Goal: Task Accomplishment & Management: Manage account settings

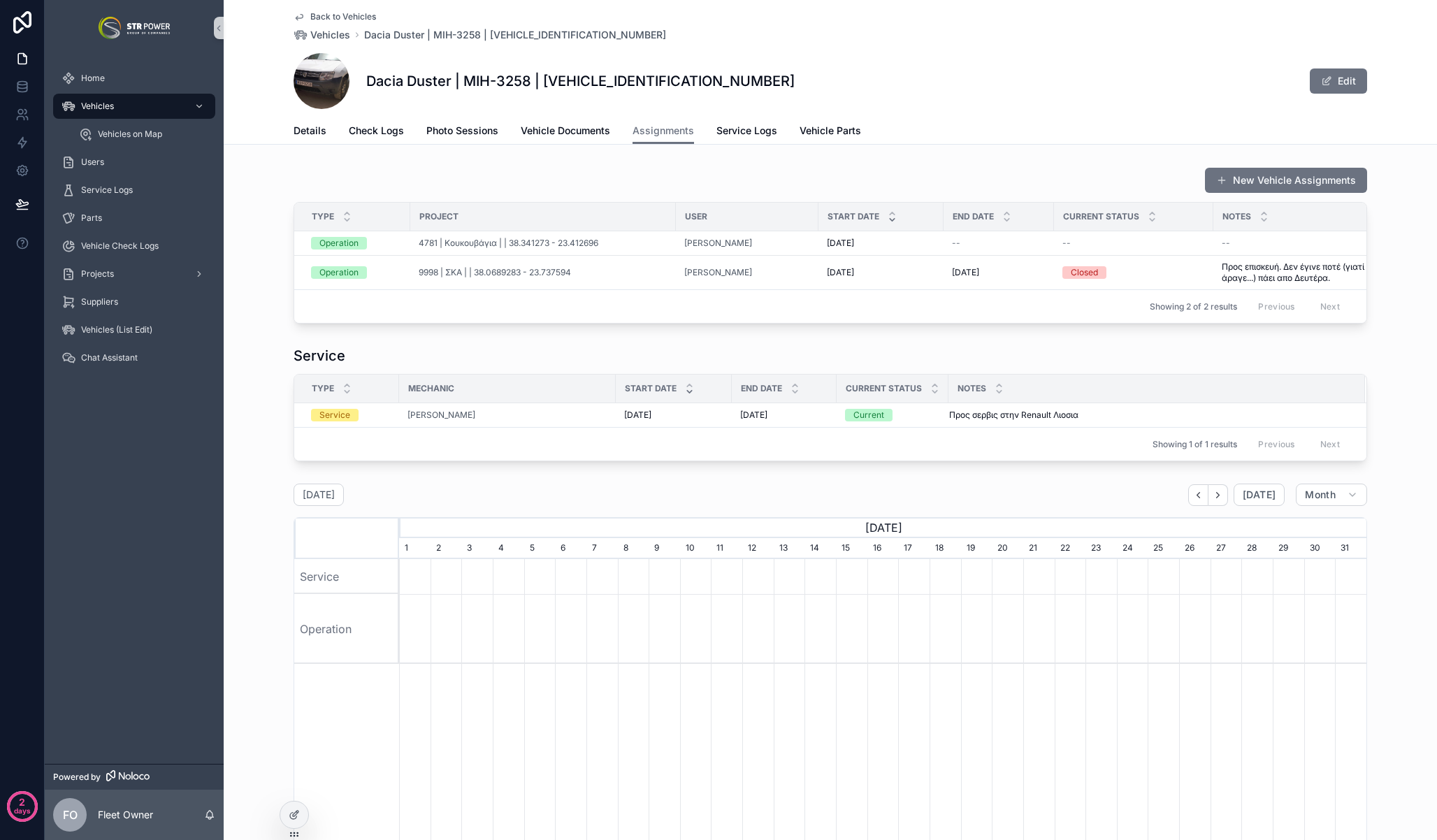
scroll to position [0, 967]
drag, startPoint x: 129, startPoint y: 83, endPoint x: 220, endPoint y: 3, distance: 121.2
click at [145, 80] on div "Home" at bounding box center [134, 78] width 146 height 22
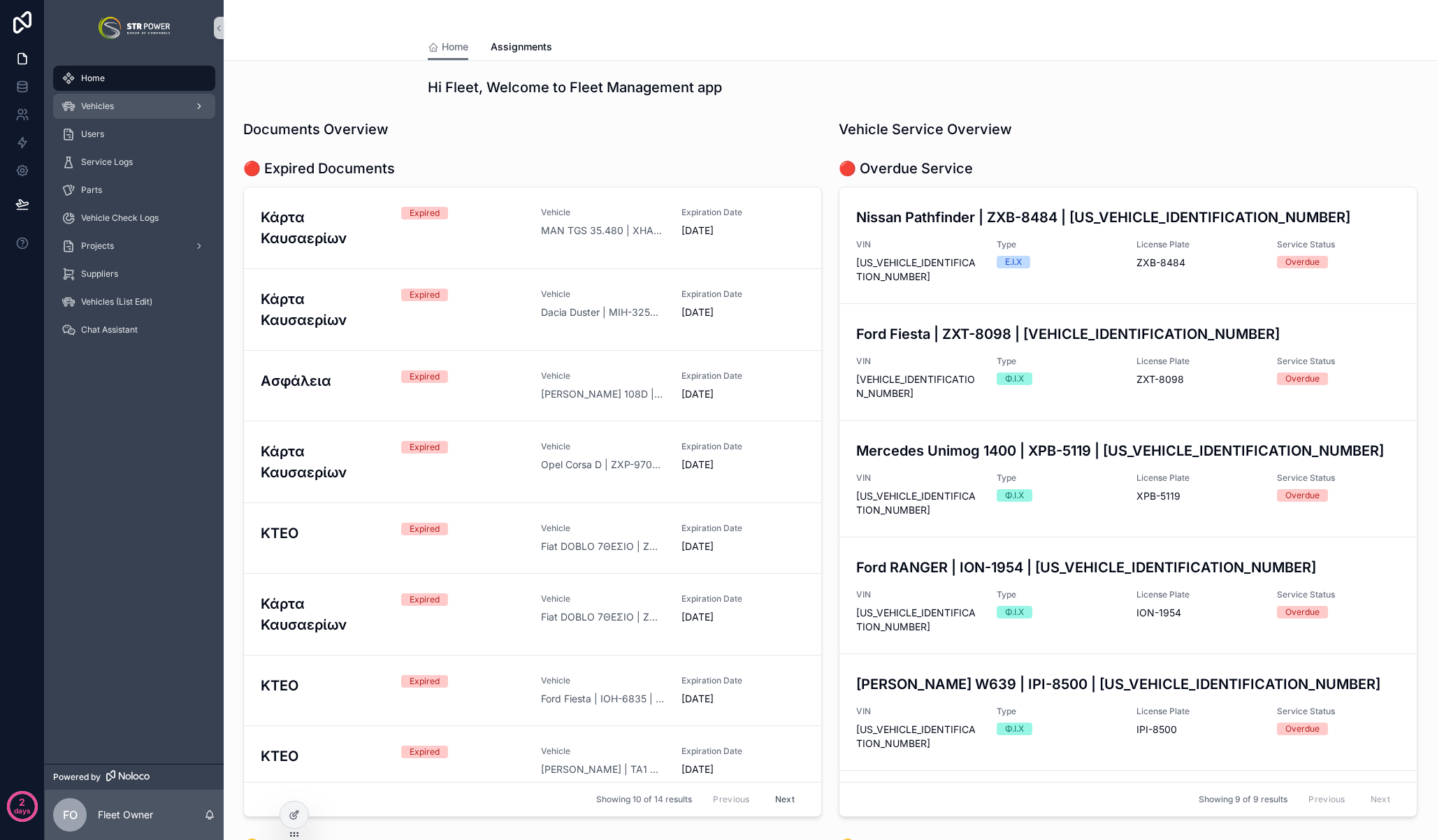
click at [124, 108] on div "Vehicles" at bounding box center [134, 106] width 146 height 22
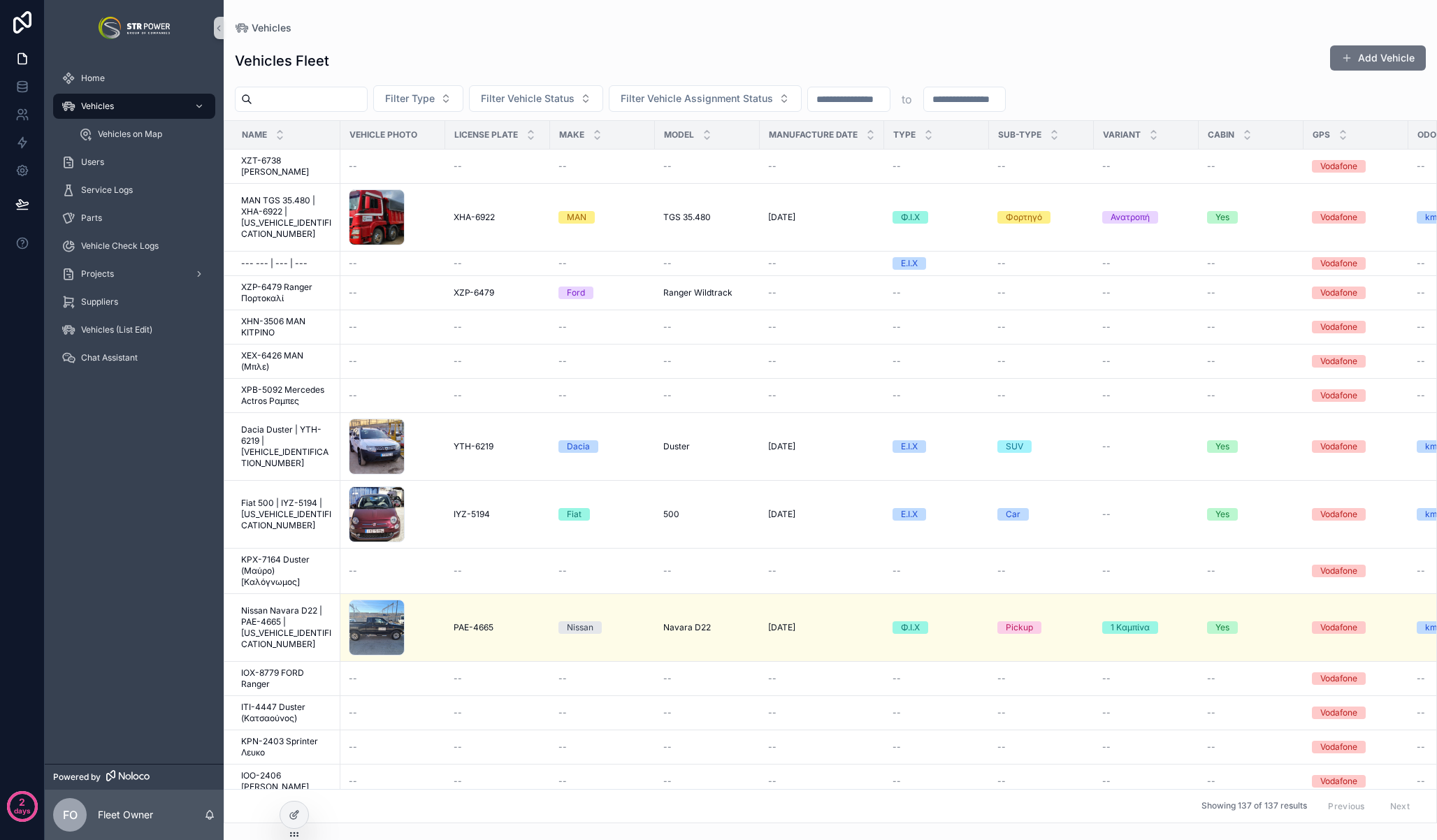
click at [307, 97] on input "scrollable content" at bounding box center [309, 99] width 115 height 20
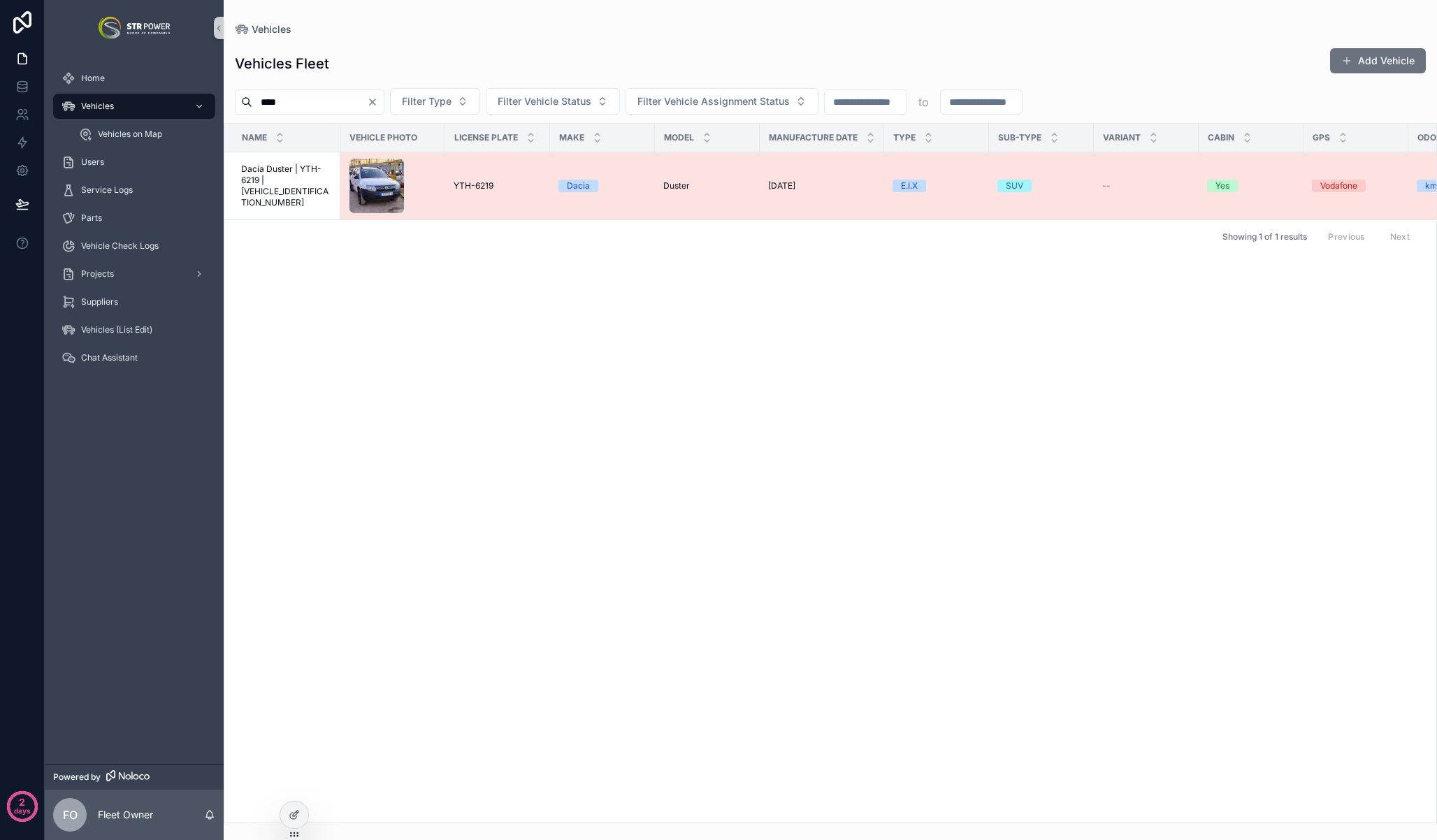
type input "****"
click at [293, 169] on span "Dacia Duster | YTH-6219 | [VEHICLE_IDENTIFICATION_NUMBER]" at bounding box center [287, 186] width 91 height 45
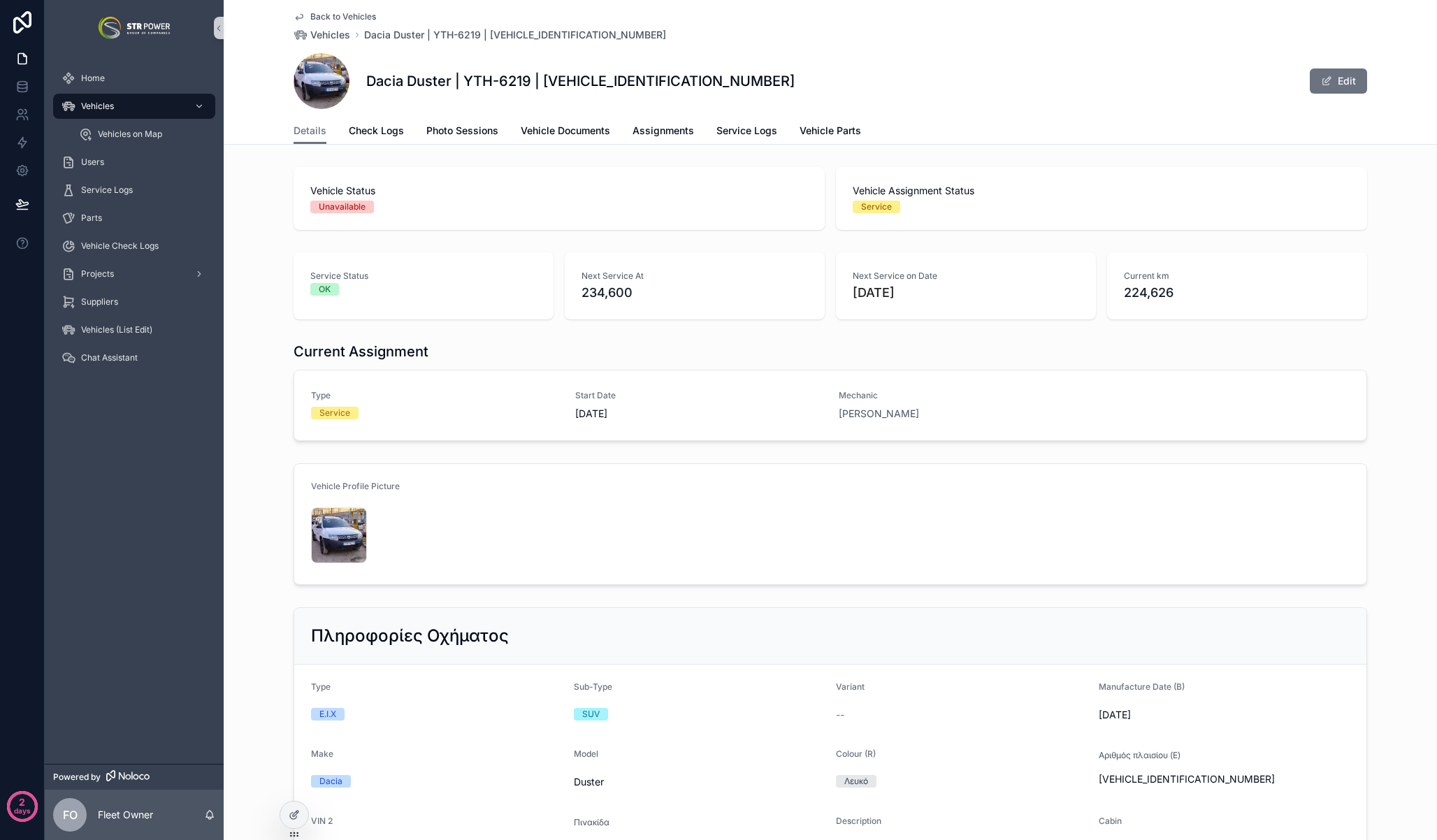
click at [246, 296] on div "Service Status OK Next Service At 234,600 Next Service on Date [DATE] Current k…" at bounding box center [831, 285] width 1214 height 79
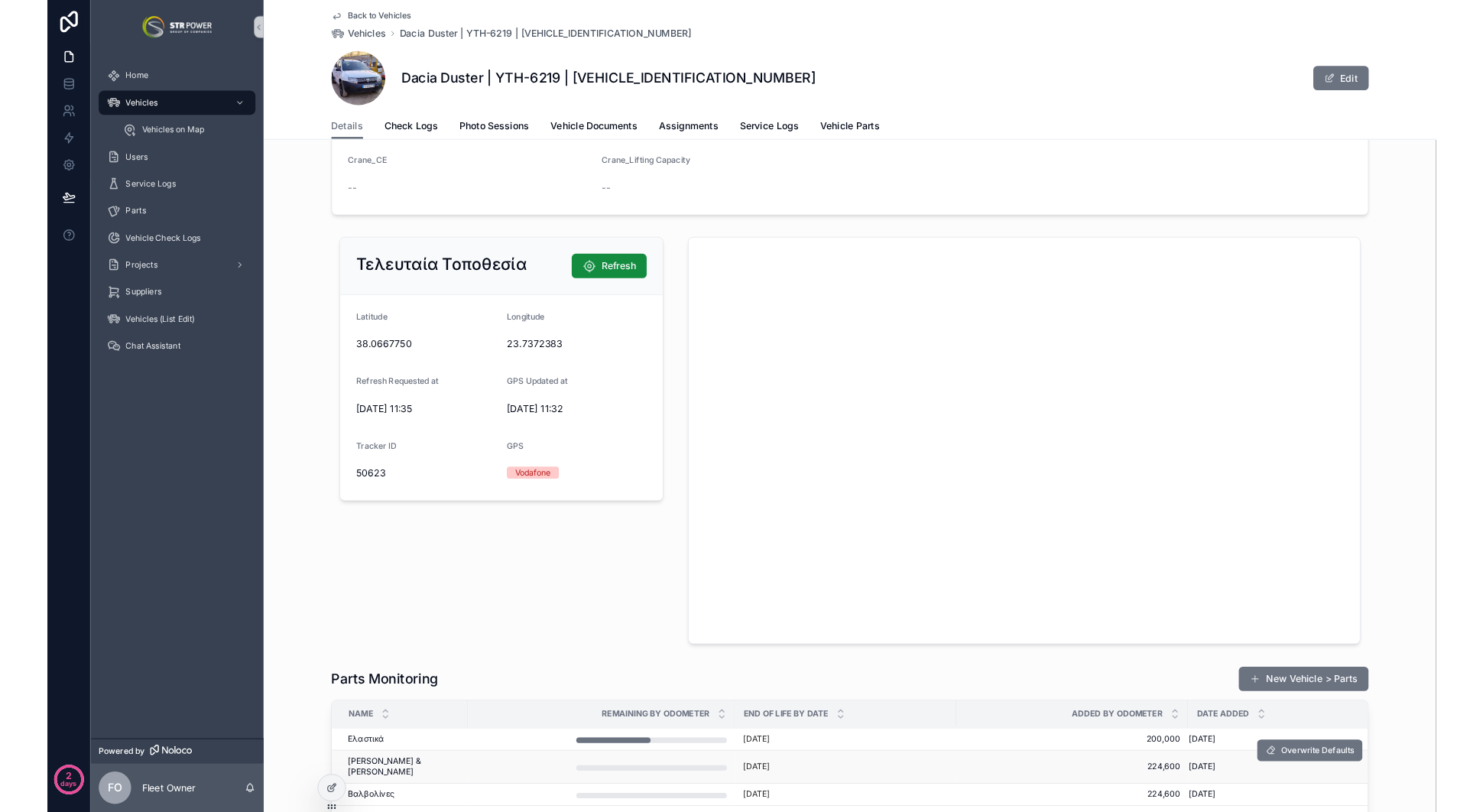
scroll to position [2187, 0]
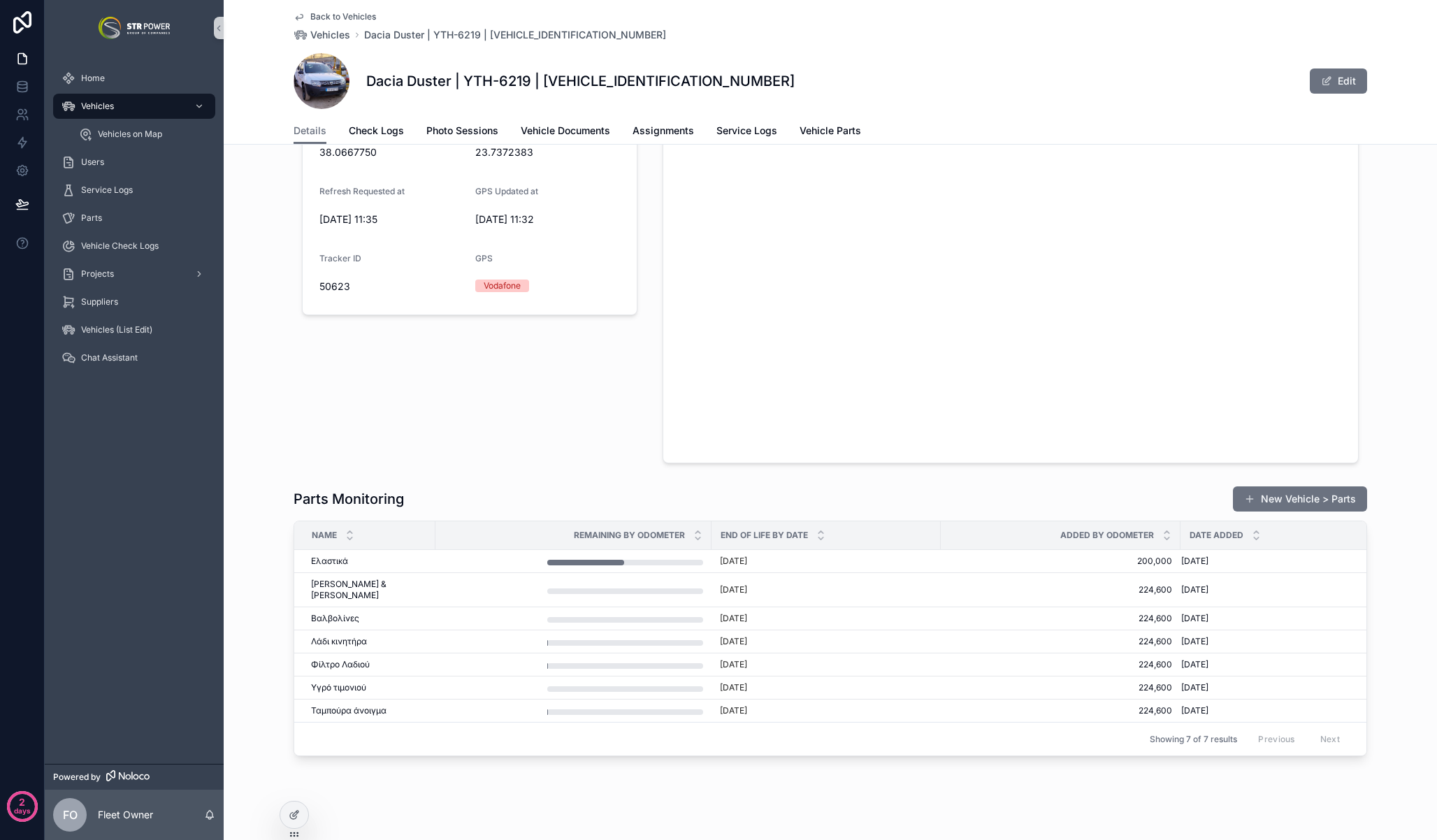
click at [458, 462] on div "Τελευταία Τοποθεσία Refresh [GEOGRAPHIC_DATA] Refresh Requested at [DATE] 11:35…" at bounding box center [470, 252] width 352 height 432
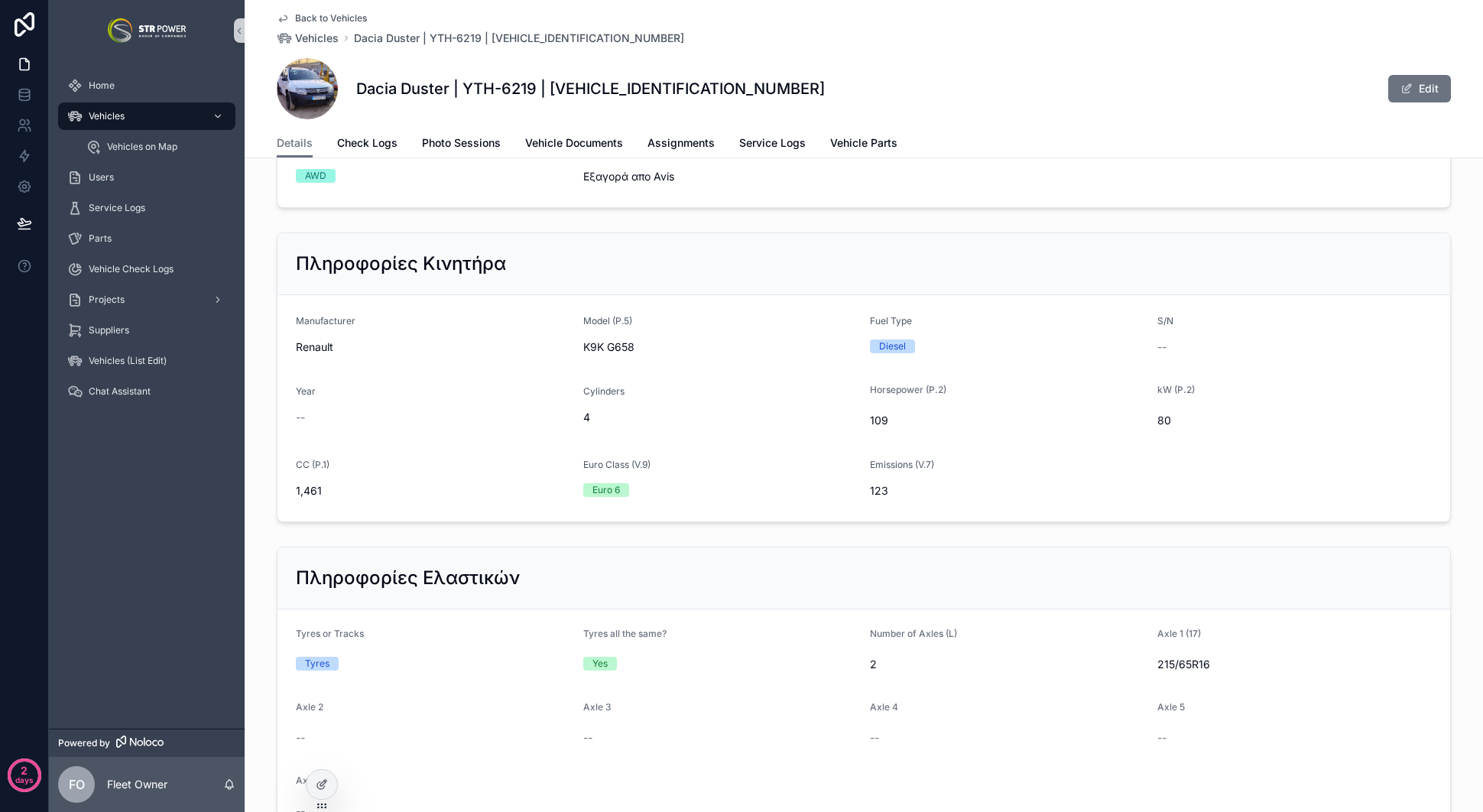
scroll to position [910, 0]
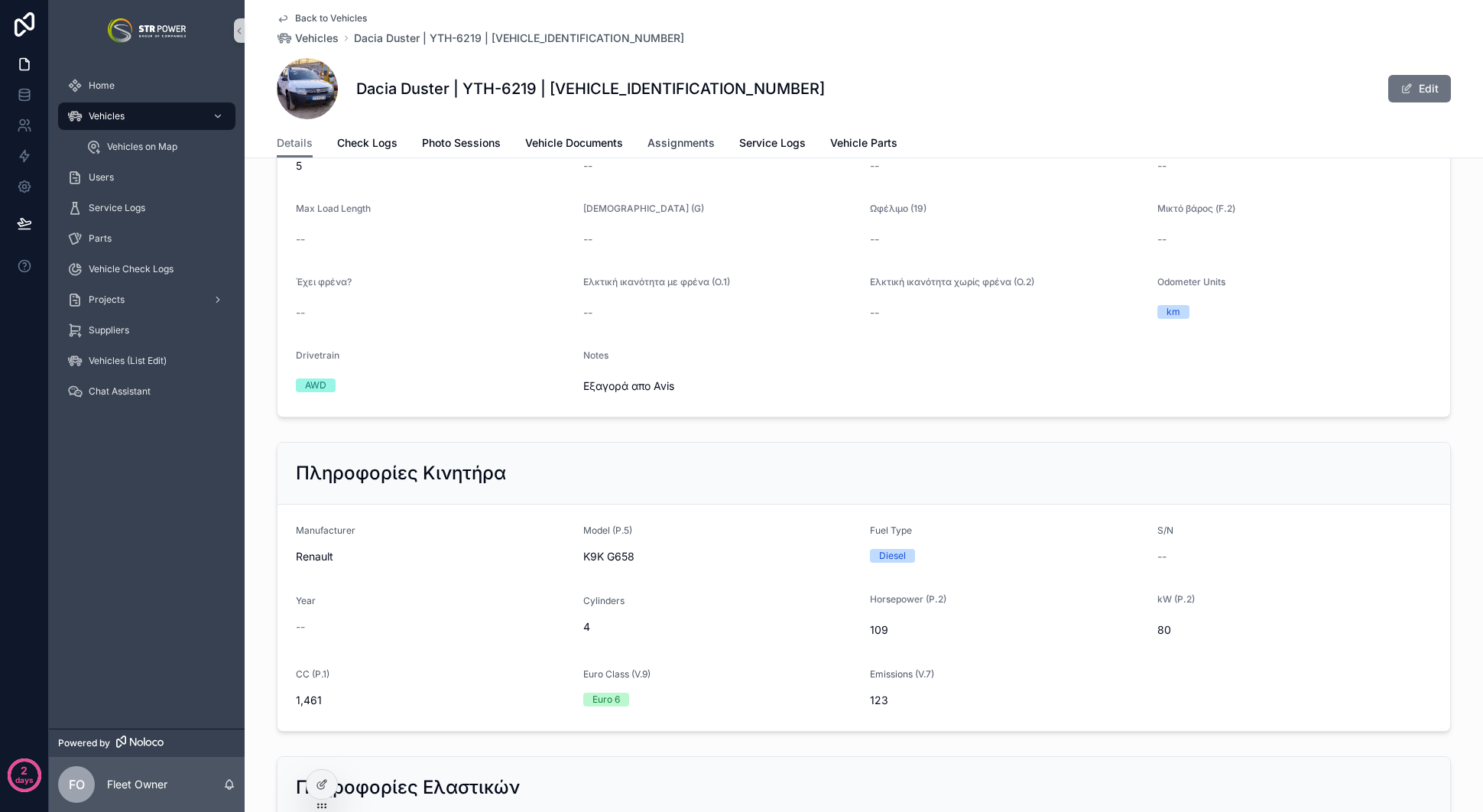
click at [688, 132] on link "Assignments" at bounding box center [681, 145] width 67 height 31
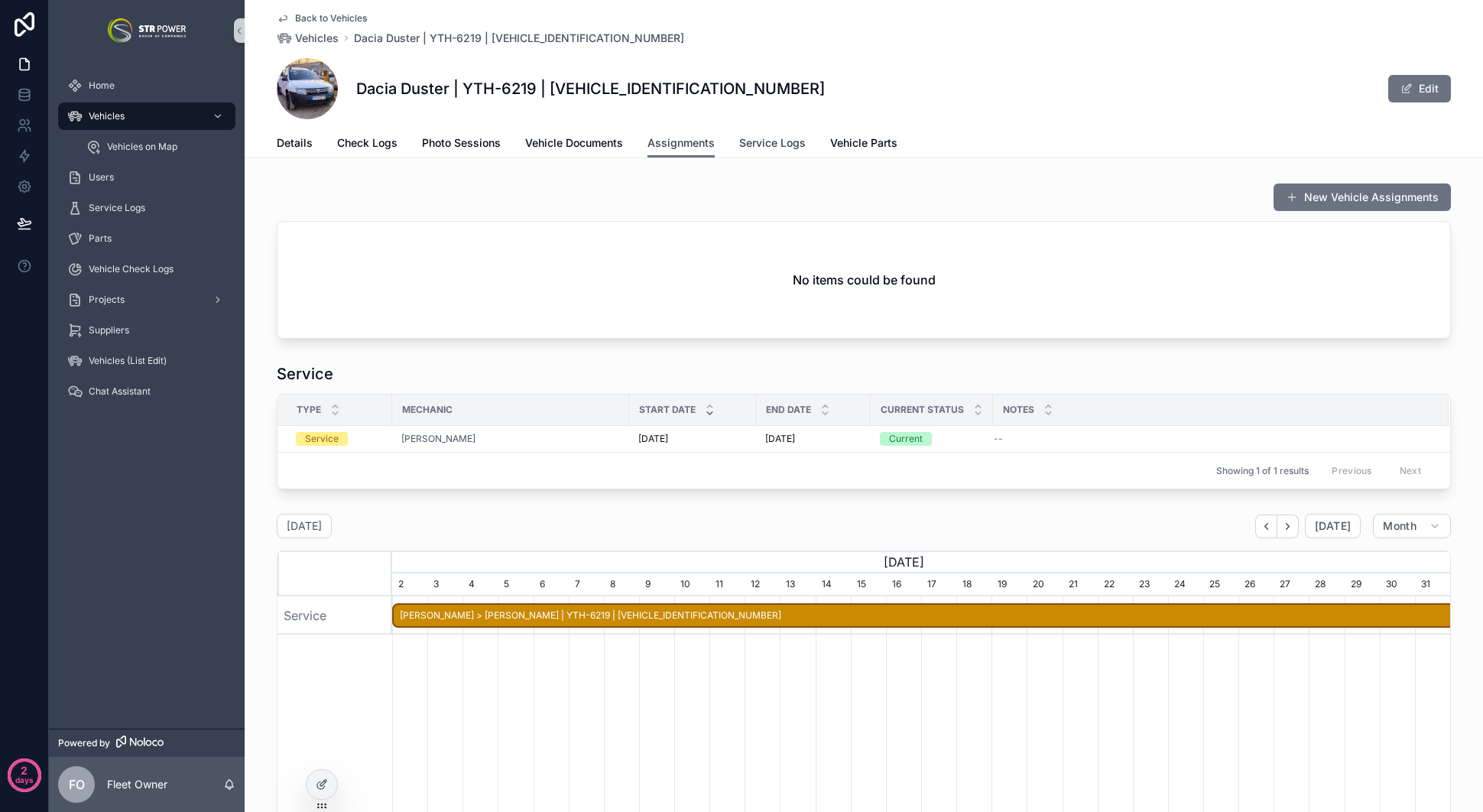
scroll to position [0, 1058]
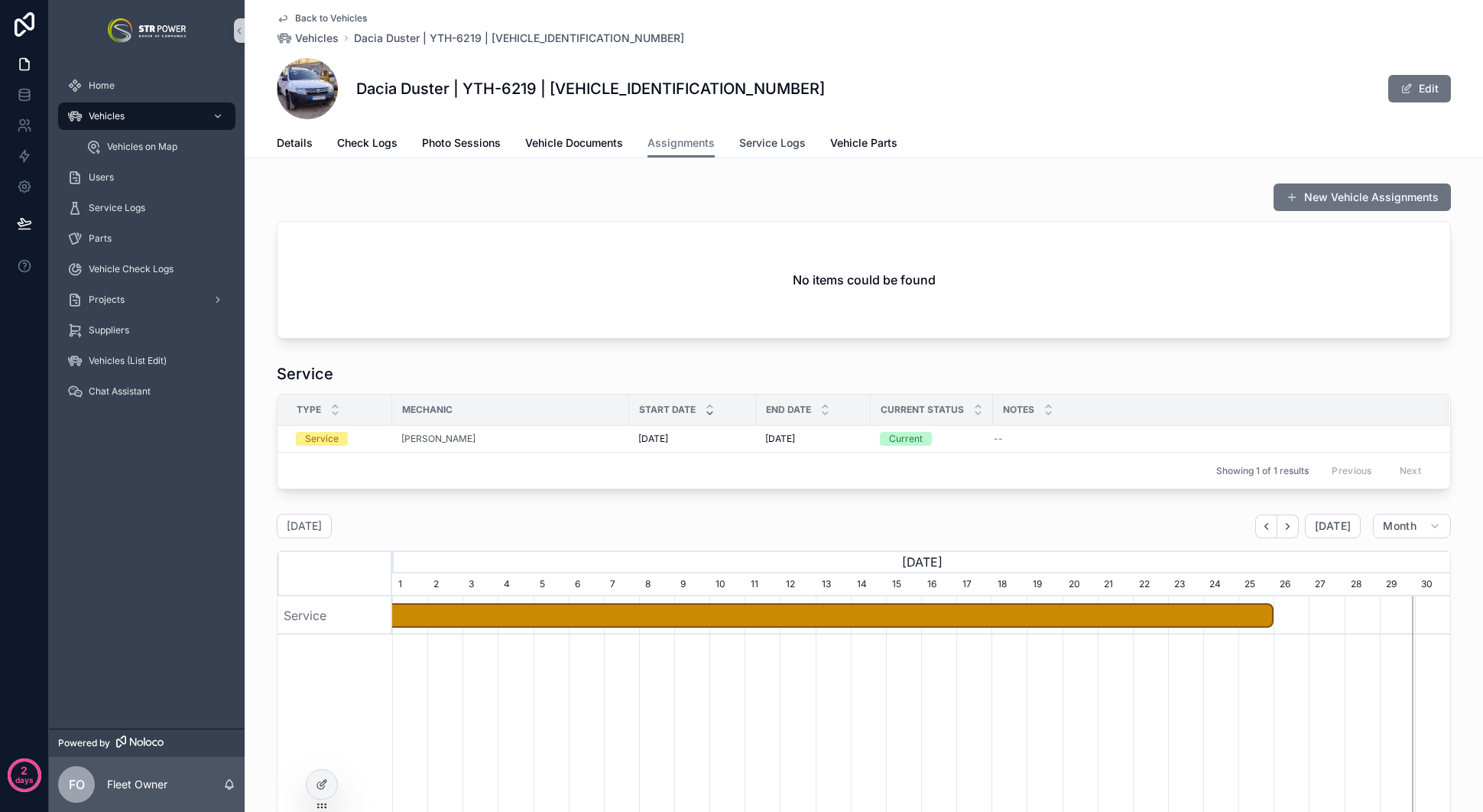
click at [776, 146] on span "Service Logs" at bounding box center [773, 143] width 67 height 15
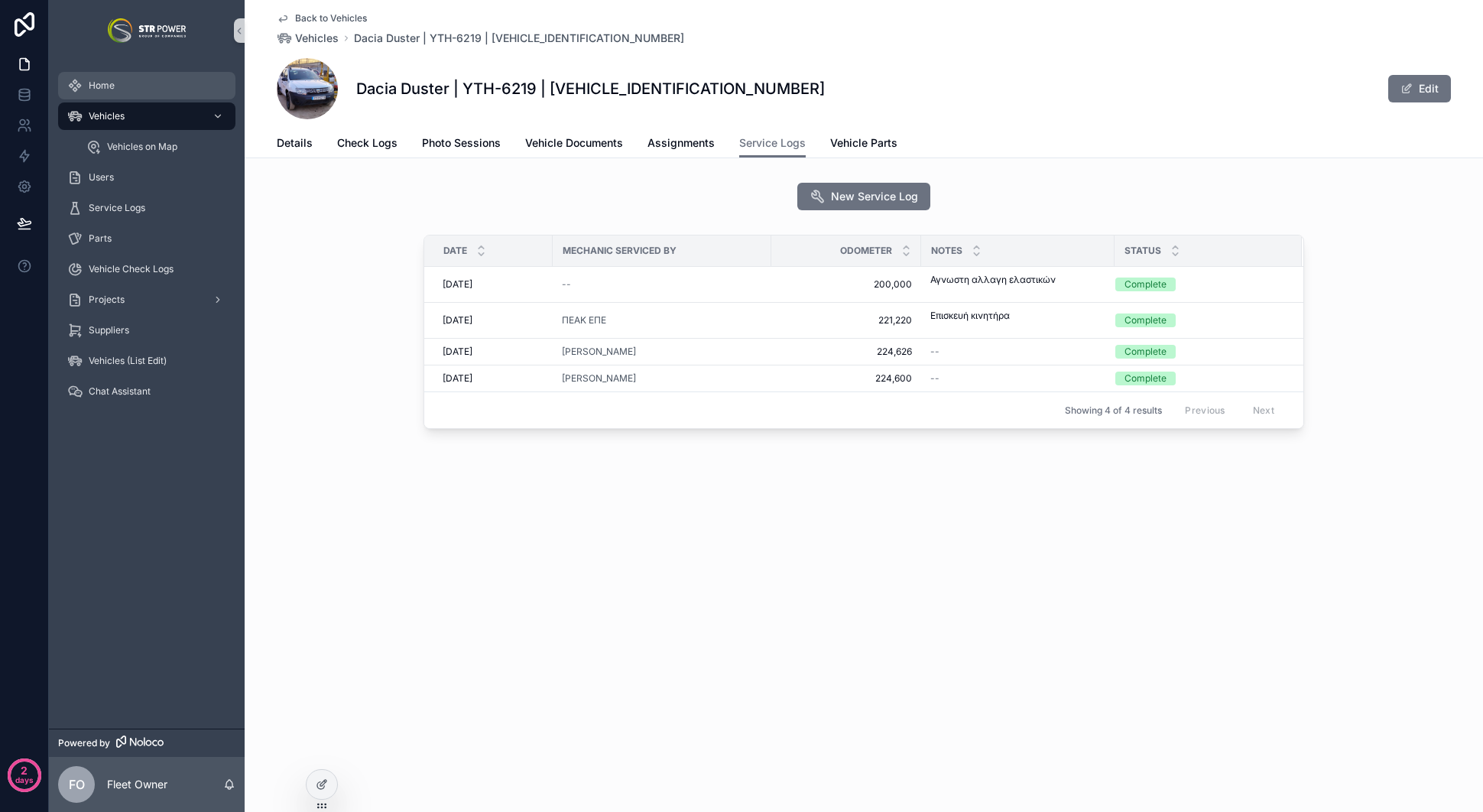
click at [103, 78] on div "Home" at bounding box center [146, 85] width 159 height 24
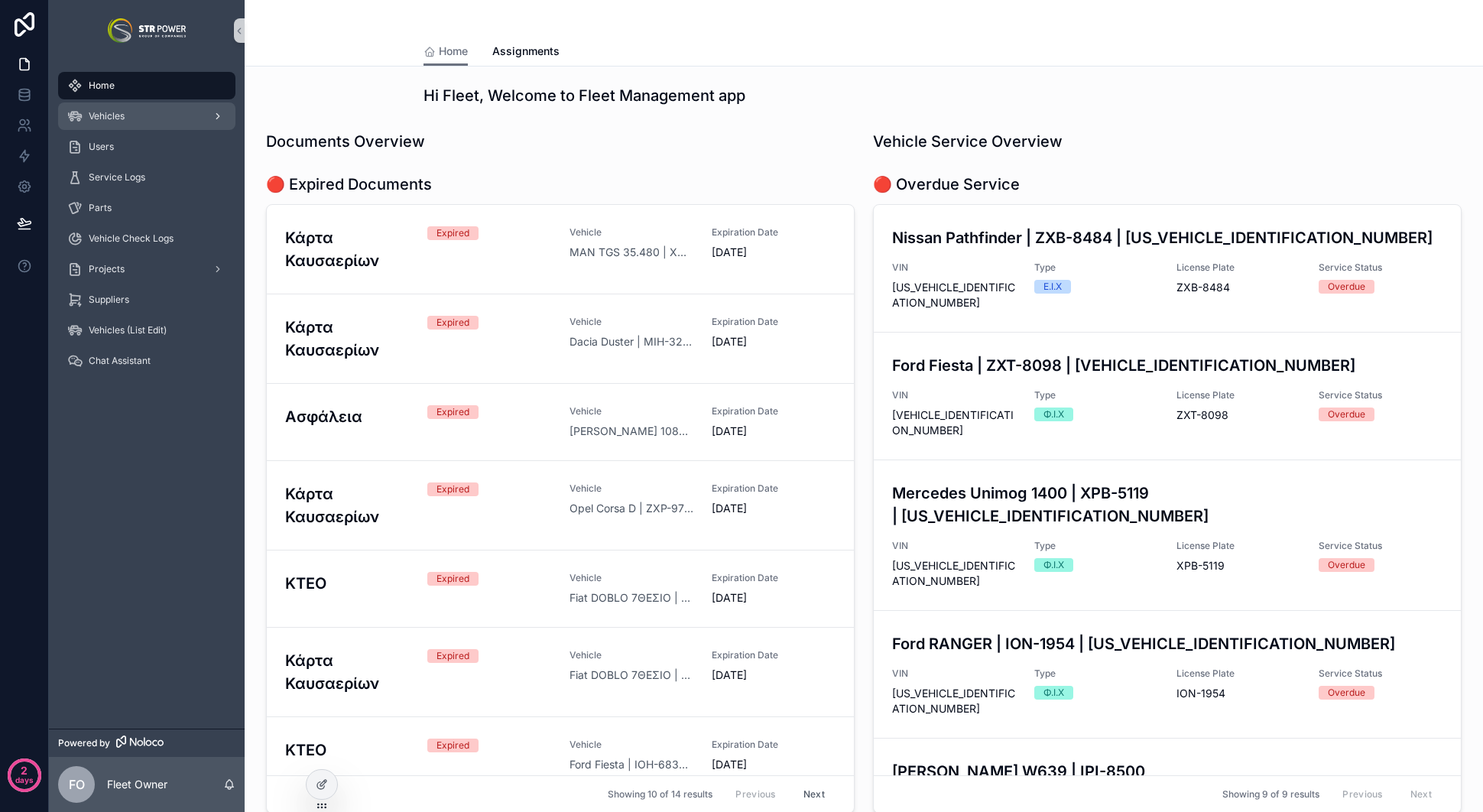
scroll to position [1073, 0]
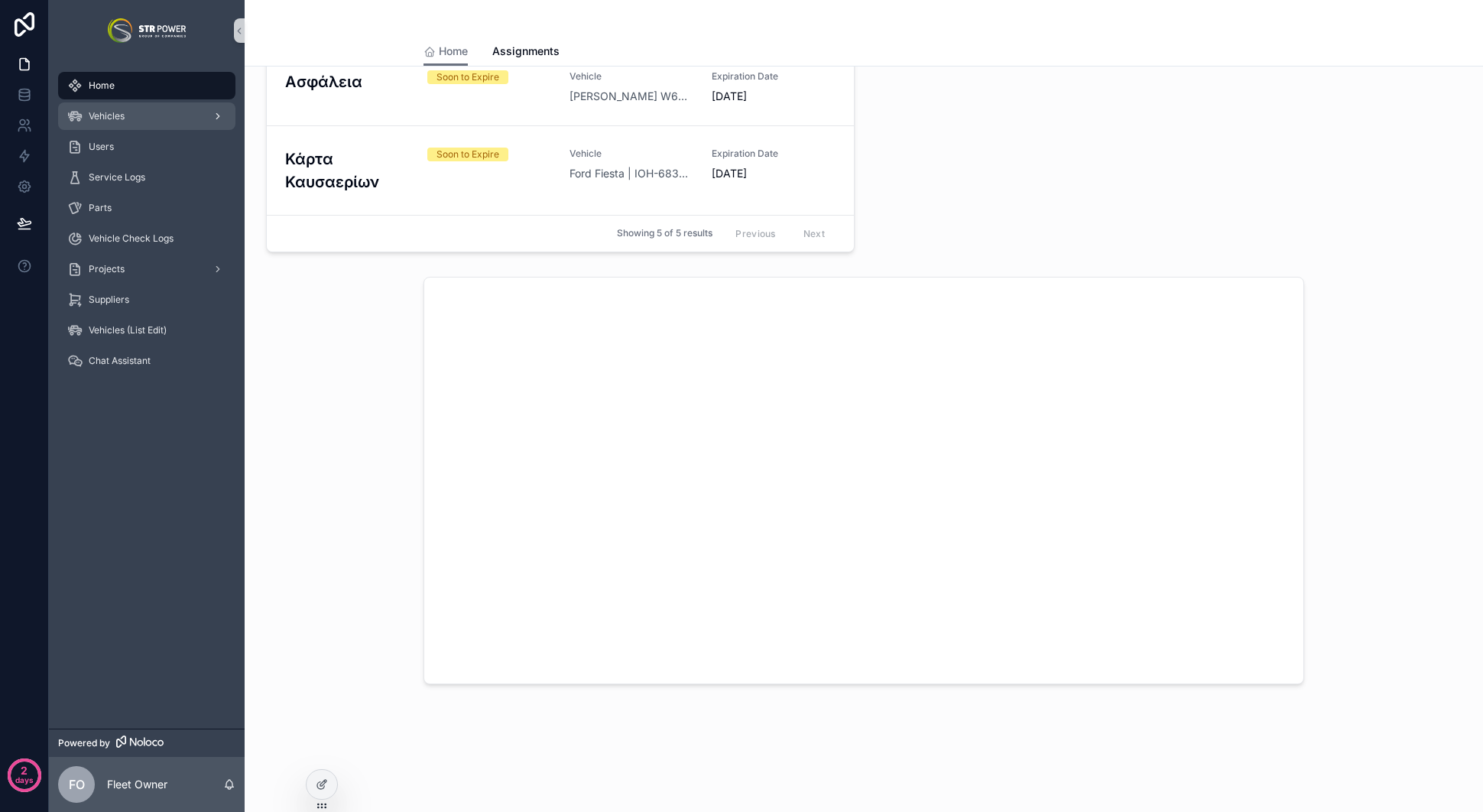
click at [156, 120] on div "Vehicles" at bounding box center [146, 116] width 159 height 24
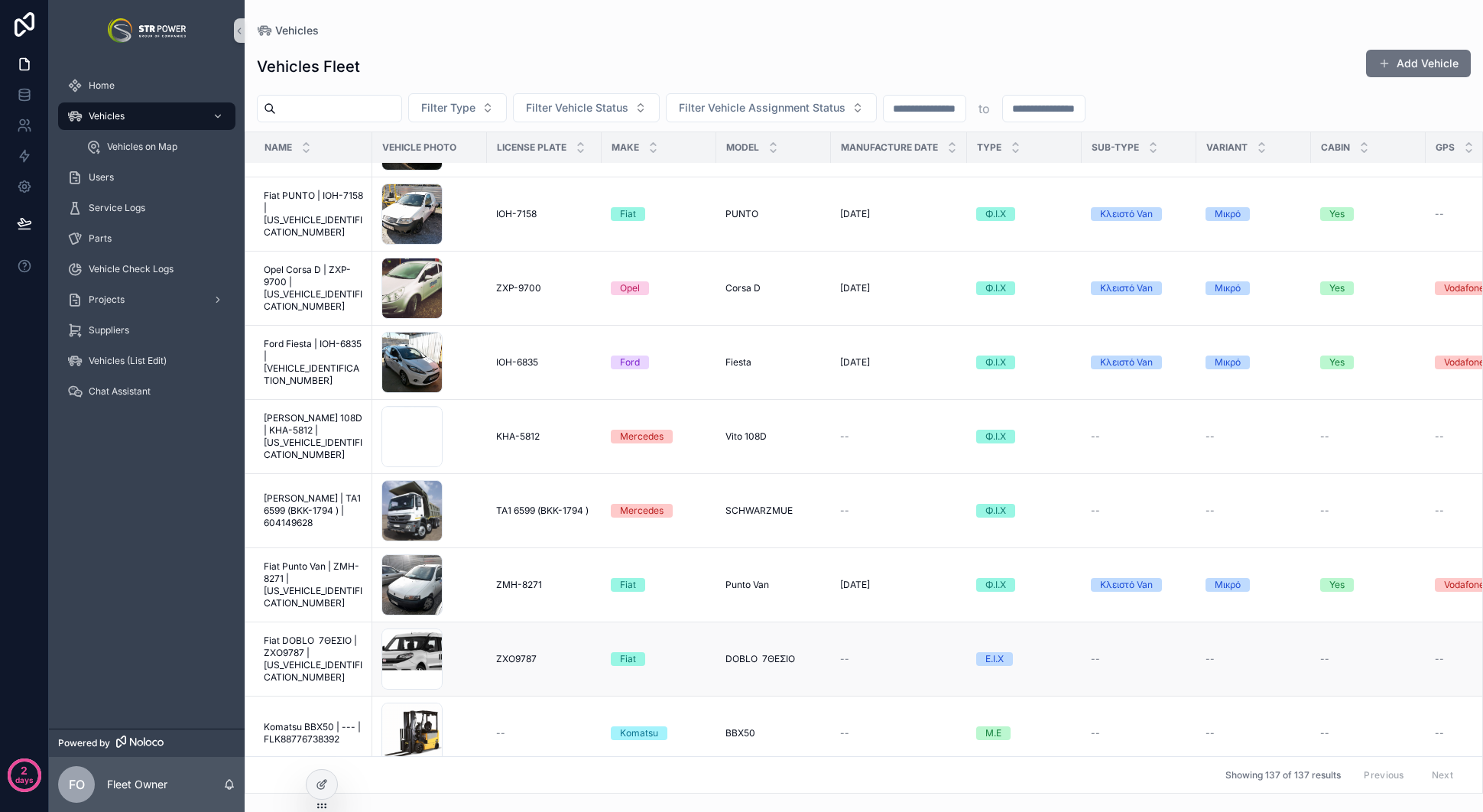
scroll to position [6770, 0]
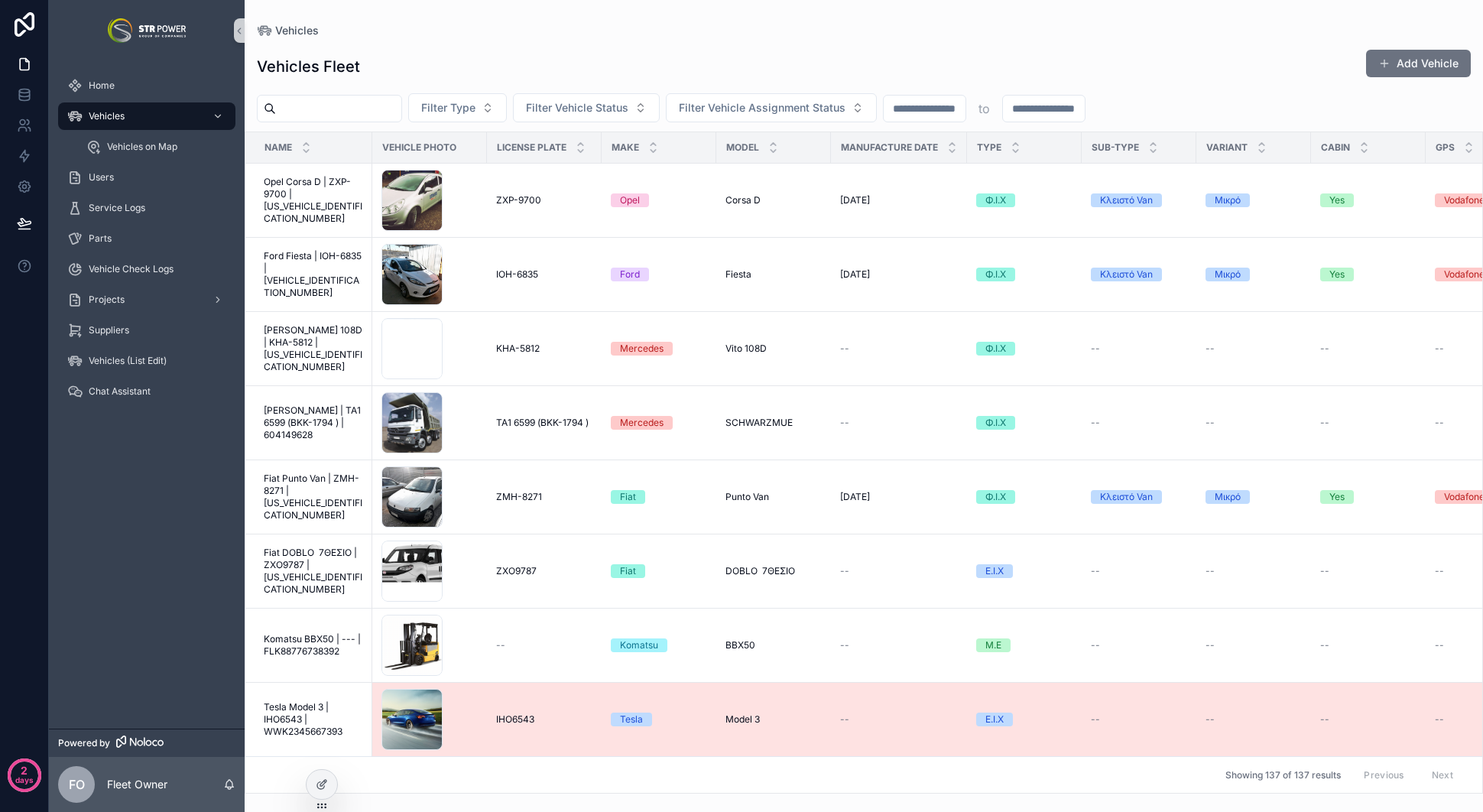
click at [288, 714] on span "Tesla Model 3 | IHO6543 | WWK2345667393" at bounding box center [314, 719] width 99 height 37
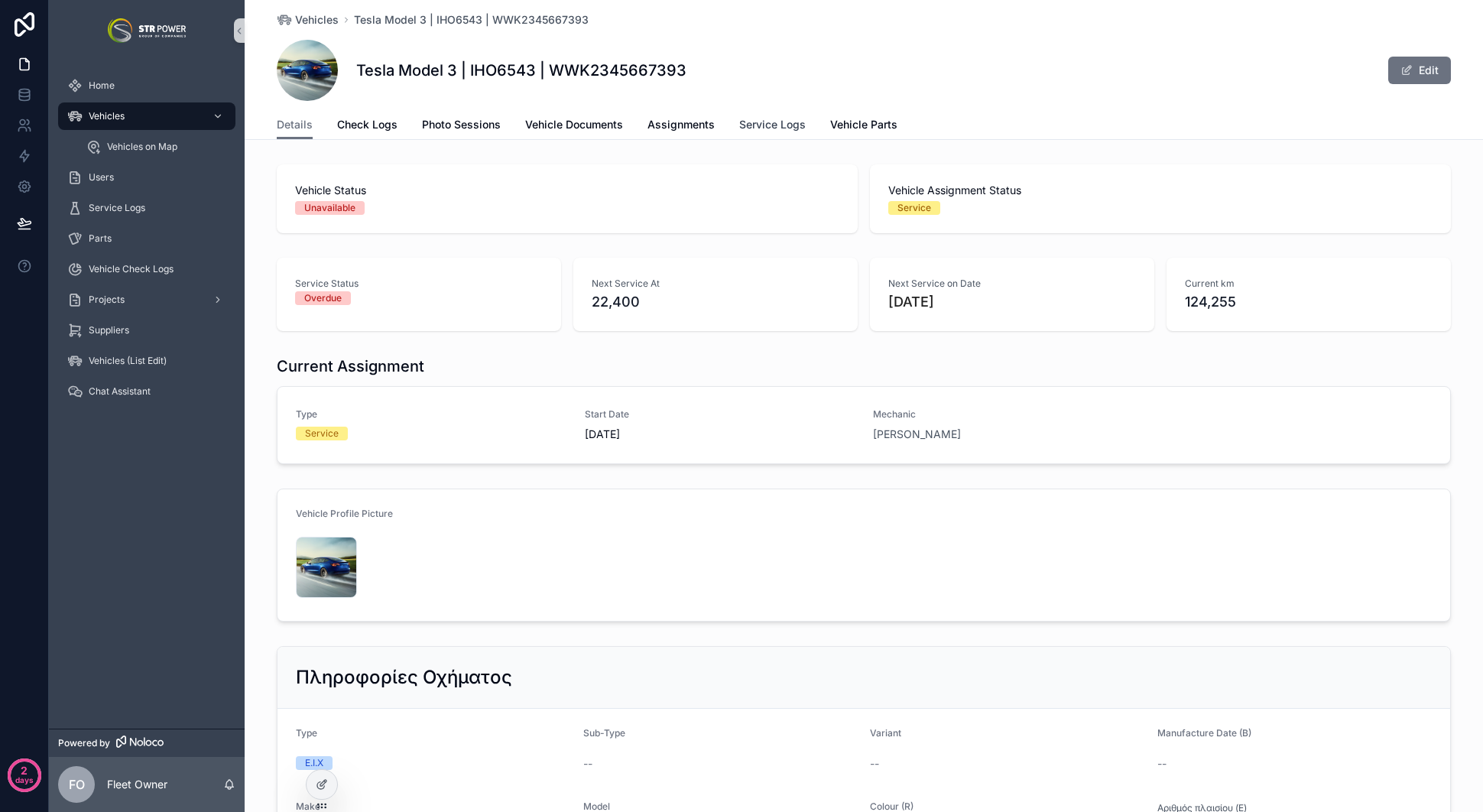
click at [781, 121] on span "Service Logs" at bounding box center [773, 124] width 67 height 15
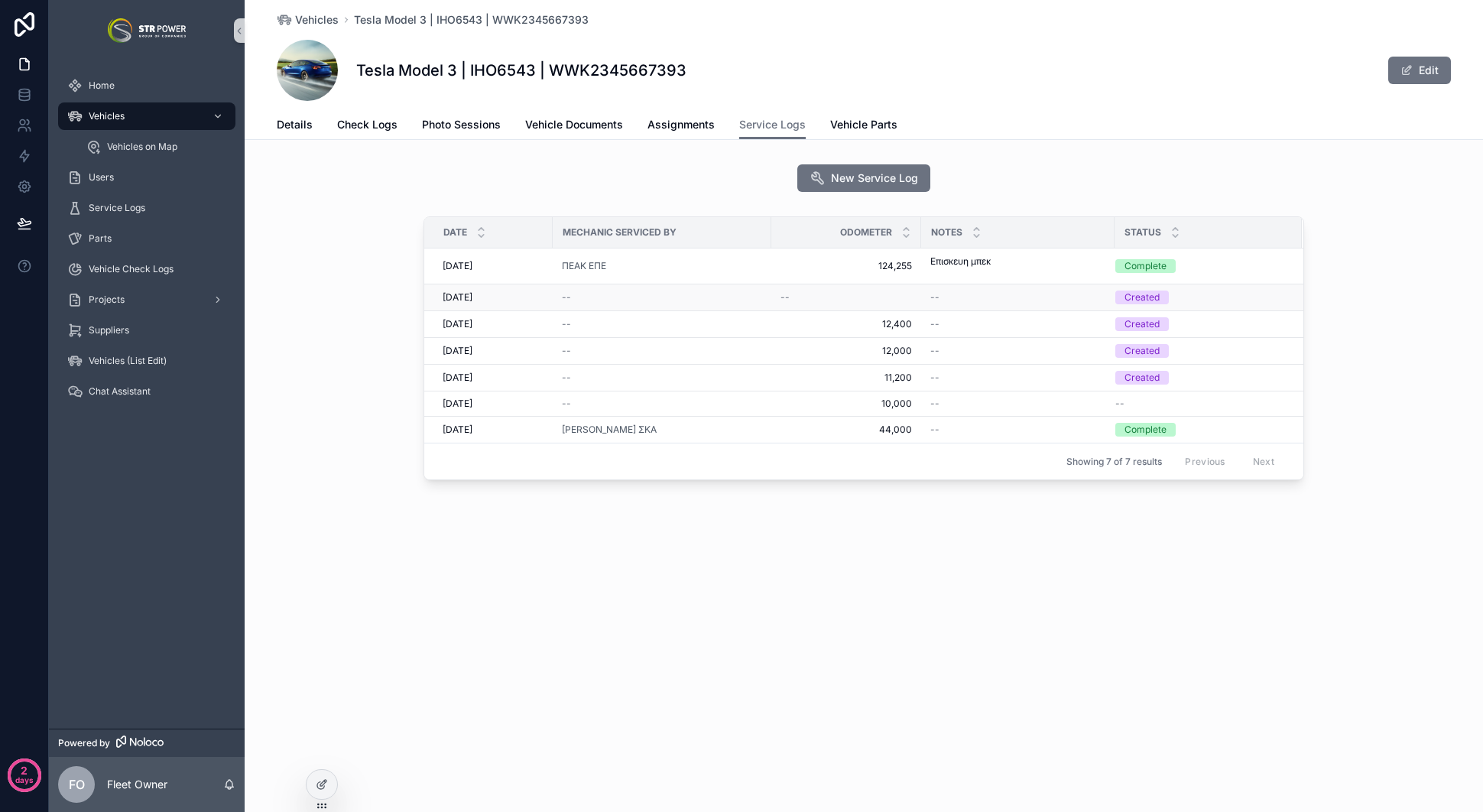
click at [828, 295] on div "--" at bounding box center [845, 297] width 131 height 13
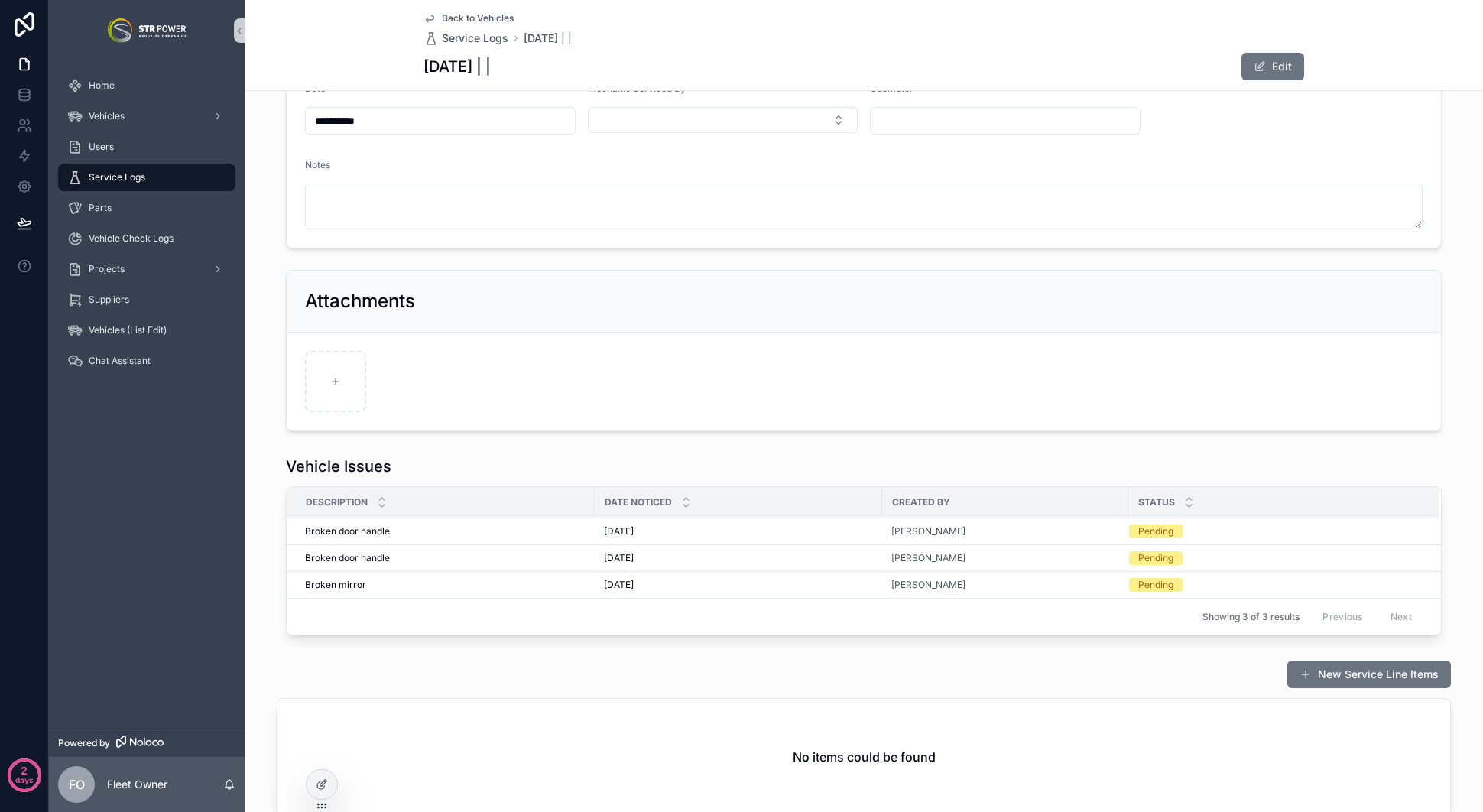
scroll to position [351, 0]
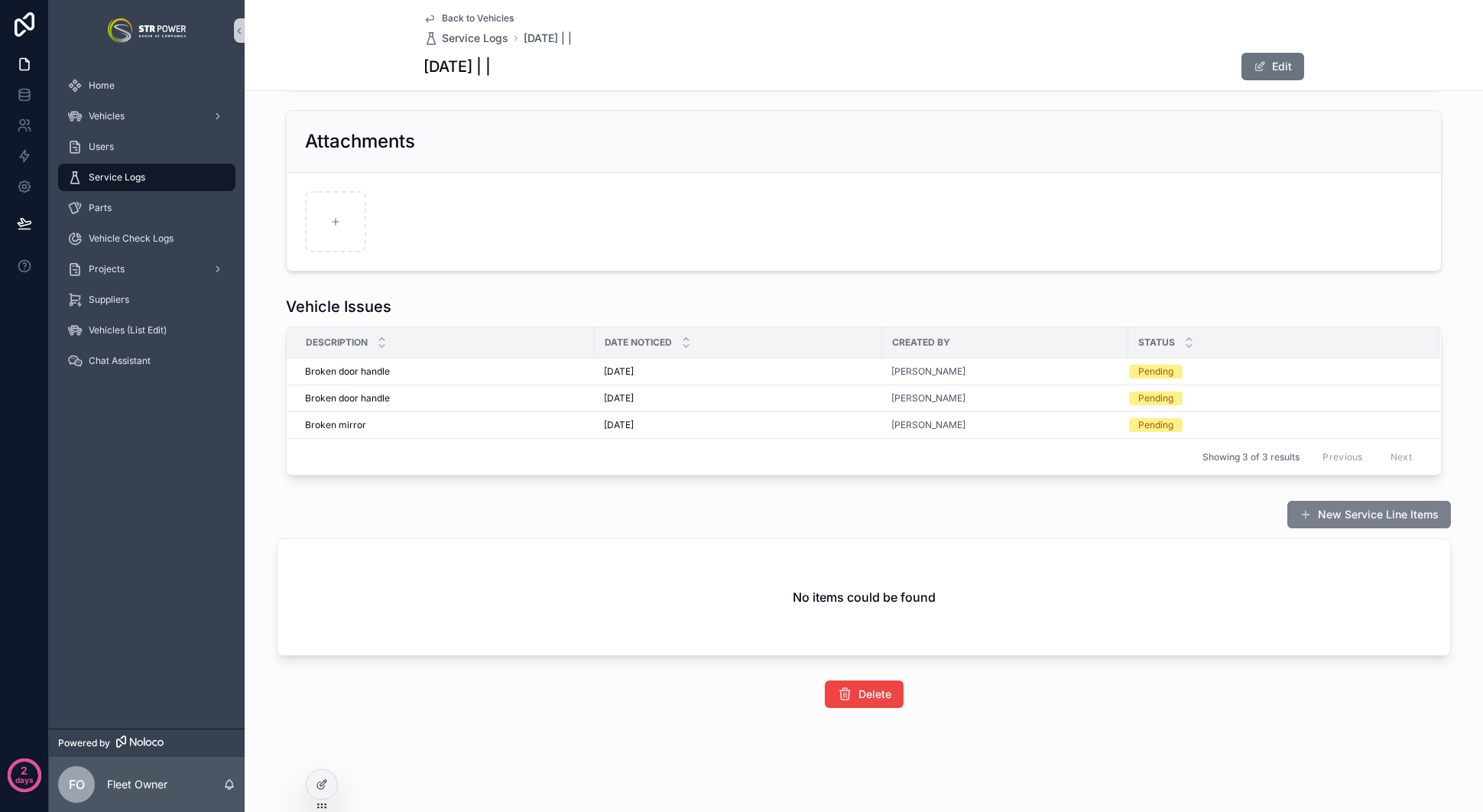
click at [1379, 520] on button "New Service Line Items" at bounding box center [1369, 515] width 164 height 27
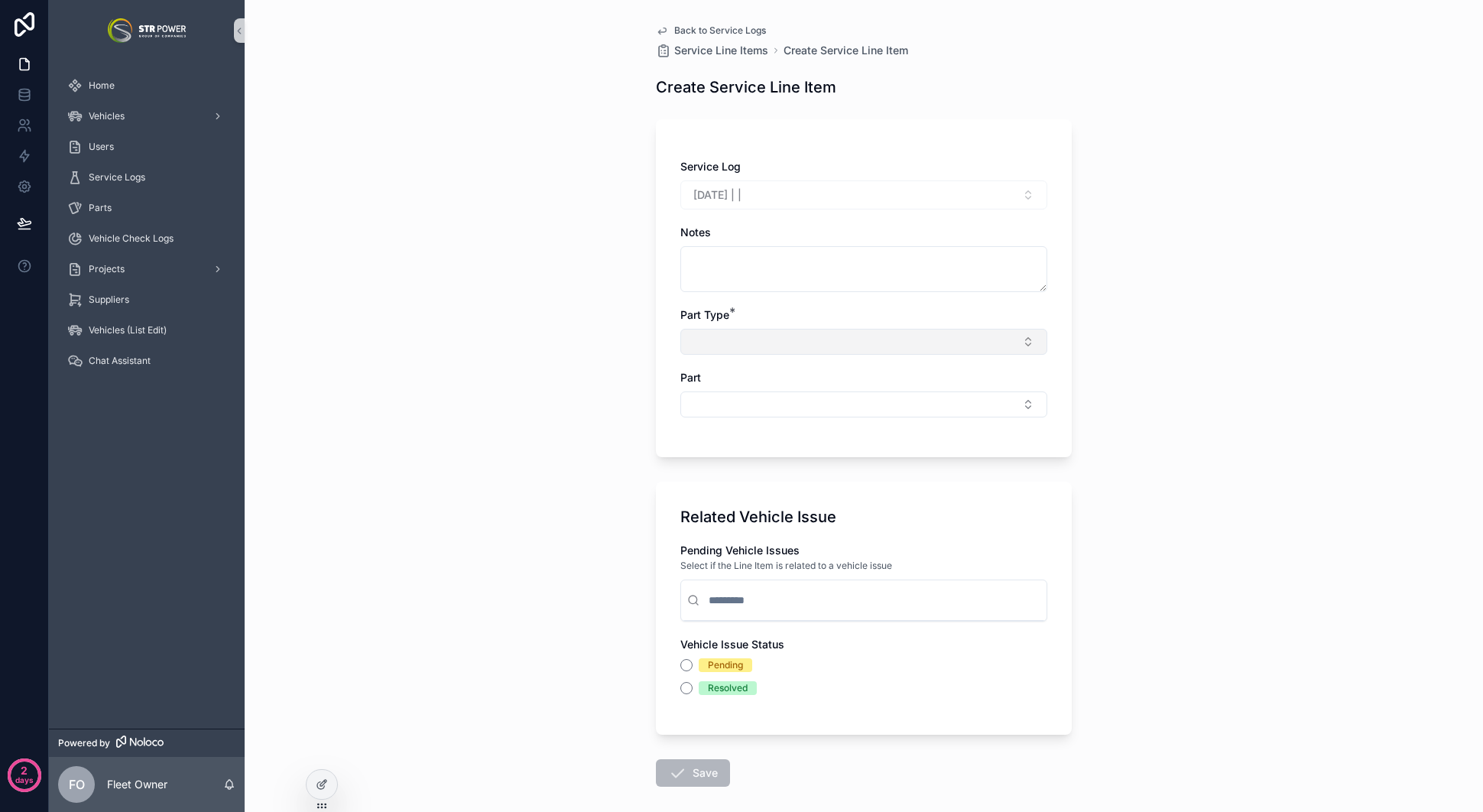
click at [789, 341] on button "Select Button" at bounding box center [864, 342] width 367 height 26
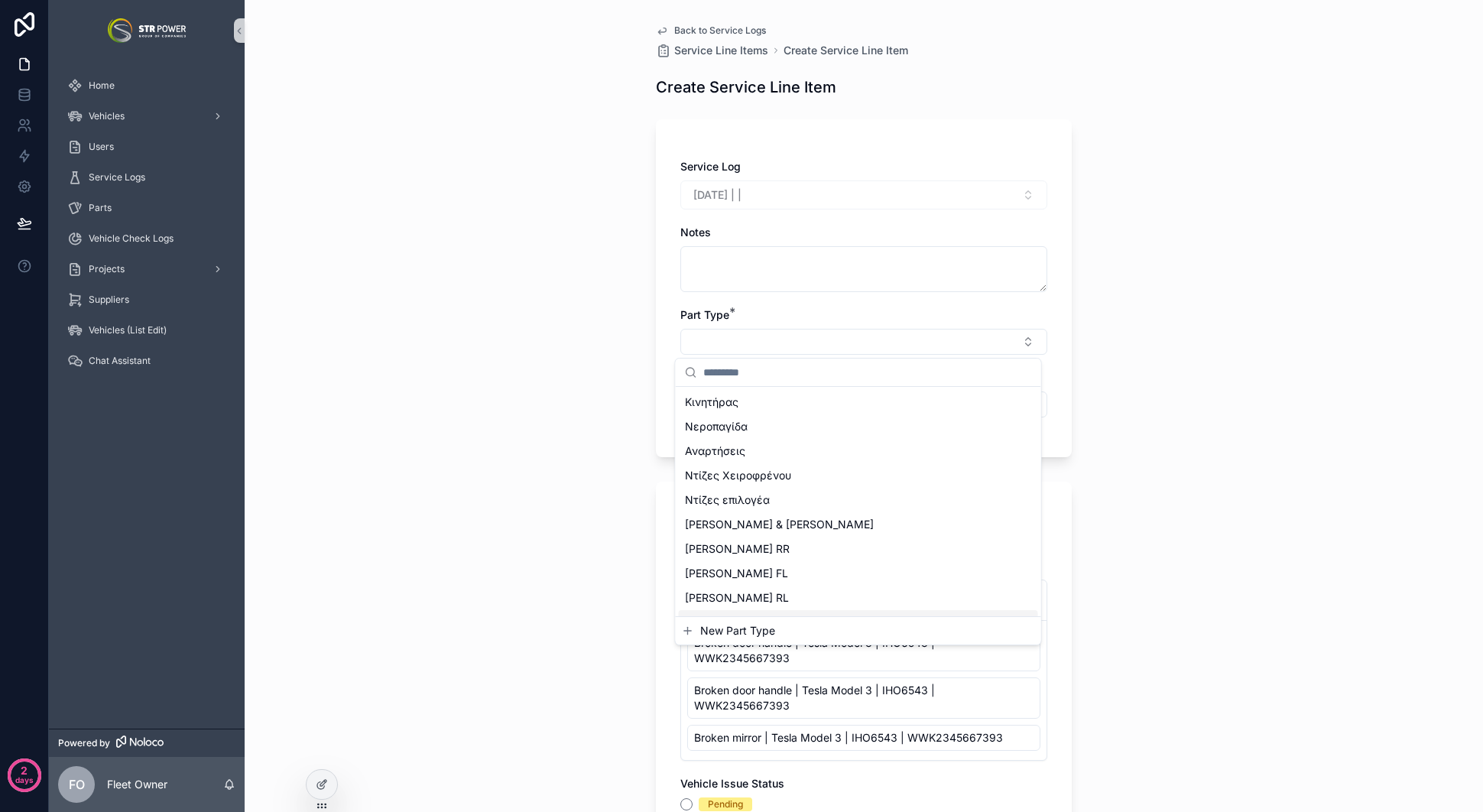
click at [730, 627] on span "New Part Type" at bounding box center [737, 630] width 75 height 15
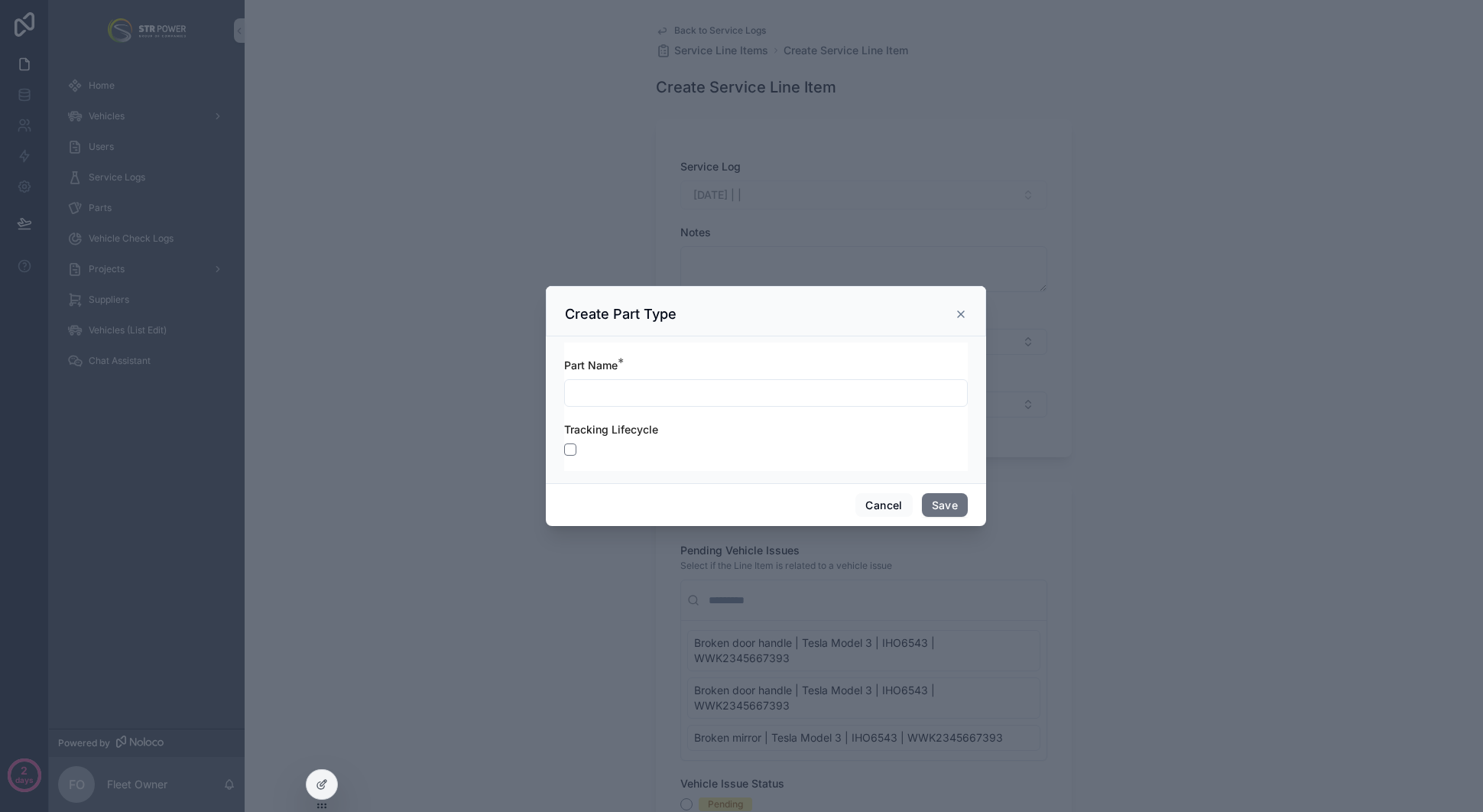
click at [438, 386] on div "scrollable content" at bounding box center [742, 406] width 1483 height 812
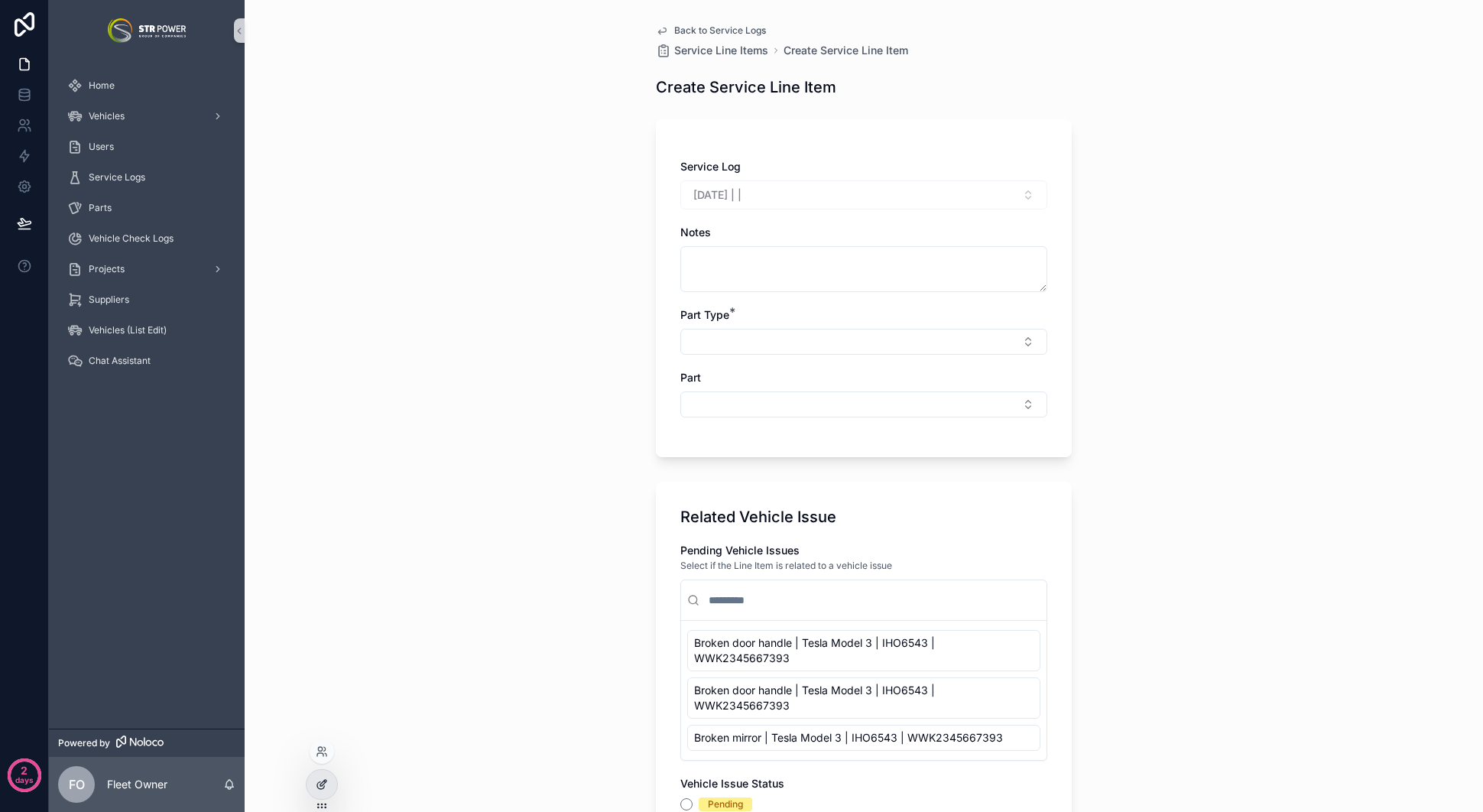
click at [323, 794] on div at bounding box center [322, 784] width 31 height 29
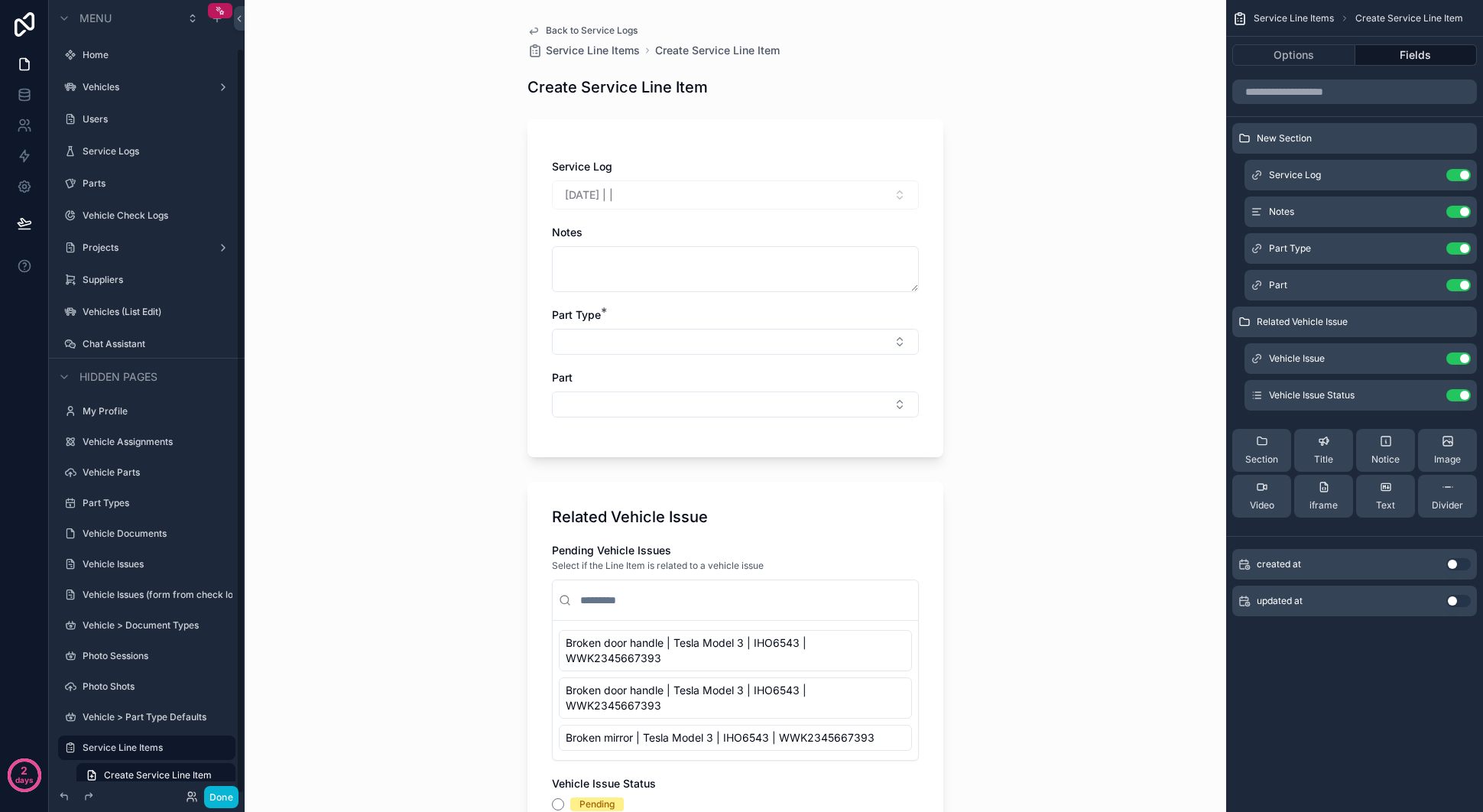
scroll to position [51, 0]
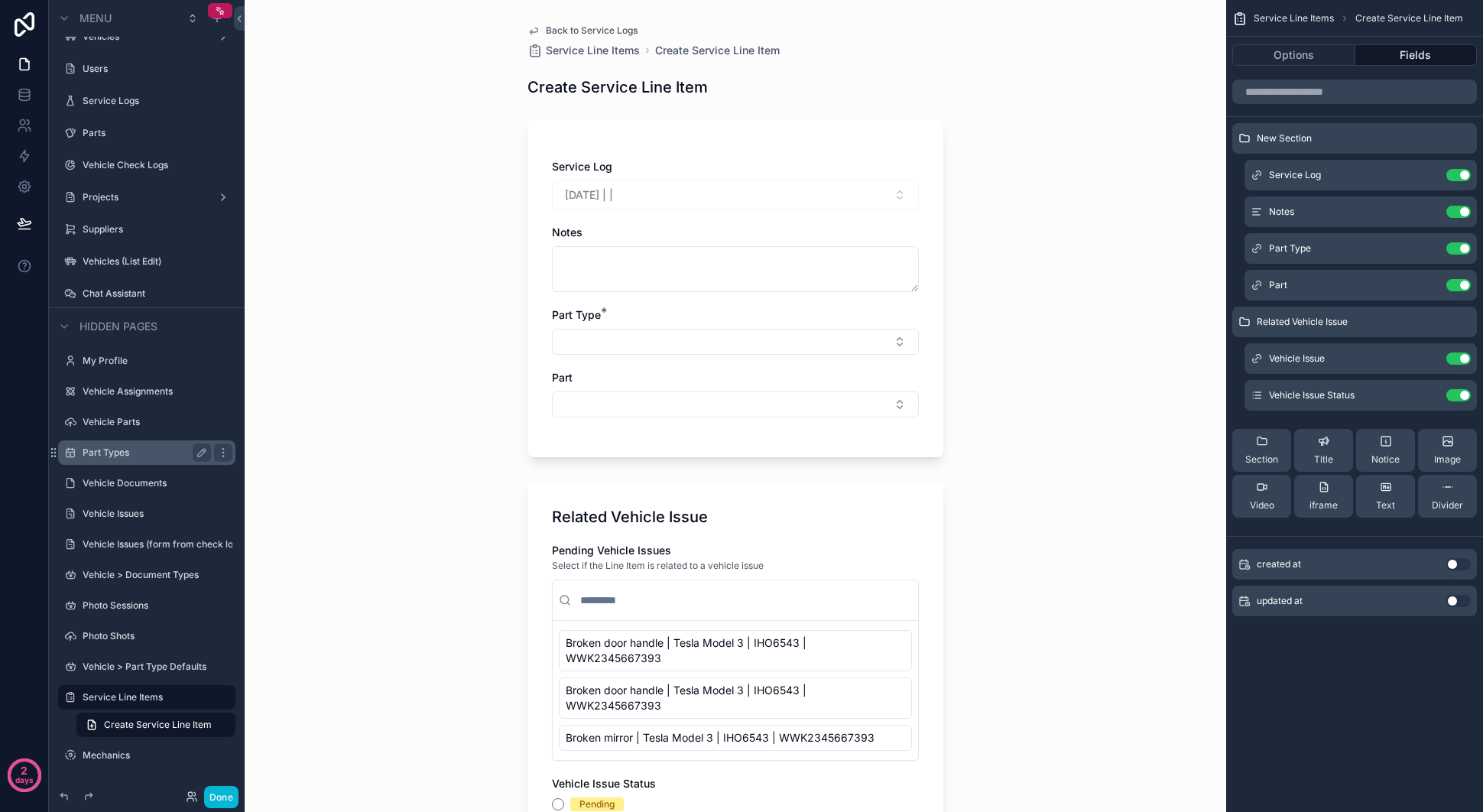
click at [125, 450] on label "Part Types" at bounding box center [143, 453] width 122 height 13
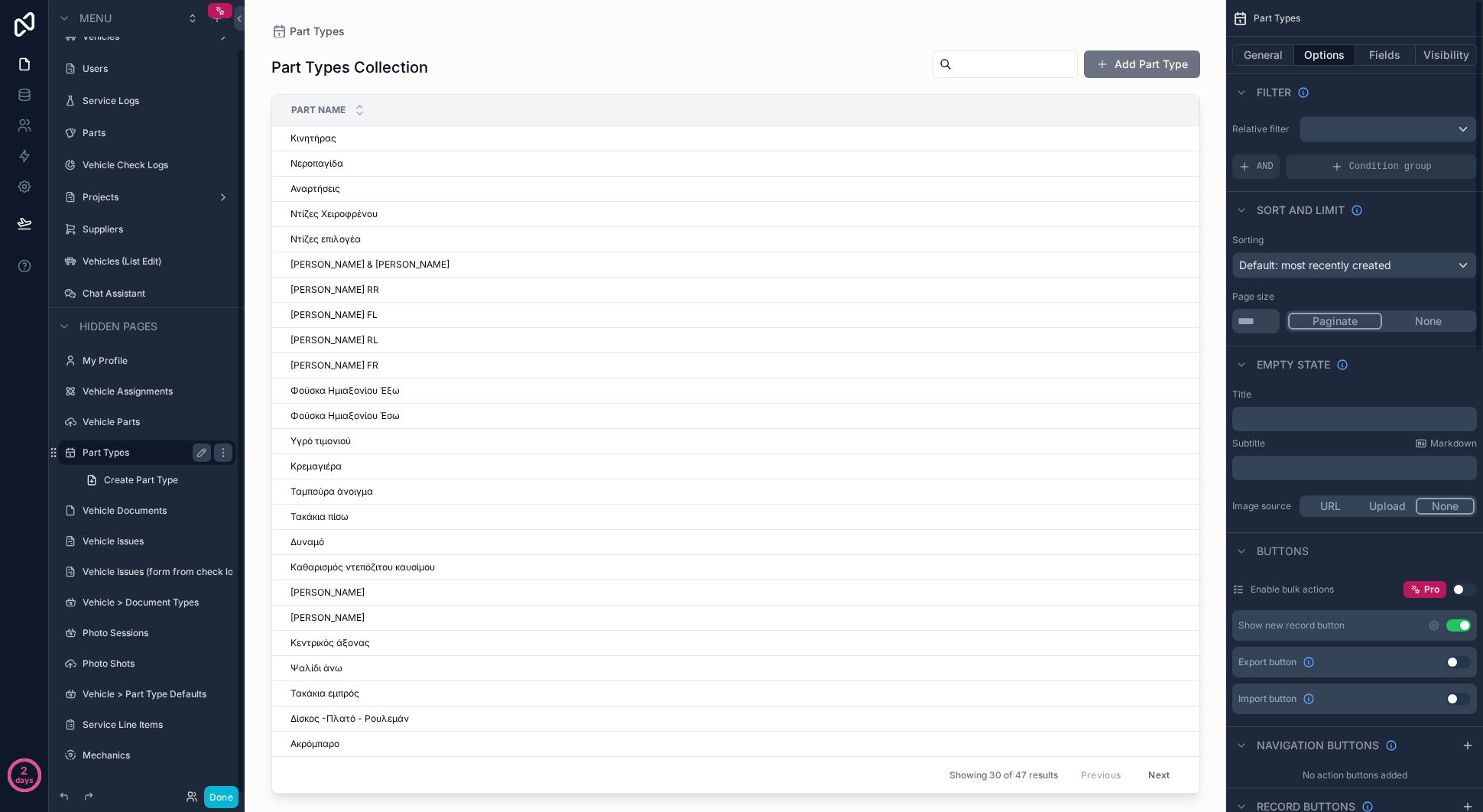
click at [1135, 77] on div "scrollable content" at bounding box center [735, 397] width 978 height 794
click at [1138, 71] on button "Add Part Type" at bounding box center [1142, 64] width 117 height 27
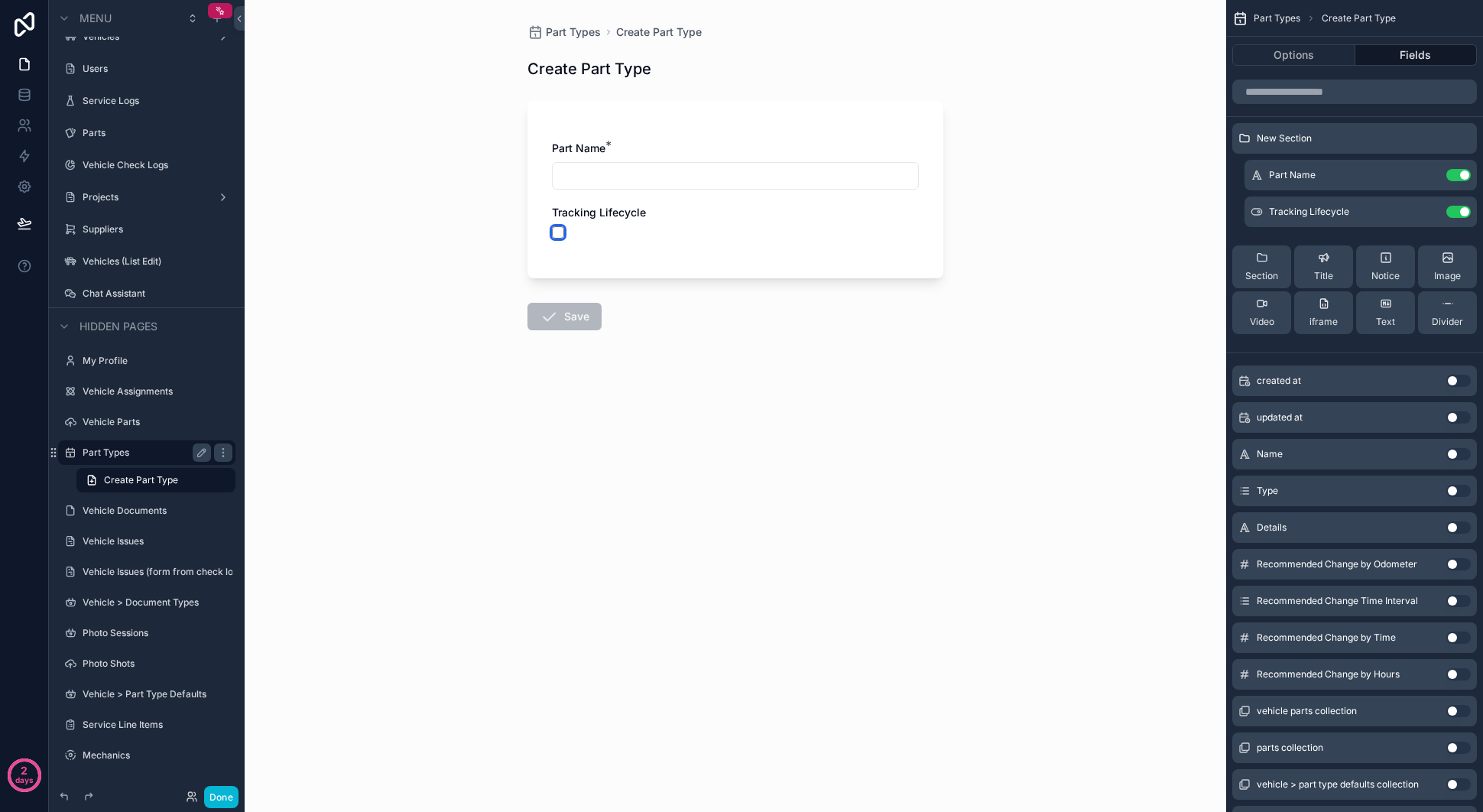
click at [555, 233] on button "scrollable content" at bounding box center [558, 232] width 13 height 13
click at [1453, 562] on button "Use setting" at bounding box center [1458, 564] width 24 height 13
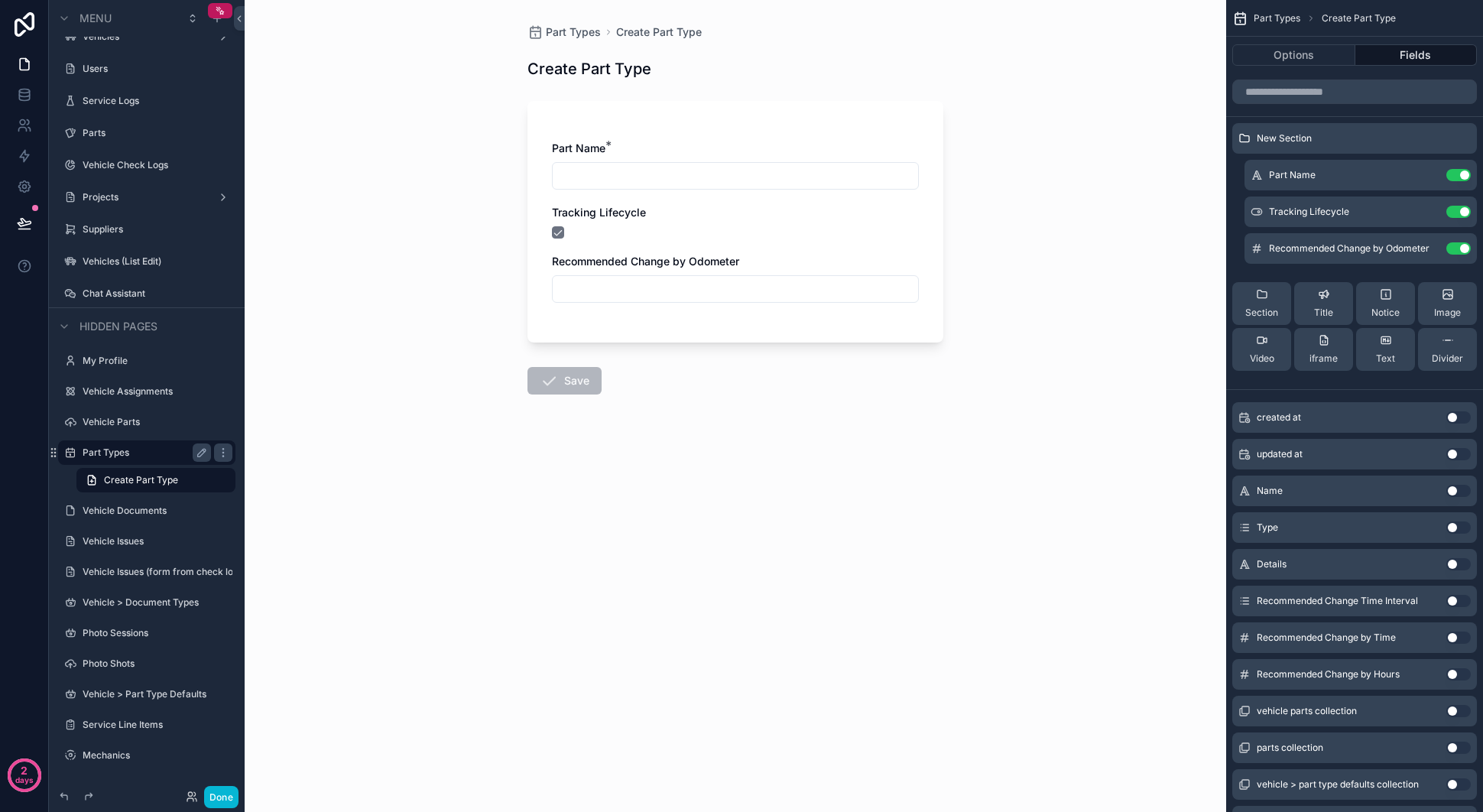
click at [1458, 673] on button "Use setting" at bounding box center [1458, 675] width 24 height 13
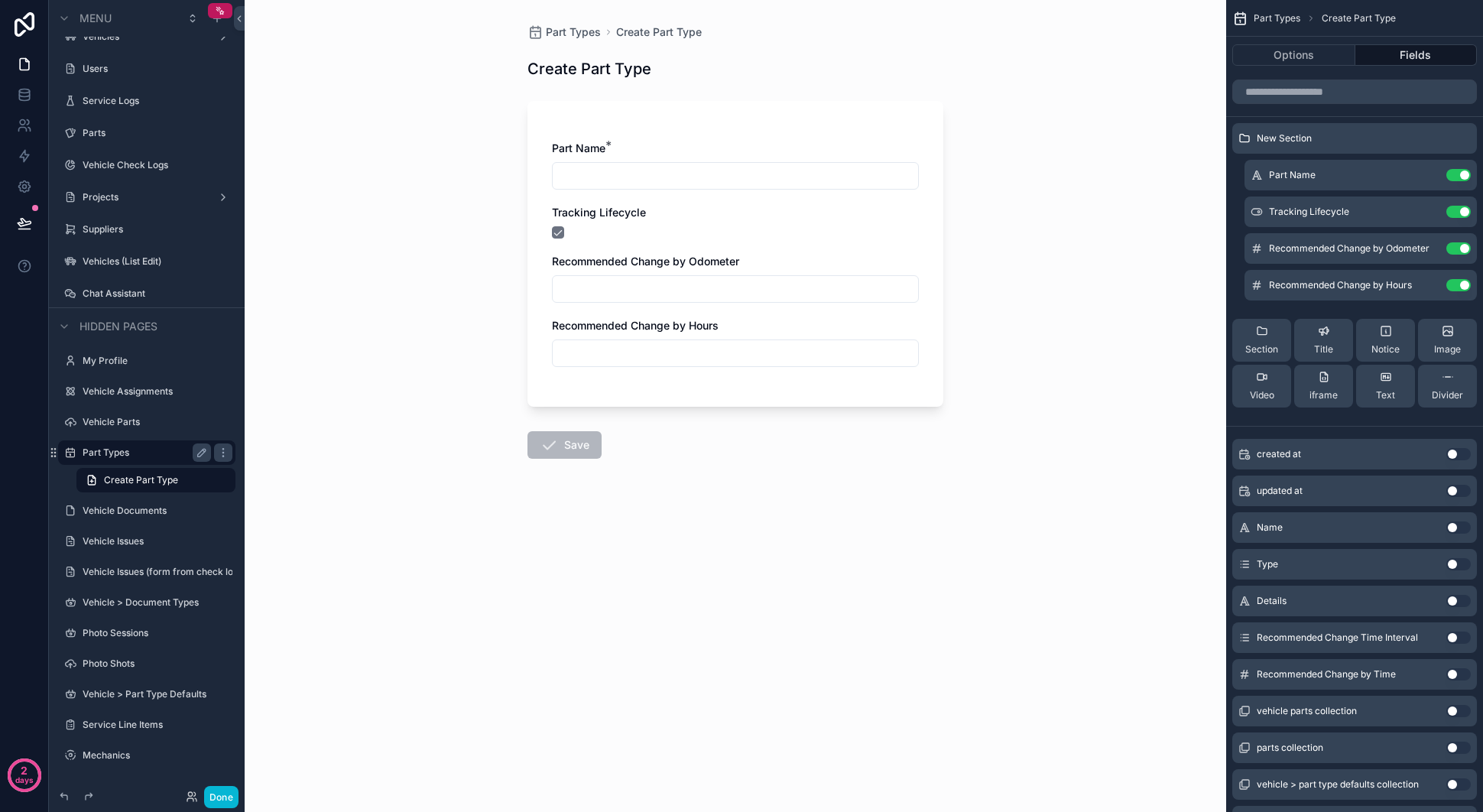
click at [1454, 640] on button "Use setting" at bounding box center [1458, 637] width 24 height 13
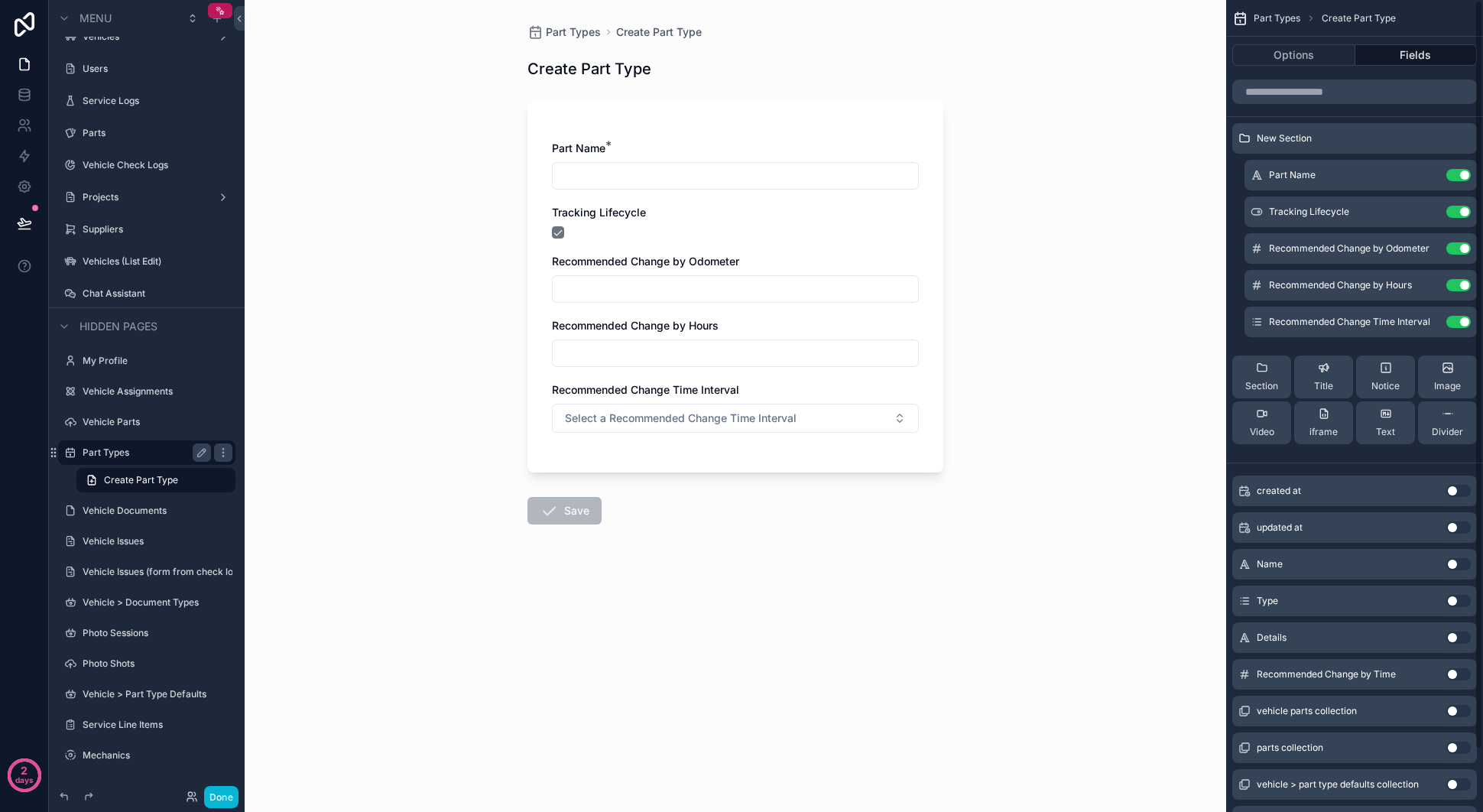
click at [1457, 672] on button "Use setting" at bounding box center [1458, 675] width 24 height 13
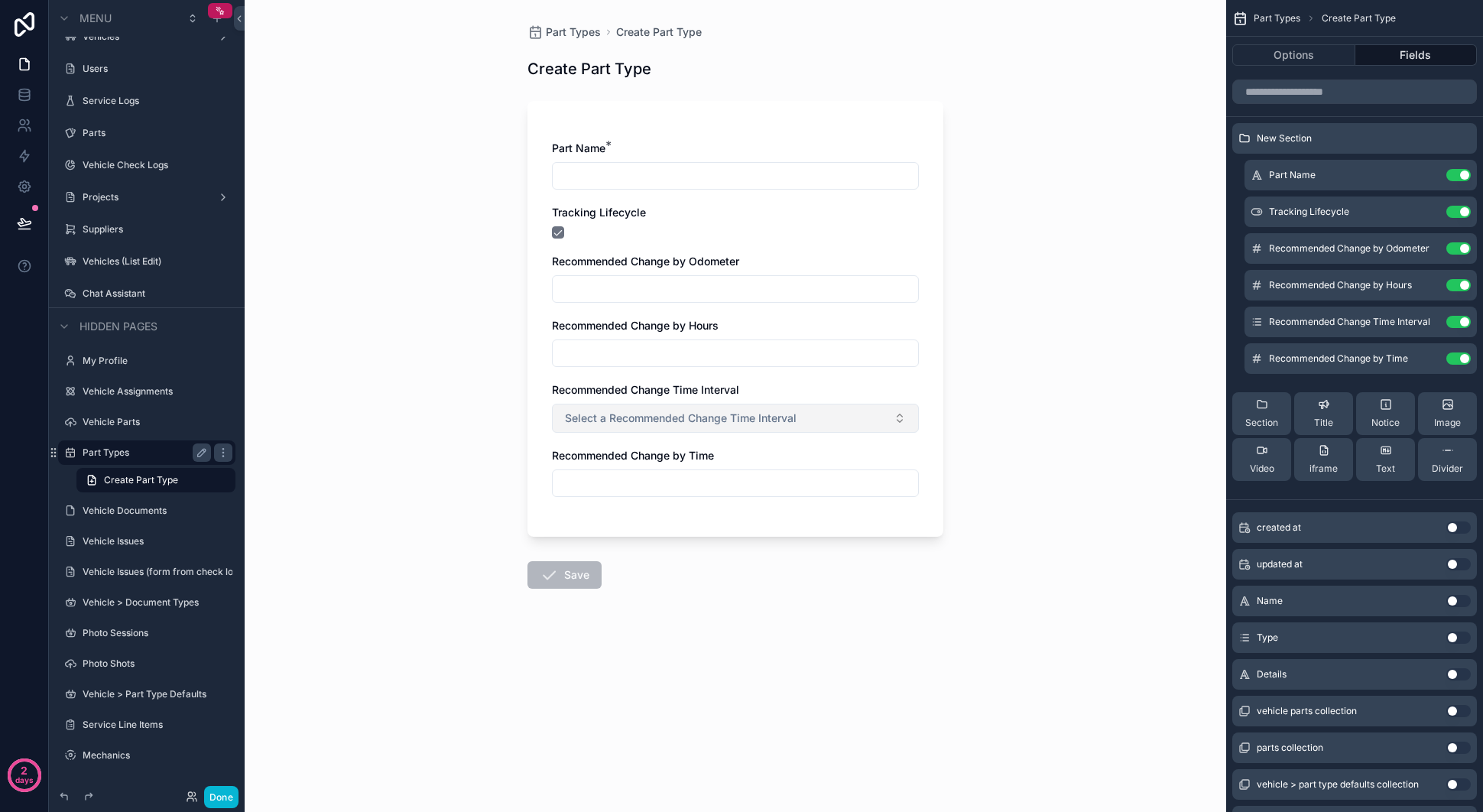
click at [721, 420] on span "Select a Recommended Change Time Interval" at bounding box center [681, 418] width 231 height 15
click at [823, 385] on div "Recommended Change Time Interval" at bounding box center [735, 390] width 367 height 15
click at [1431, 250] on icon "scrollable content" at bounding box center [1428, 249] width 13 height 13
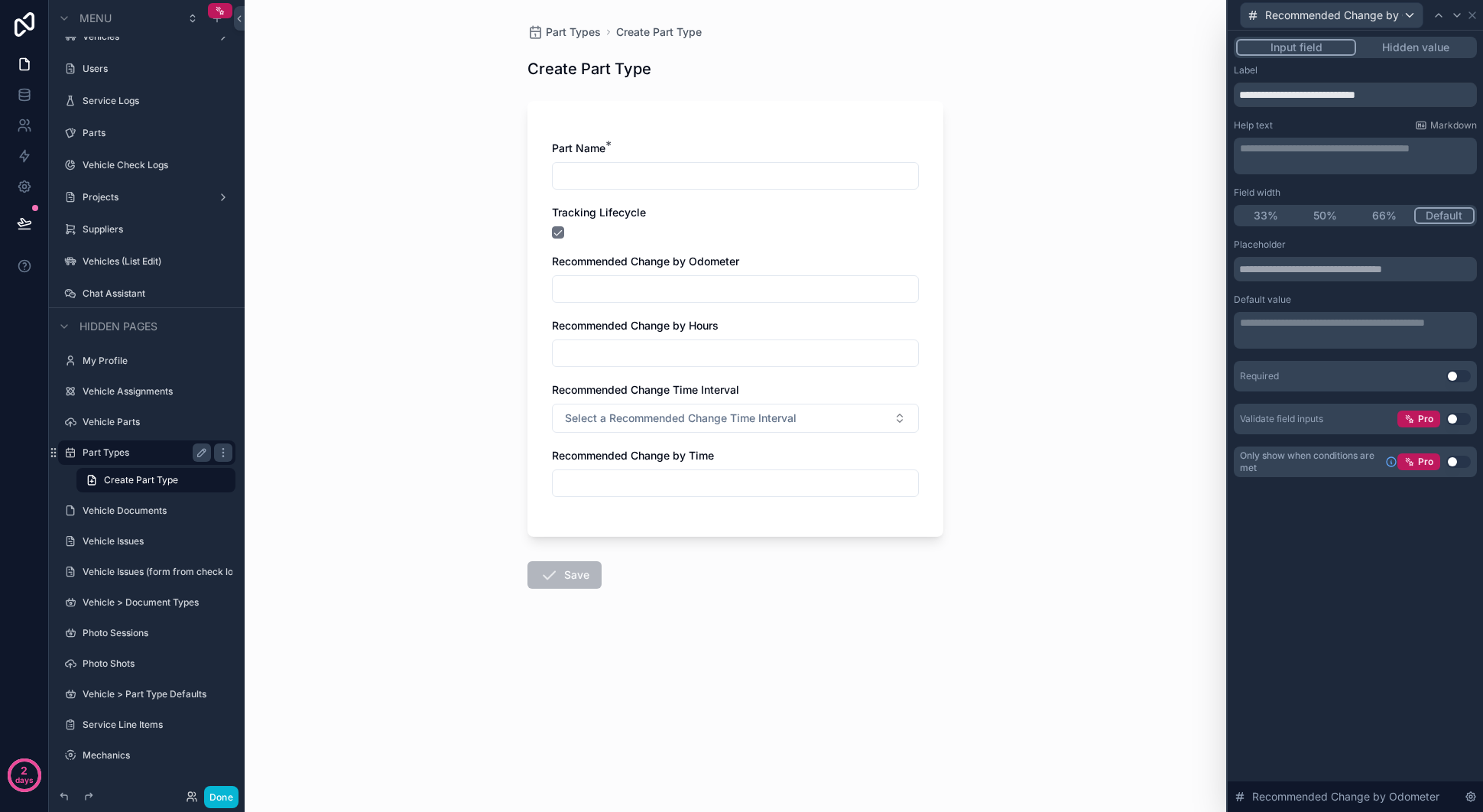
click at [1453, 378] on button "Use setting" at bounding box center [1458, 376] width 24 height 13
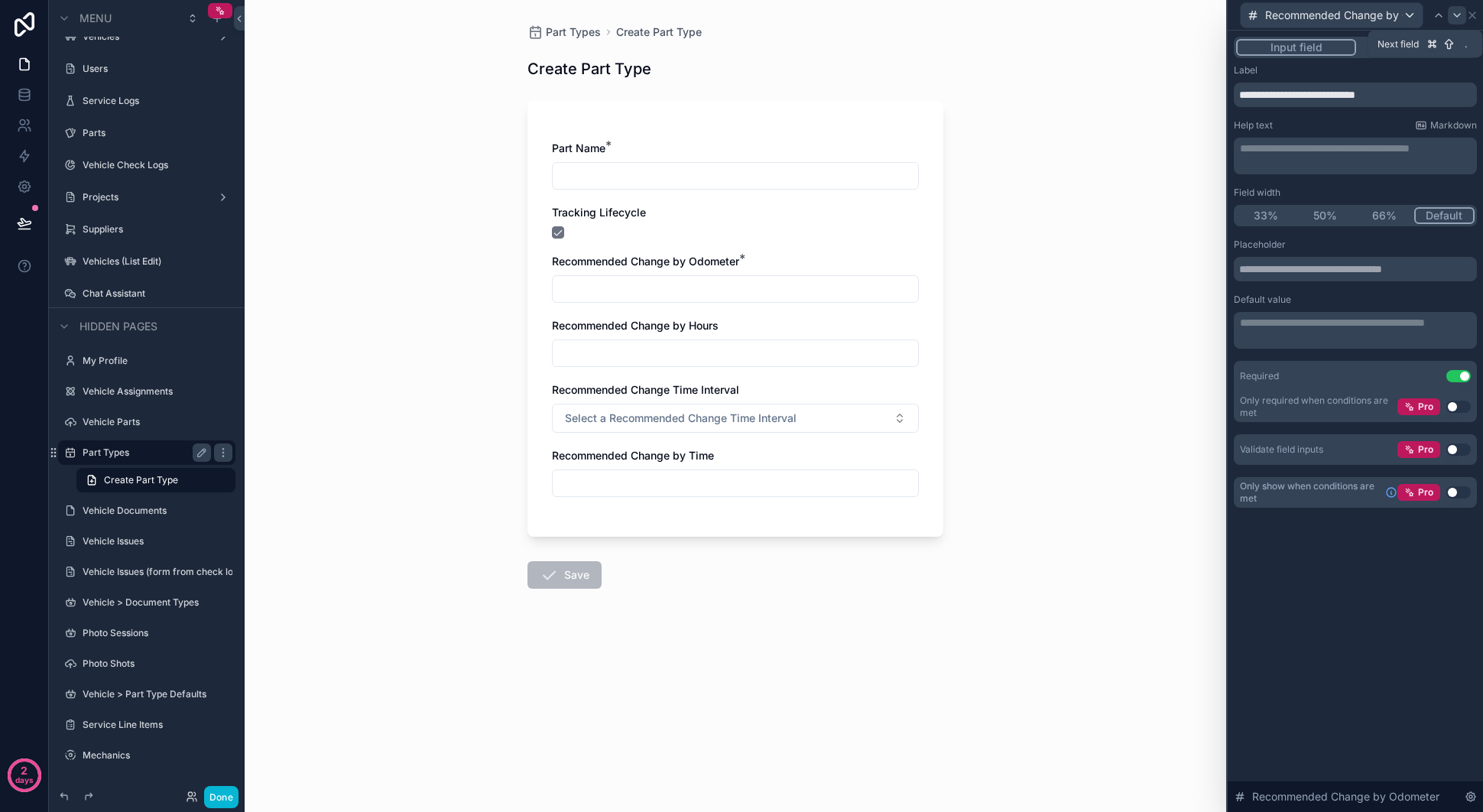
click at [1454, 16] on icon at bounding box center [1458, 15] width 13 height 13
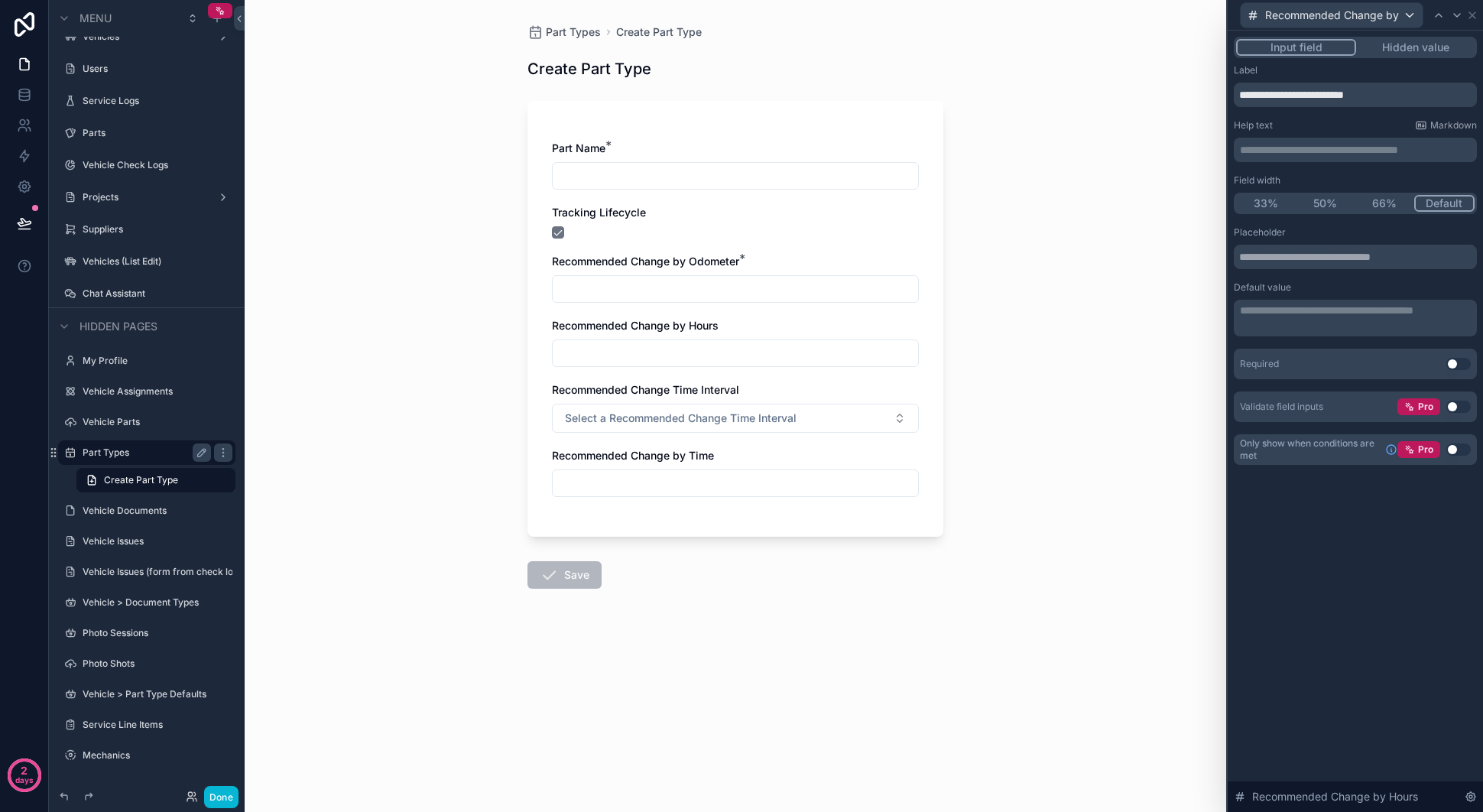
click at [1458, 364] on button "Use setting" at bounding box center [1458, 364] width 24 height 13
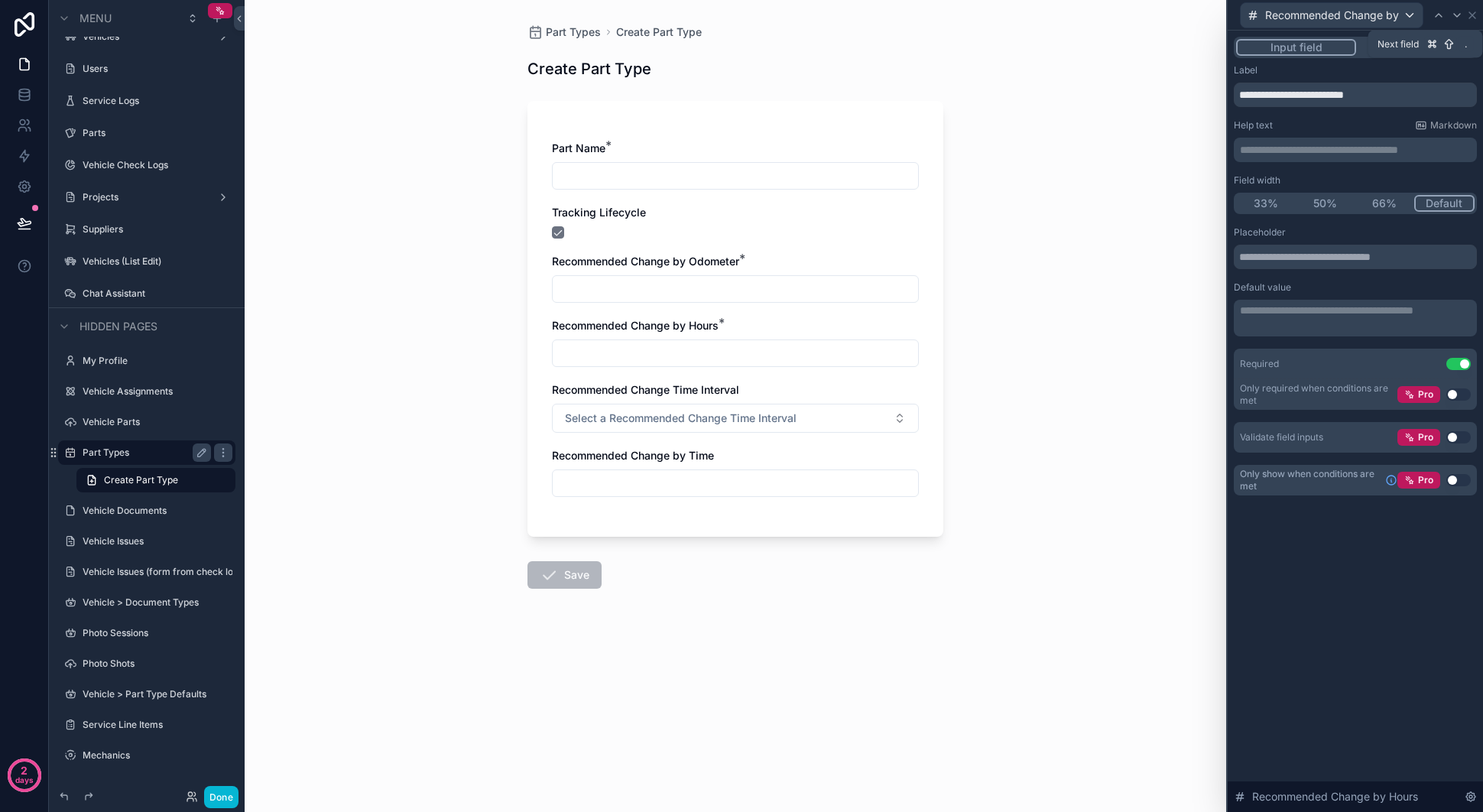
click at [1460, 14] on icon at bounding box center [1458, 15] width 13 height 13
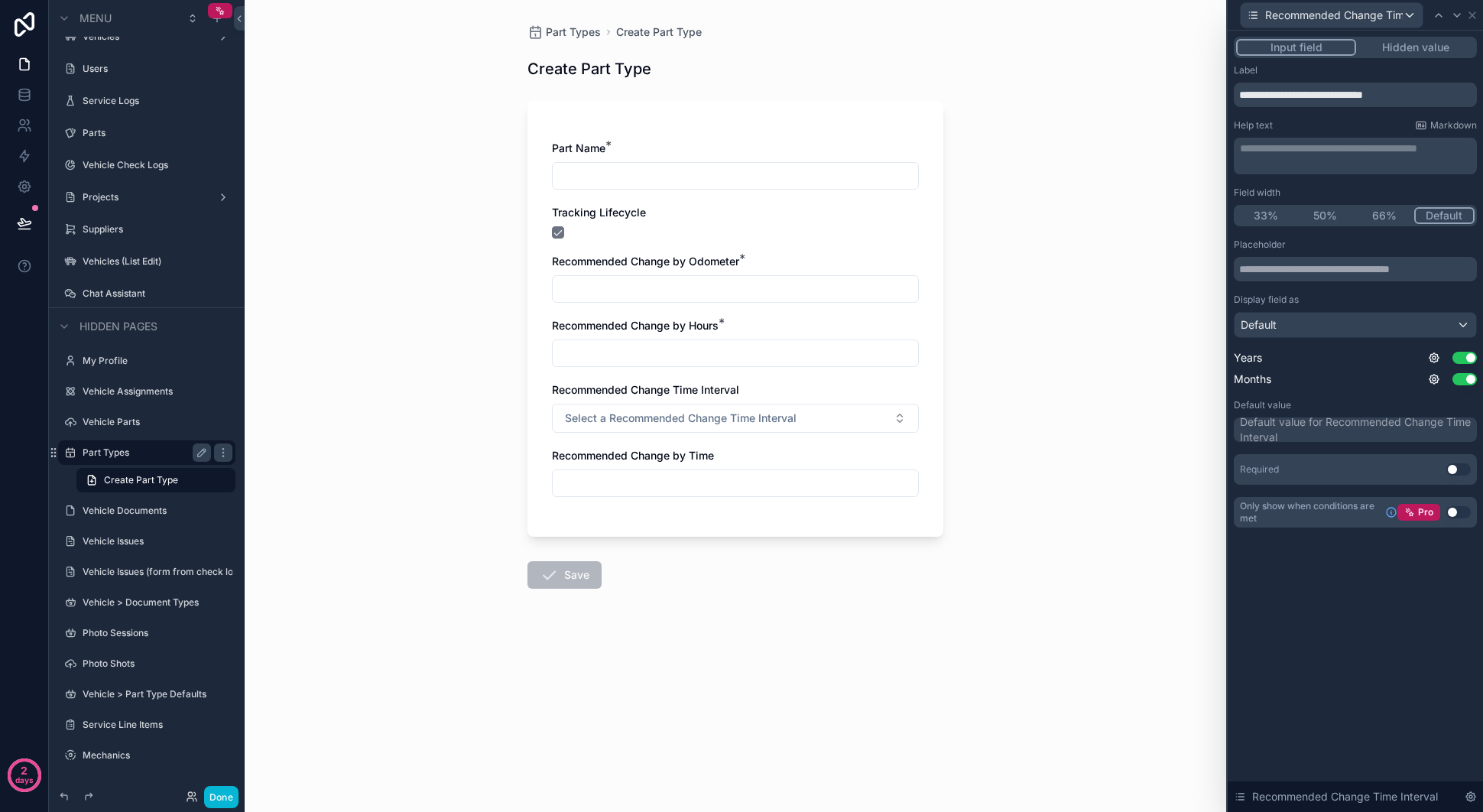
click at [1455, 467] on button "Use setting" at bounding box center [1458, 469] width 24 height 13
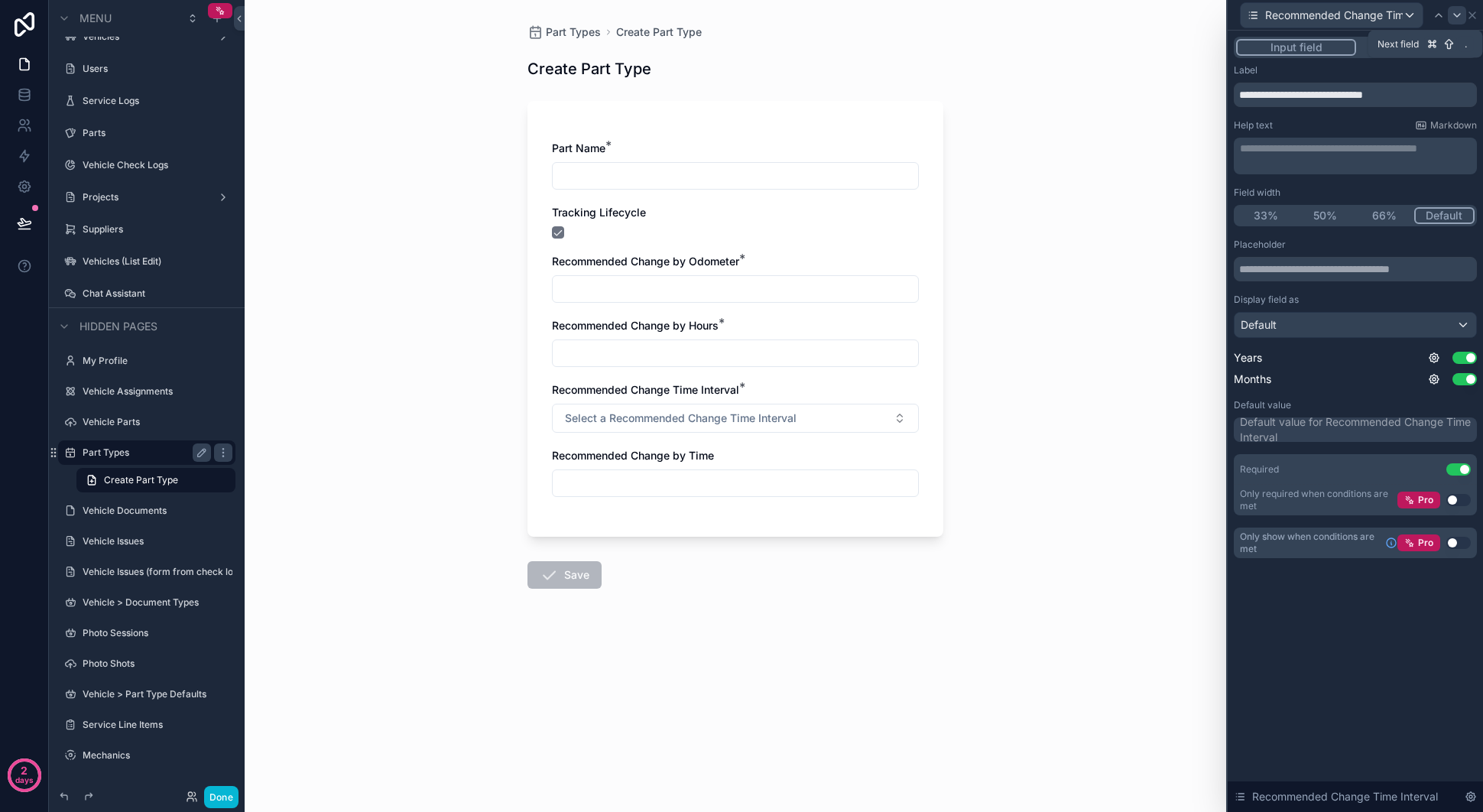
click at [1456, 13] on icon at bounding box center [1458, 15] width 13 height 13
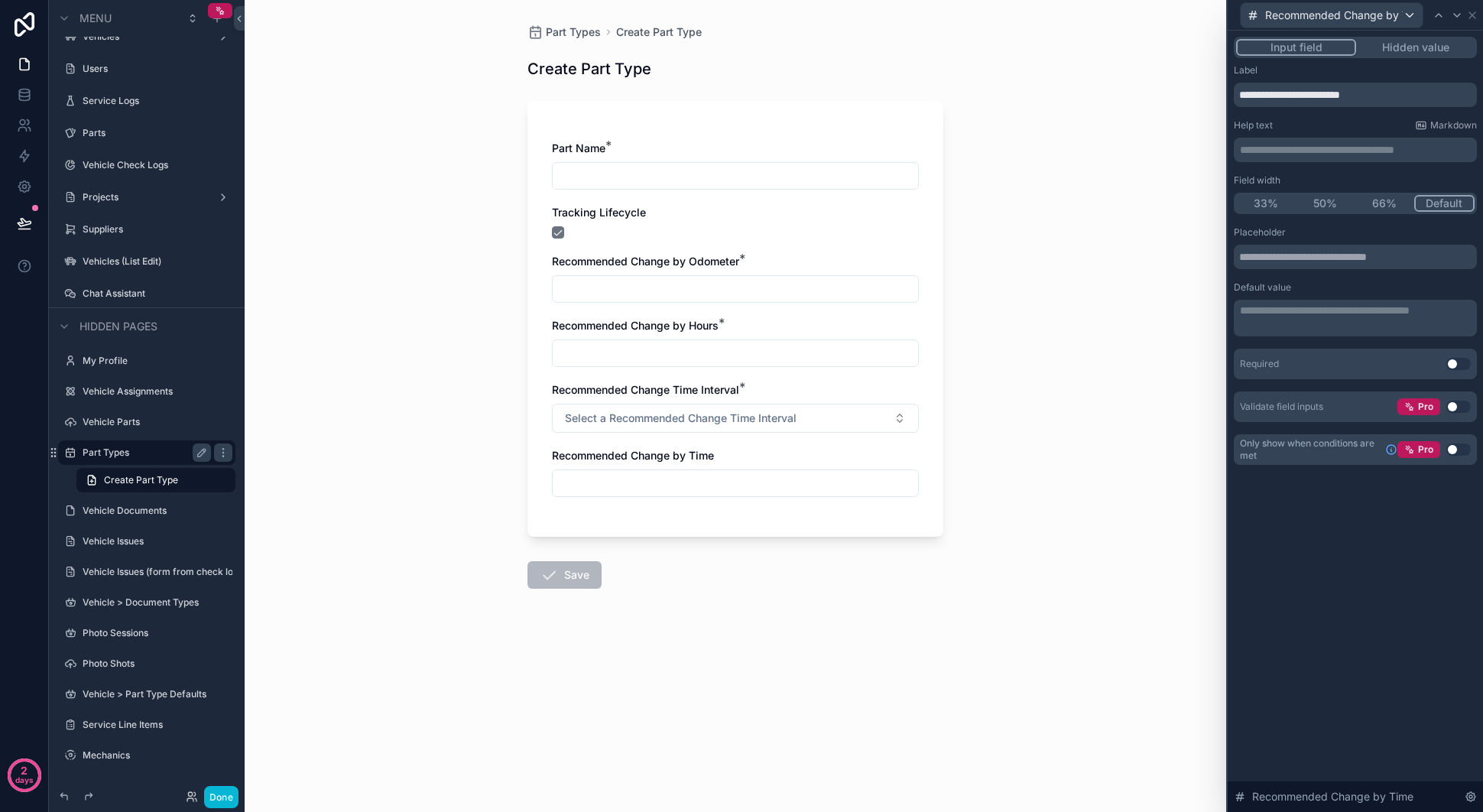
click at [1453, 364] on button "Use setting" at bounding box center [1458, 364] width 24 height 13
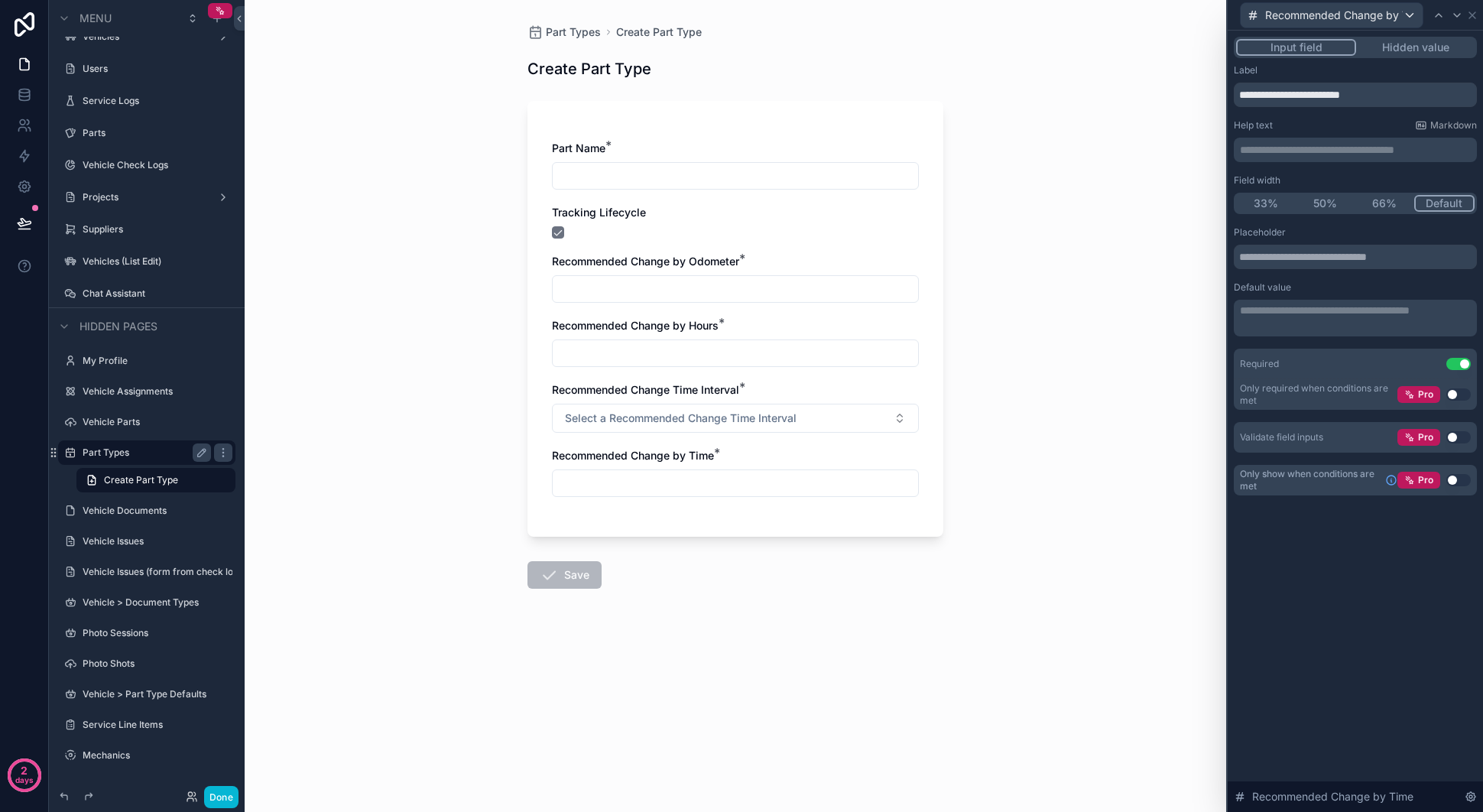
drag, startPoint x: 1046, startPoint y: 494, endPoint x: 1021, endPoint y: 486, distance: 26.2
click at [1046, 494] on div "Part Types Create Part Type Create Part Type Part Name * Tracking Lifecycle Rec…" at bounding box center [735, 406] width 981 height 812
click at [1014, 484] on div "Part Types Create Part Type Create Part Type Part Name * Tracking Lifecycle Rec…" at bounding box center [735, 406] width 981 height 812
click at [1437, 15] on icon at bounding box center [1439, 14] width 6 height 3
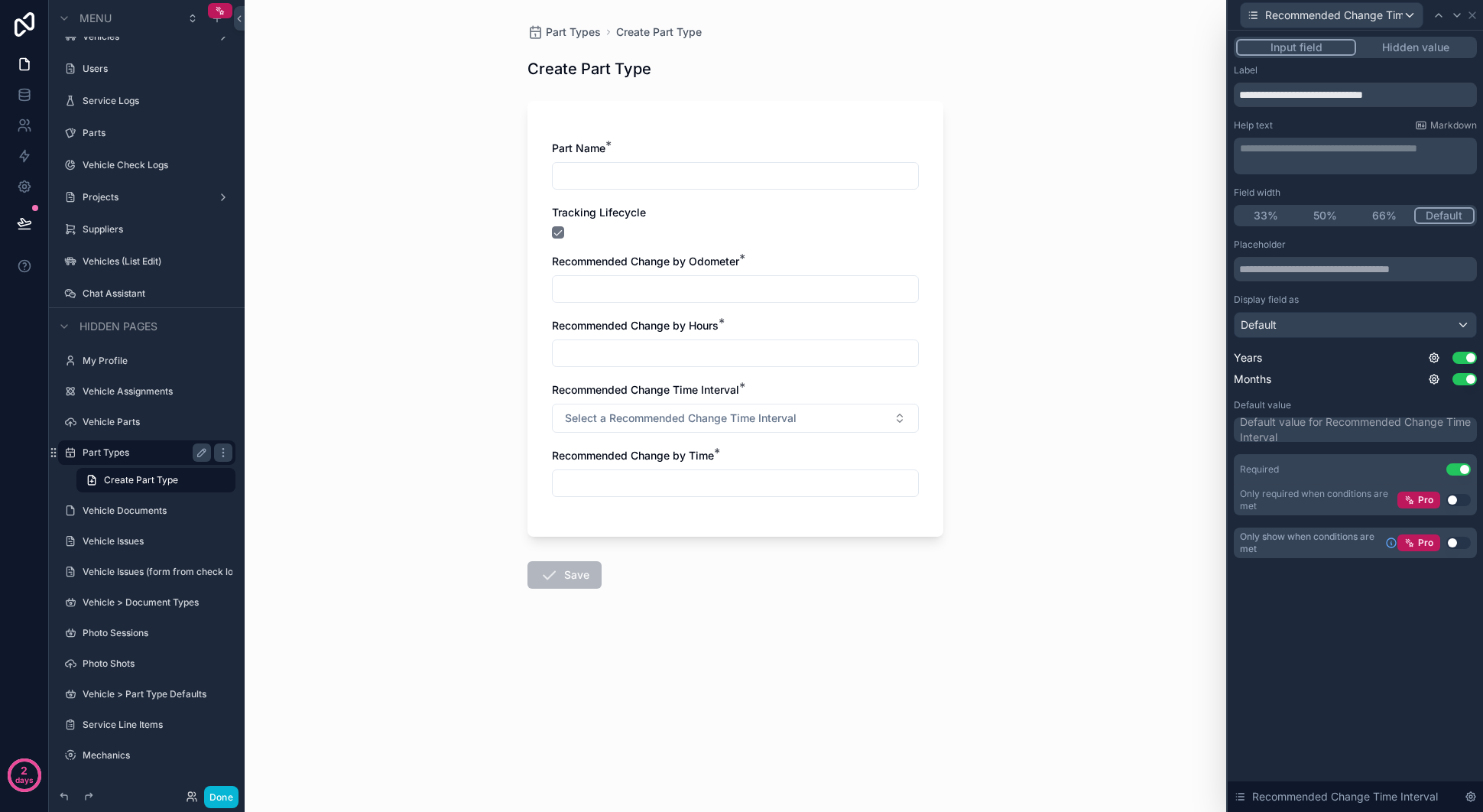
click at [1329, 218] on div "**********" at bounding box center [1355, 311] width 243 height 494
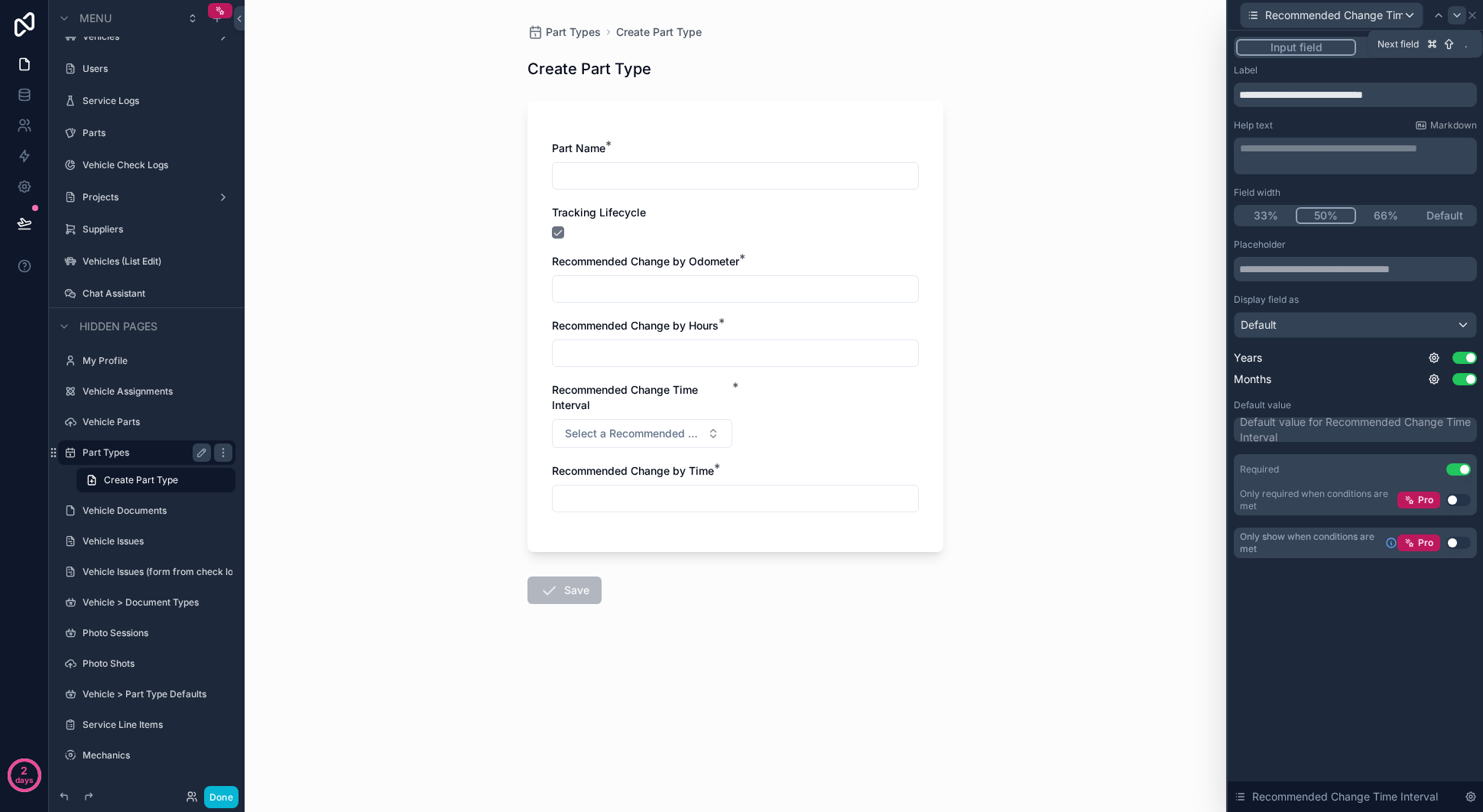
click at [1456, 17] on icon at bounding box center [1458, 15] width 13 height 13
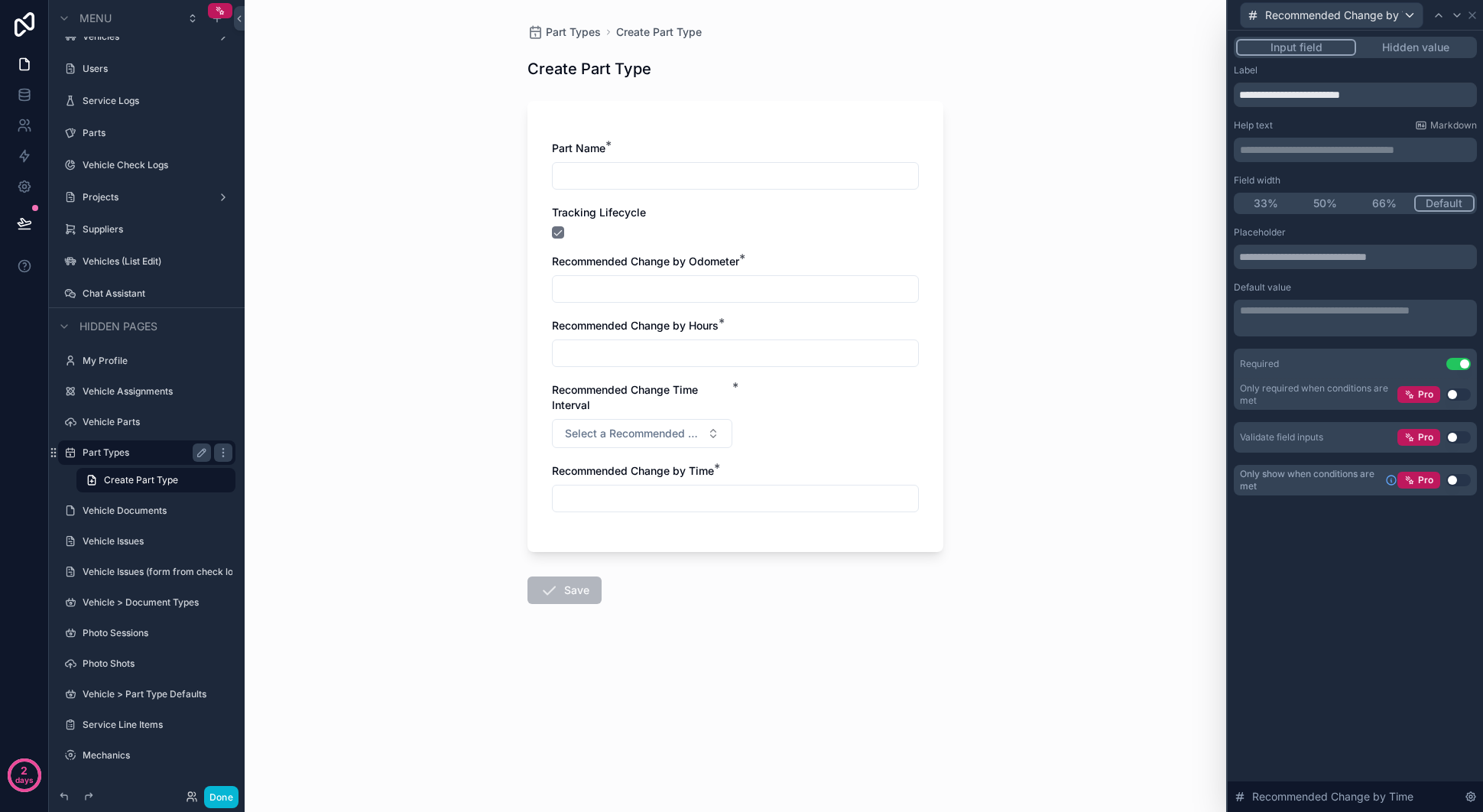
click at [1330, 202] on button "50%" at bounding box center [1326, 203] width 60 height 17
click at [640, 437] on span "Select a Recommended Change Time Interval" at bounding box center [633, 433] width 136 height 15
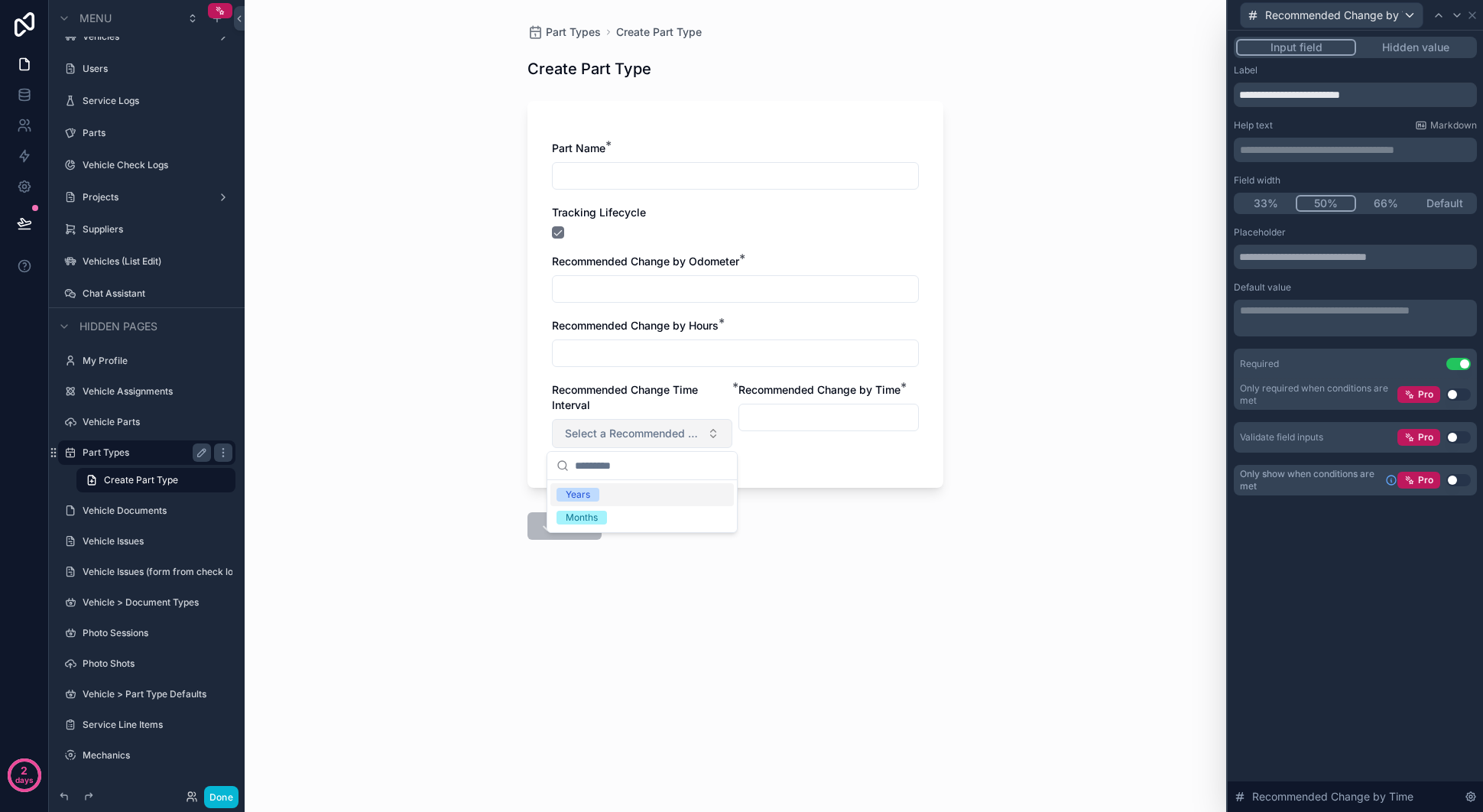
click at [640, 437] on span "Select a Recommended Change Time Interval" at bounding box center [633, 433] width 136 height 15
click at [650, 404] on label "Recommended Change Time Interval *" at bounding box center [642, 398] width 181 height 31
click at [1263, 199] on button "33%" at bounding box center [1266, 203] width 60 height 17
click at [1446, 206] on button "Default" at bounding box center [1446, 203] width 60 height 17
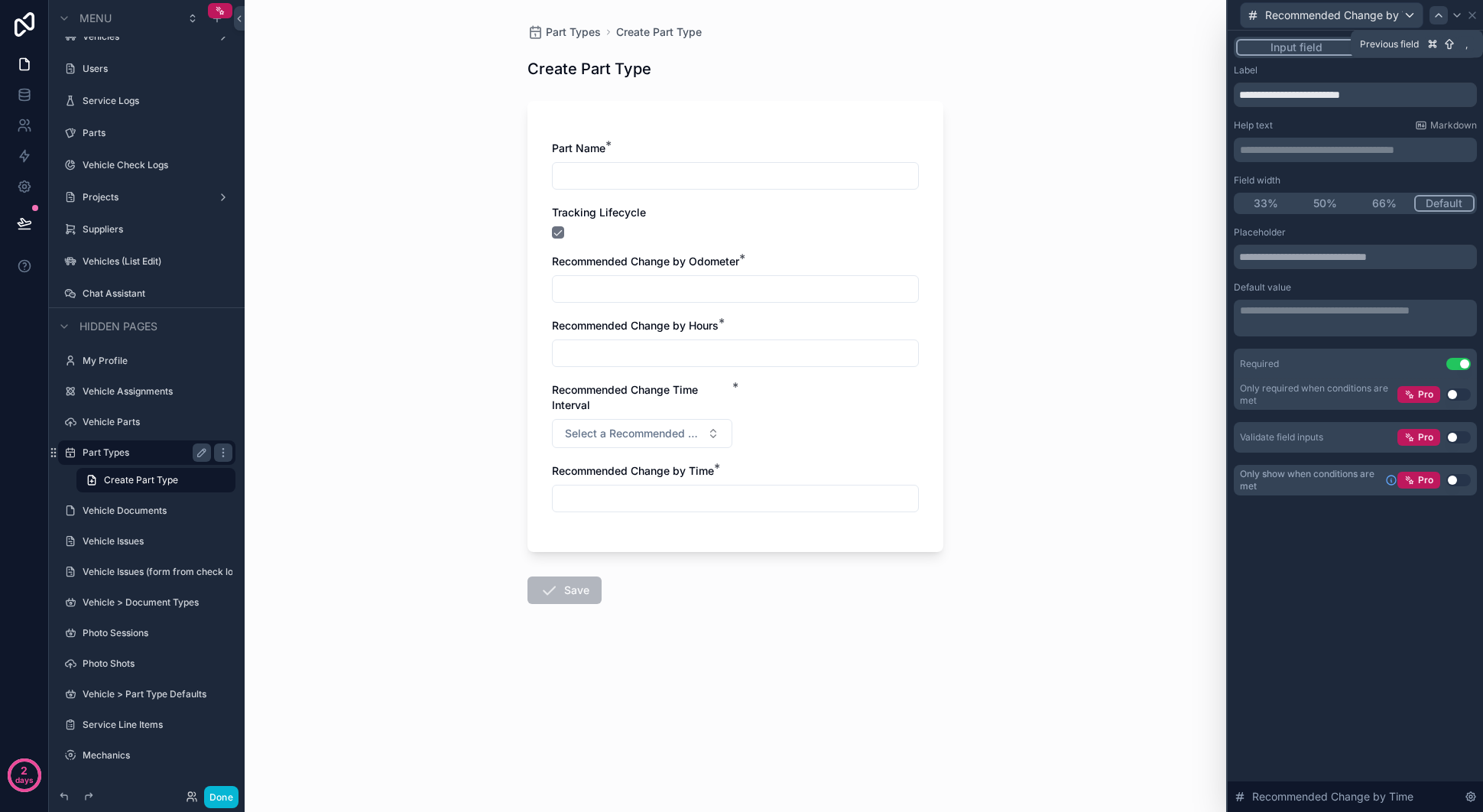
click at [1436, 17] on icon at bounding box center [1439, 15] width 13 height 13
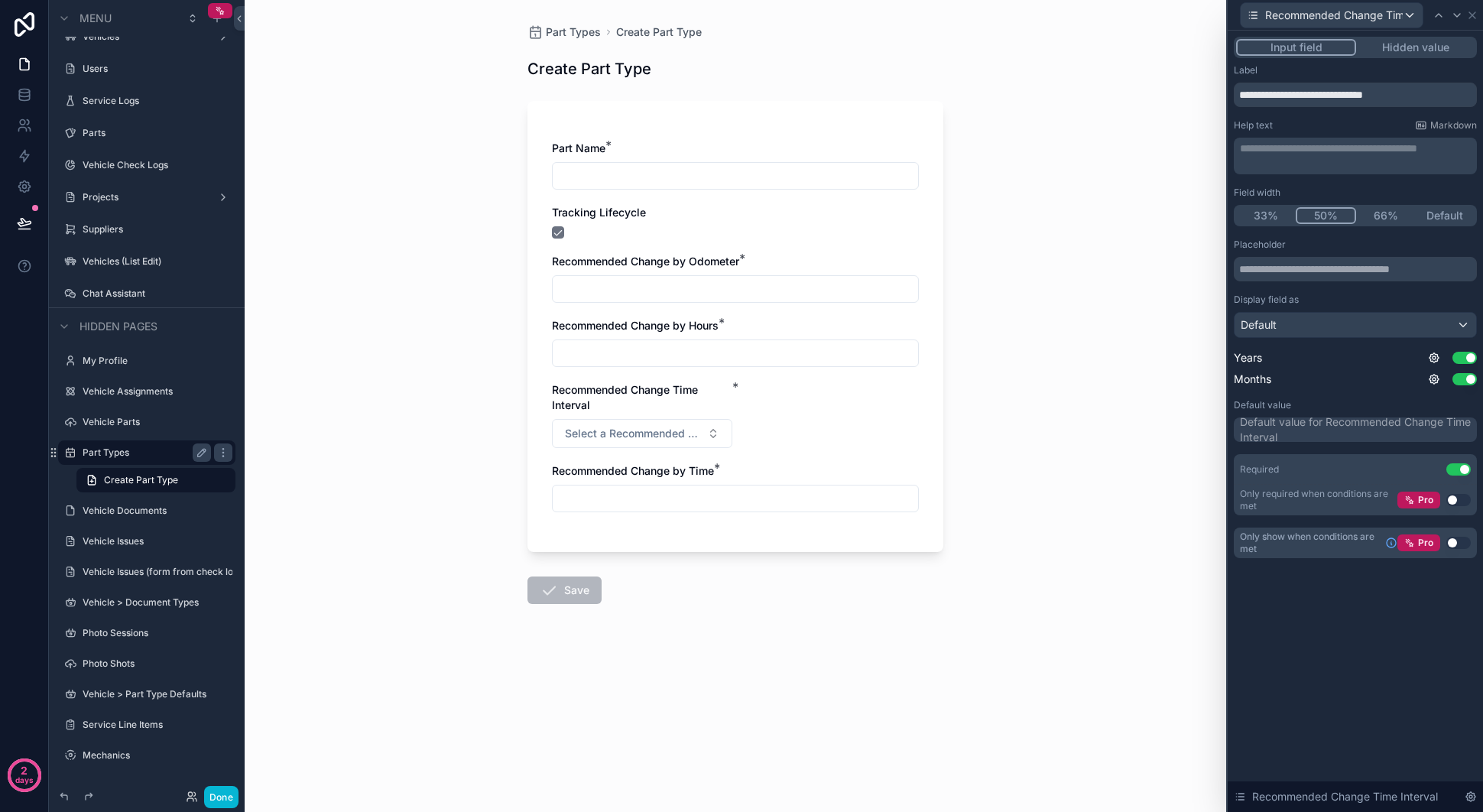
click at [1448, 217] on div "**********" at bounding box center [1355, 311] width 243 height 494
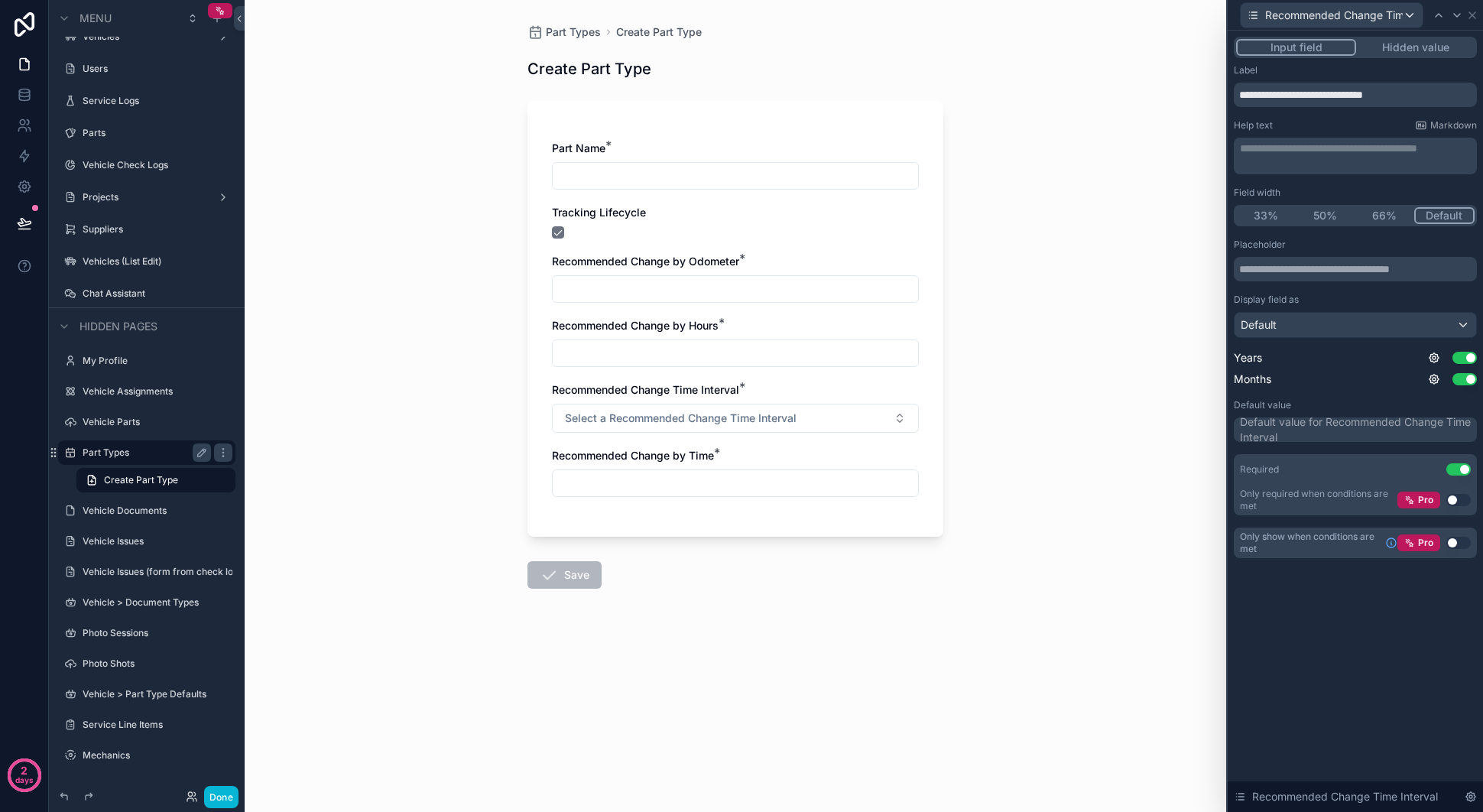
click at [1280, 155] on p "**********" at bounding box center [1356, 148] width 234 height 15
click at [1445, 95] on input "**********" at bounding box center [1355, 94] width 243 height 24
click at [1362, 97] on input "**********" at bounding box center [1355, 94] width 243 height 24
click at [1293, 92] on input "**********" at bounding box center [1355, 94] width 243 height 24
click at [1283, 165] on div "**********" at bounding box center [1356, 156] width 234 height 31
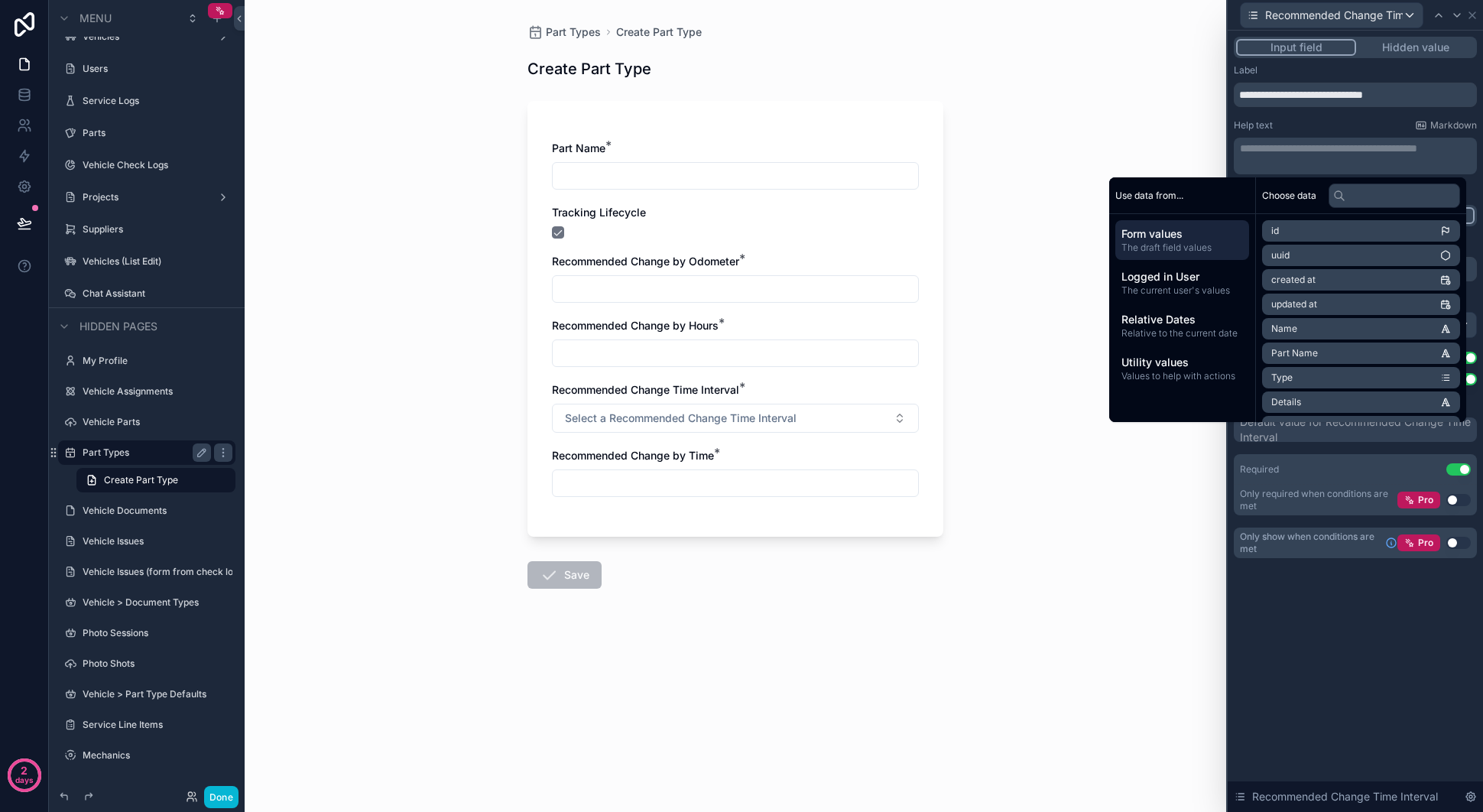
click at [1293, 151] on p "**********" at bounding box center [1356, 148] width 234 height 15
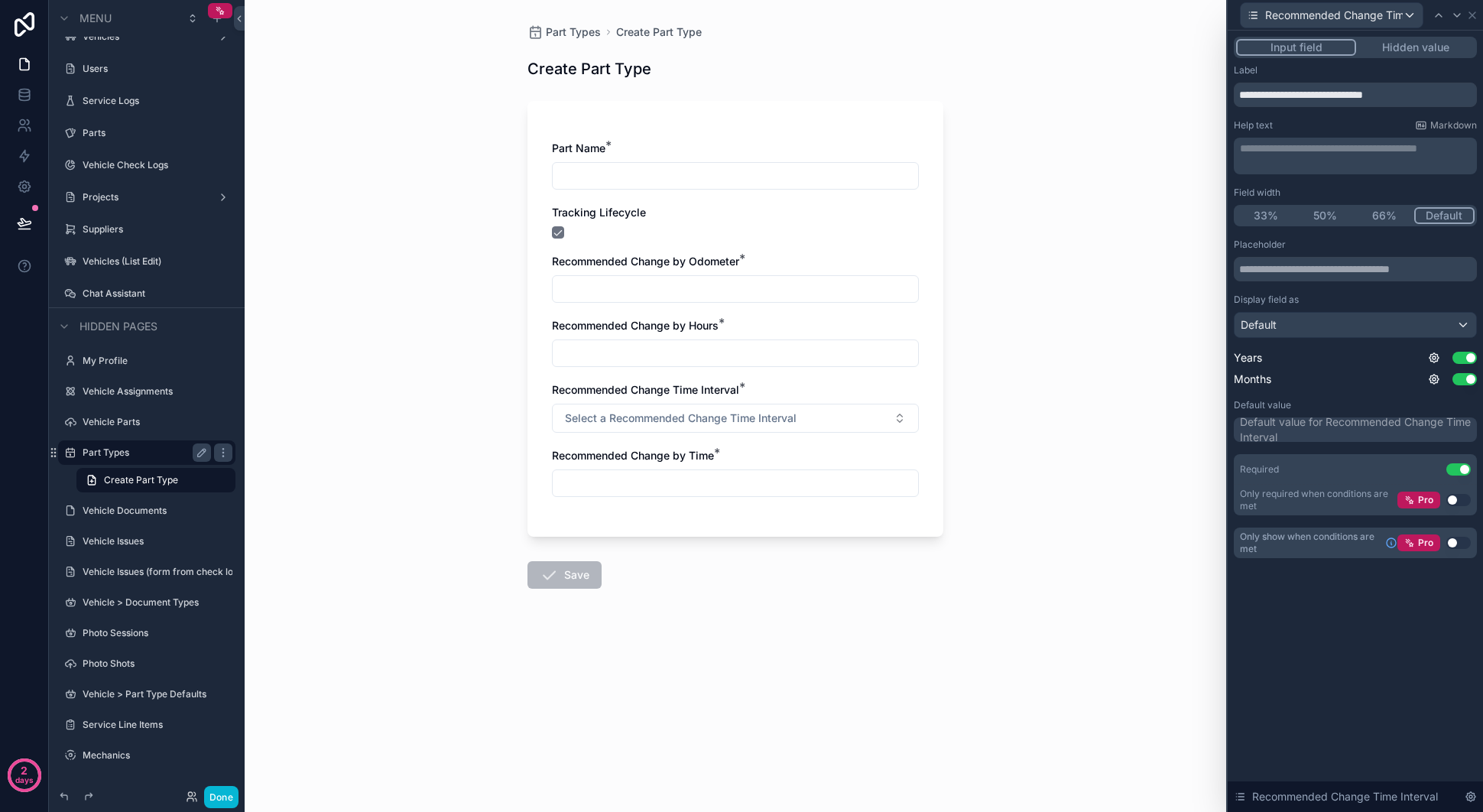
click at [1290, 152] on p "**********" at bounding box center [1356, 148] width 234 height 15
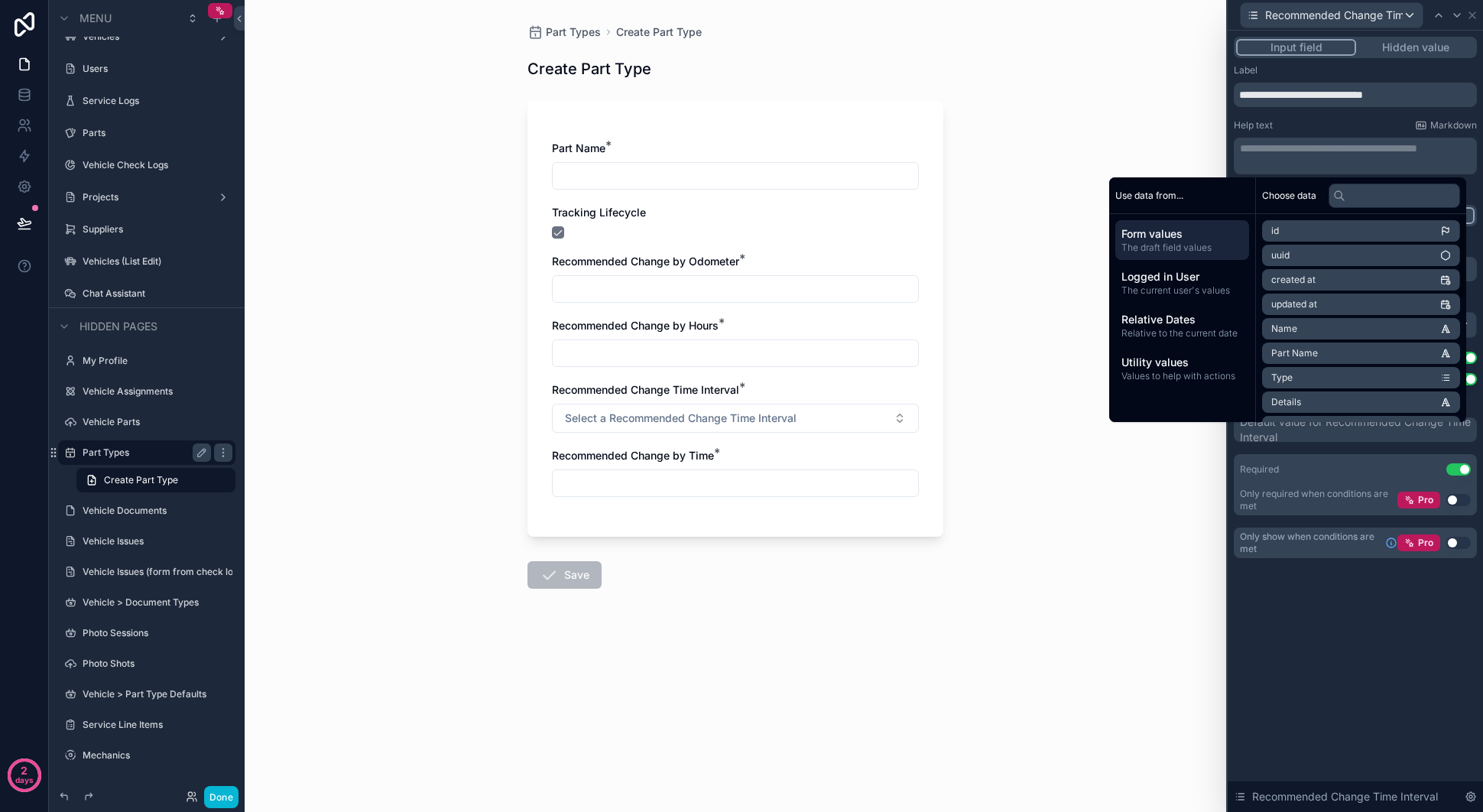
click at [1175, 227] on span "Form values" at bounding box center [1182, 233] width 121 height 15
click at [1395, 347] on span "Recommended Change Time Interval" at bounding box center [1352, 348] width 161 height 13
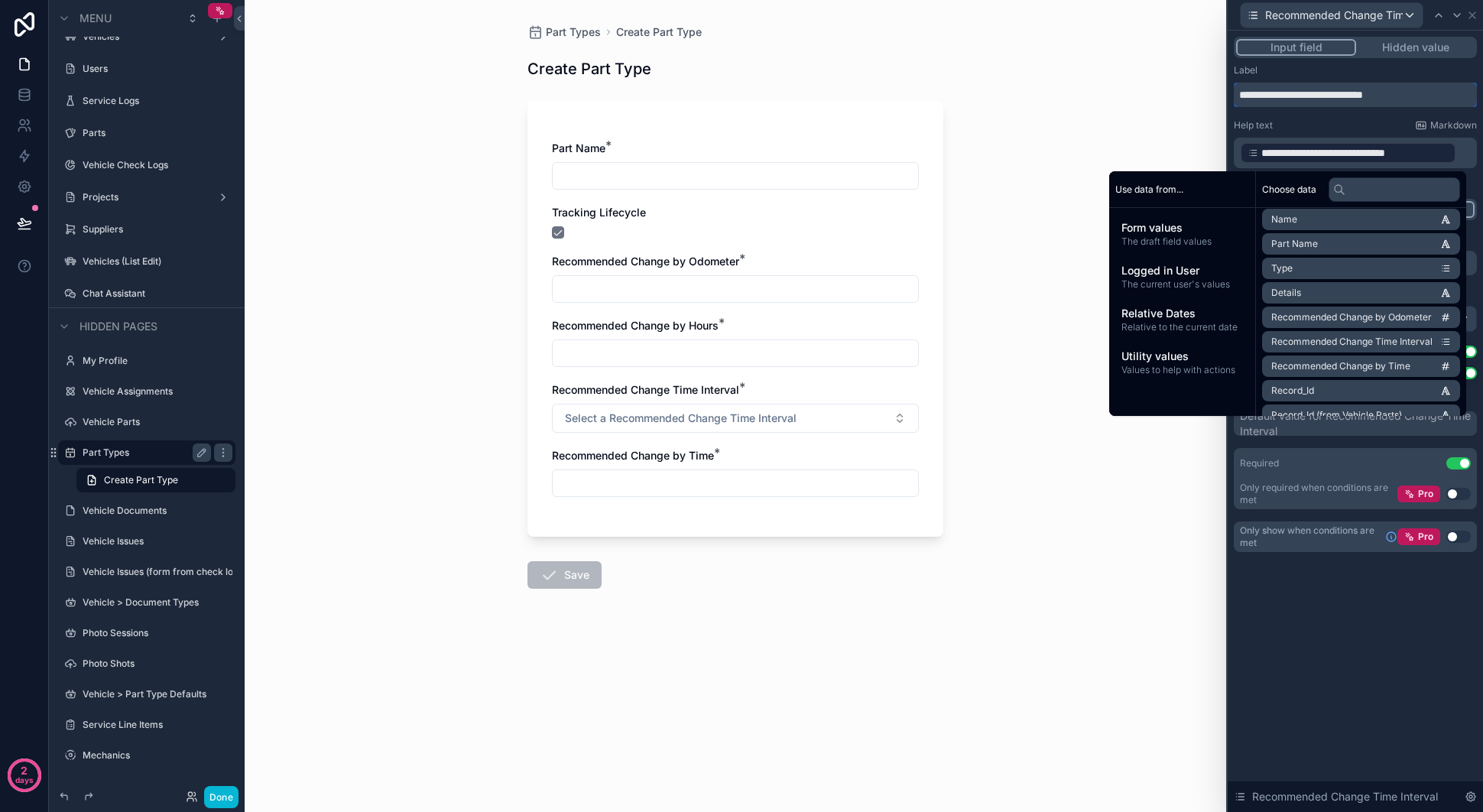
click at [1303, 86] on input "**********" at bounding box center [1355, 94] width 243 height 24
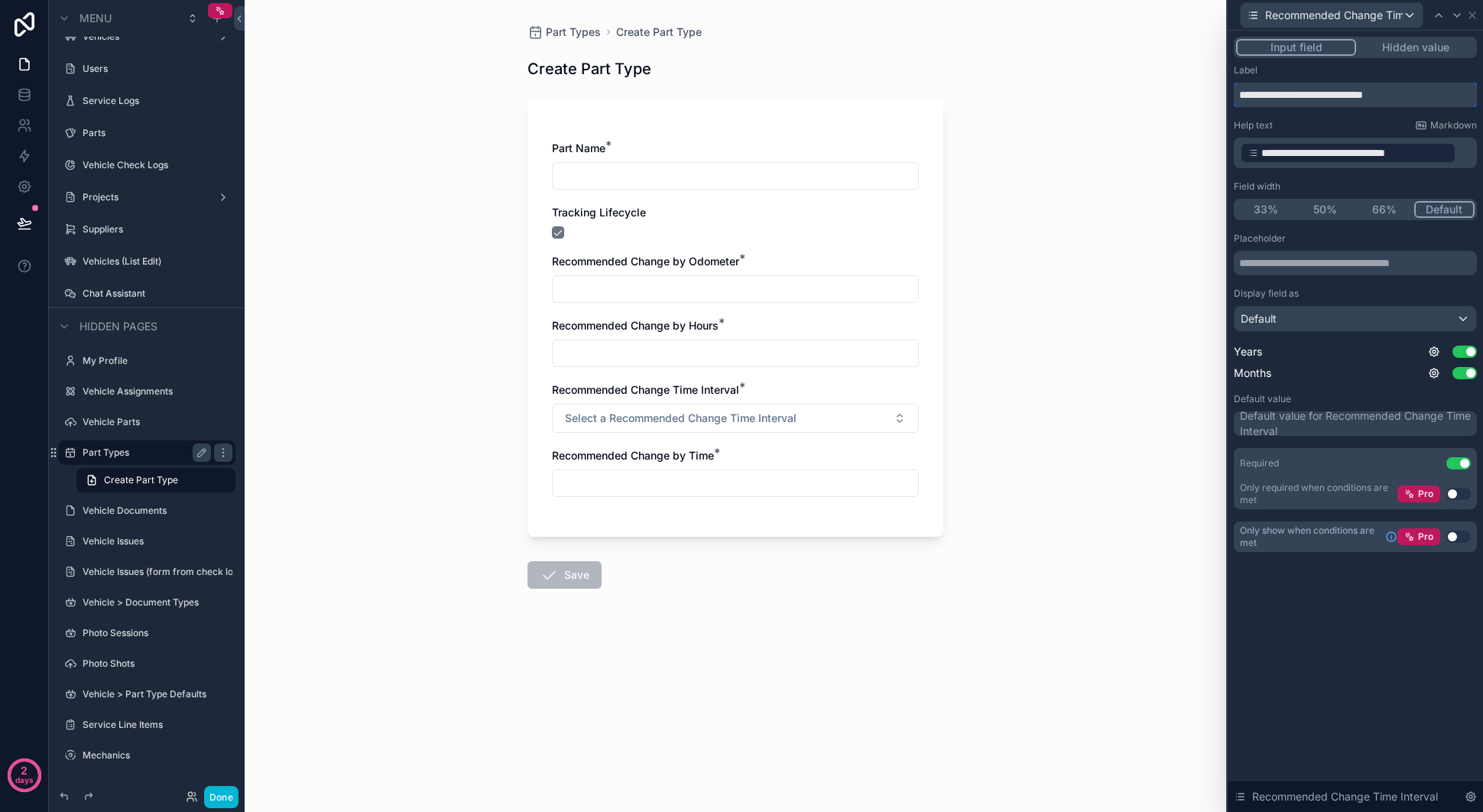
click at [1303, 86] on input "**********" at bounding box center [1355, 94] width 243 height 24
click at [1386, 90] on input "**********" at bounding box center [1355, 94] width 243 height 24
drag, startPoint x: 1461, startPoint y: 151, endPoint x: 1204, endPoint y: 146, distance: 257.0
click at [1204, 146] on div "**********" at bounding box center [742, 406] width 1483 height 812
click at [1468, 149] on p "**********" at bounding box center [1356, 153] width 234 height 24
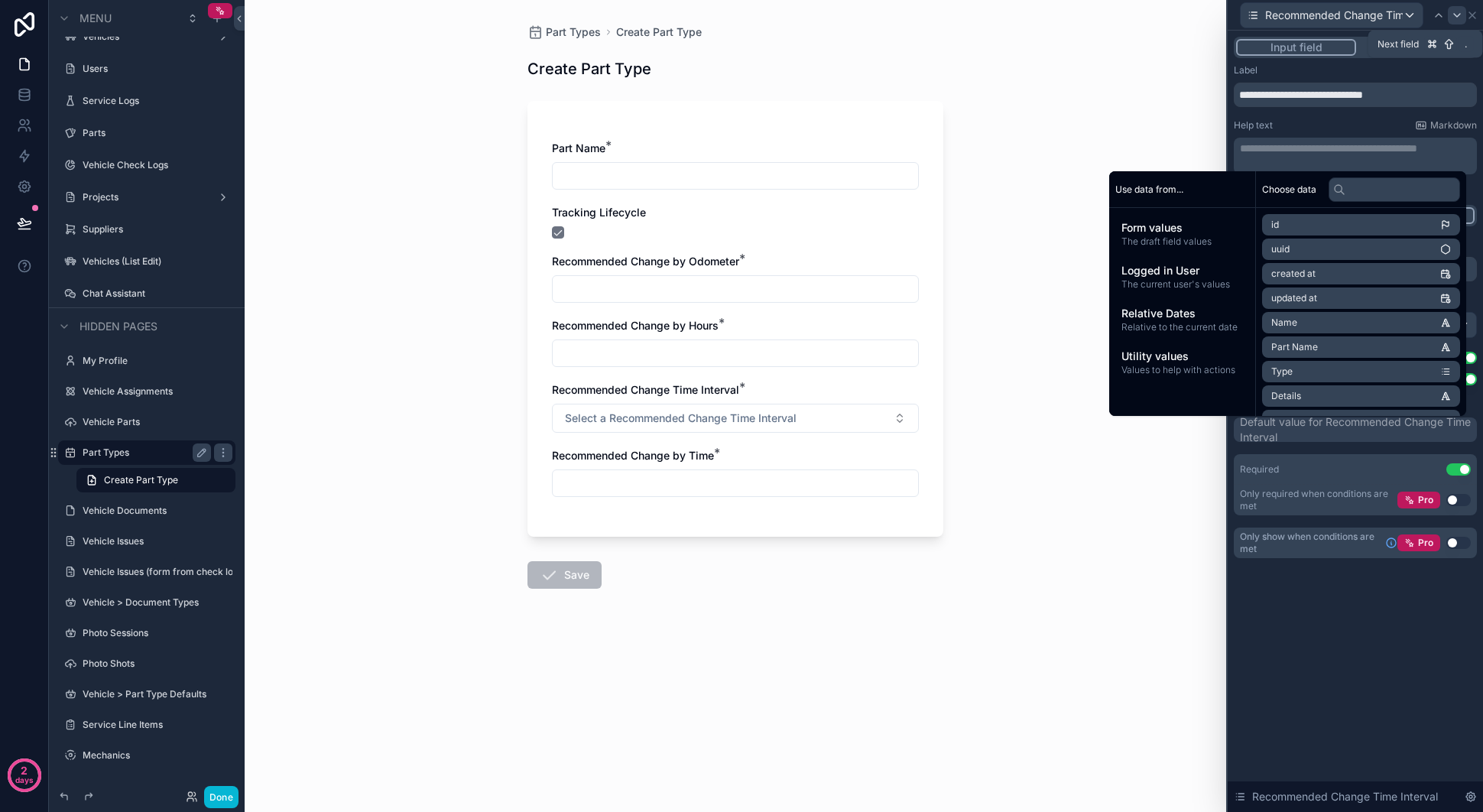
click at [1461, 13] on icon at bounding box center [1458, 15] width 13 height 13
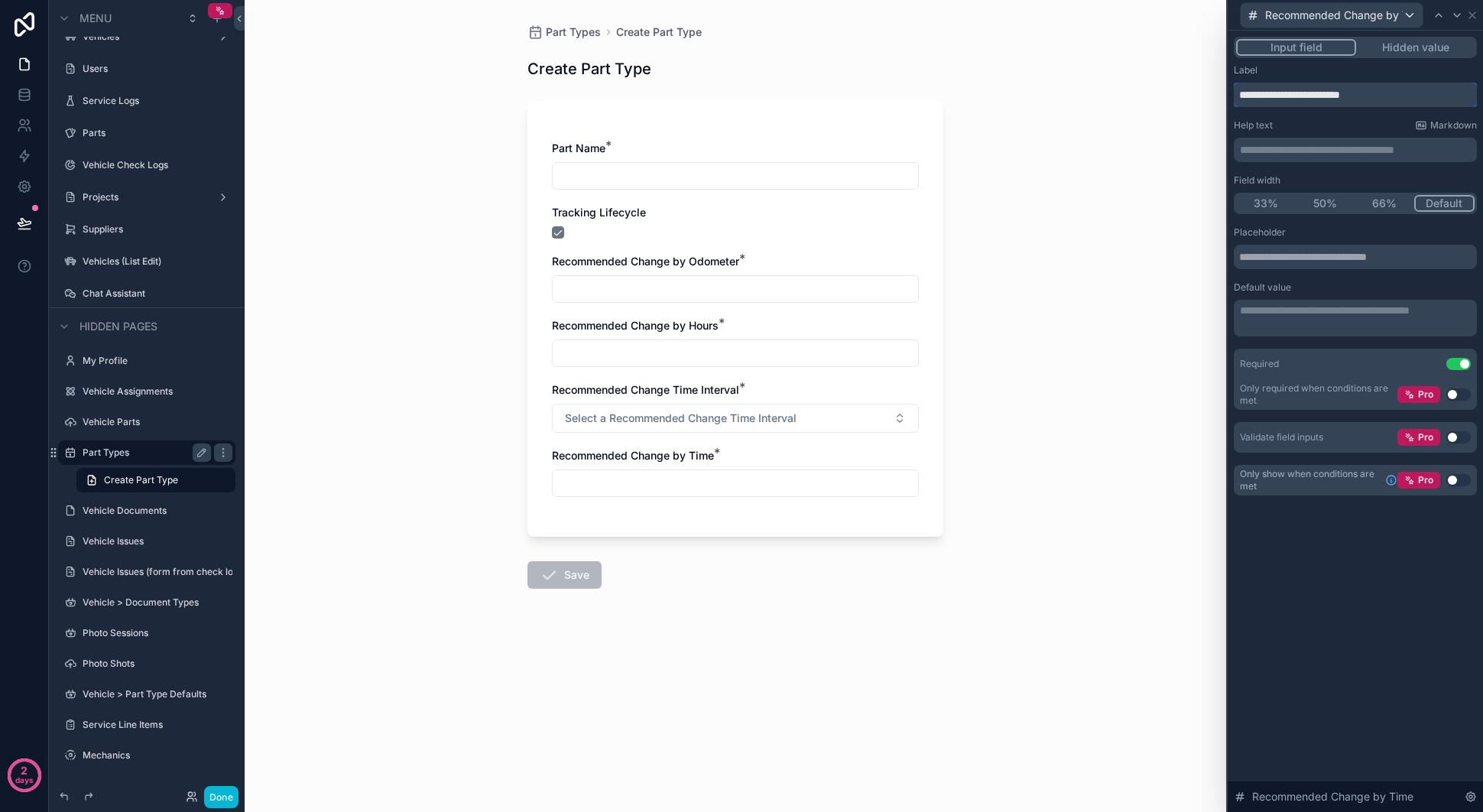
drag, startPoint x: 1422, startPoint y: 91, endPoint x: 1210, endPoint y: 87, distance: 212.0
click at [1210, 87] on div "**********" at bounding box center [742, 406] width 1483 height 812
click at [1263, 153] on p "**********" at bounding box center [1356, 149] width 234 height 15
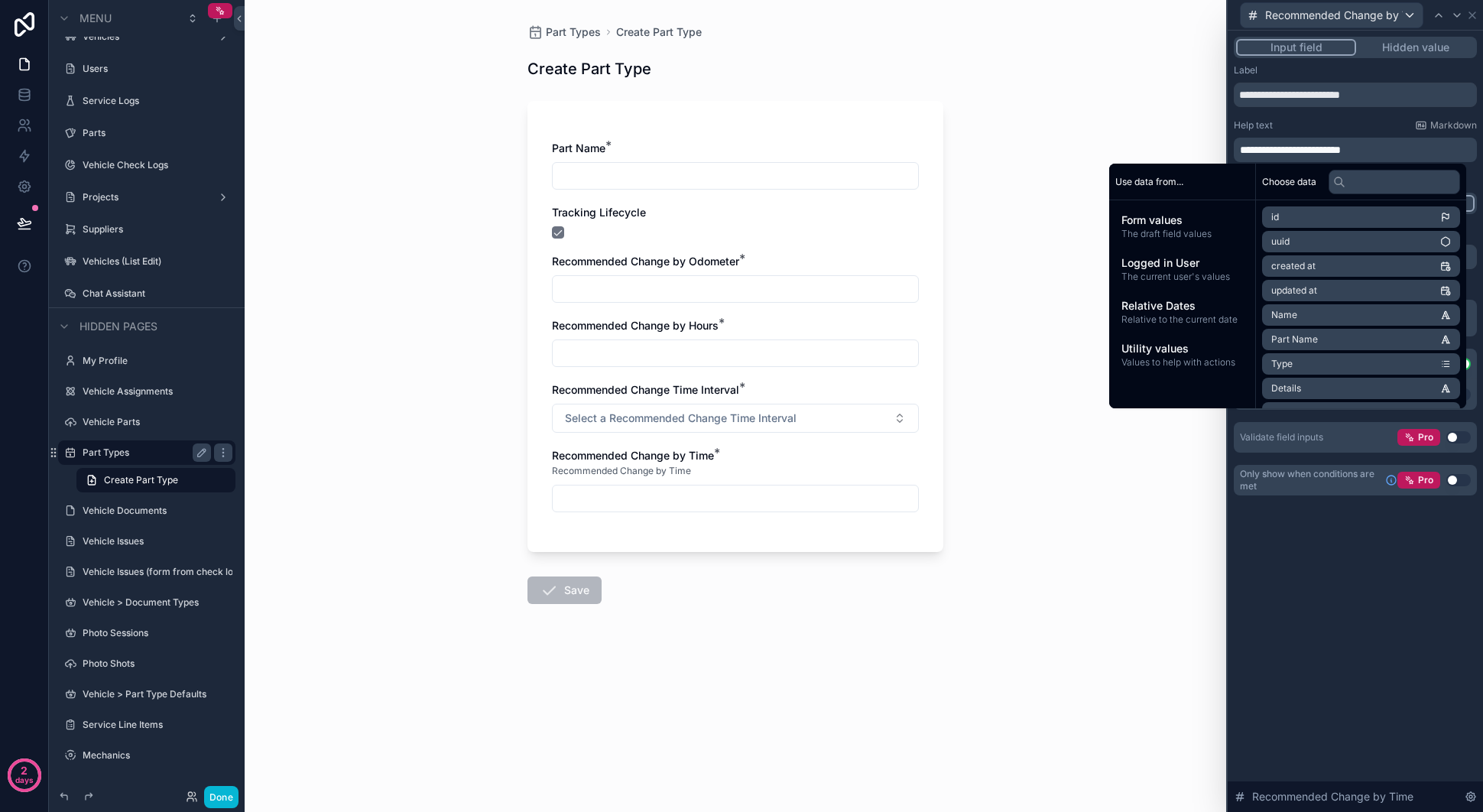
click at [1239, 146] on div "**********" at bounding box center [1355, 149] width 243 height 24
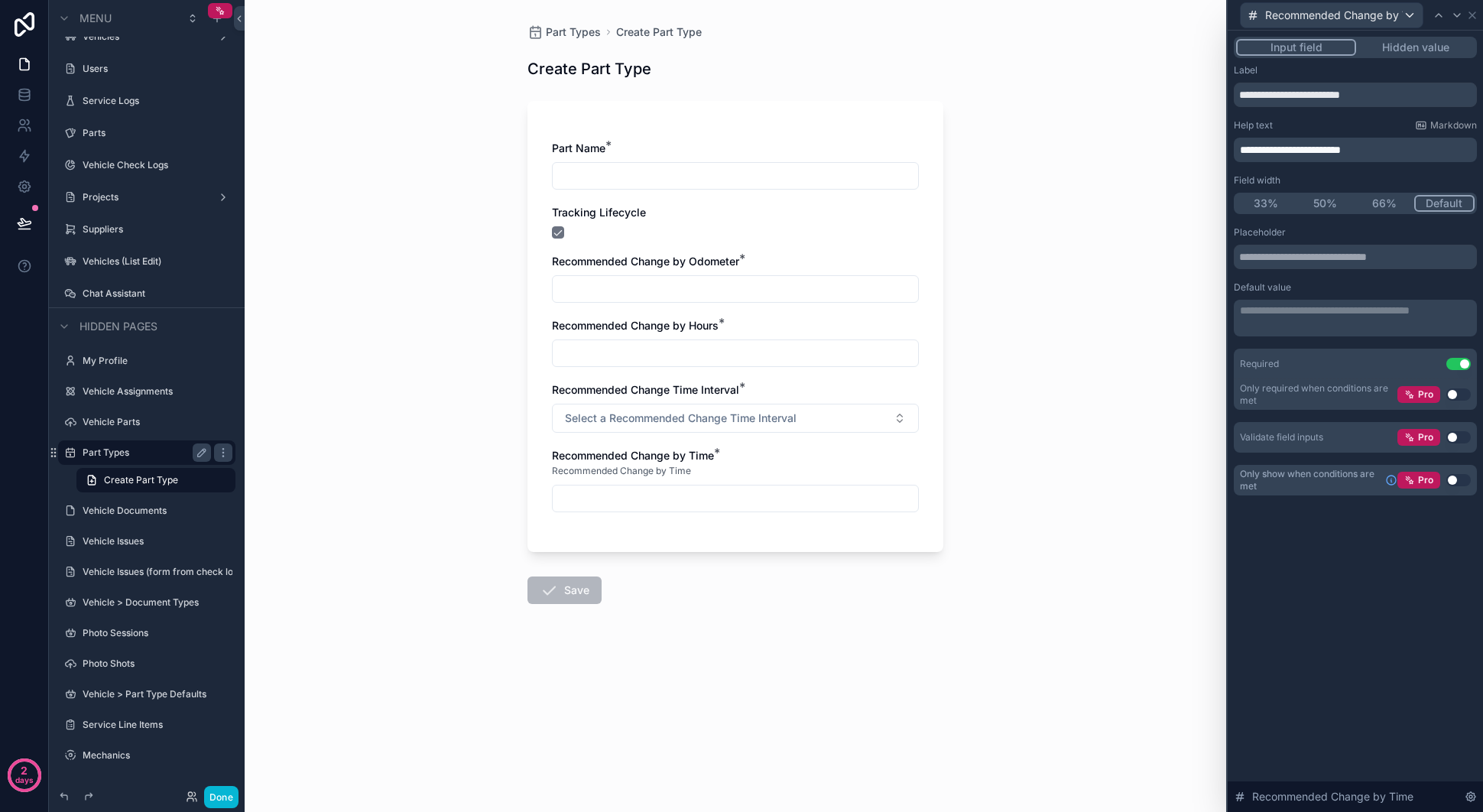
click at [1243, 147] on span "**********" at bounding box center [1290, 150] width 101 height 11
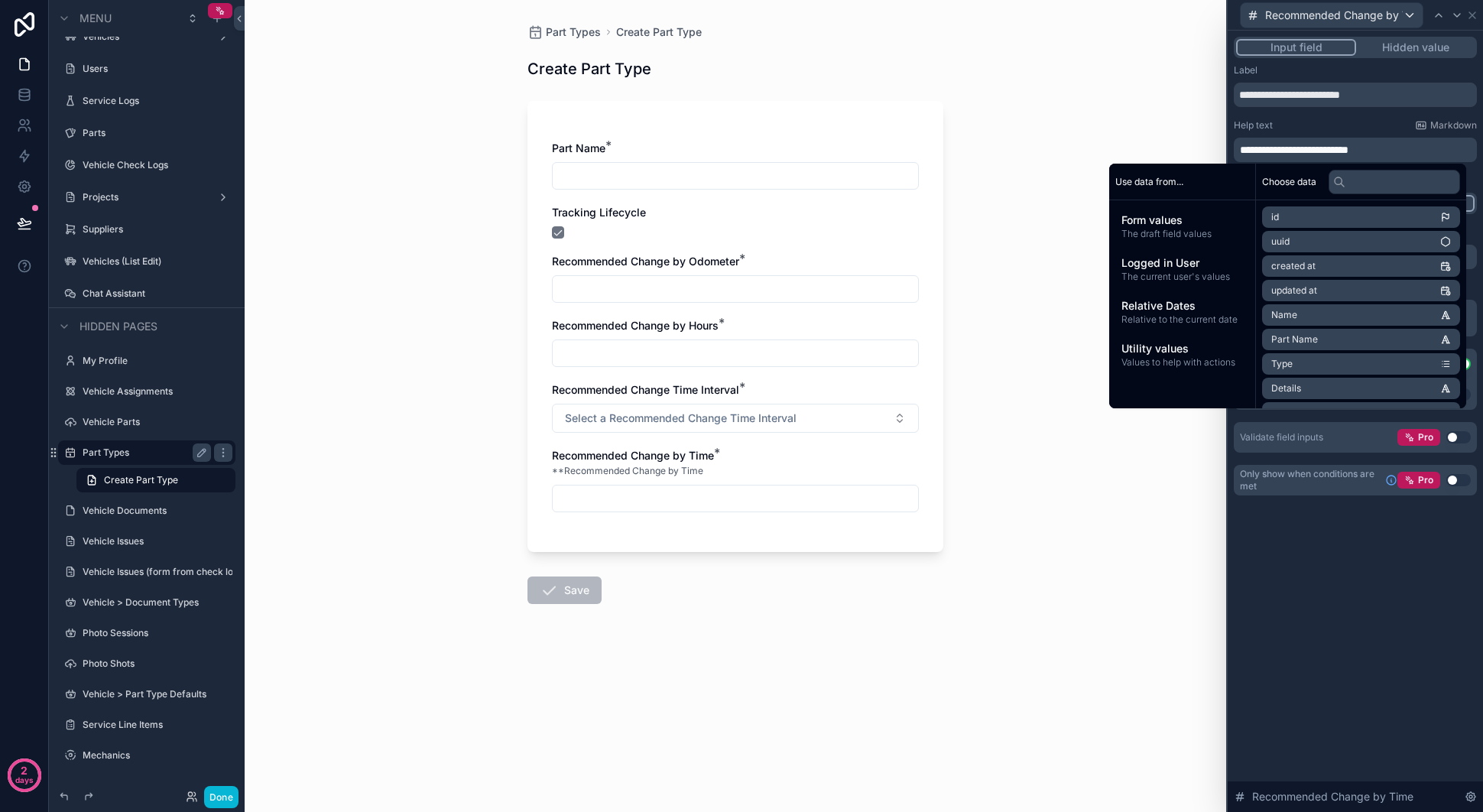
click at [1421, 147] on p "**********" at bounding box center [1356, 149] width 234 height 15
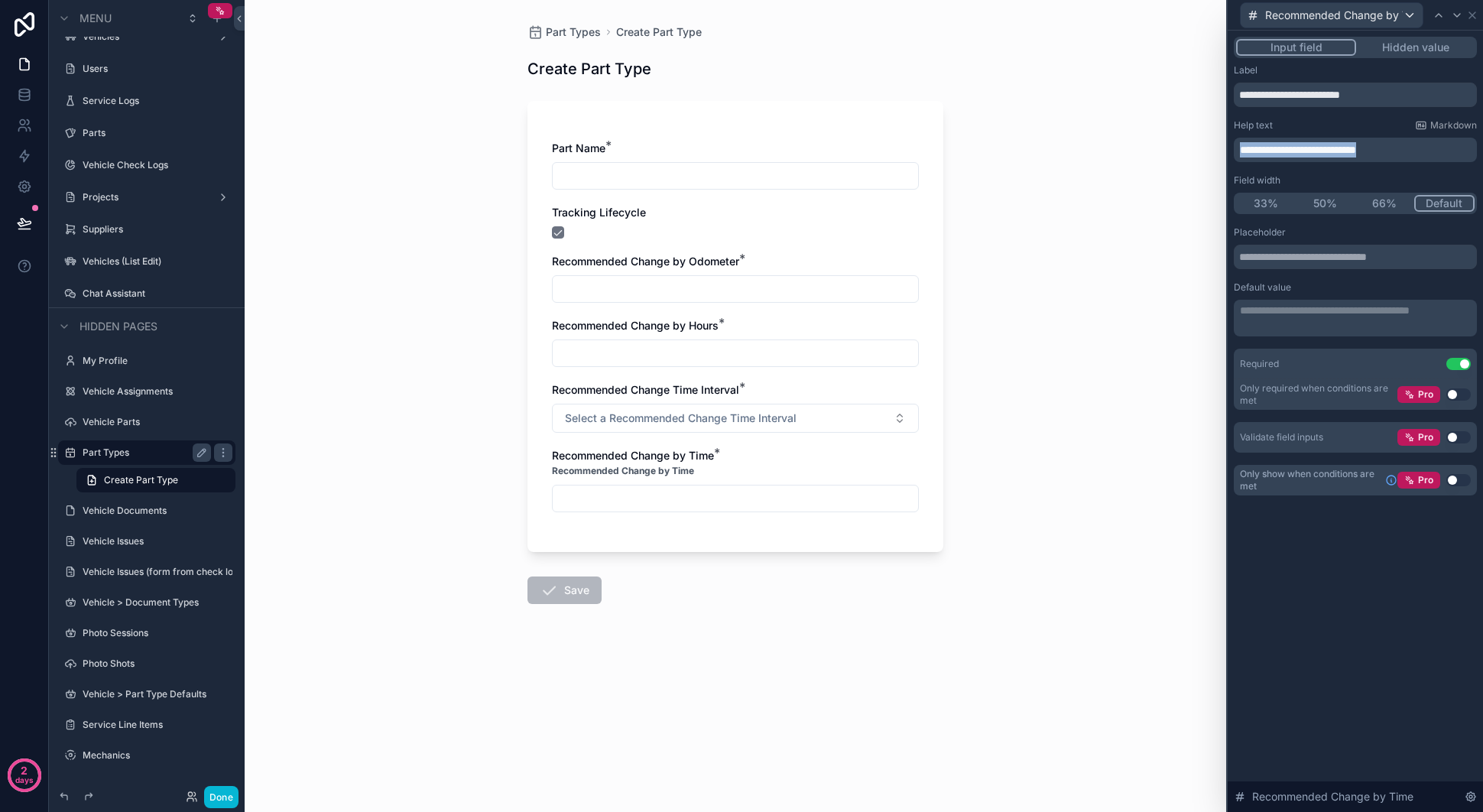
drag, startPoint x: 1436, startPoint y: 146, endPoint x: 1227, endPoint y: 139, distance: 209.1
click at [1228, 139] on div "**********" at bounding box center [1355, 281] width 255 height 502
click at [1318, 145] on span "**********" at bounding box center [1298, 150] width 117 height 11
click at [1356, 153] on span "**********" at bounding box center [1298, 150] width 117 height 11
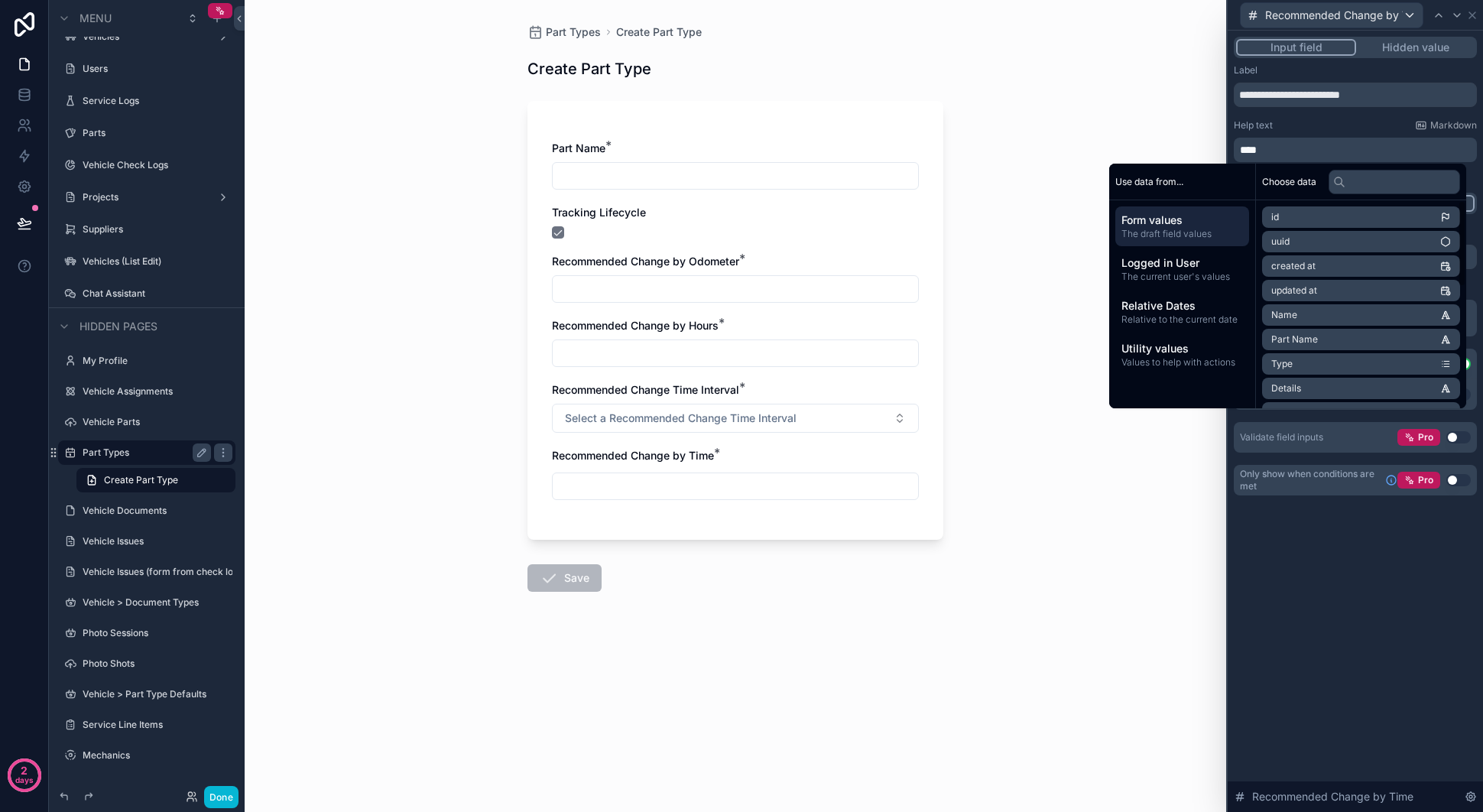
click at [1157, 220] on span "Form values" at bounding box center [1182, 220] width 121 height 15
click at [1392, 278] on span "Recommended Change Time Interval" at bounding box center [1352, 281] width 161 height 13
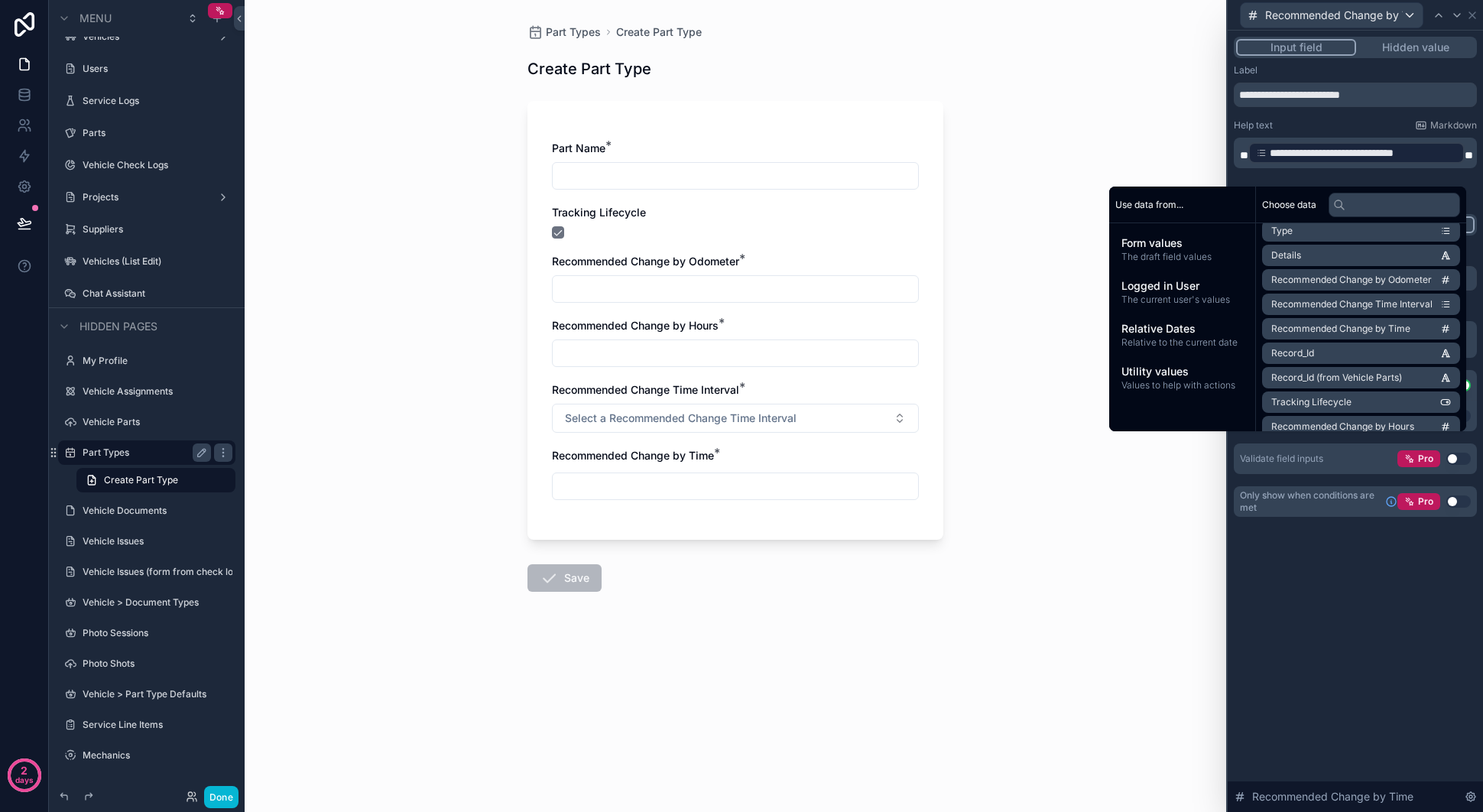
click at [991, 472] on div "Part Types Create Part Type Create Part Type Part Name * Tracking Lifecycle Rec…" at bounding box center [735, 406] width 981 height 812
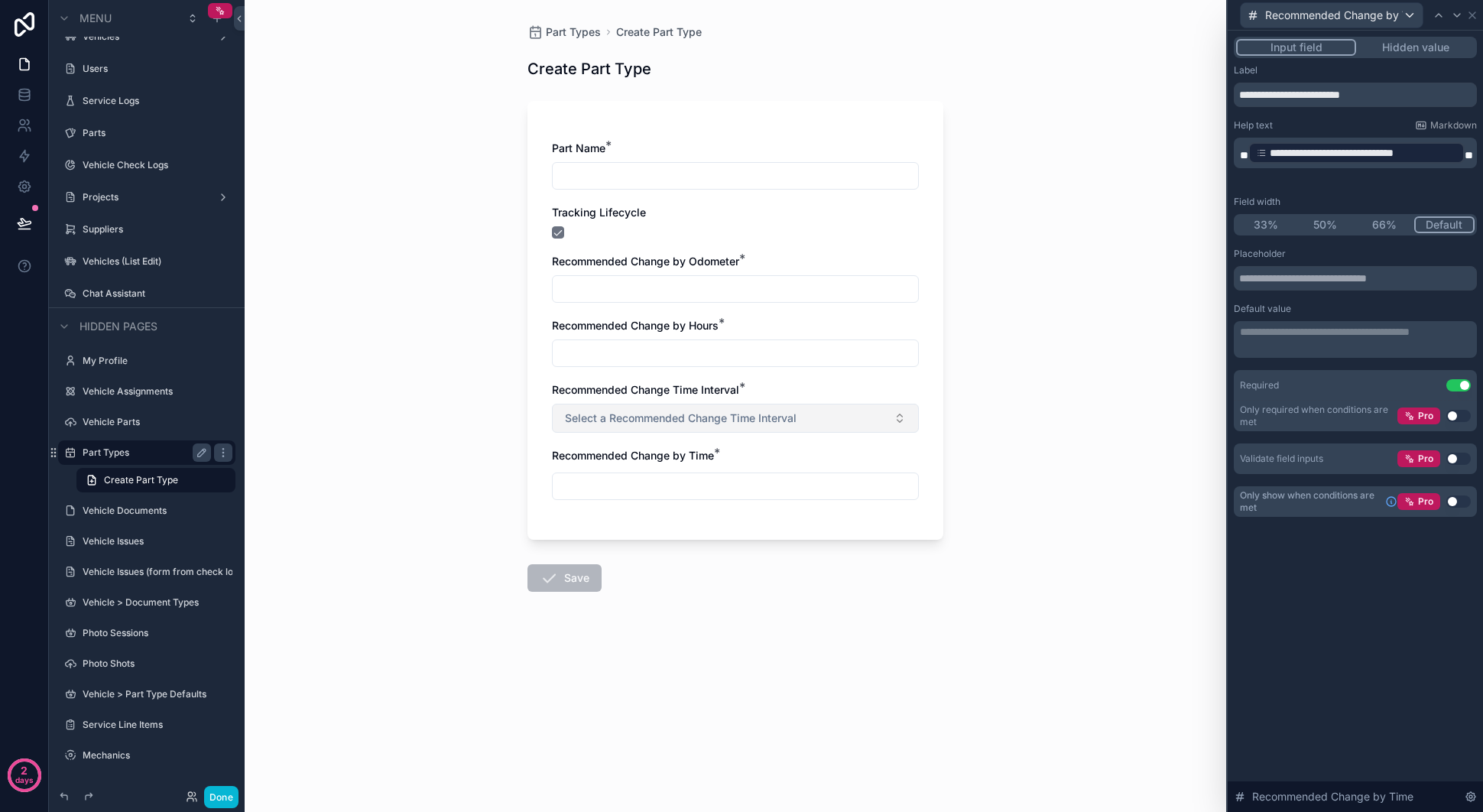
click at [740, 428] on button "Select a Recommended Change Time Interval" at bounding box center [735, 418] width 367 height 29
click at [656, 481] on div "Years" at bounding box center [735, 478] width 359 height 23
click at [719, 418] on button "Years" at bounding box center [735, 418] width 367 height 29
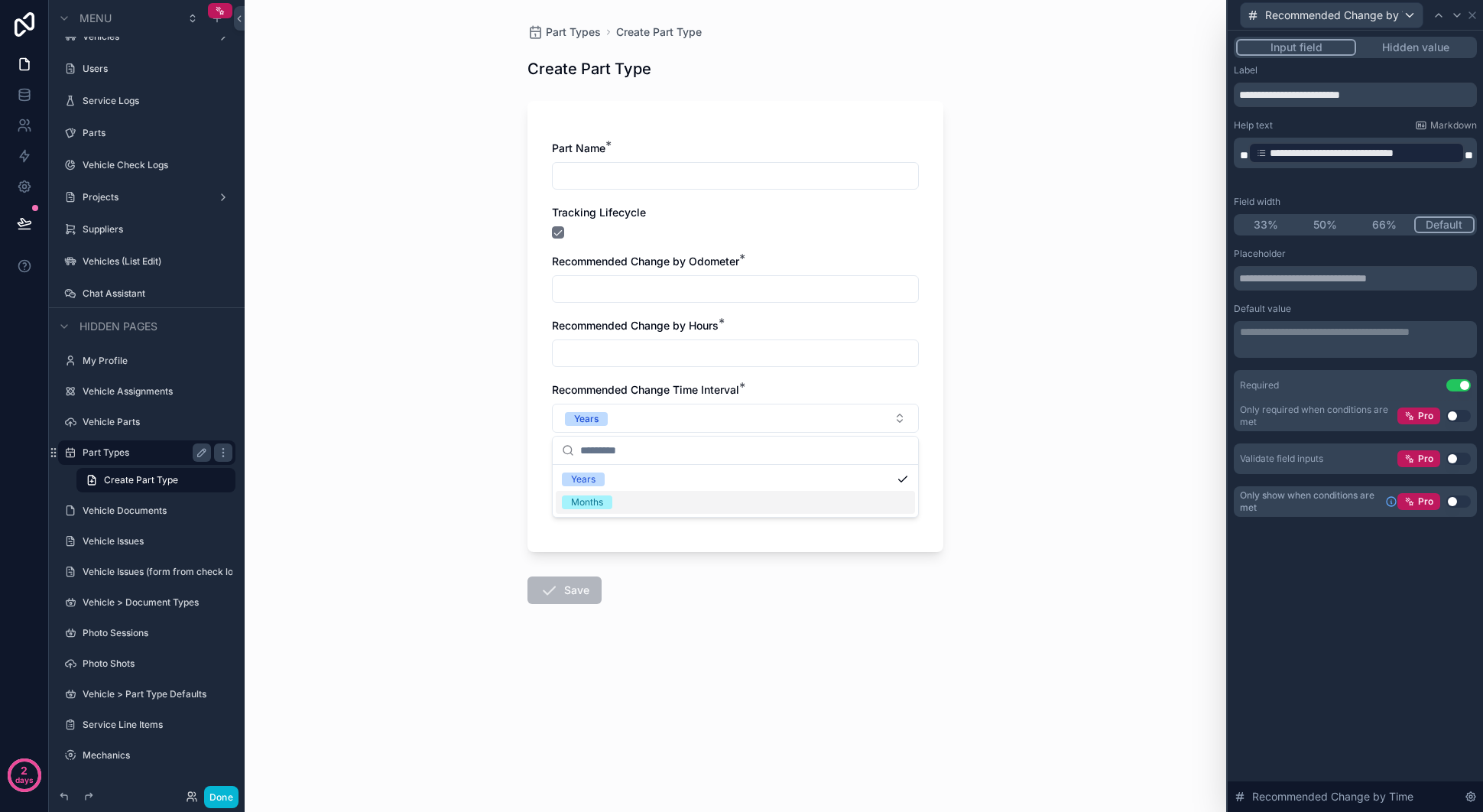
click at [656, 497] on div "Months" at bounding box center [735, 502] width 359 height 23
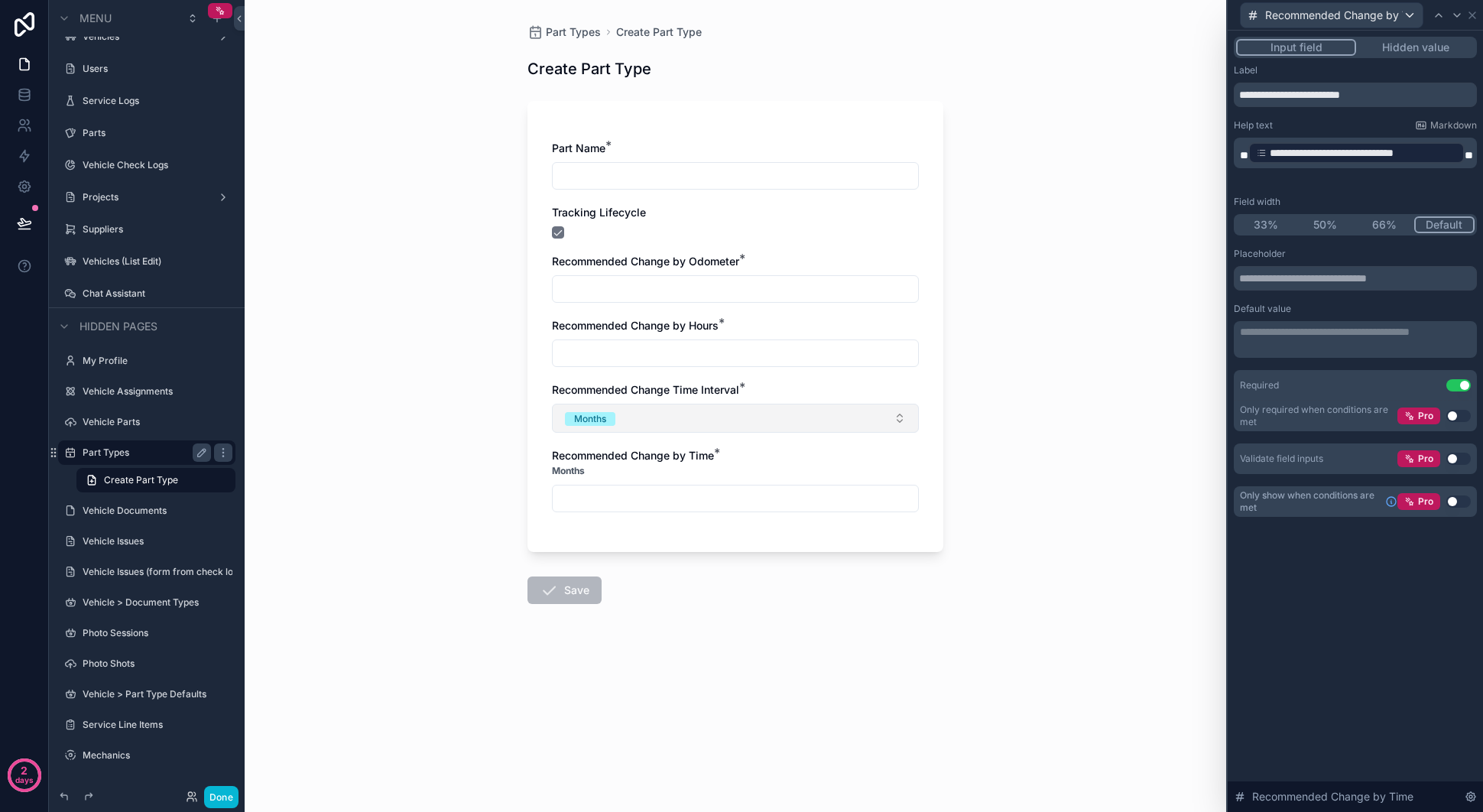
click at [680, 425] on button "Months" at bounding box center [735, 418] width 367 height 29
click at [644, 481] on div "Years" at bounding box center [735, 478] width 359 height 23
click at [998, 522] on div "Part Types Create Part Type Create Part Type Part Name * Tracking Lifecycle Rec…" at bounding box center [735, 406] width 981 height 812
click at [230, 788] on button "Done" at bounding box center [222, 797] width 34 height 23
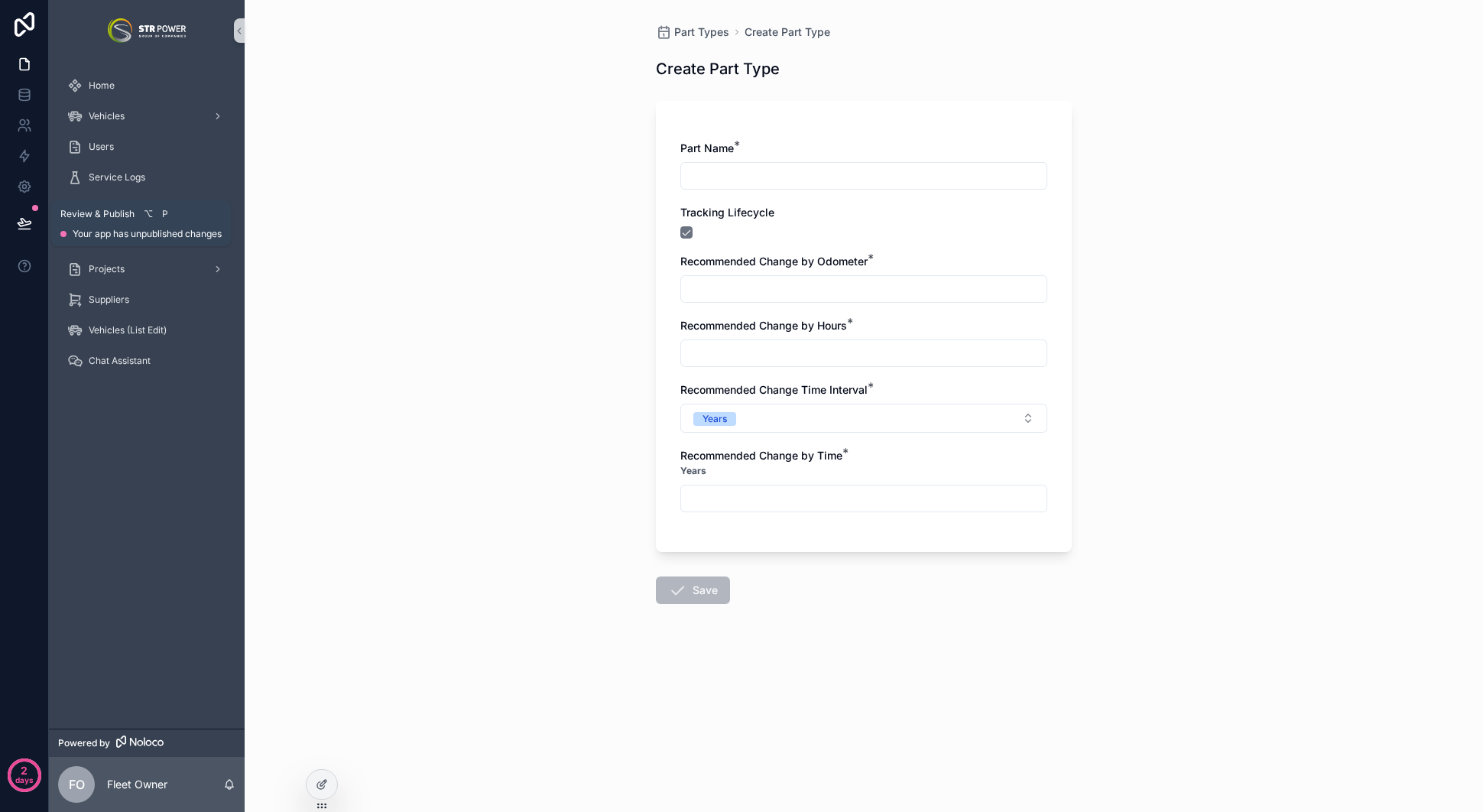
click at [22, 219] on icon at bounding box center [24, 222] width 13 height 7
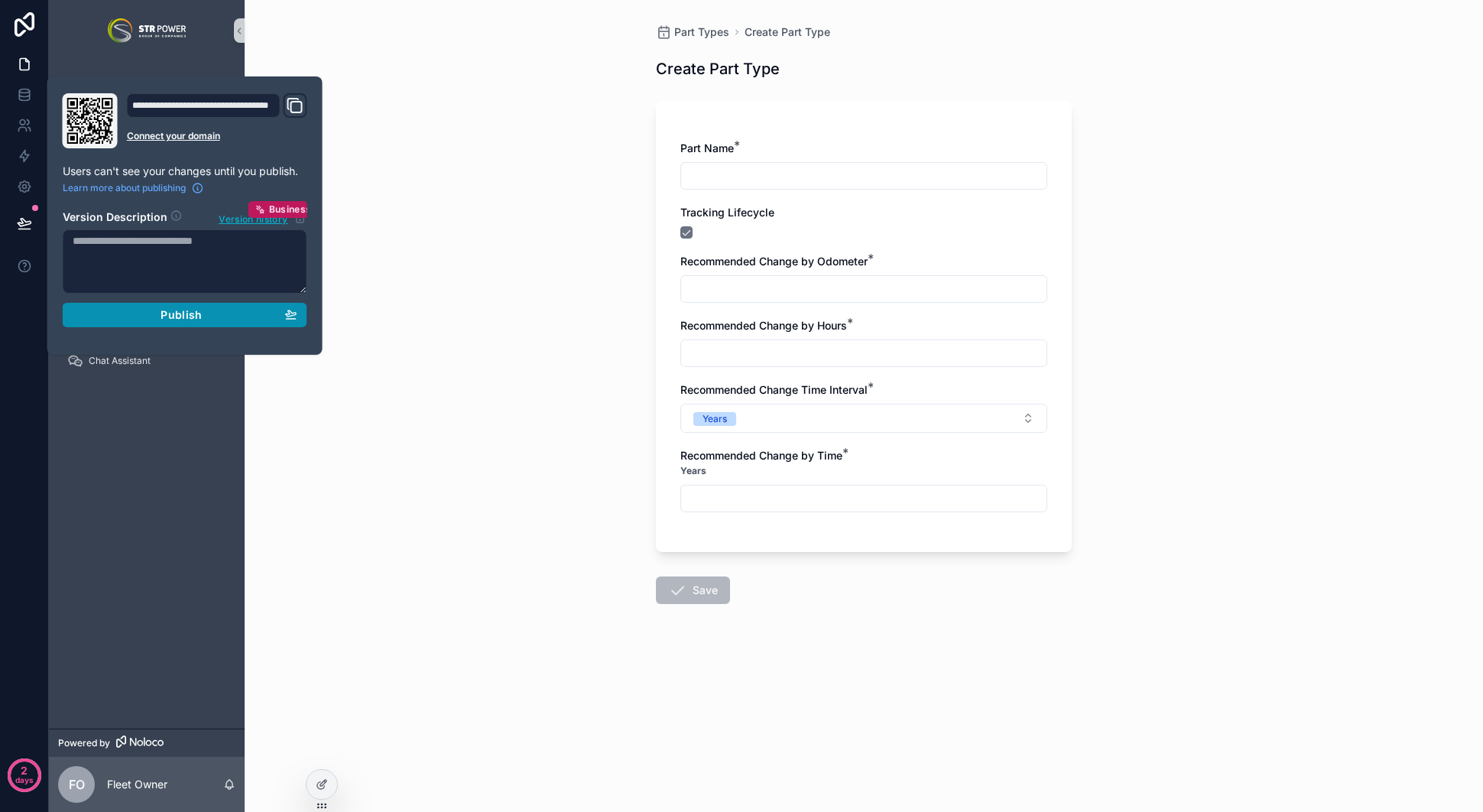
click at [200, 314] on span "Publish" at bounding box center [182, 315] width 42 height 14
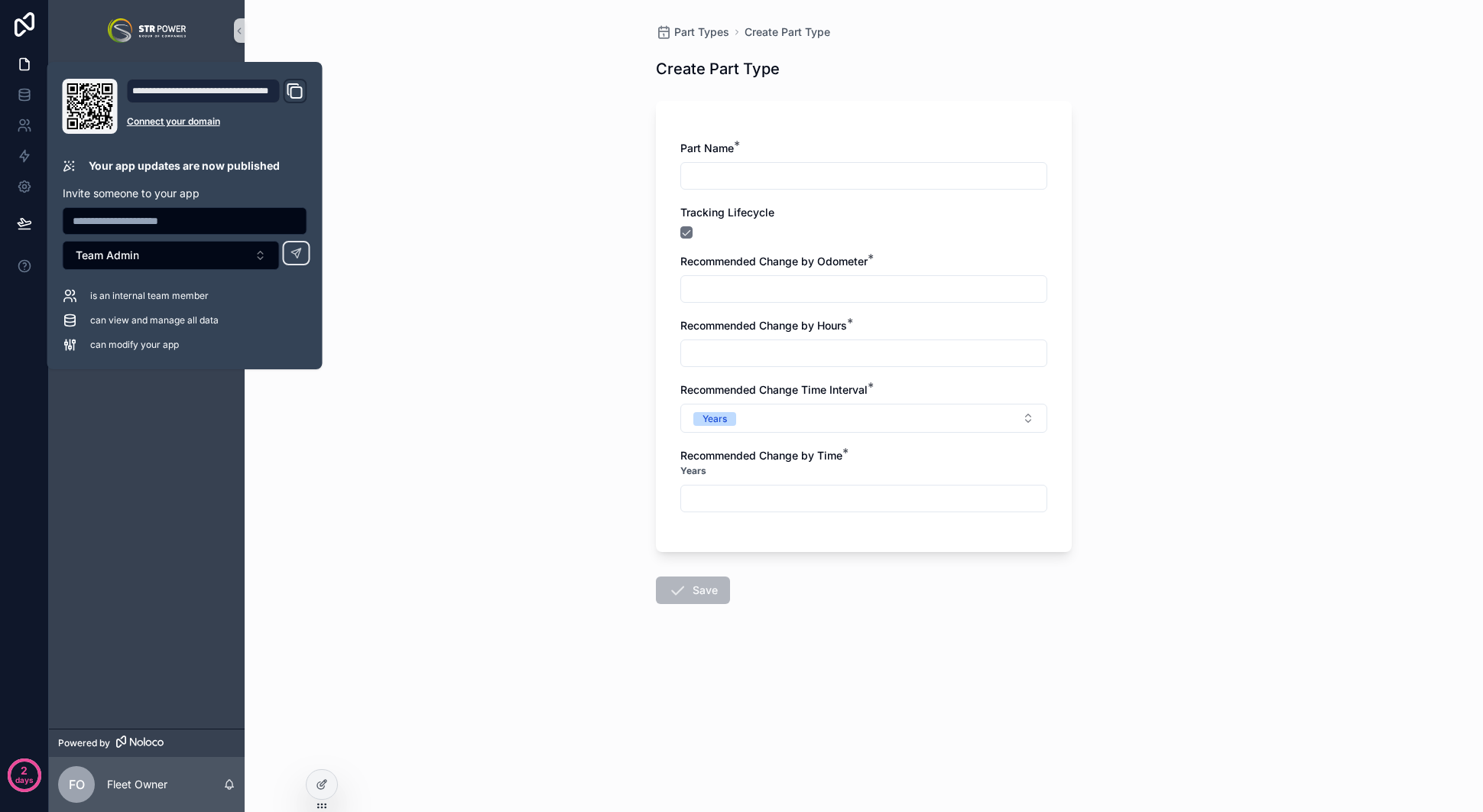
click at [463, 241] on div "Part Types Create Part Type Create Part Type Part Name * Tracking Lifecycle Rec…" at bounding box center [864, 406] width 1239 height 812
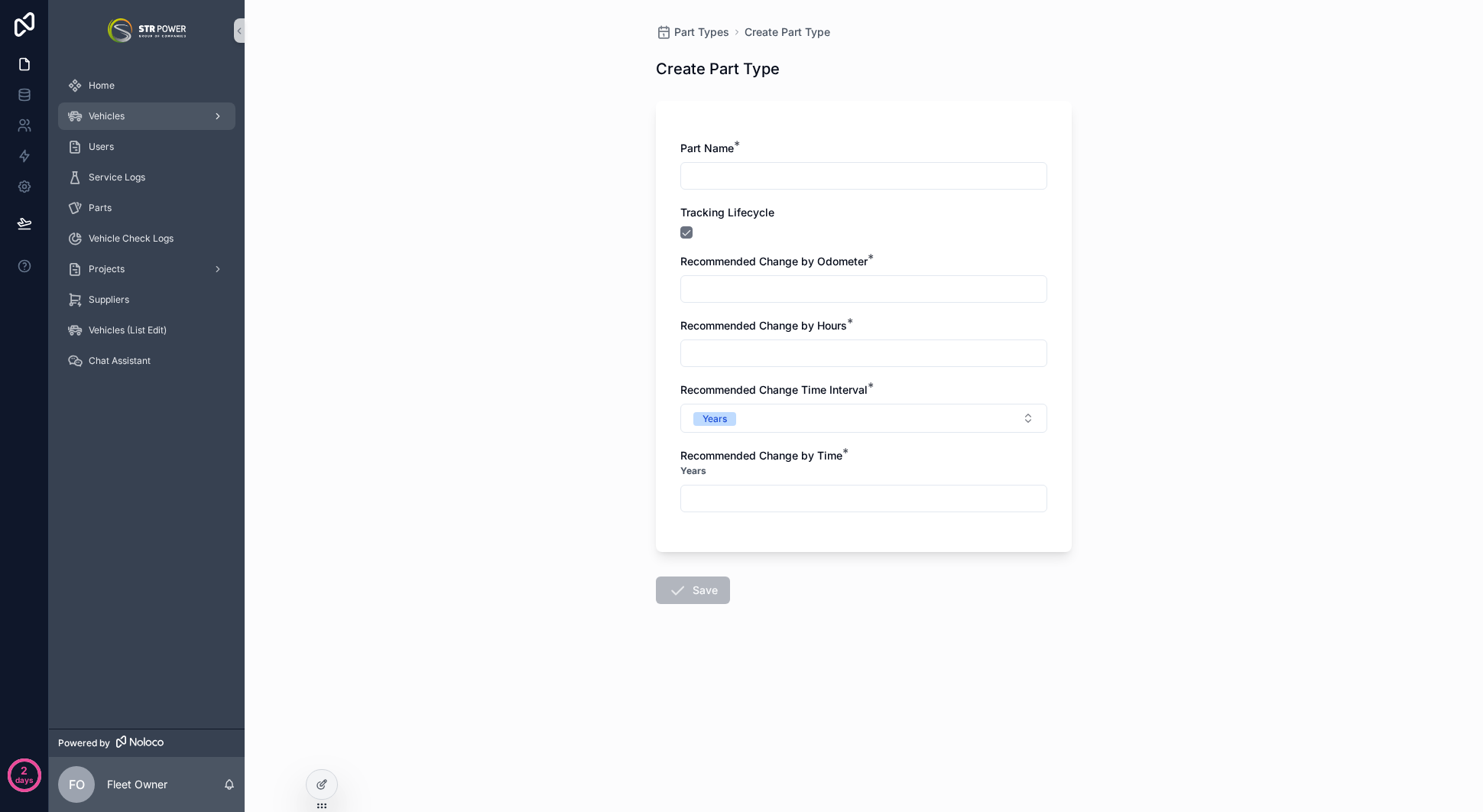
click at [120, 111] on span "Vehicles" at bounding box center [107, 117] width 36 height 13
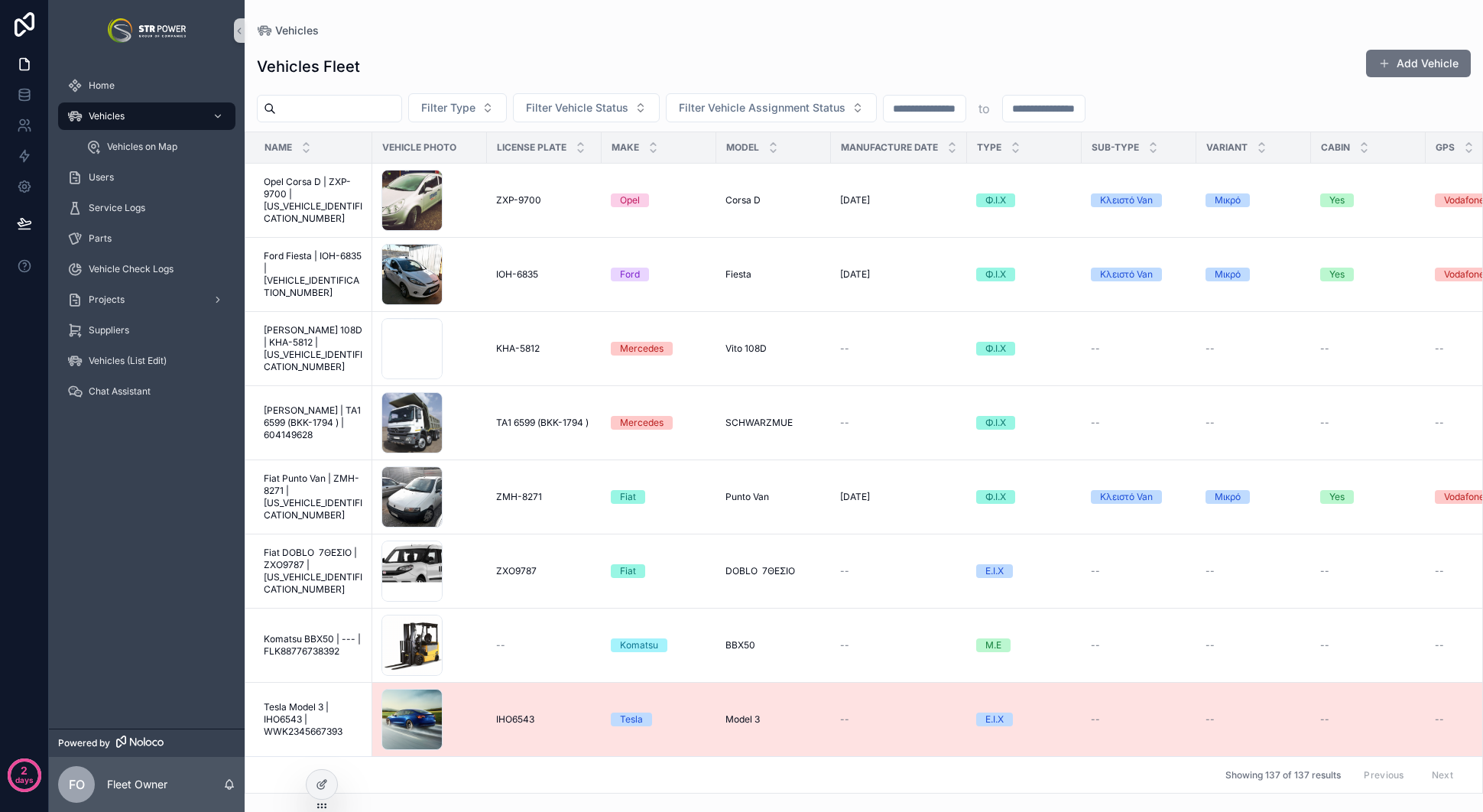
scroll to position [6758, 0]
click at [314, 701] on span "Tesla Model 3 | IHO6543 | WWK2345667393" at bounding box center [314, 719] width 99 height 37
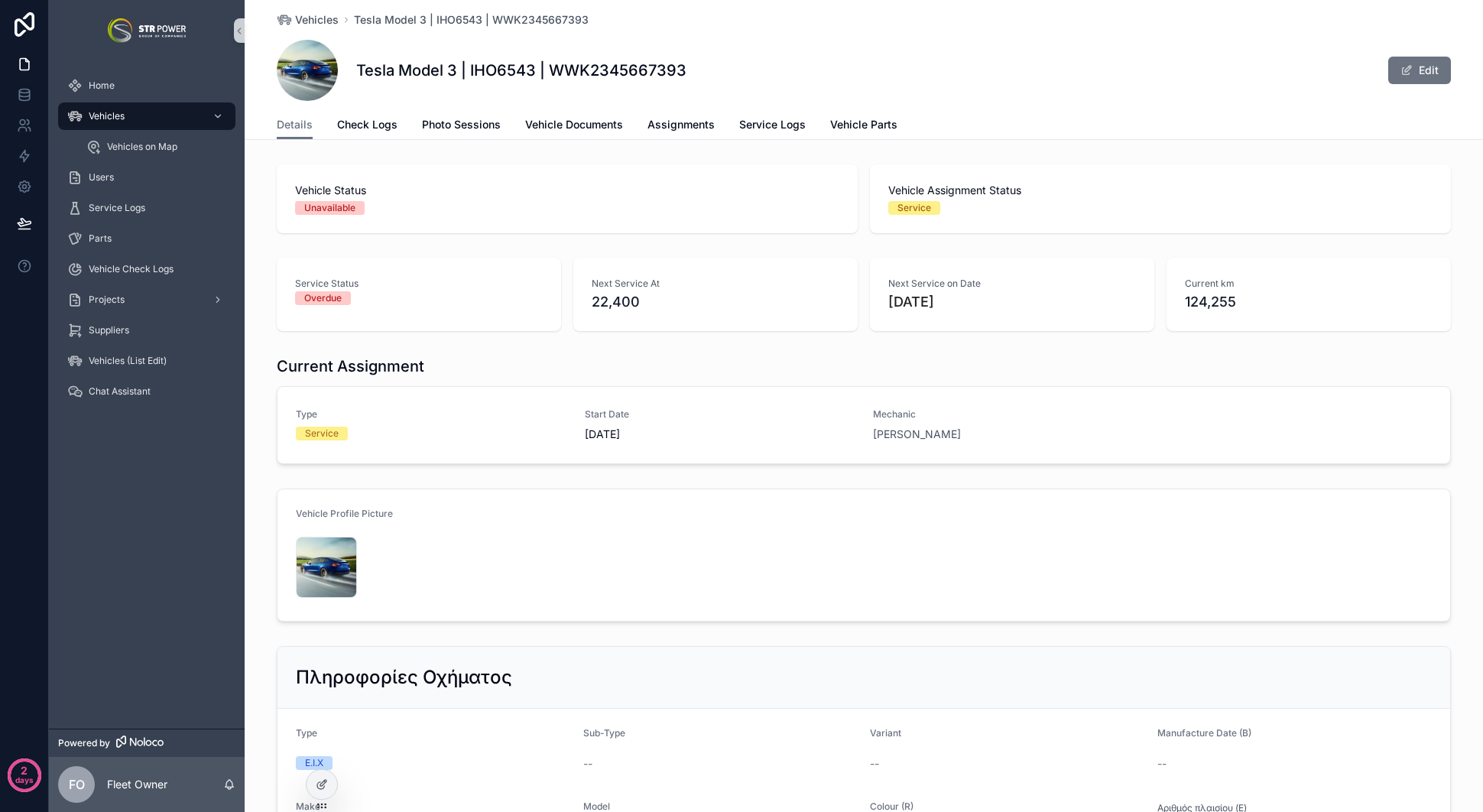
scroll to position [2147, 0]
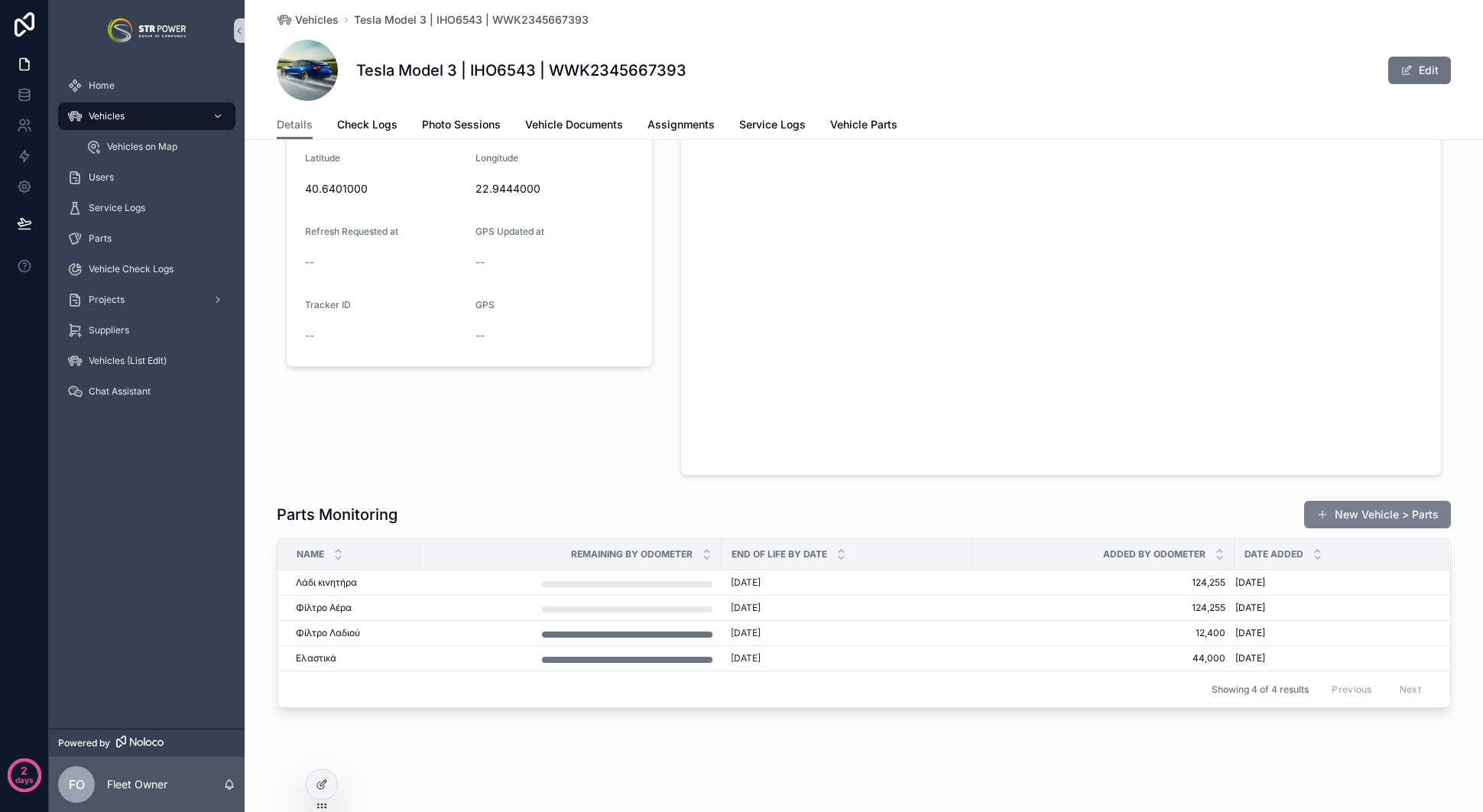
click at [1392, 505] on button "New Vehicle > Parts" at bounding box center [1377, 515] width 146 height 27
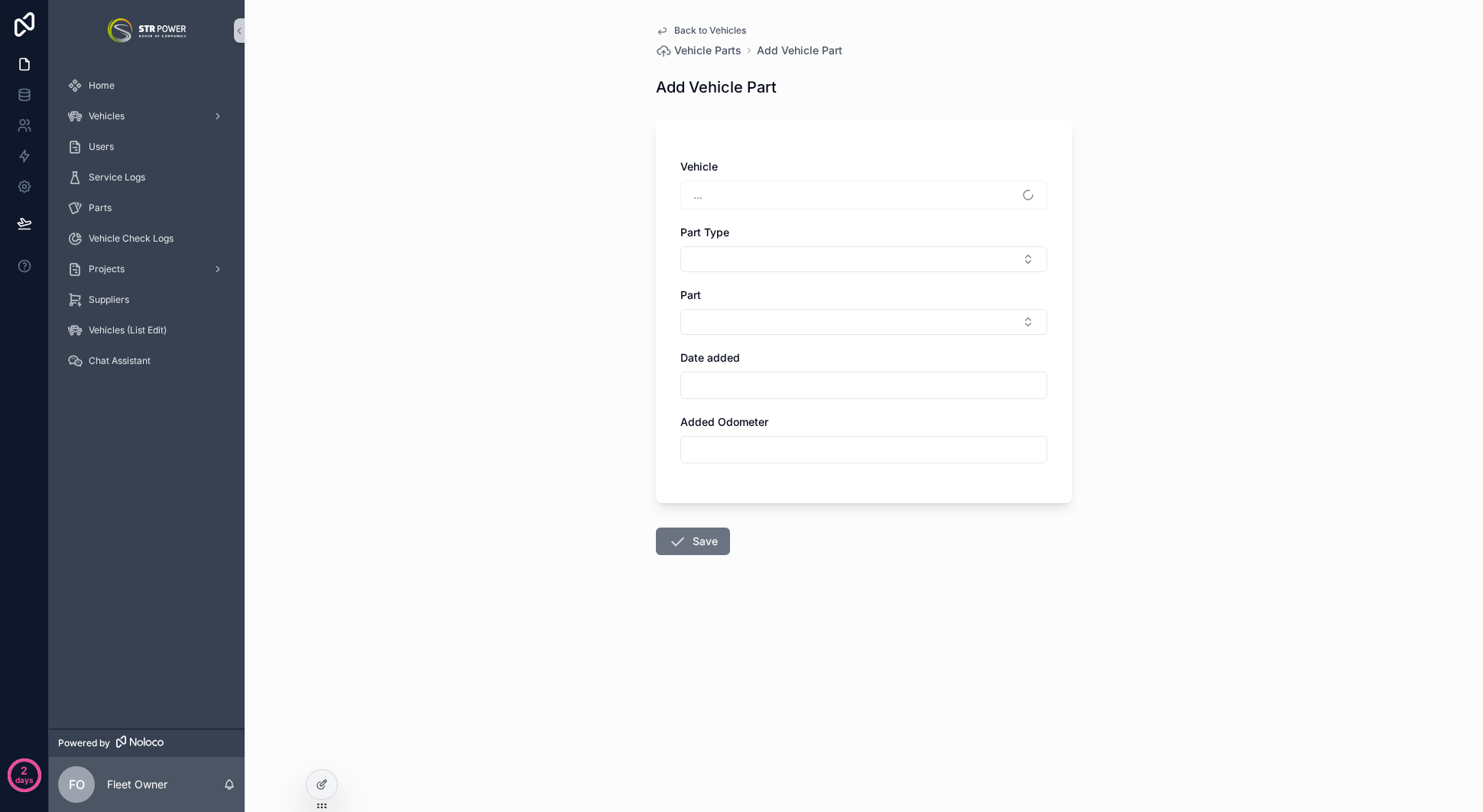
type input "******"
click at [802, 255] on button "Select Button" at bounding box center [864, 259] width 367 height 26
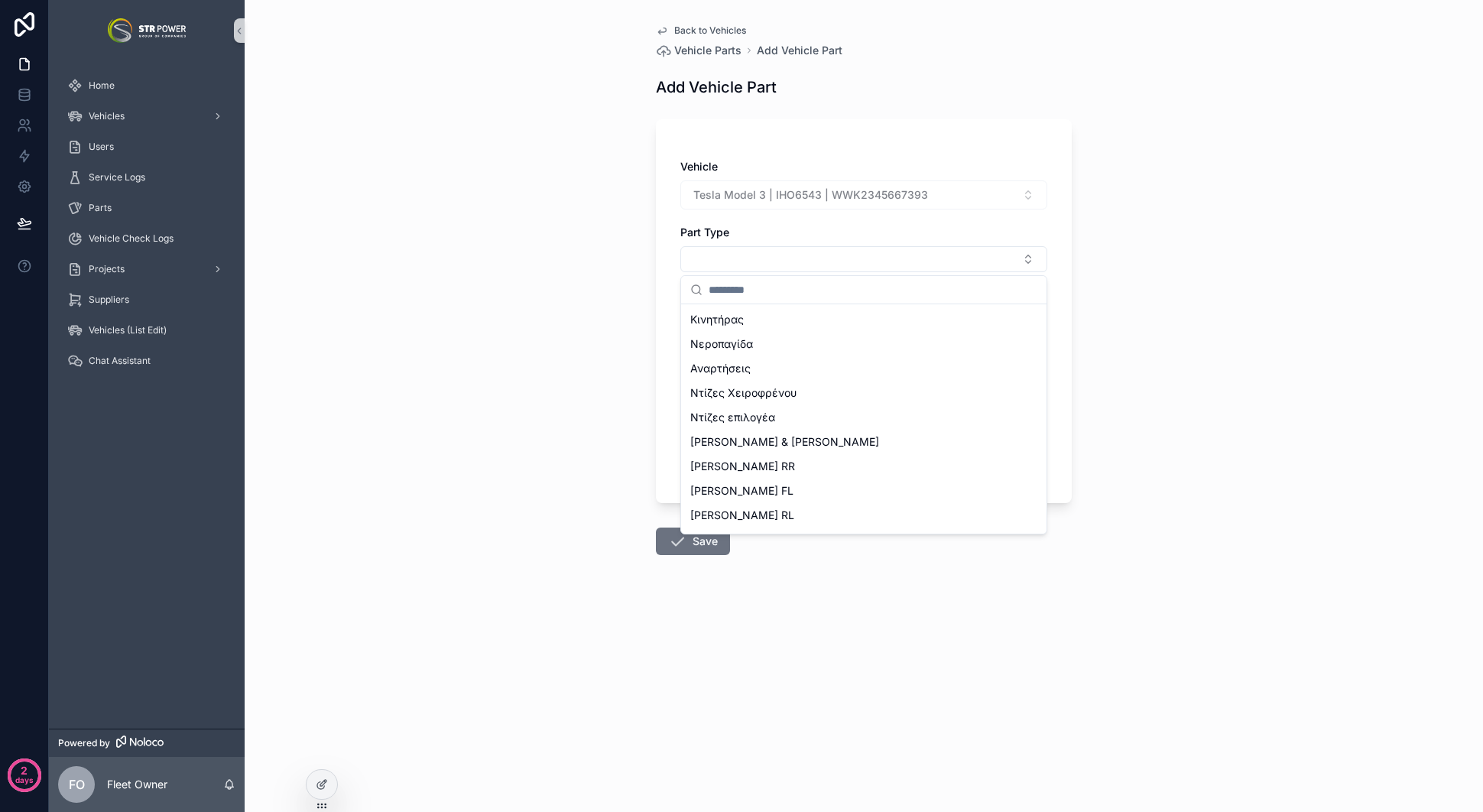
scroll to position [927, 0]
click at [319, 794] on div at bounding box center [322, 784] width 31 height 29
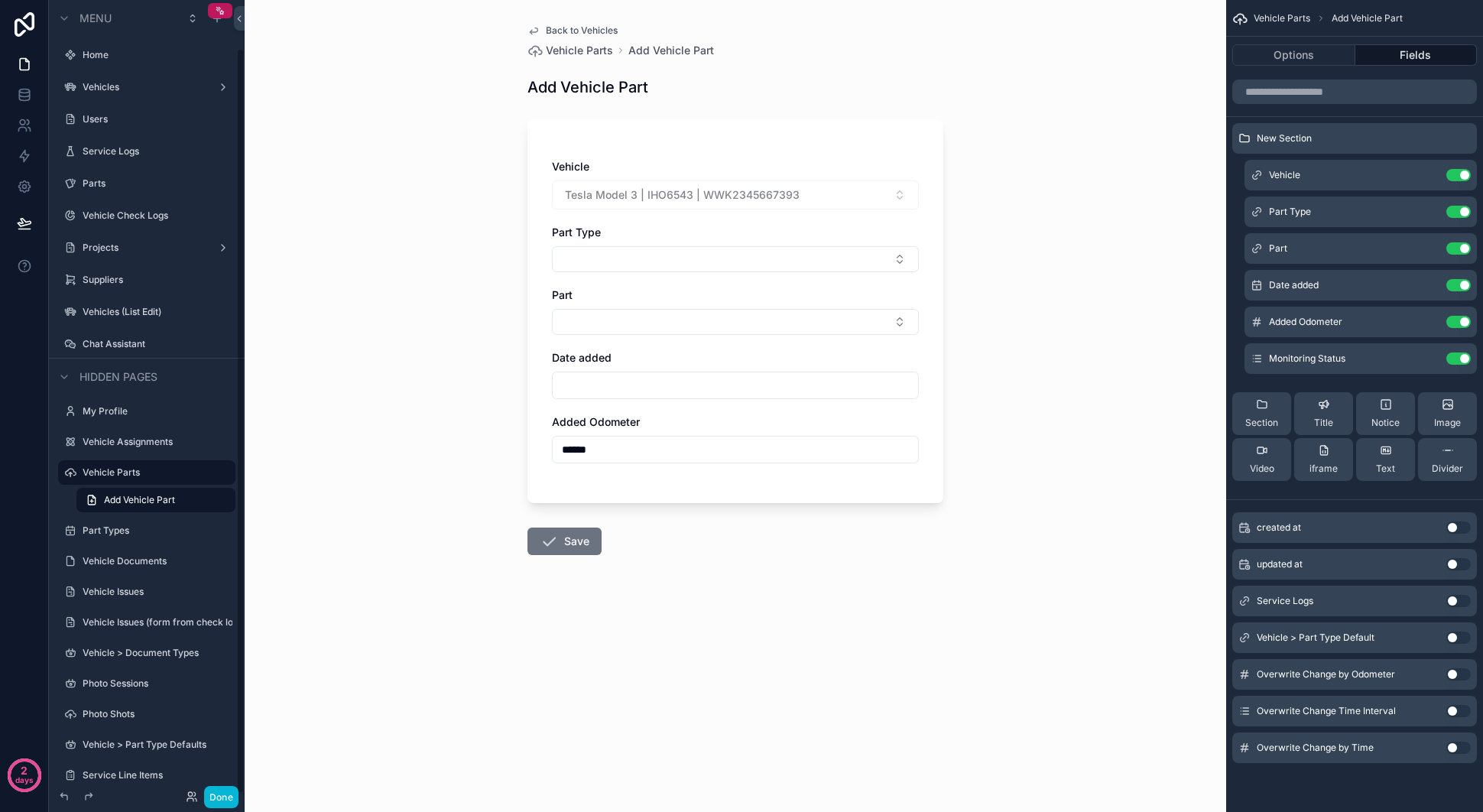
scroll to position [51, 0]
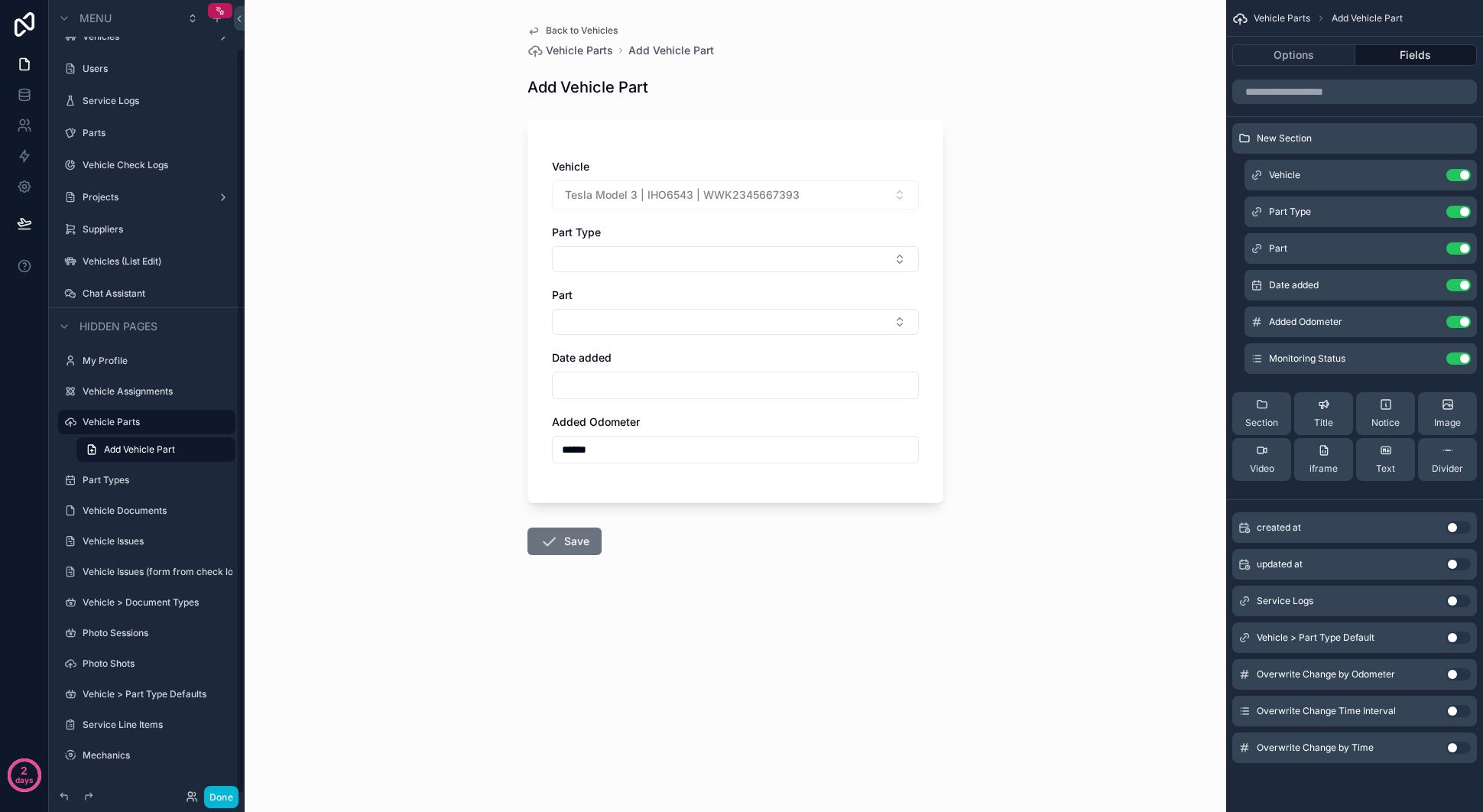
click at [795, 236] on div "Part Type" at bounding box center [735, 232] width 367 height 15
click at [1428, 206] on icon "scrollable content" at bounding box center [1428, 212] width 13 height 13
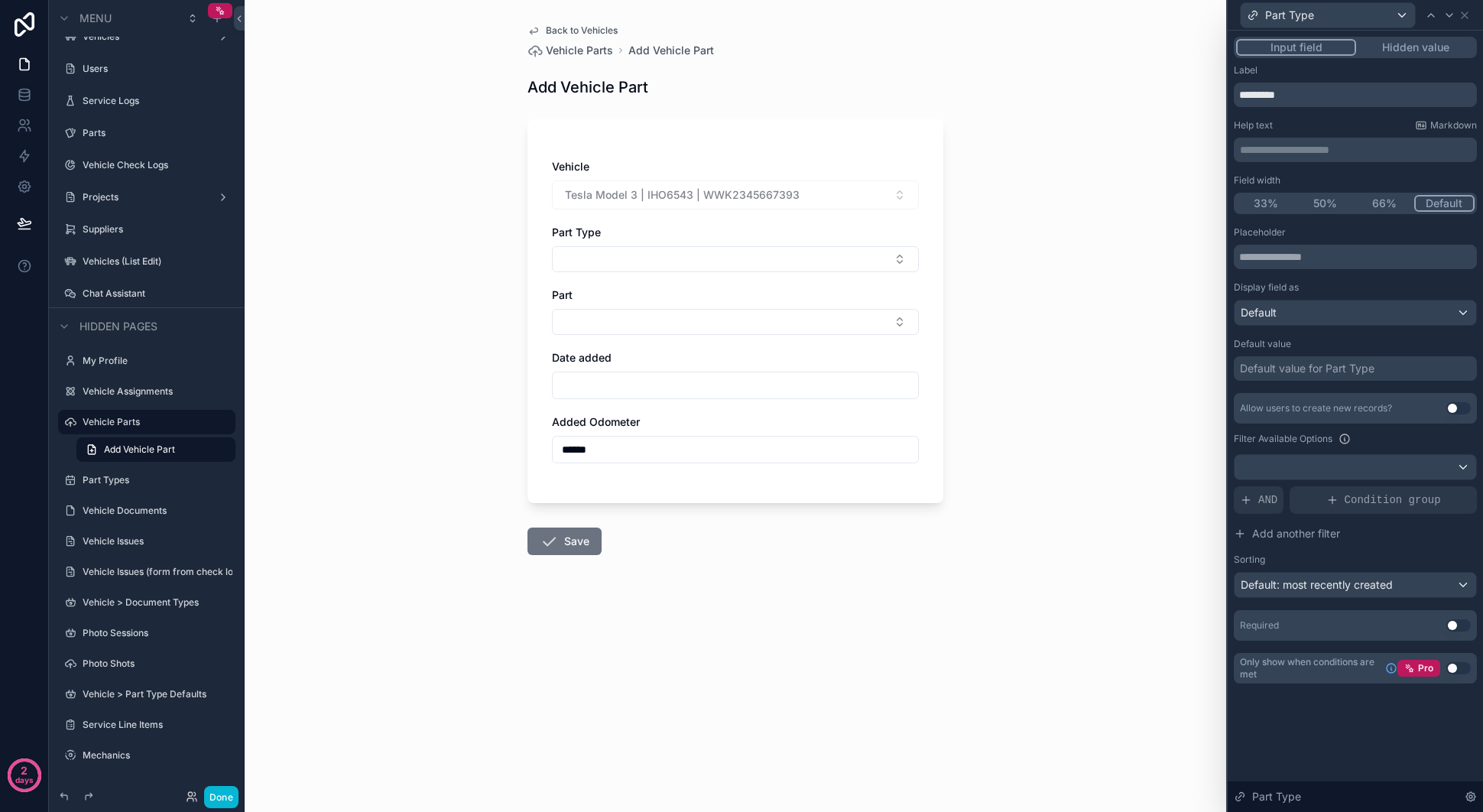
click at [1464, 406] on button "Use setting" at bounding box center [1458, 409] width 24 height 13
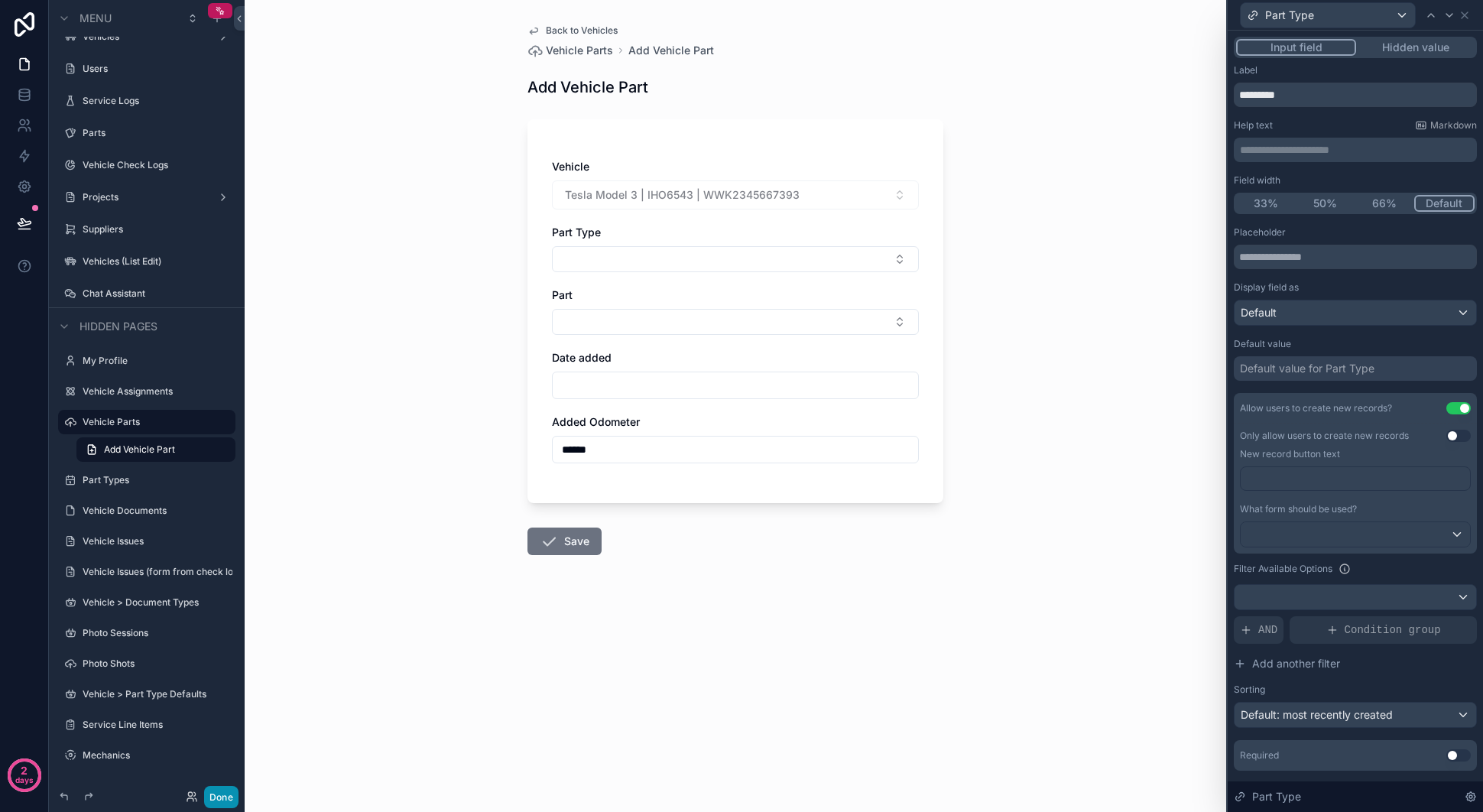
click at [229, 797] on button "Done" at bounding box center [222, 797] width 34 height 23
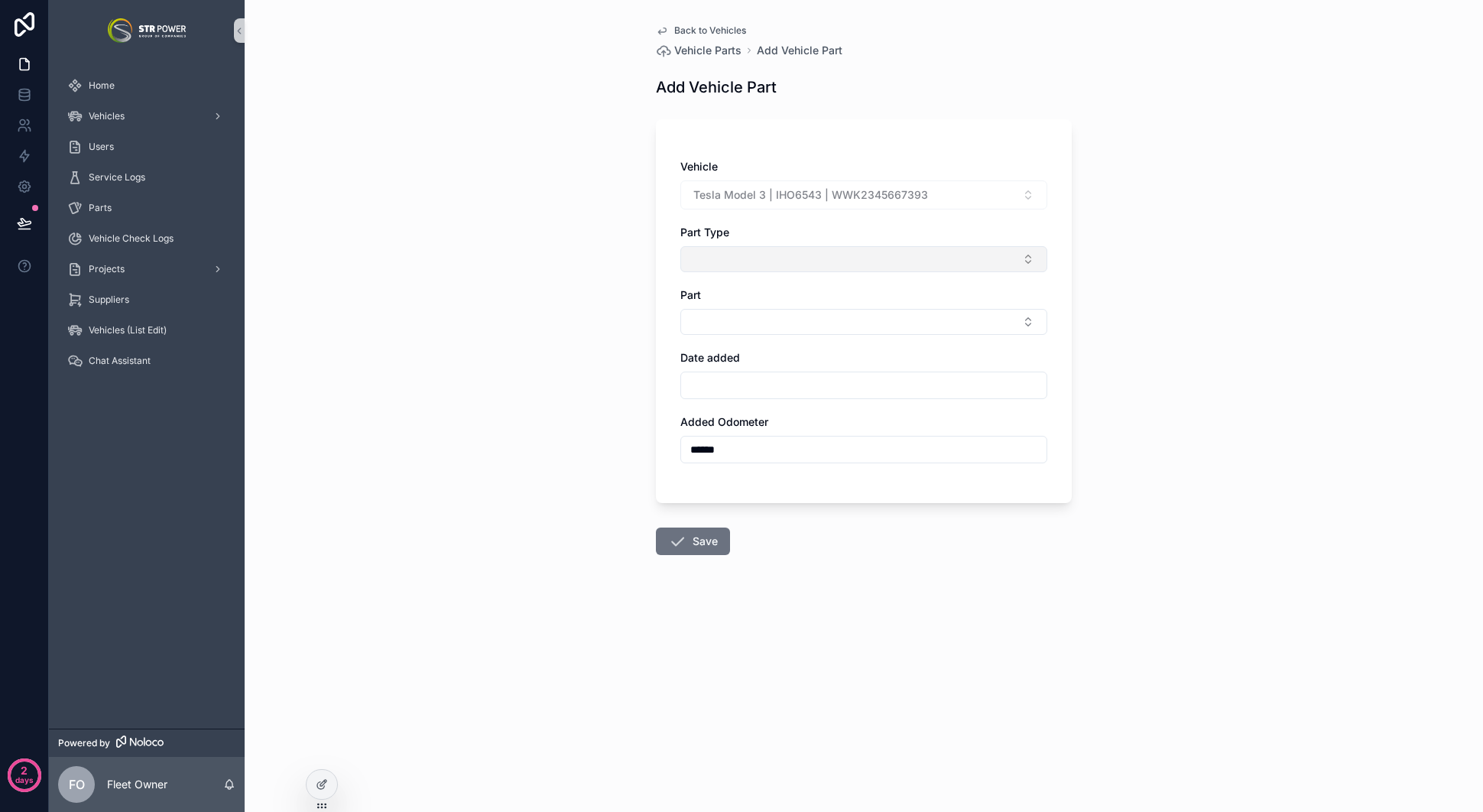
click at [794, 247] on button "Select Button" at bounding box center [864, 259] width 367 height 26
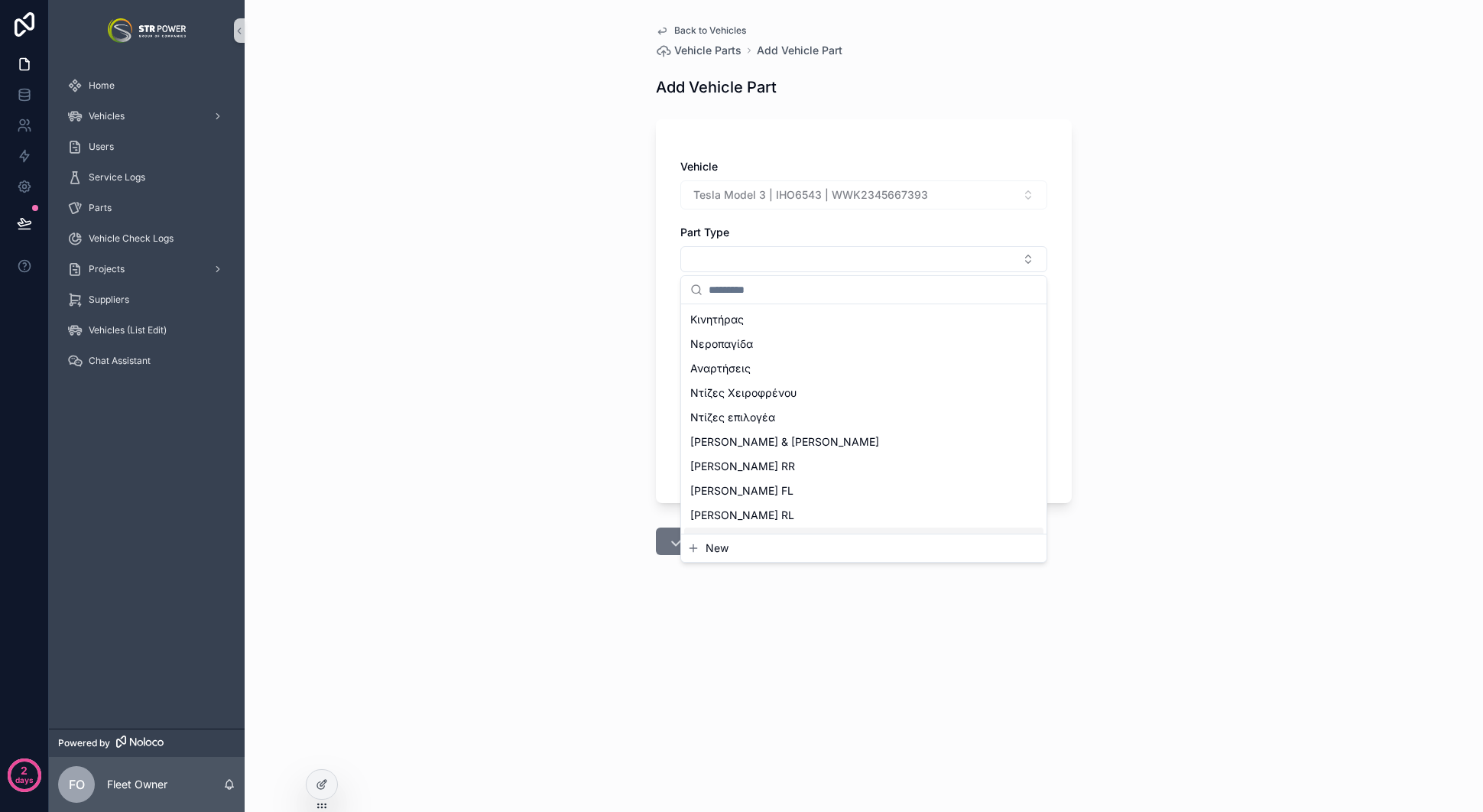
click at [725, 546] on span "New" at bounding box center [716, 548] width 23 height 15
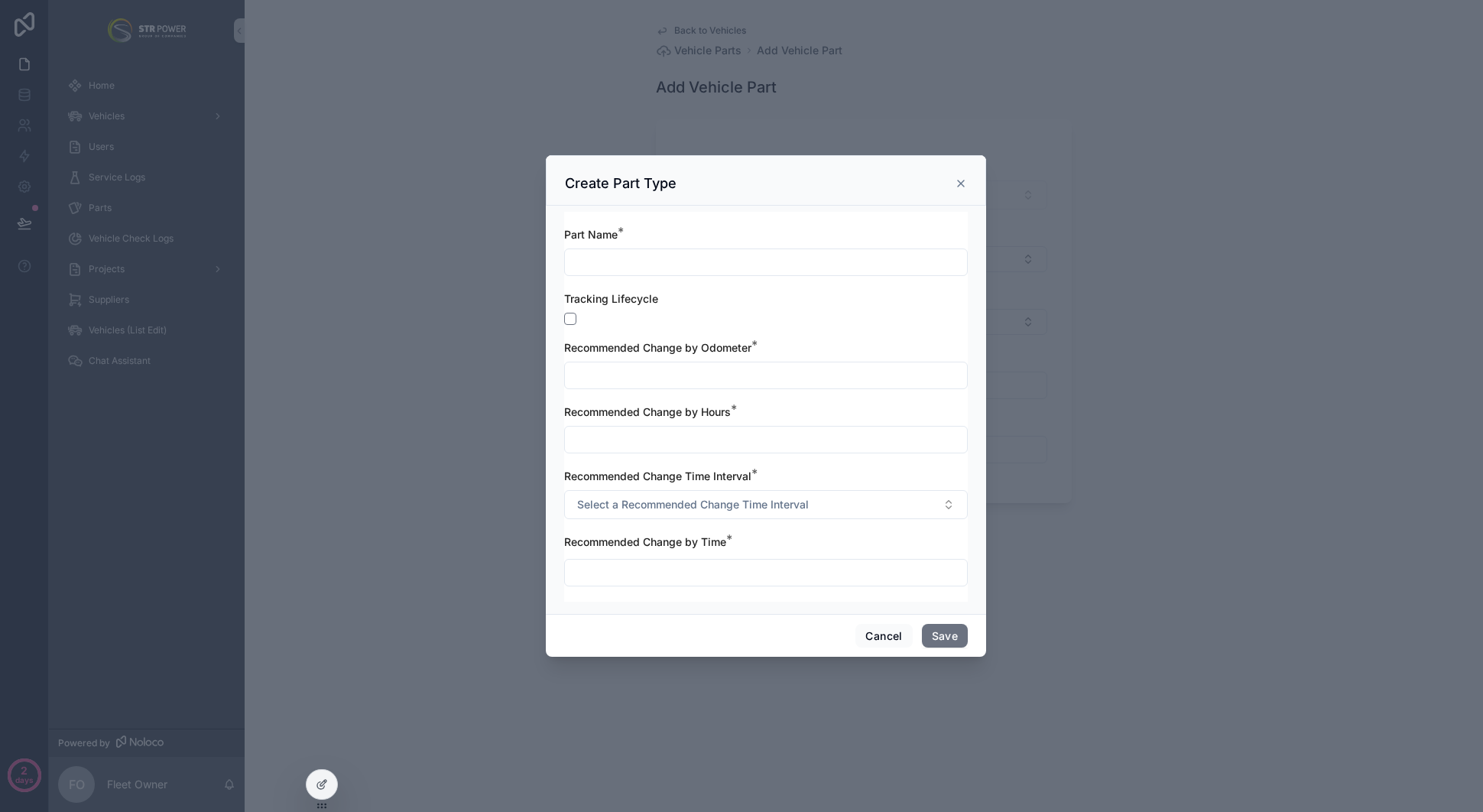
drag, startPoint x: 962, startPoint y: 181, endPoint x: 952, endPoint y: 190, distance: 13.5
click at [962, 181] on icon "scrollable content" at bounding box center [961, 184] width 13 height 13
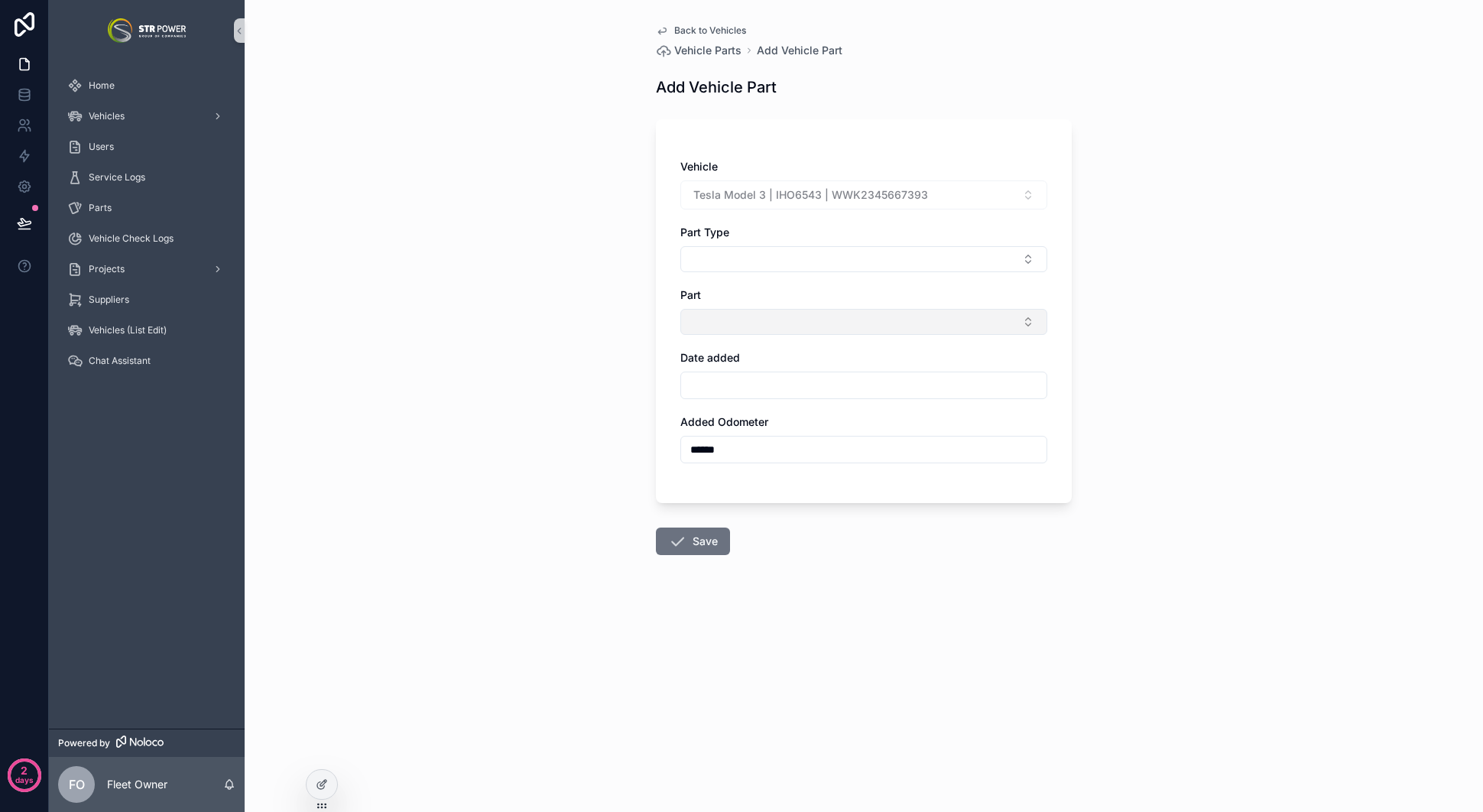
click at [785, 329] on button "Select Button" at bounding box center [864, 322] width 367 height 26
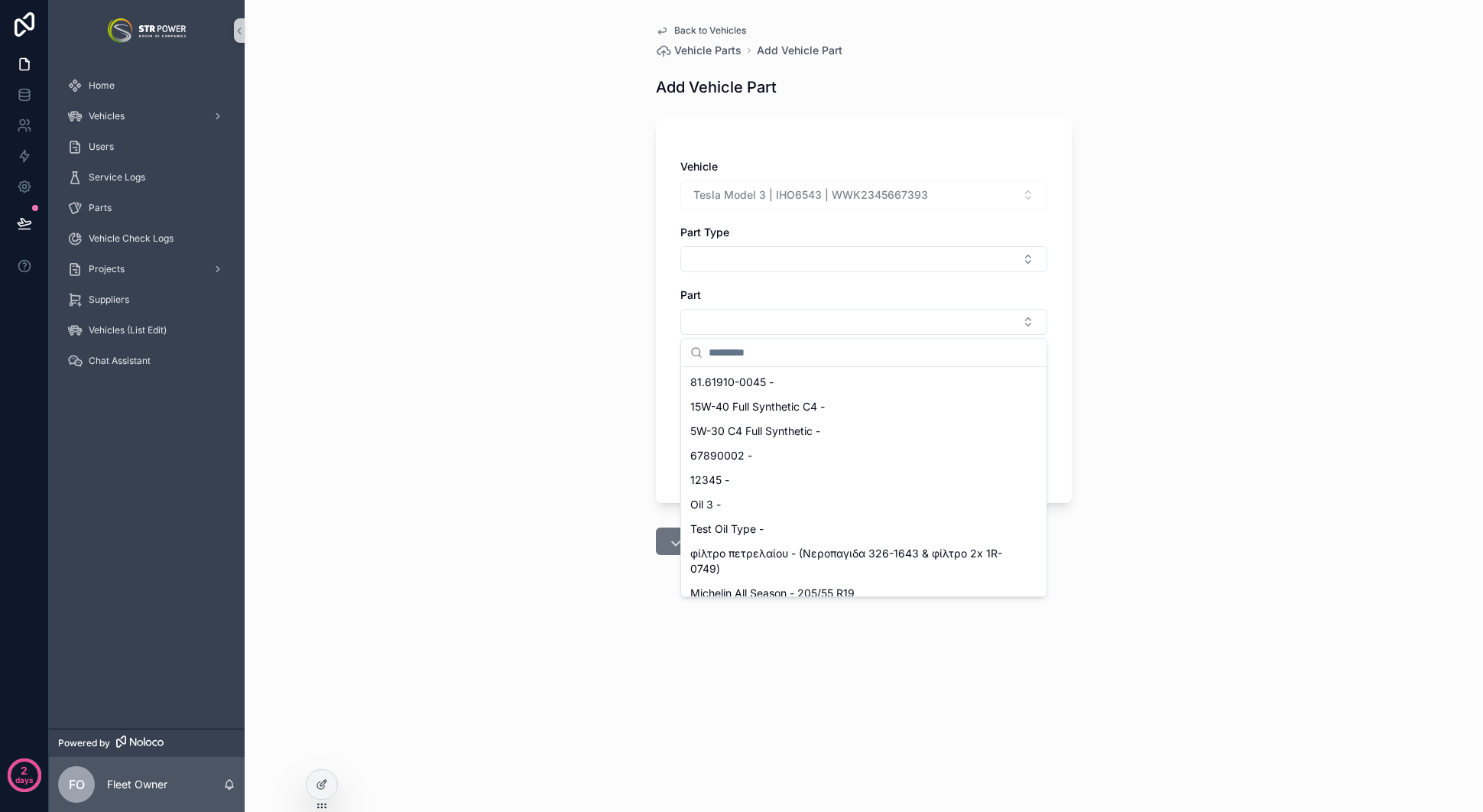
scroll to position [208, 0]
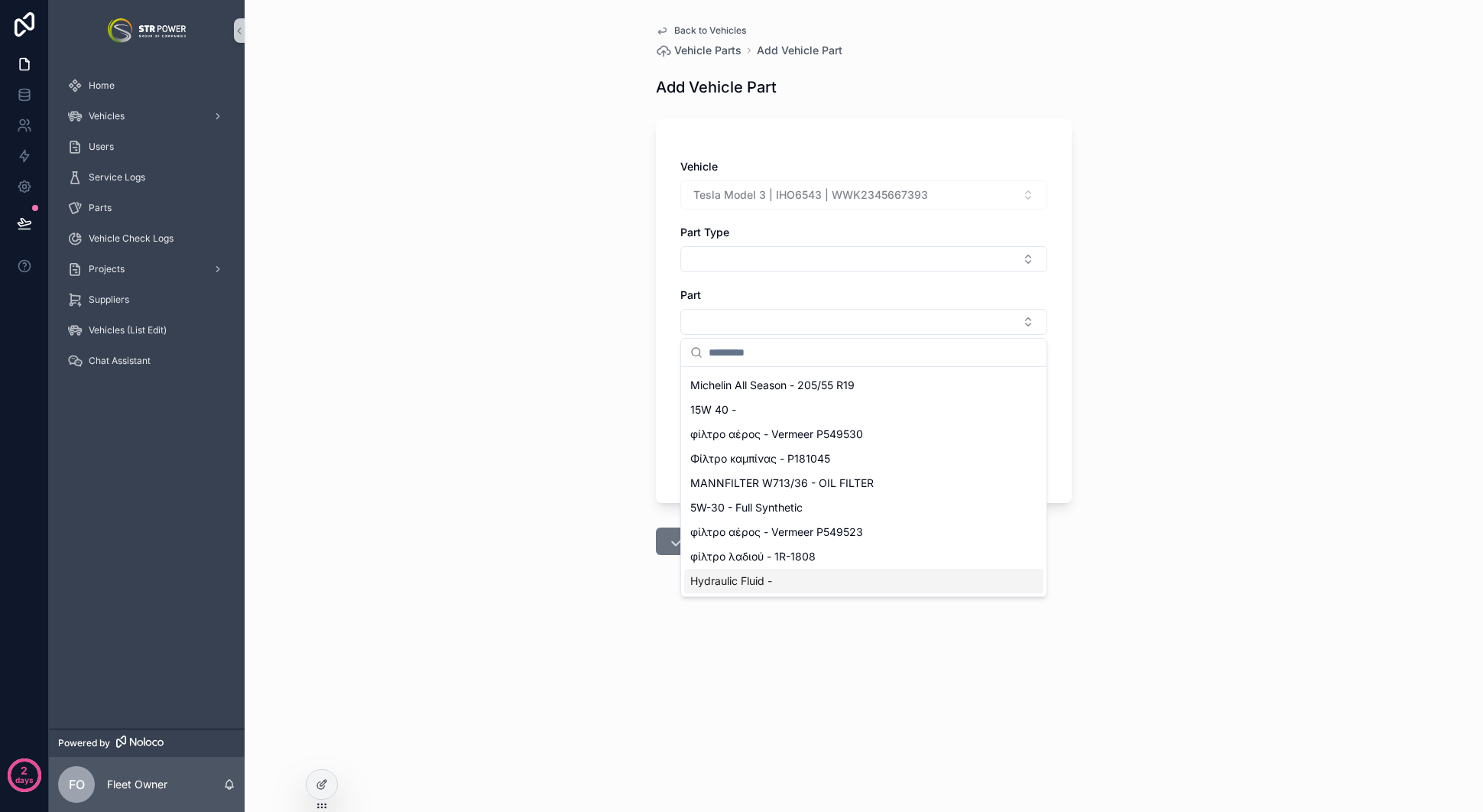
click at [433, 496] on div "Back to Vehicles Vehicle Parts Add Vehicle Part Add Vehicle Part Vehicle Tesla …" at bounding box center [864, 406] width 1239 height 812
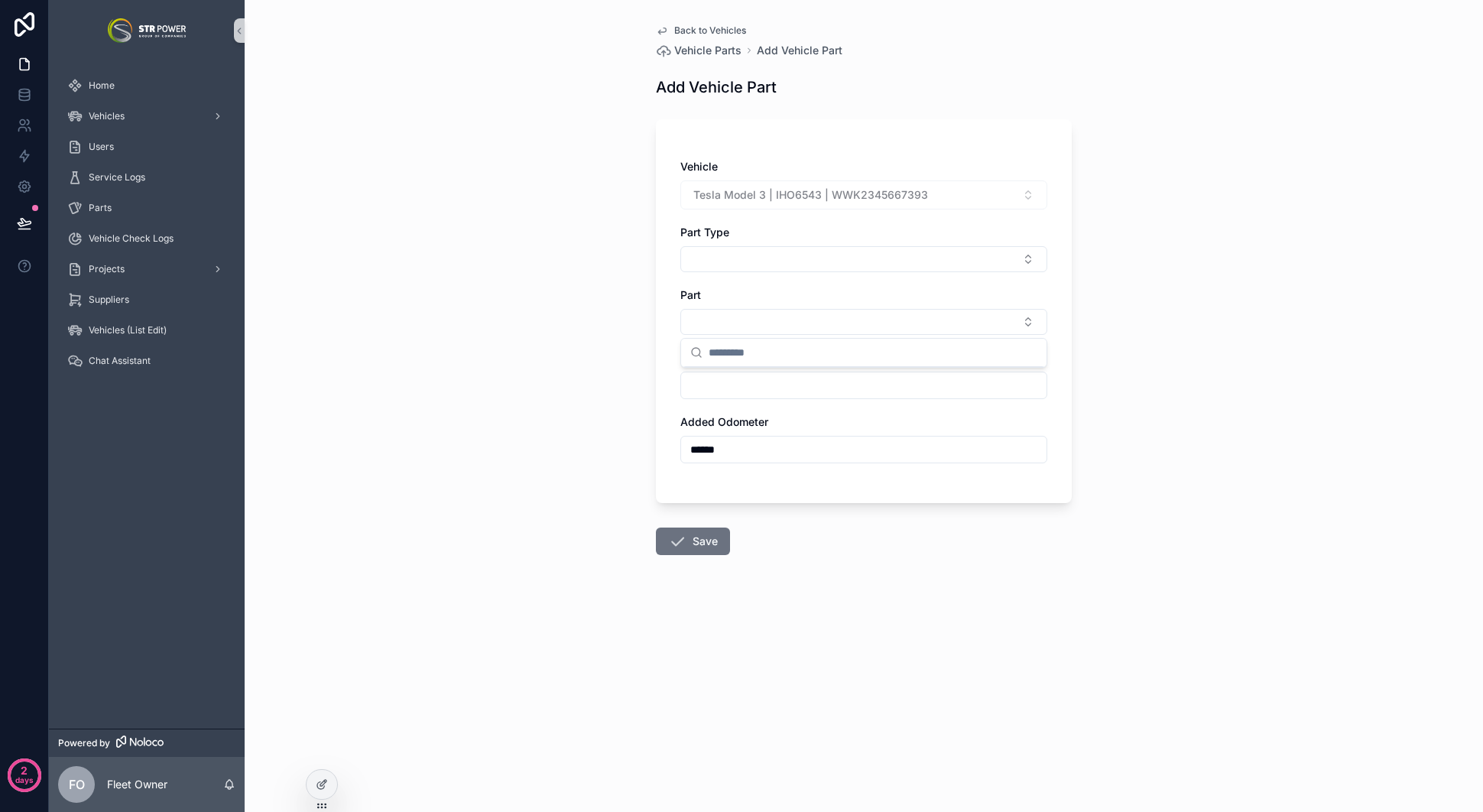
scroll to position [0, 0]
click at [840, 327] on button "Select Button" at bounding box center [864, 322] width 367 height 26
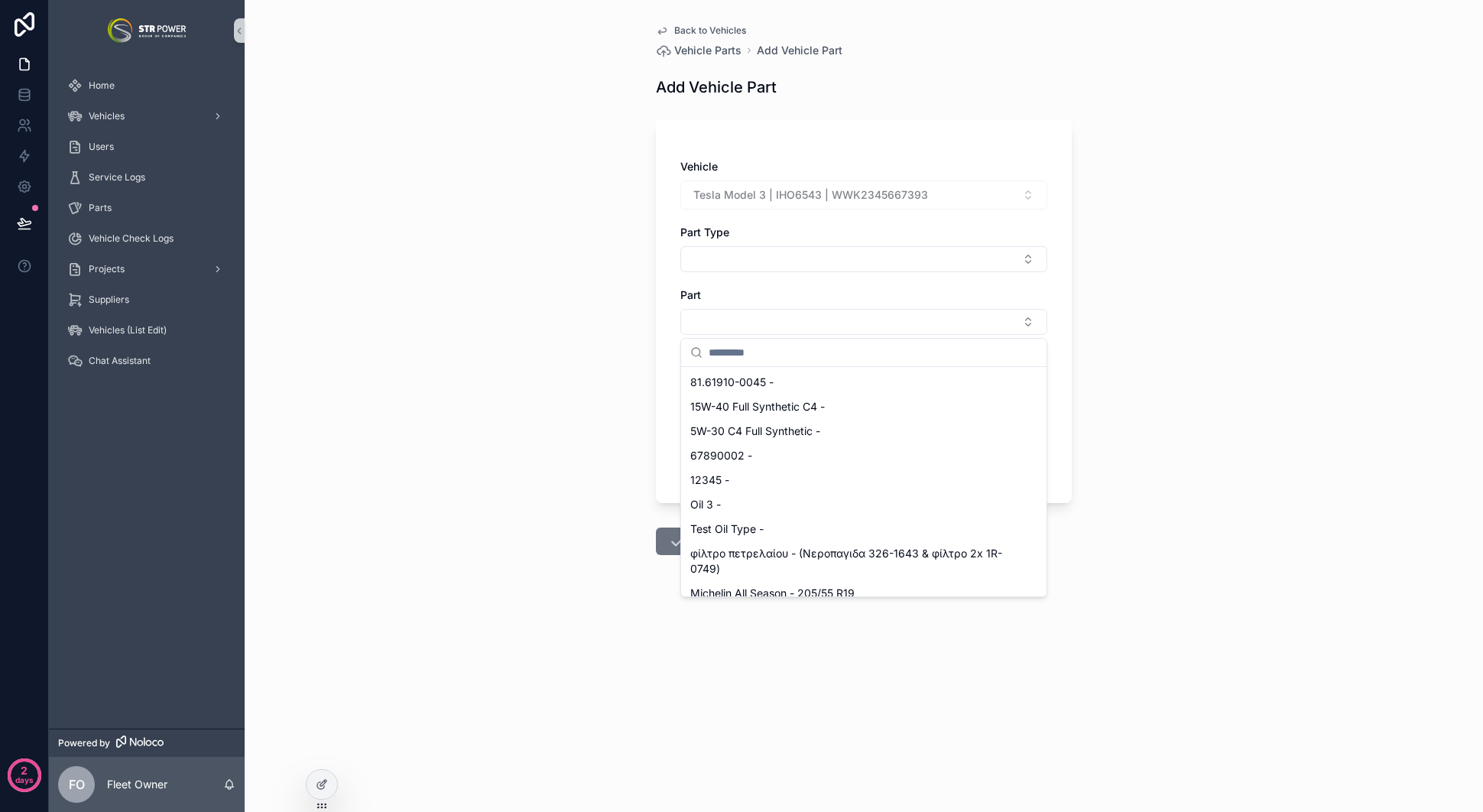
click at [509, 552] on div "Back to Vehicles Vehicle Parts Add Vehicle Part Add Vehicle Part Vehicle Tesla …" at bounding box center [864, 406] width 1239 height 812
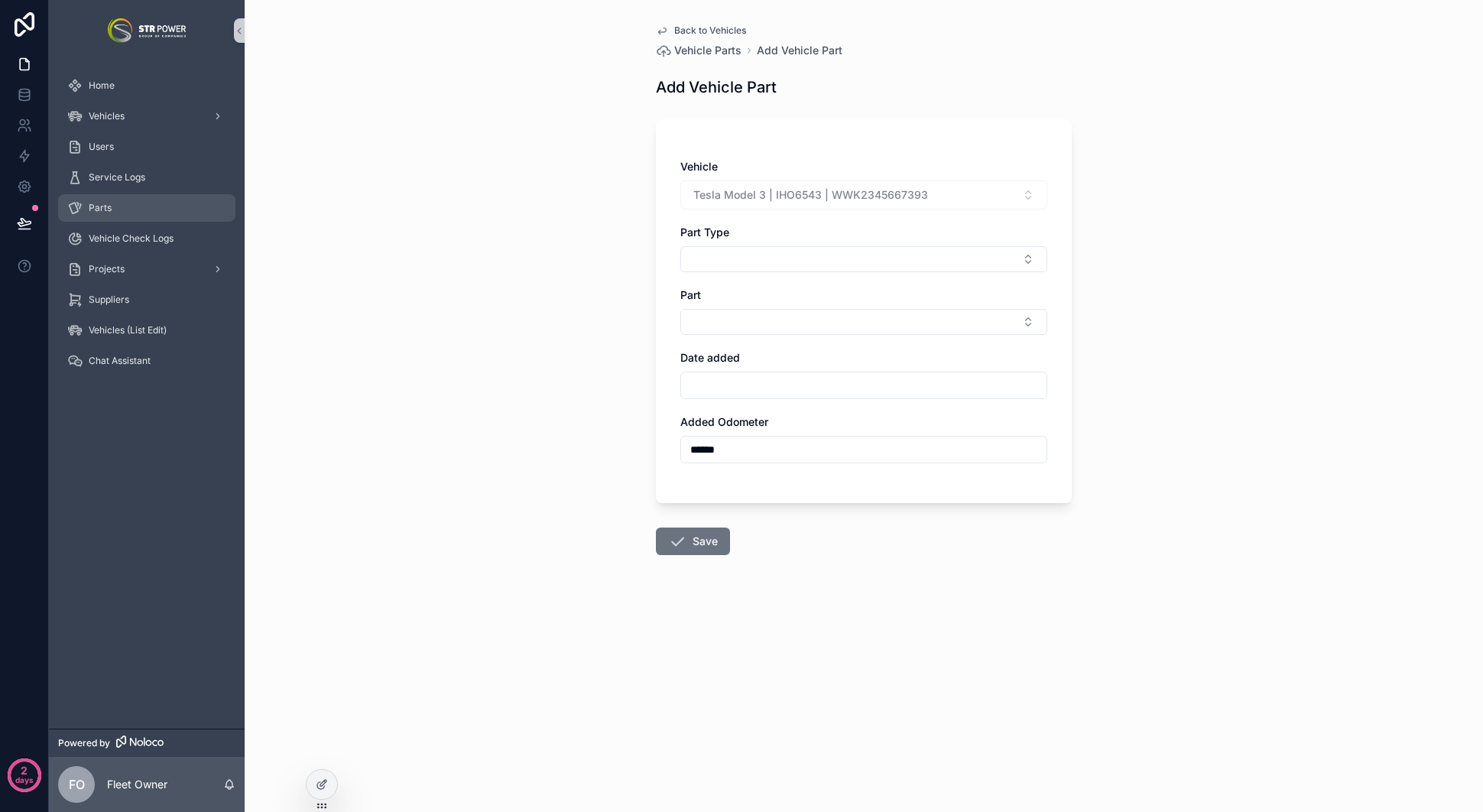
drag, startPoint x: 505, startPoint y: 348, endPoint x: 81, endPoint y: 203, distance: 448.1
click at [504, 348] on div "Back to Vehicles Vehicle Parts Add Vehicle Part Add Vehicle Part Vehicle Tesla …" at bounding box center [864, 406] width 1239 height 812
click at [109, 215] on div "Parts" at bounding box center [146, 207] width 159 height 24
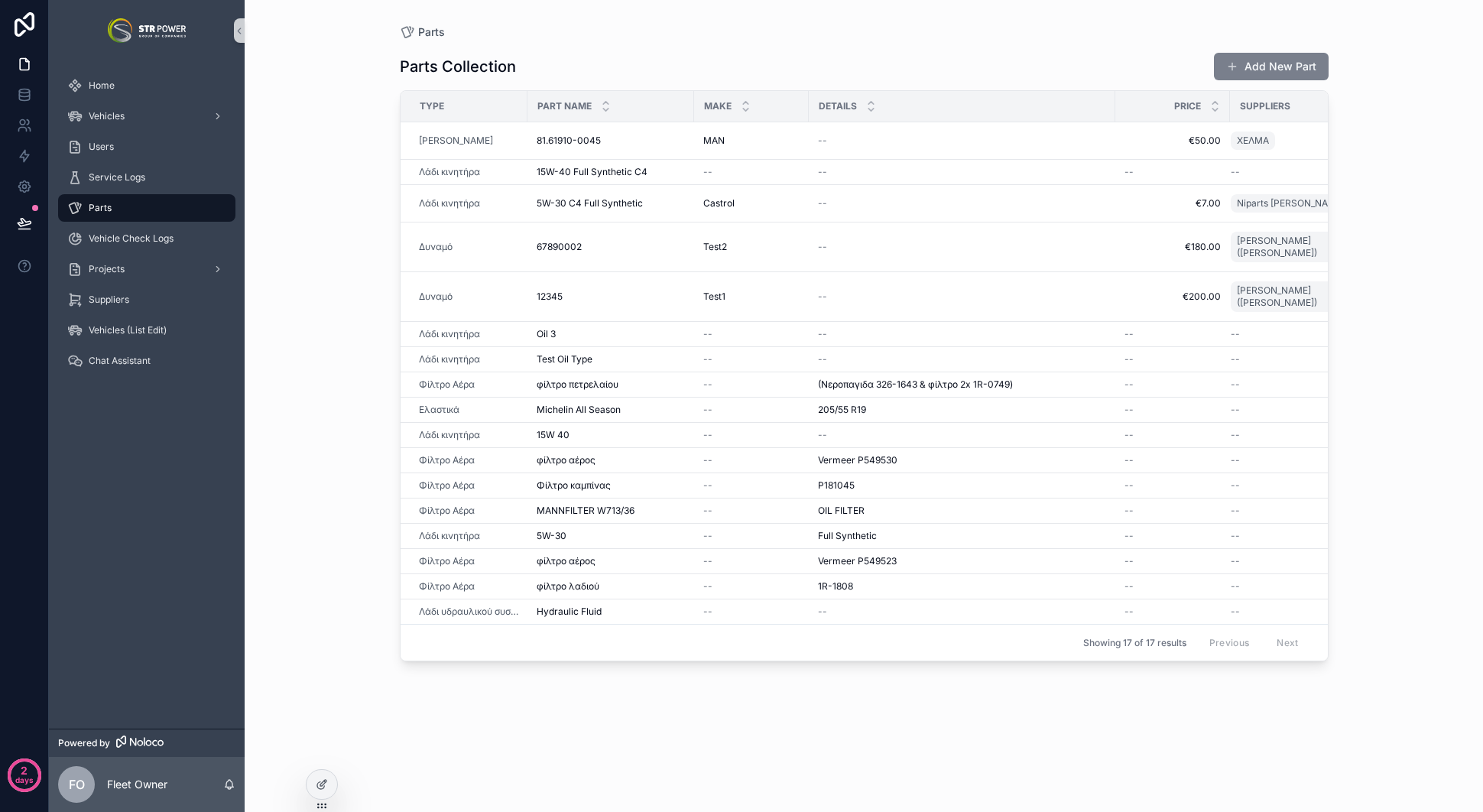
click at [1321, 71] on button "Add New Part" at bounding box center [1270, 66] width 115 height 27
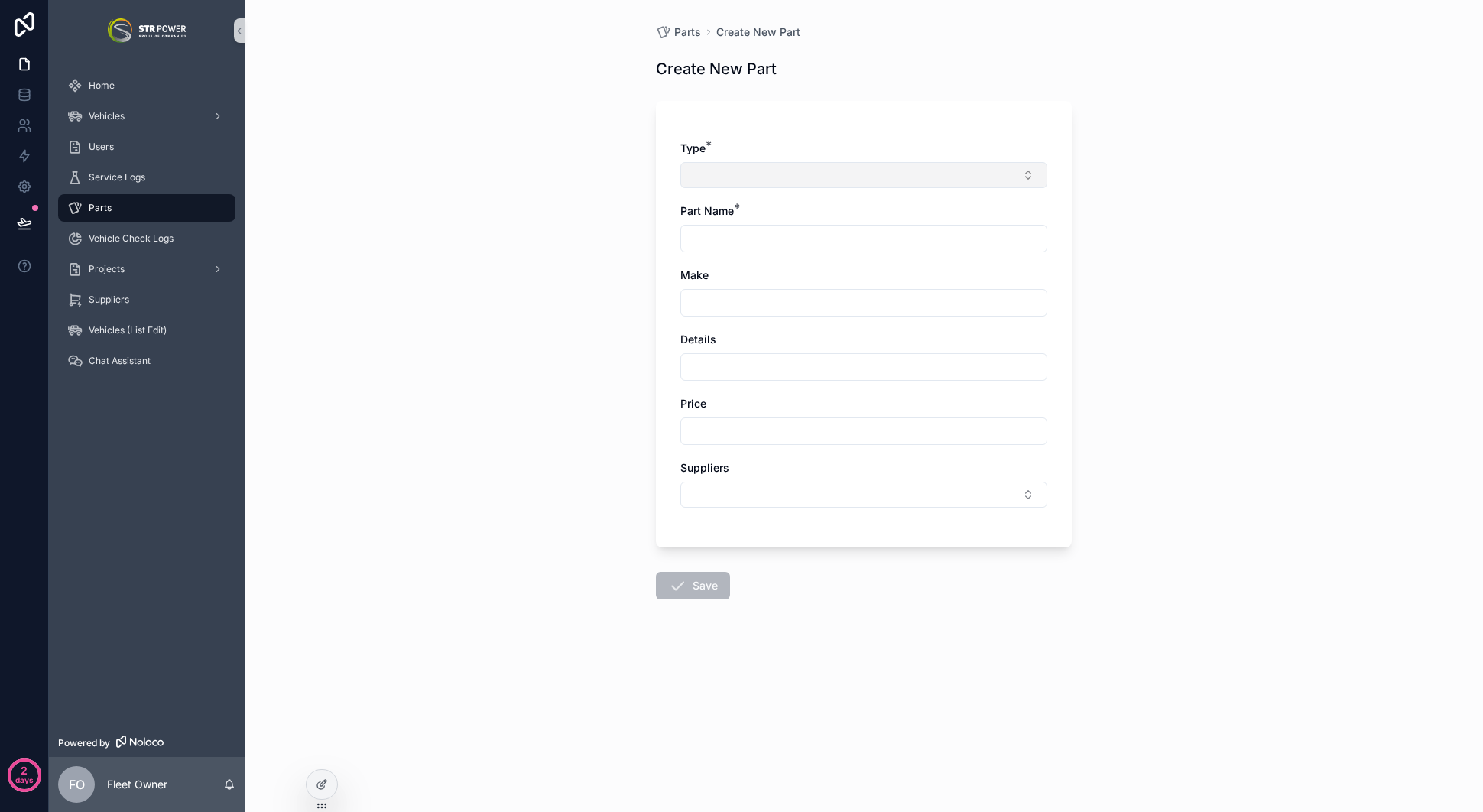
click at [775, 165] on button "Select Button" at bounding box center [864, 175] width 367 height 26
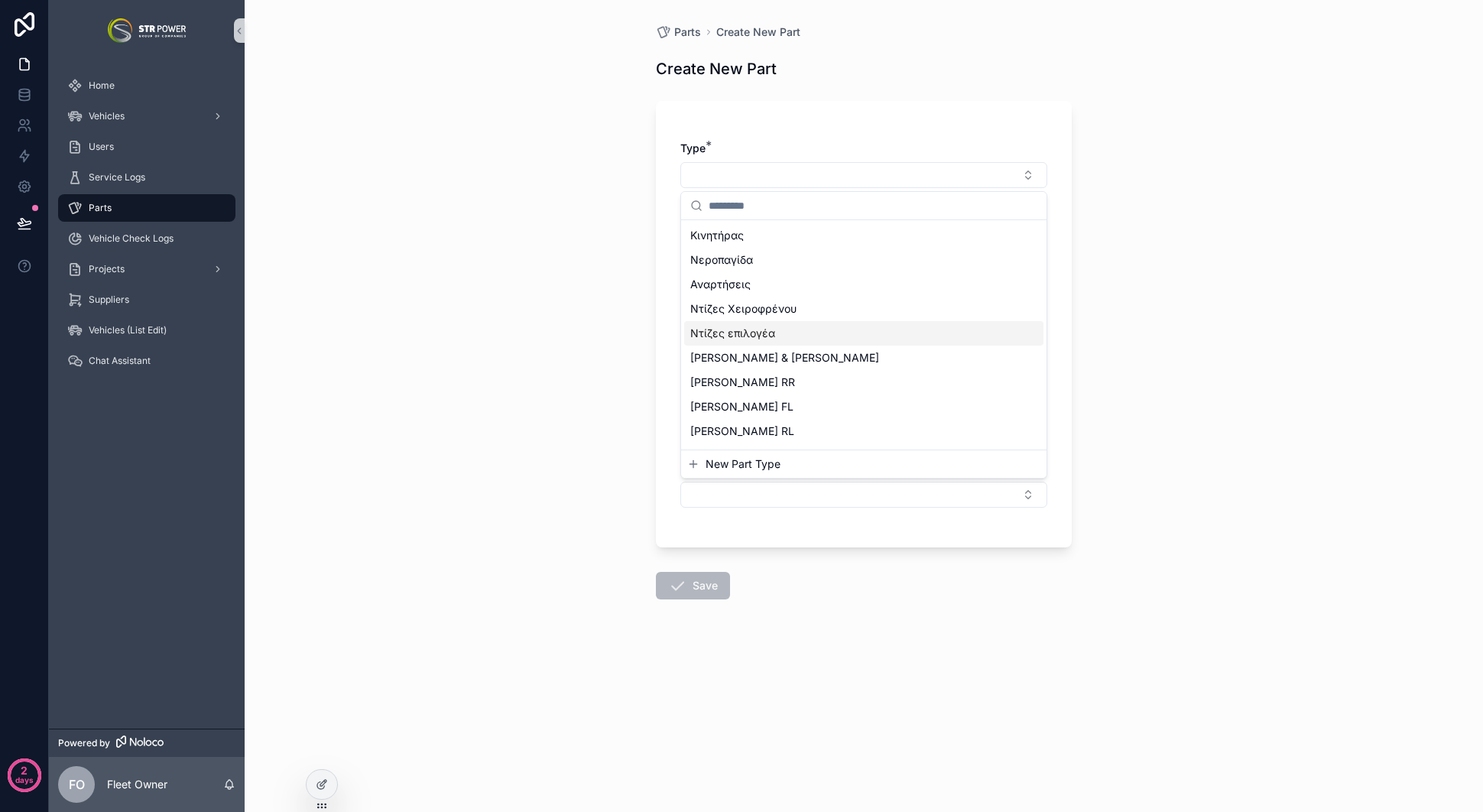
scroll to position [927, 0]
click at [741, 462] on span "New Part Type" at bounding box center [742, 464] width 75 height 15
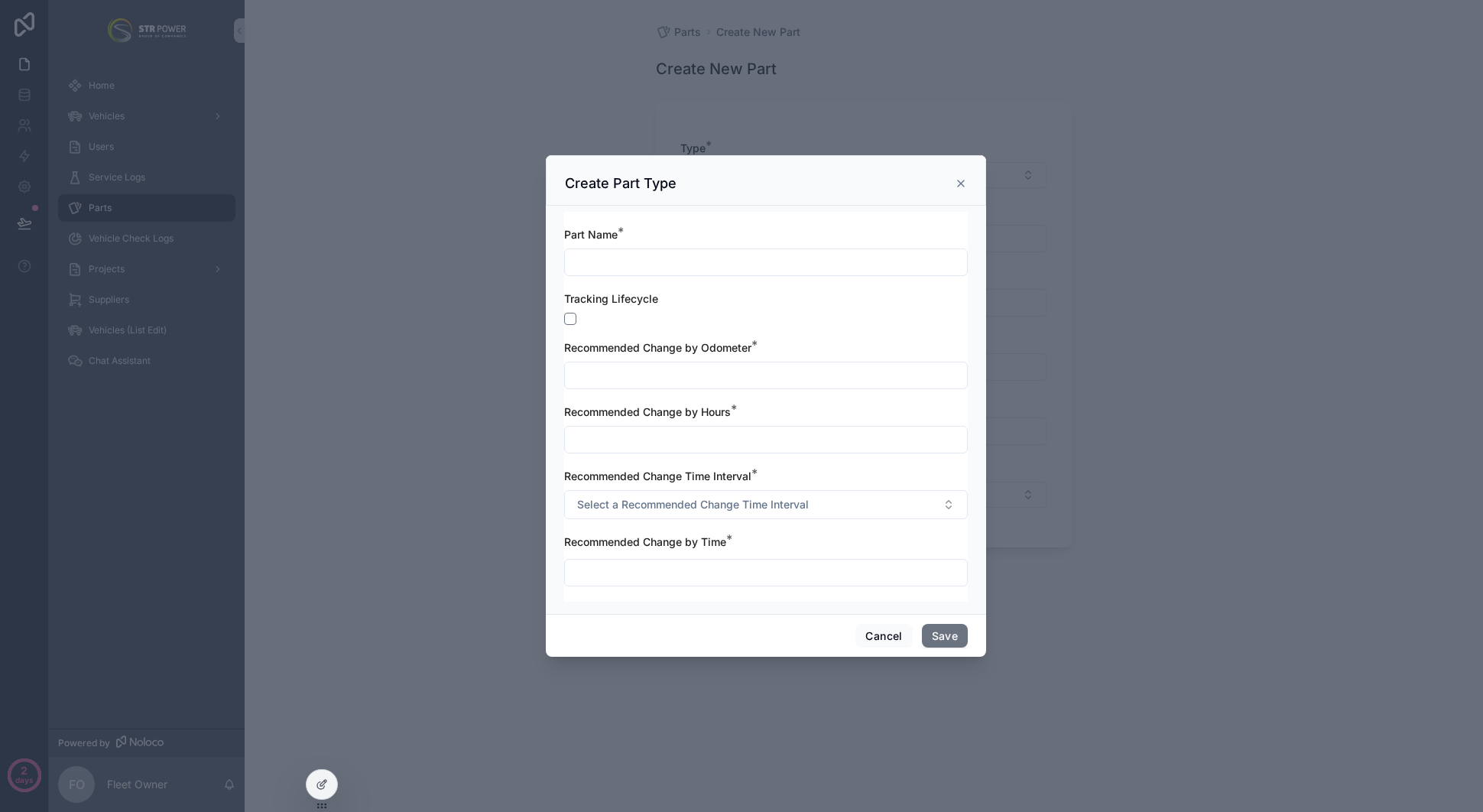
click at [953, 183] on div "Create Part Type" at bounding box center [766, 184] width 402 height 18
click at [360, 165] on div "scrollable content" at bounding box center [742, 406] width 1483 height 812
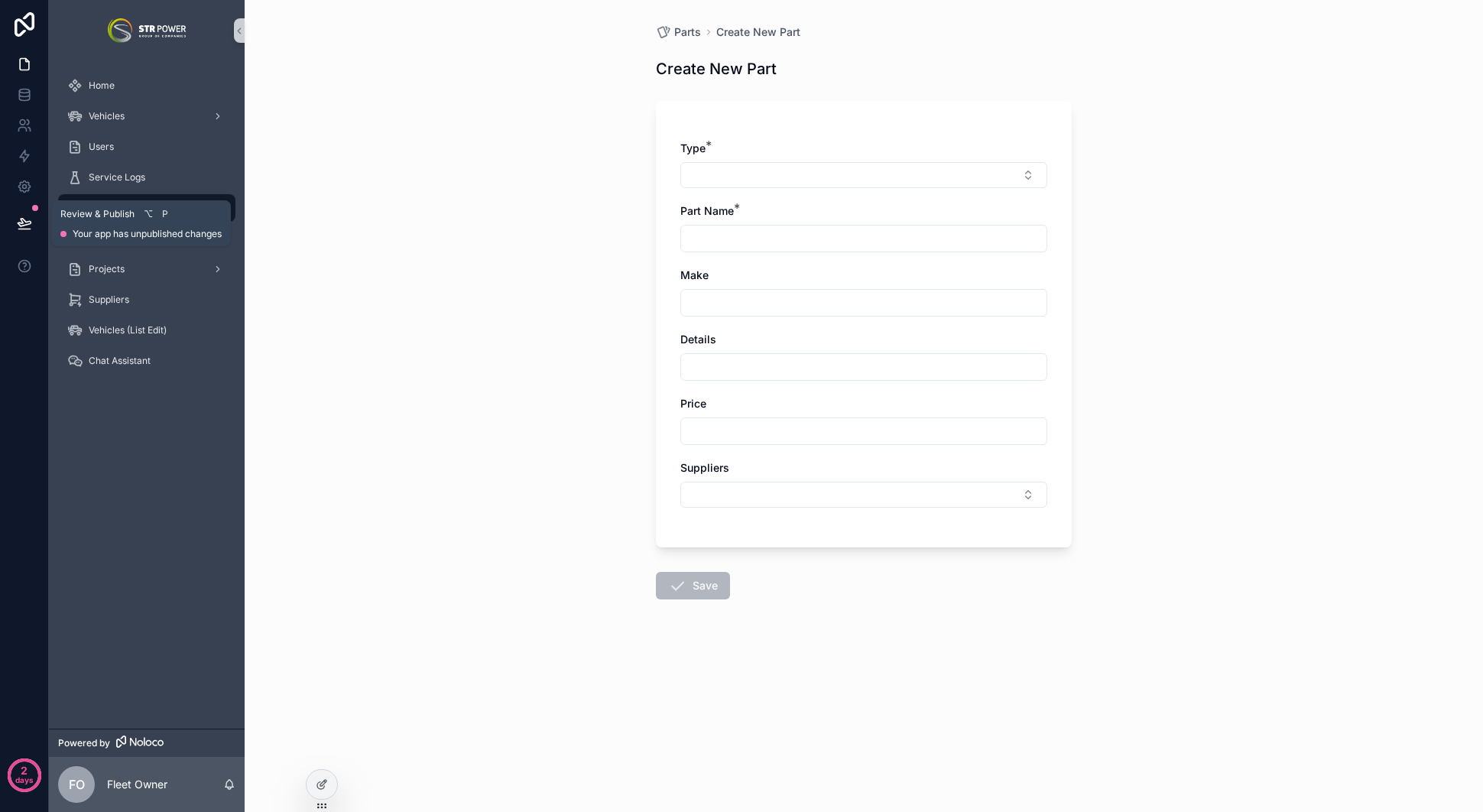
click at [30, 222] on icon at bounding box center [24, 222] width 13 height 7
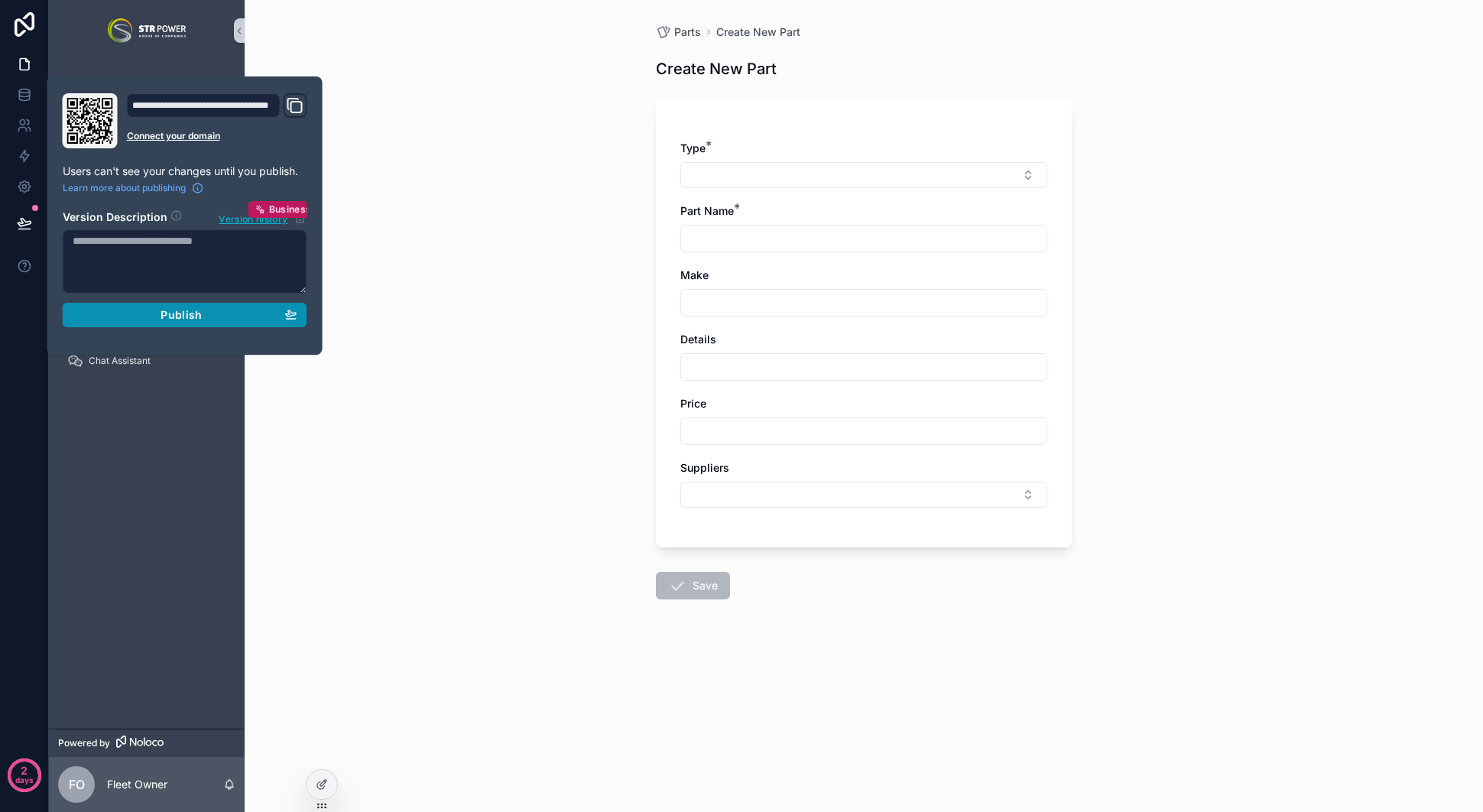
click at [184, 308] on span "Publish" at bounding box center [182, 315] width 42 height 14
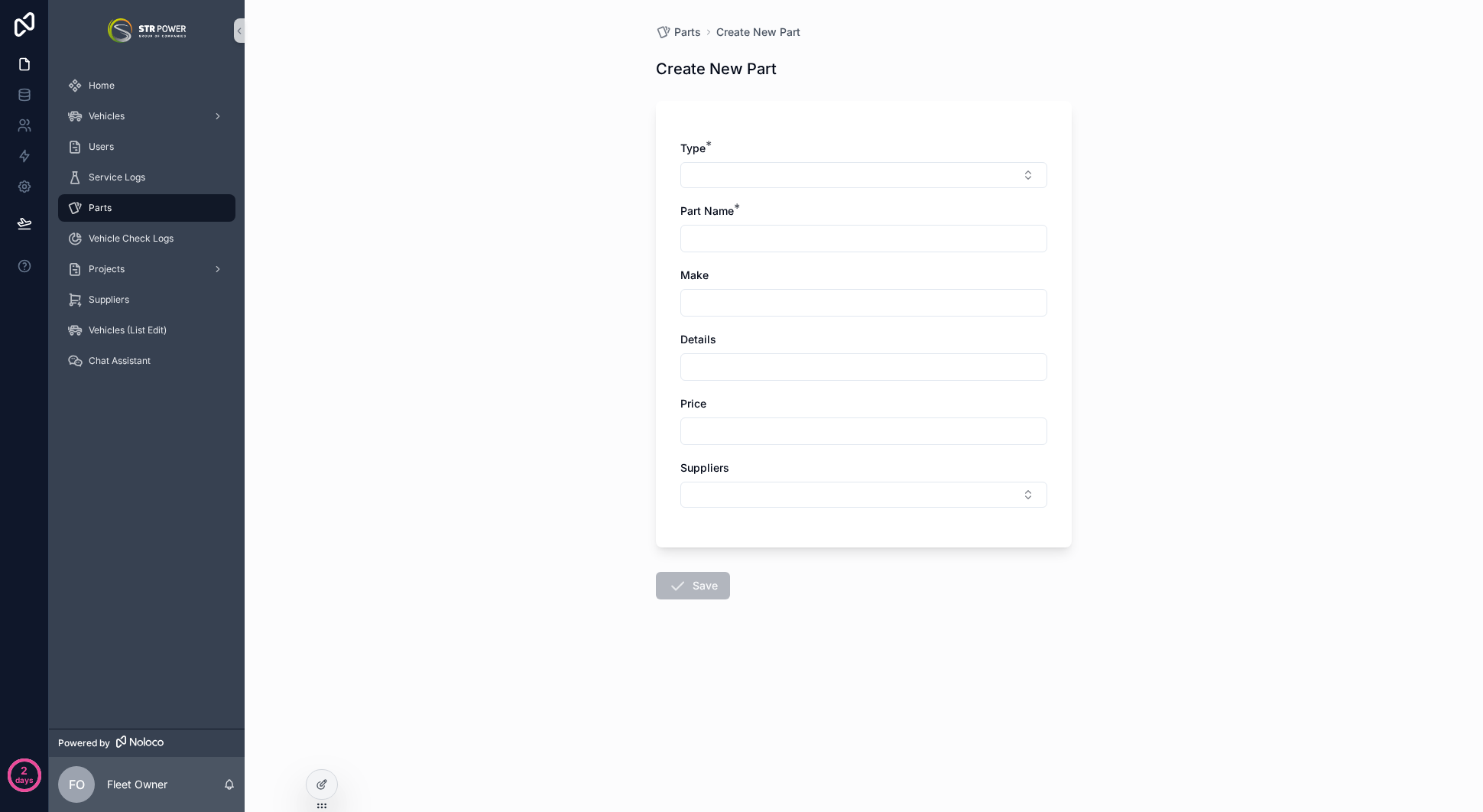
click at [460, 245] on div "Parts Create New Part Create New Part Type * Part Name * Make Details Price Sup…" at bounding box center [864, 406] width 1239 height 812
click at [150, 105] on div "Vehicles" at bounding box center [146, 116] width 159 height 24
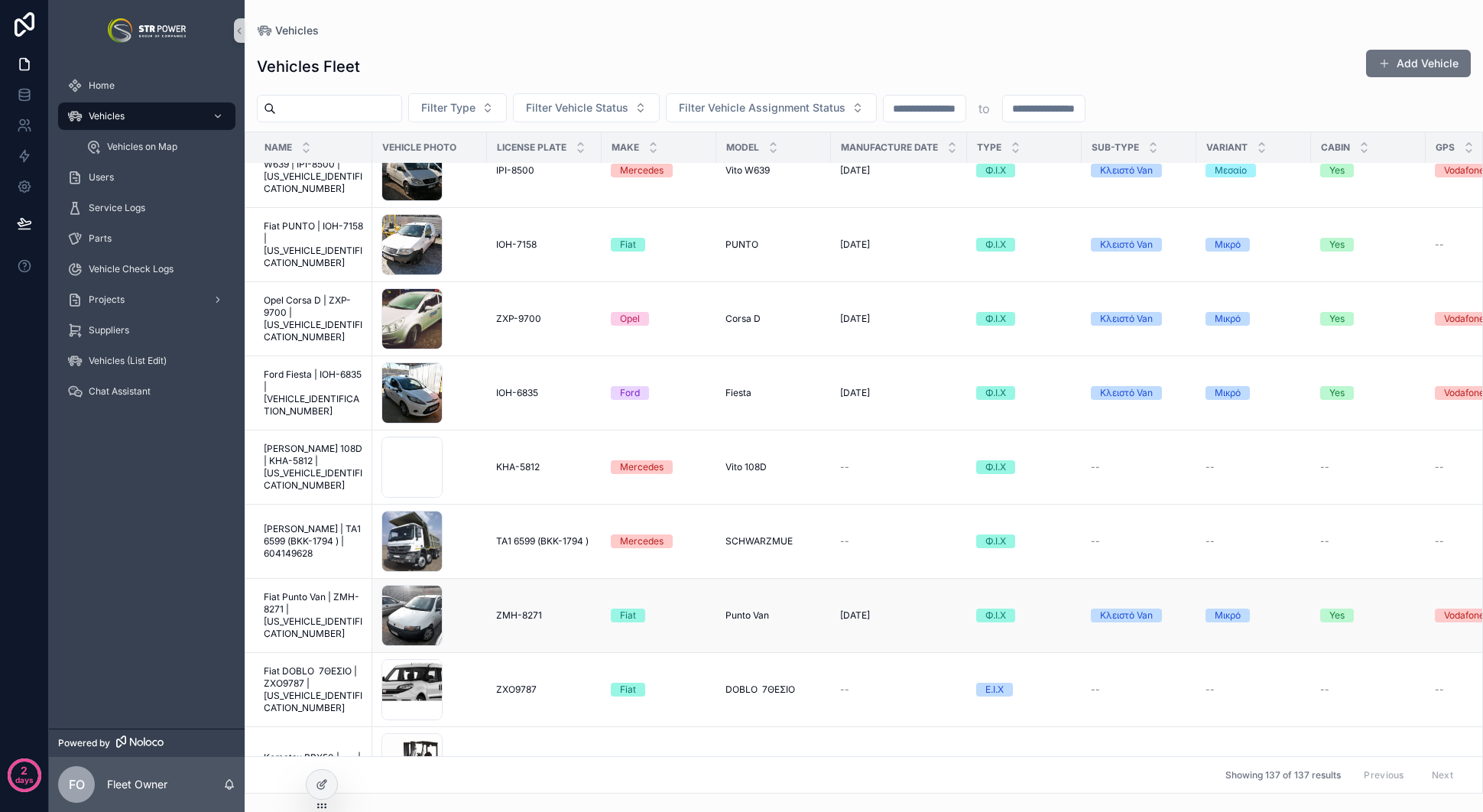
scroll to position [6251, 0]
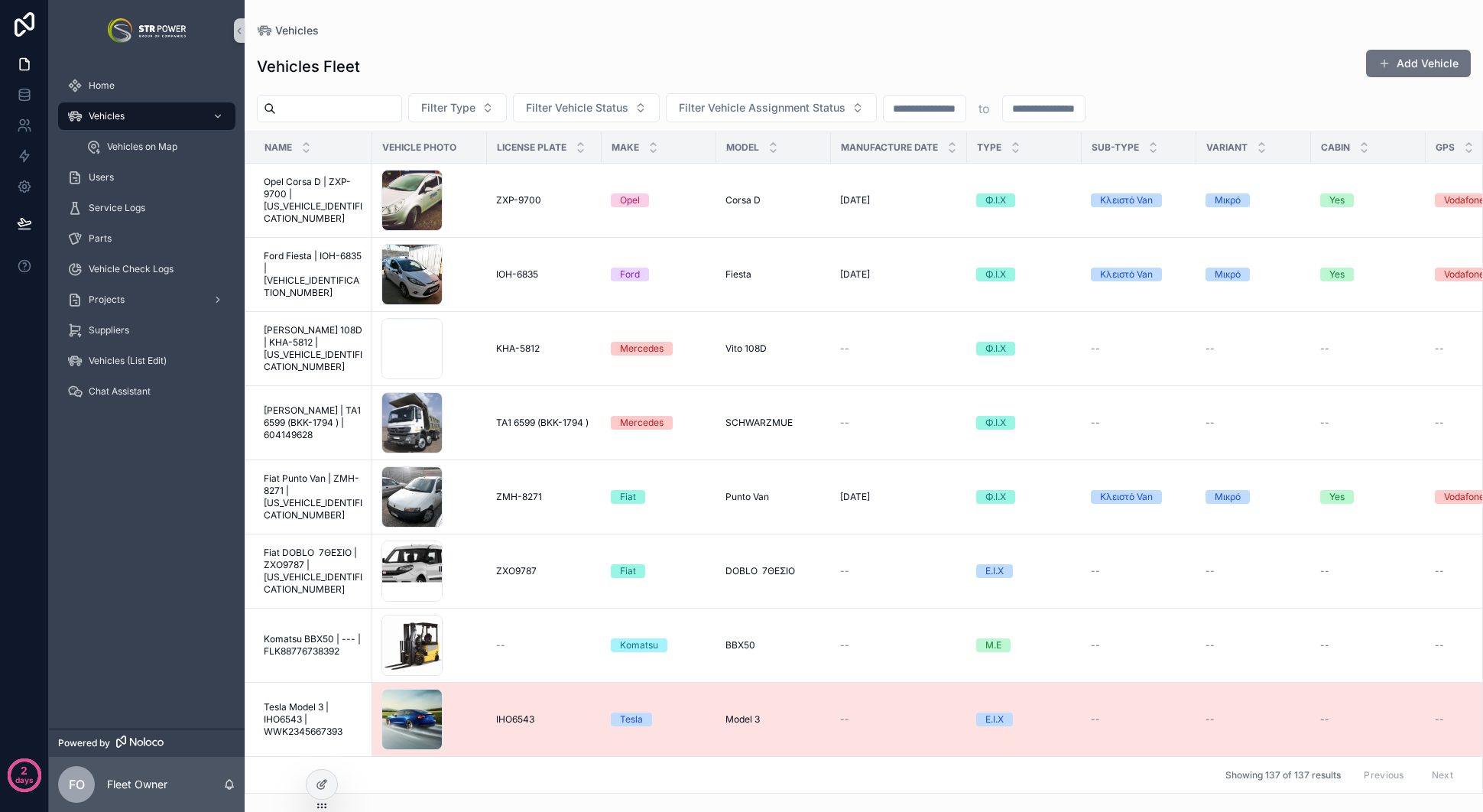
click at [308, 702] on span "Tesla Model 3 | IHO6543 | WWK2345667393" at bounding box center [314, 719] width 99 height 37
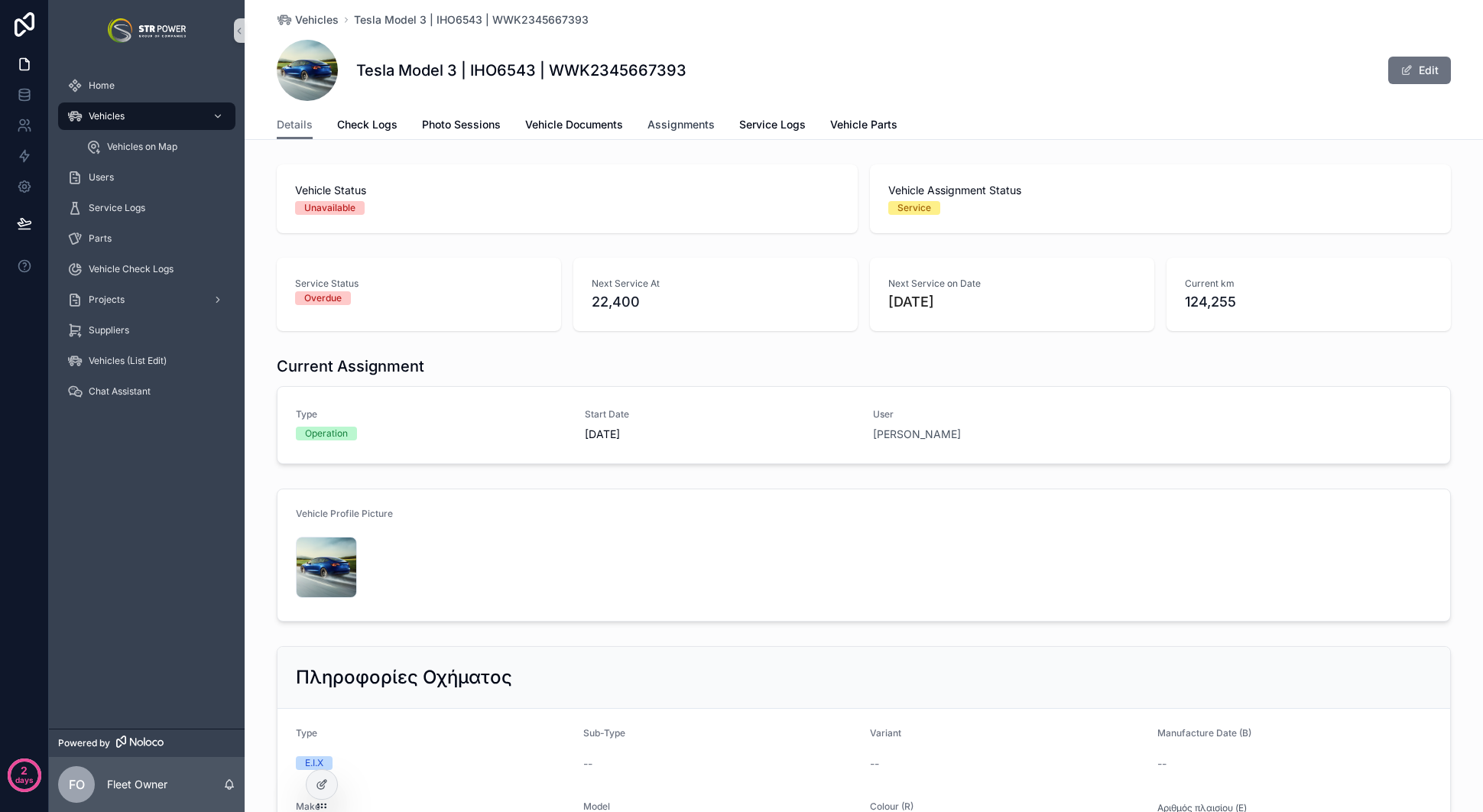
click at [681, 121] on span "Assignments" at bounding box center [681, 124] width 67 height 15
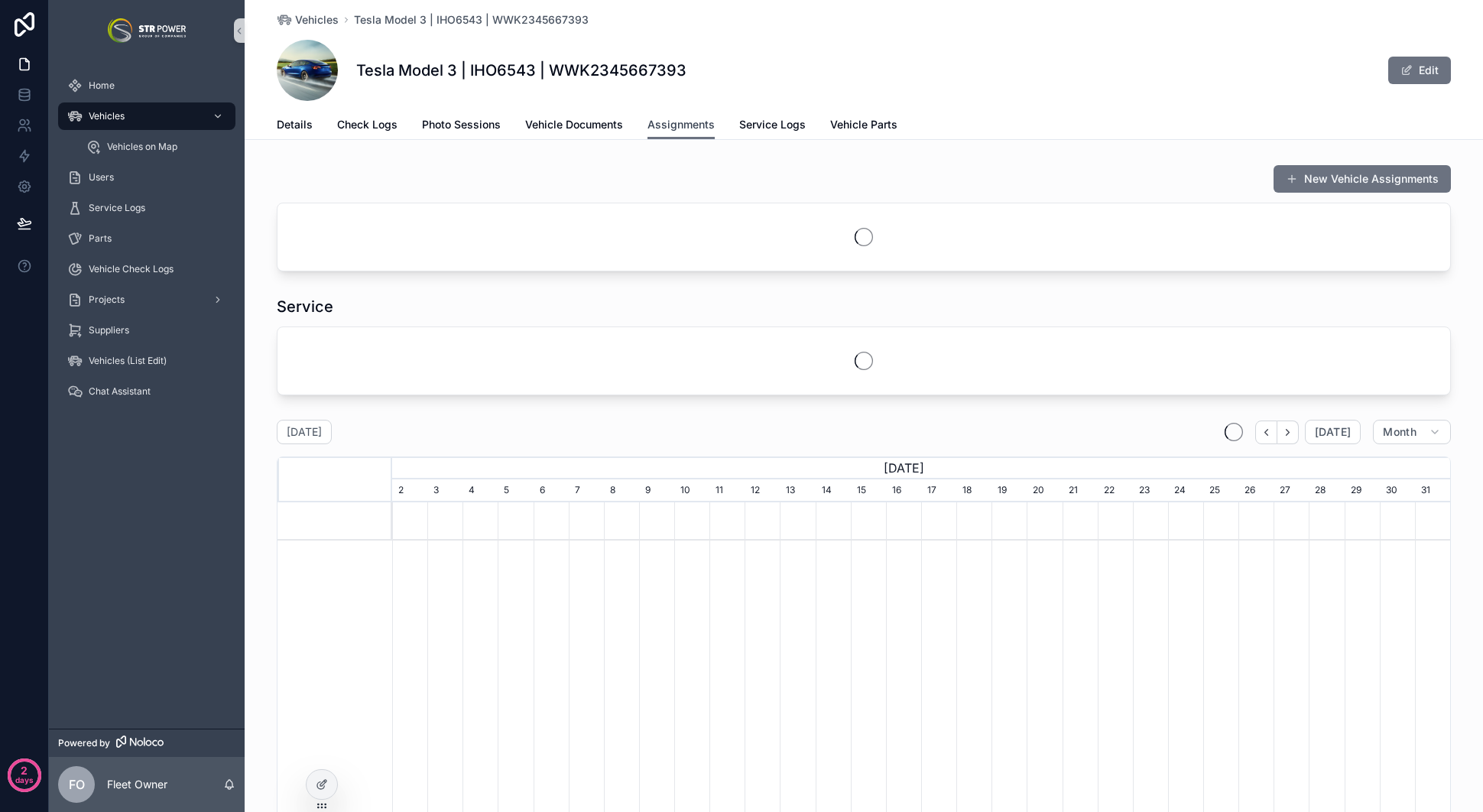
scroll to position [0, 1058]
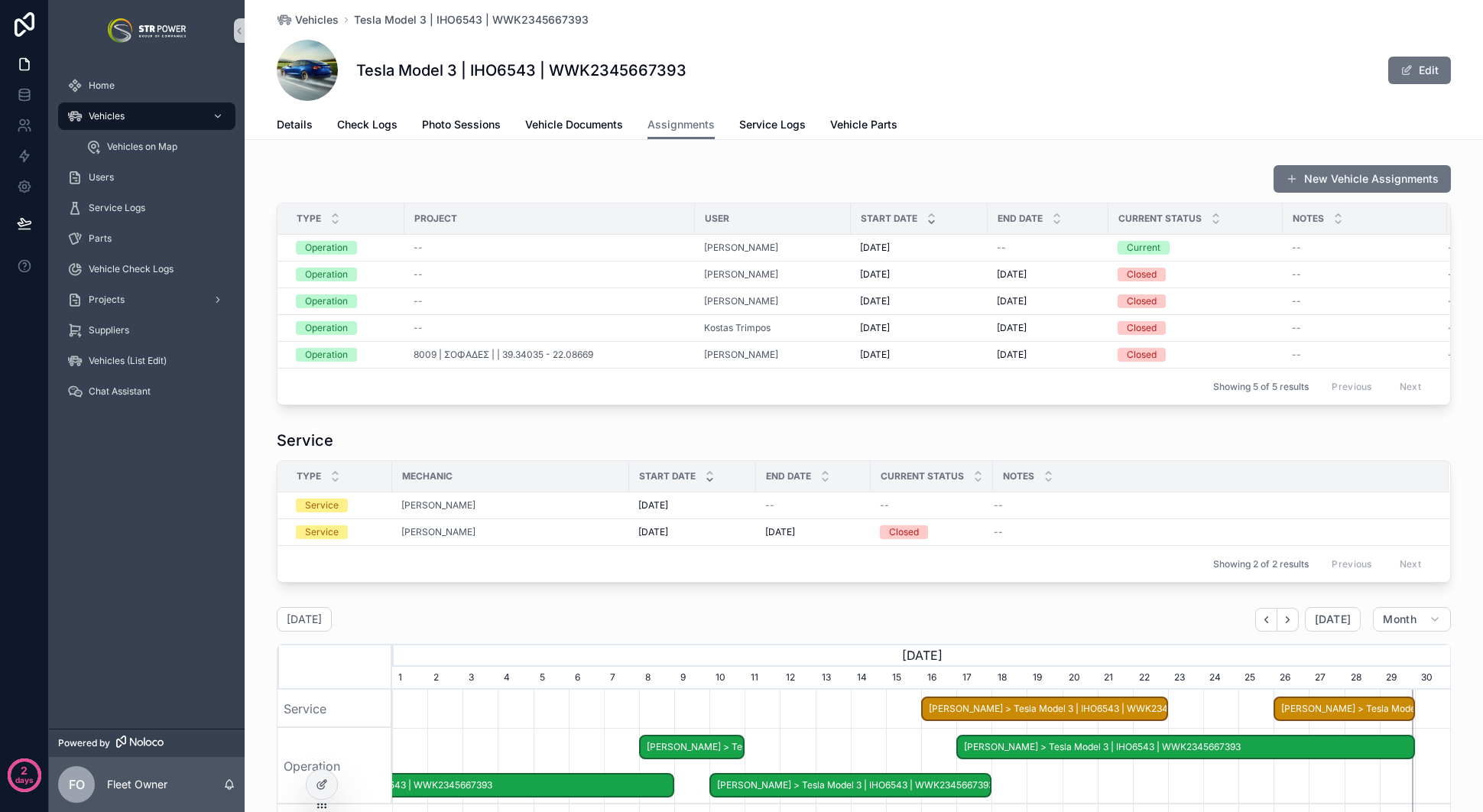
click at [862, 438] on div "Service Type Mechanic Start Date End Date Current Status Notes Service [PERSON_…" at bounding box center [864, 505] width 1239 height 165
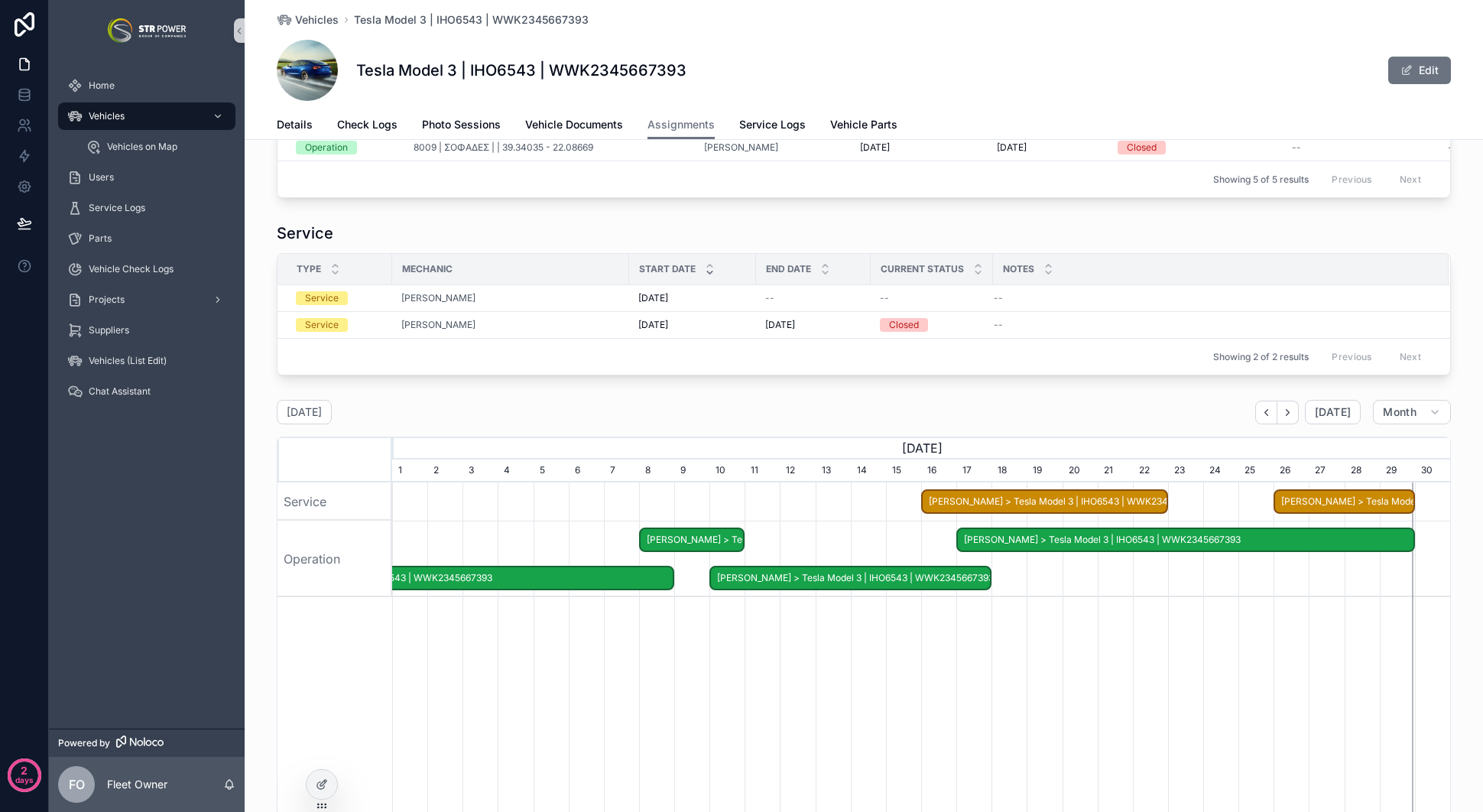
scroll to position [208, 0]
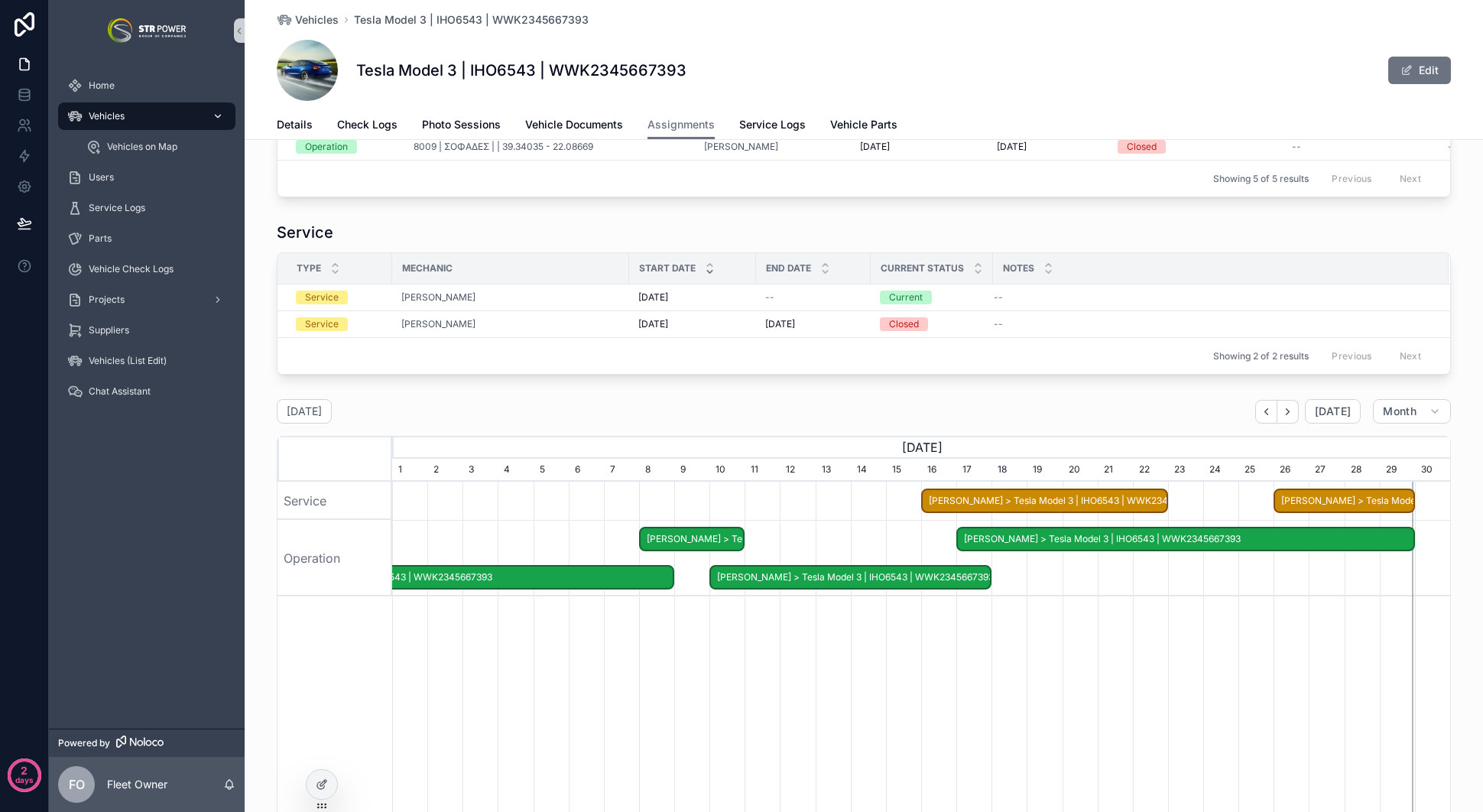
click at [121, 116] on span "Vehicles" at bounding box center [107, 117] width 36 height 13
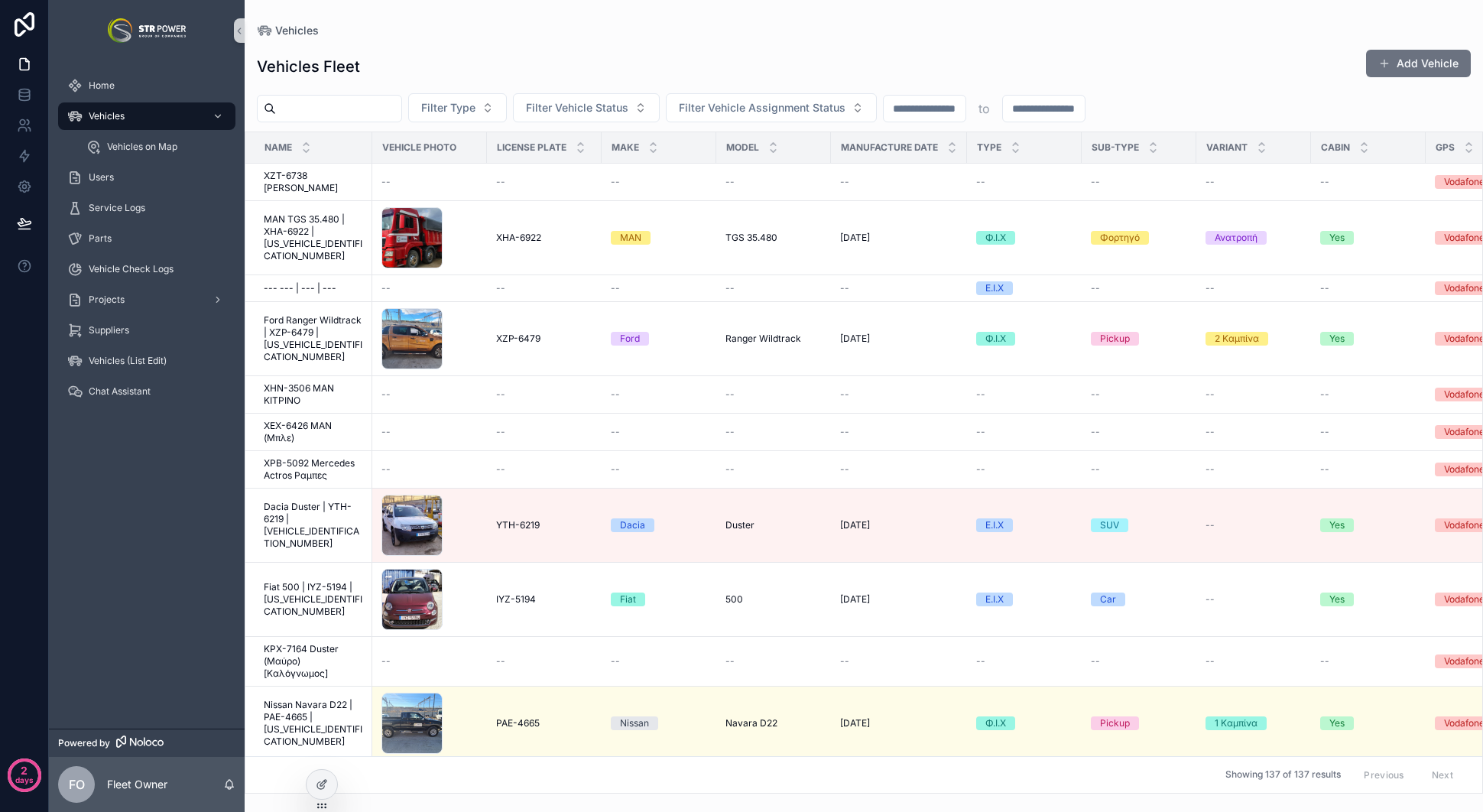
click at [339, 113] on input "scrollable content" at bounding box center [338, 109] width 126 height 22
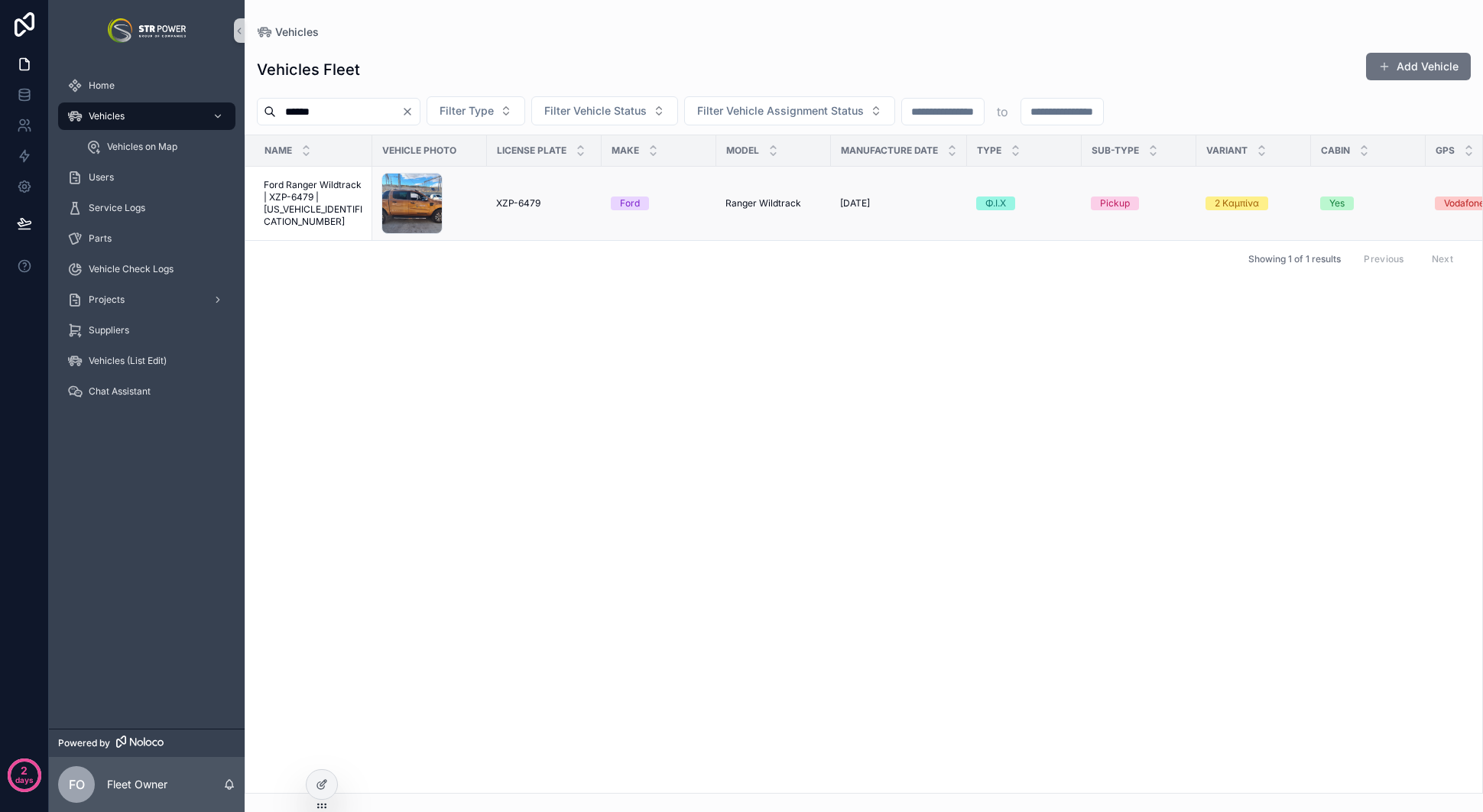
type input "******"
click at [317, 200] on span "Ford Ranger Wildtrack | XZP-6479 | [US_VEHICLE_IDENTIFICATION_NUMBER]" at bounding box center [314, 203] width 99 height 49
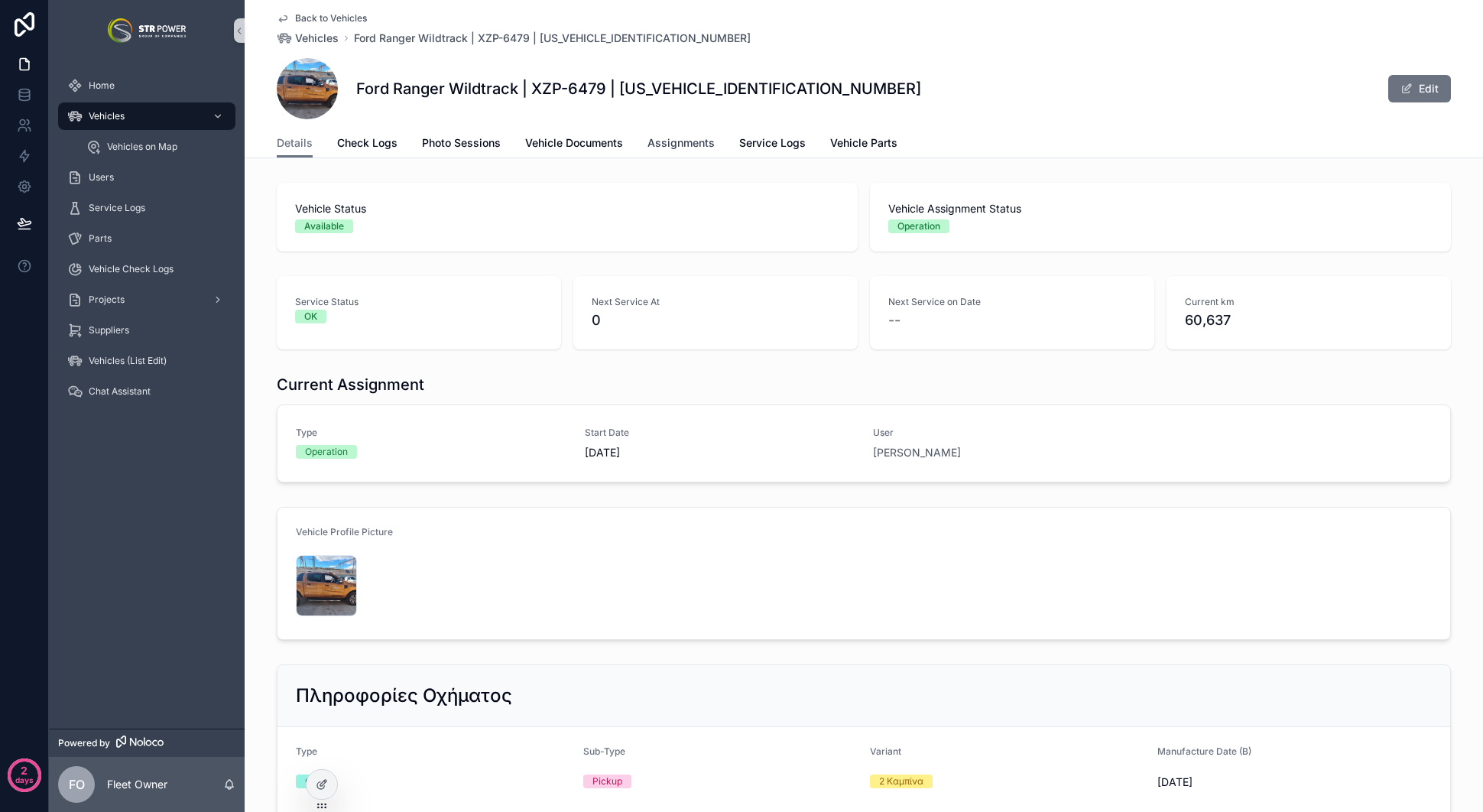
click at [680, 139] on span "Assignments" at bounding box center [681, 143] width 67 height 15
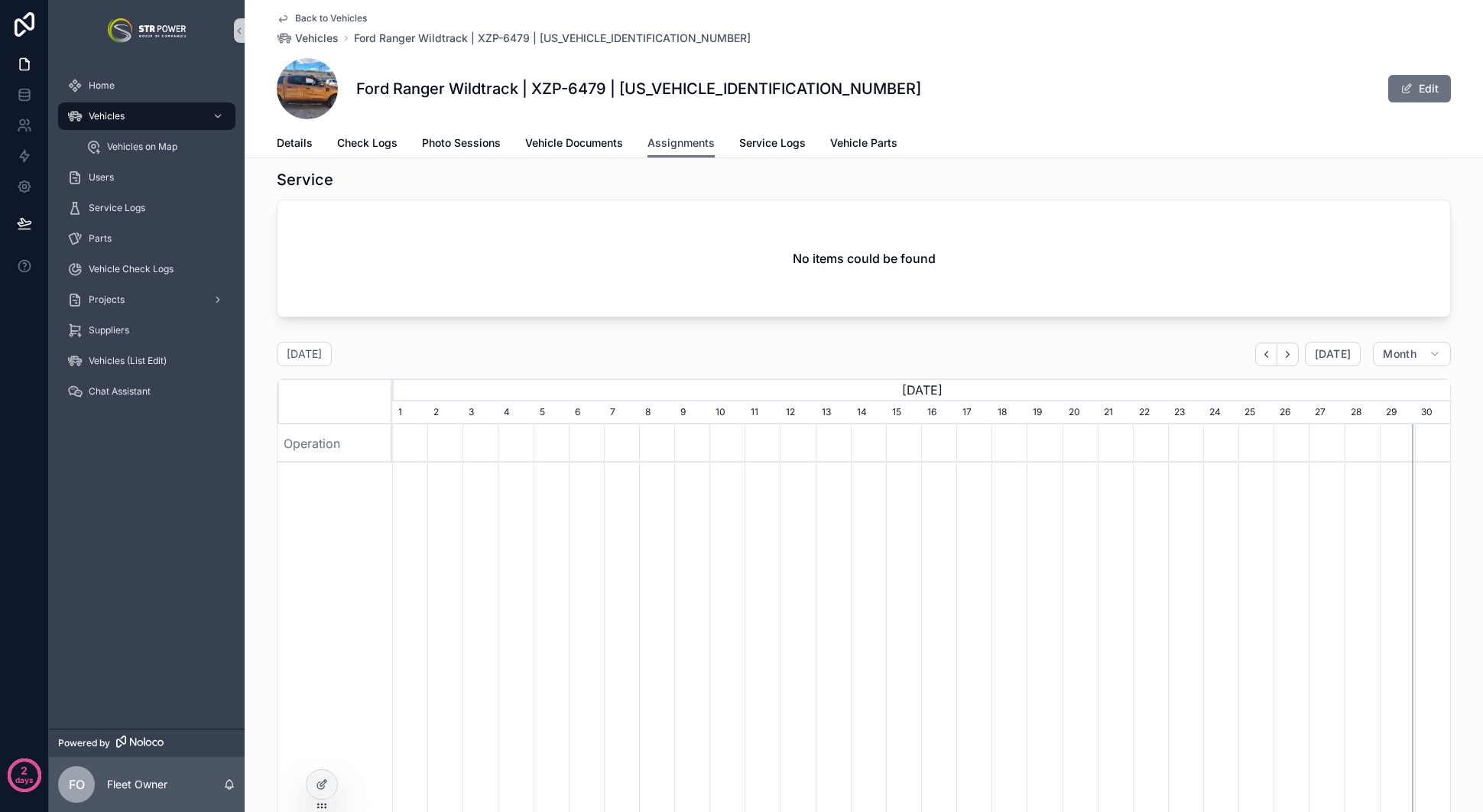
scroll to position [183, 0]
click at [1290, 355] on button "scrollable content" at bounding box center [1289, 344] width 22 height 24
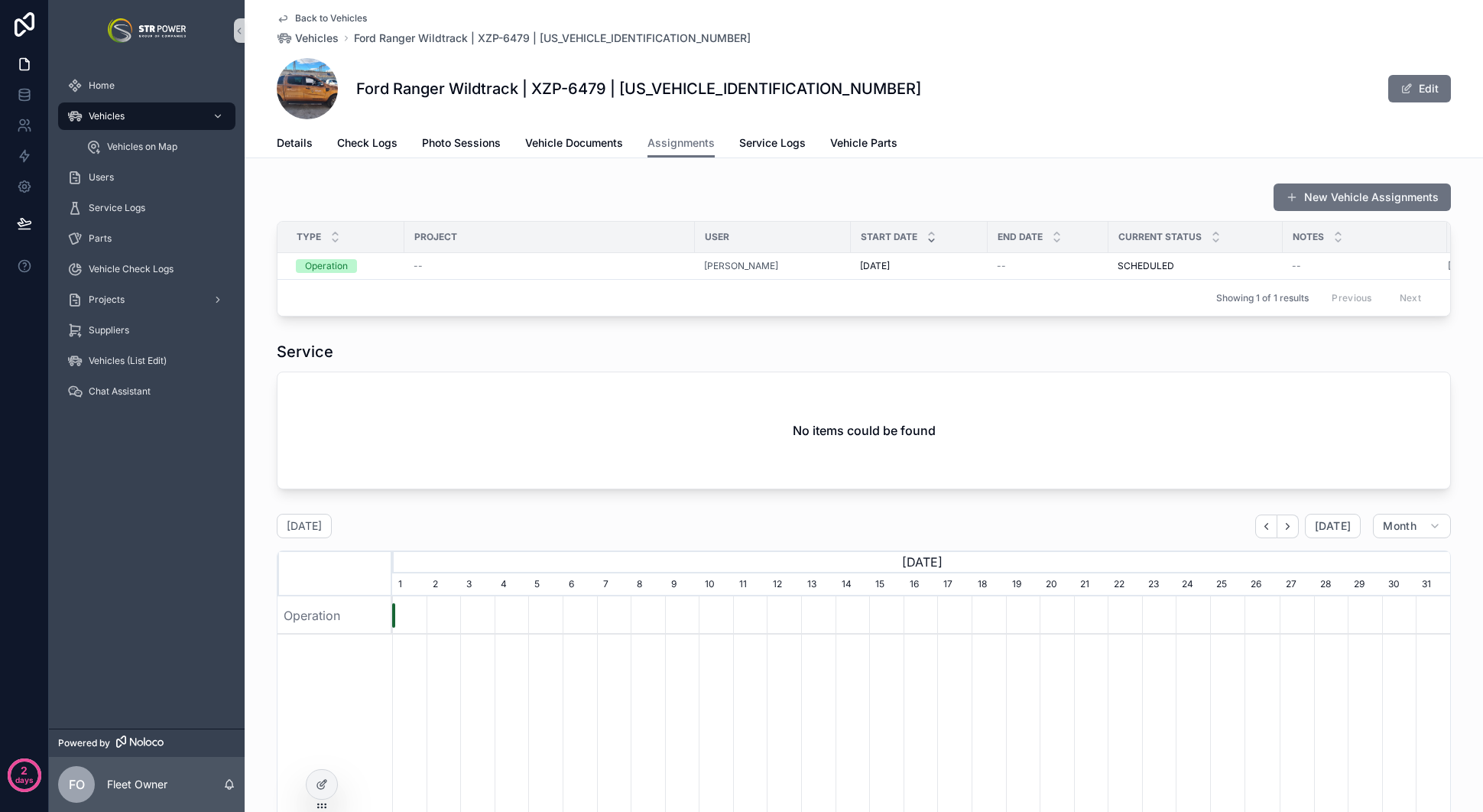
click at [1115, 201] on div "New Vehicle Assignments" at bounding box center [864, 197] width 1175 height 29
click at [299, 141] on span "Details" at bounding box center [295, 143] width 36 height 15
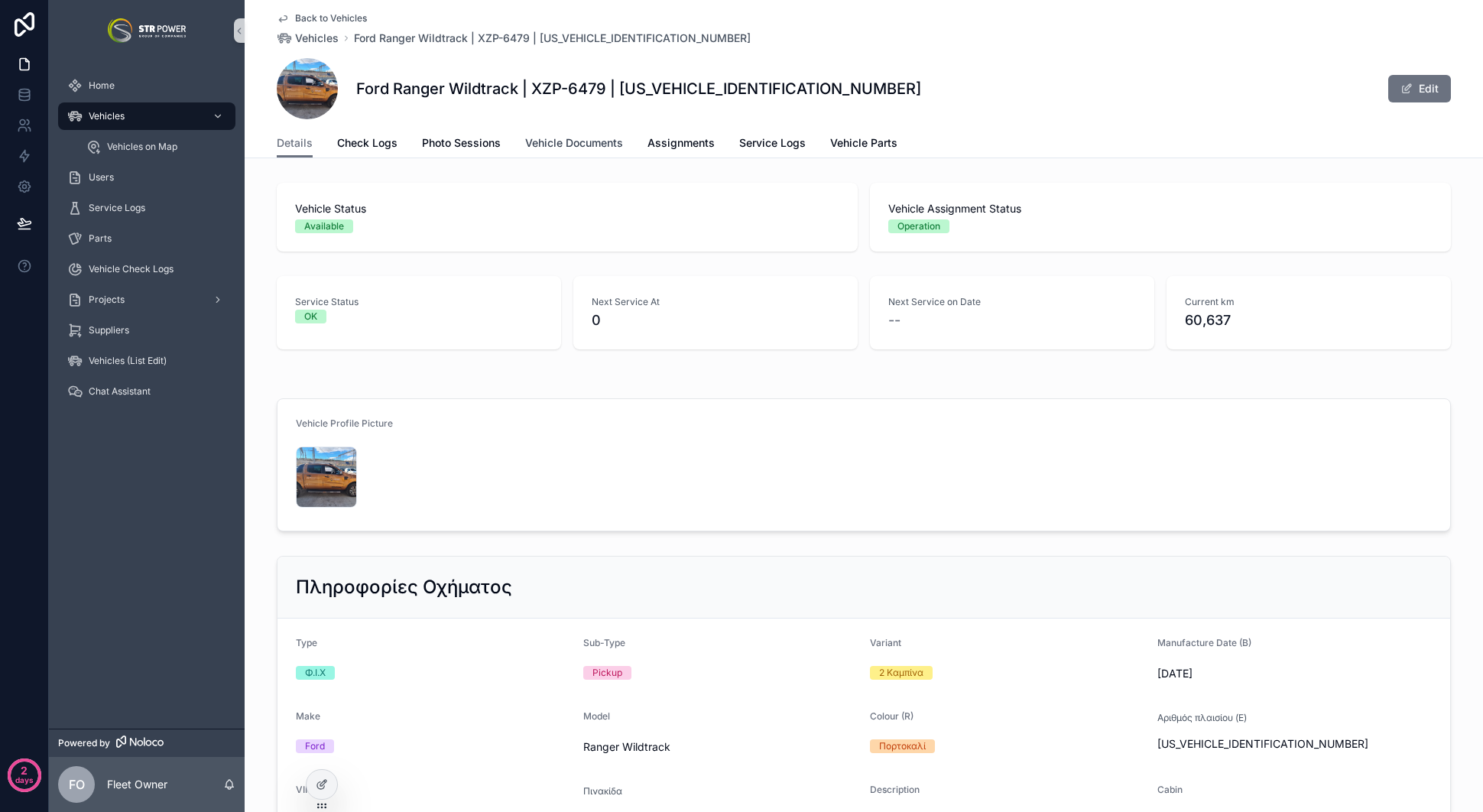
click at [569, 141] on span "Vehicle Documents" at bounding box center [574, 143] width 98 height 15
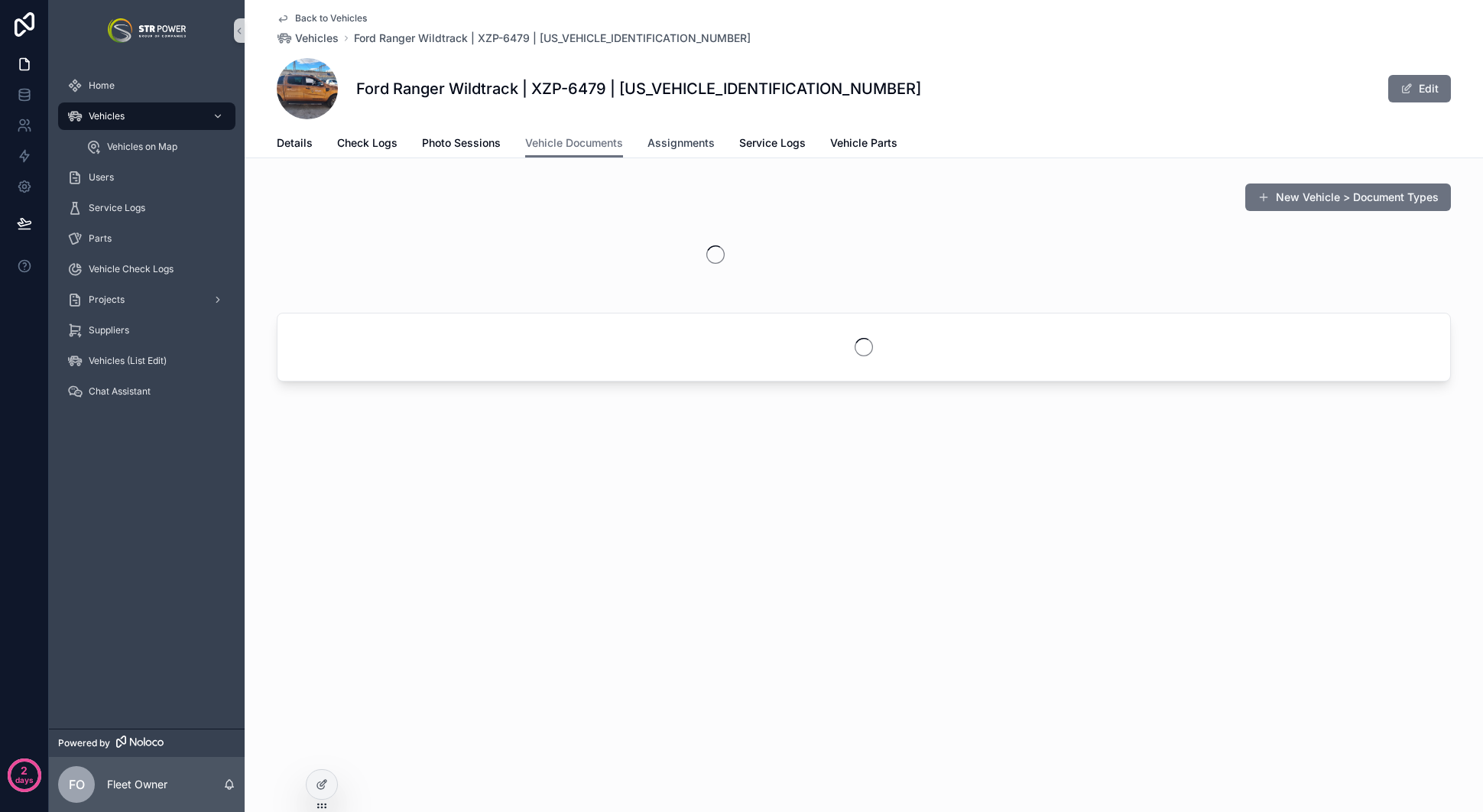
click at [656, 139] on span "Assignments" at bounding box center [681, 143] width 67 height 15
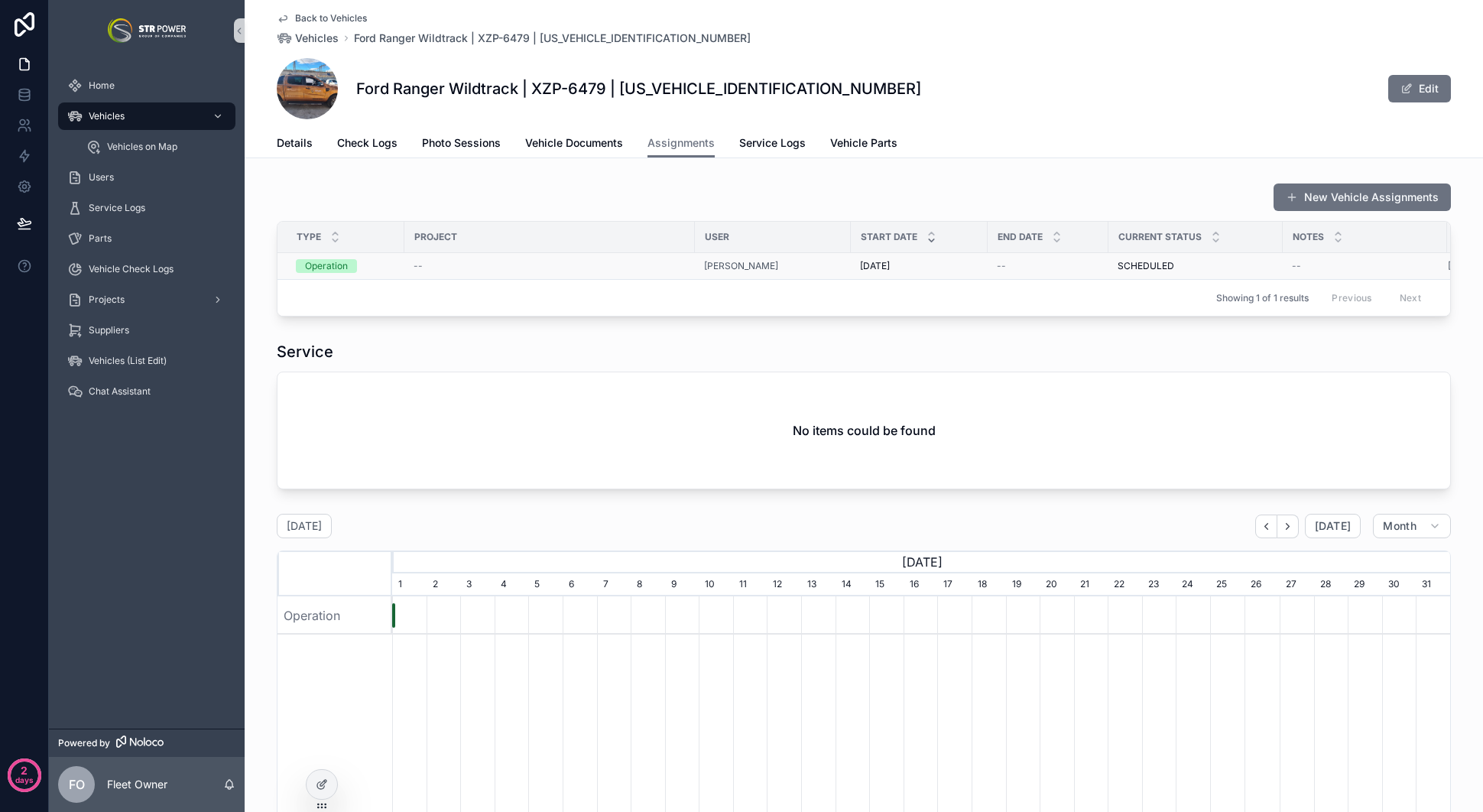
click at [1157, 265] on span "SCHEDULED" at bounding box center [1146, 266] width 57 height 13
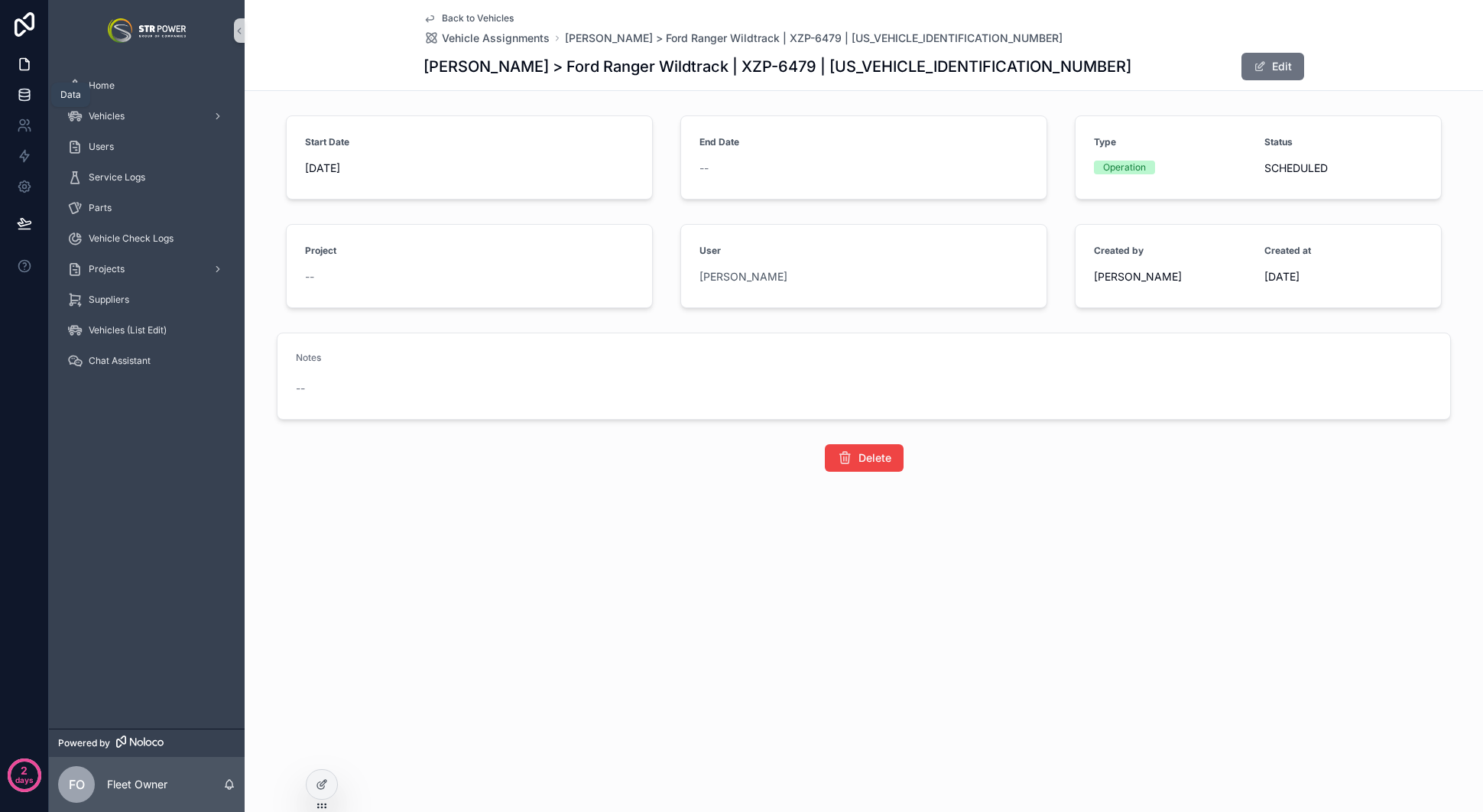
click at [27, 90] on icon at bounding box center [24, 91] width 10 height 4
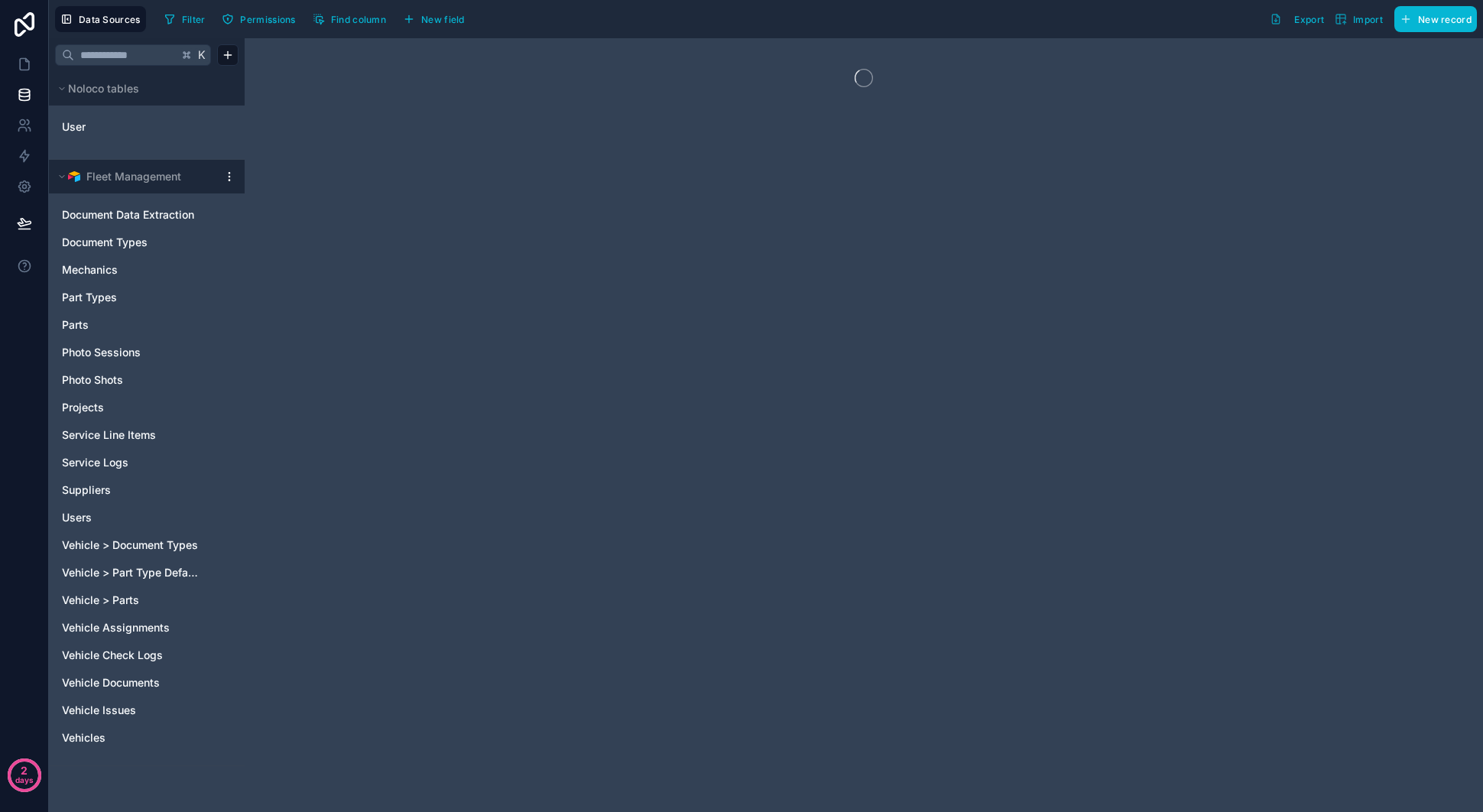
click at [230, 177] on icon at bounding box center [230, 177] width 13 height 13
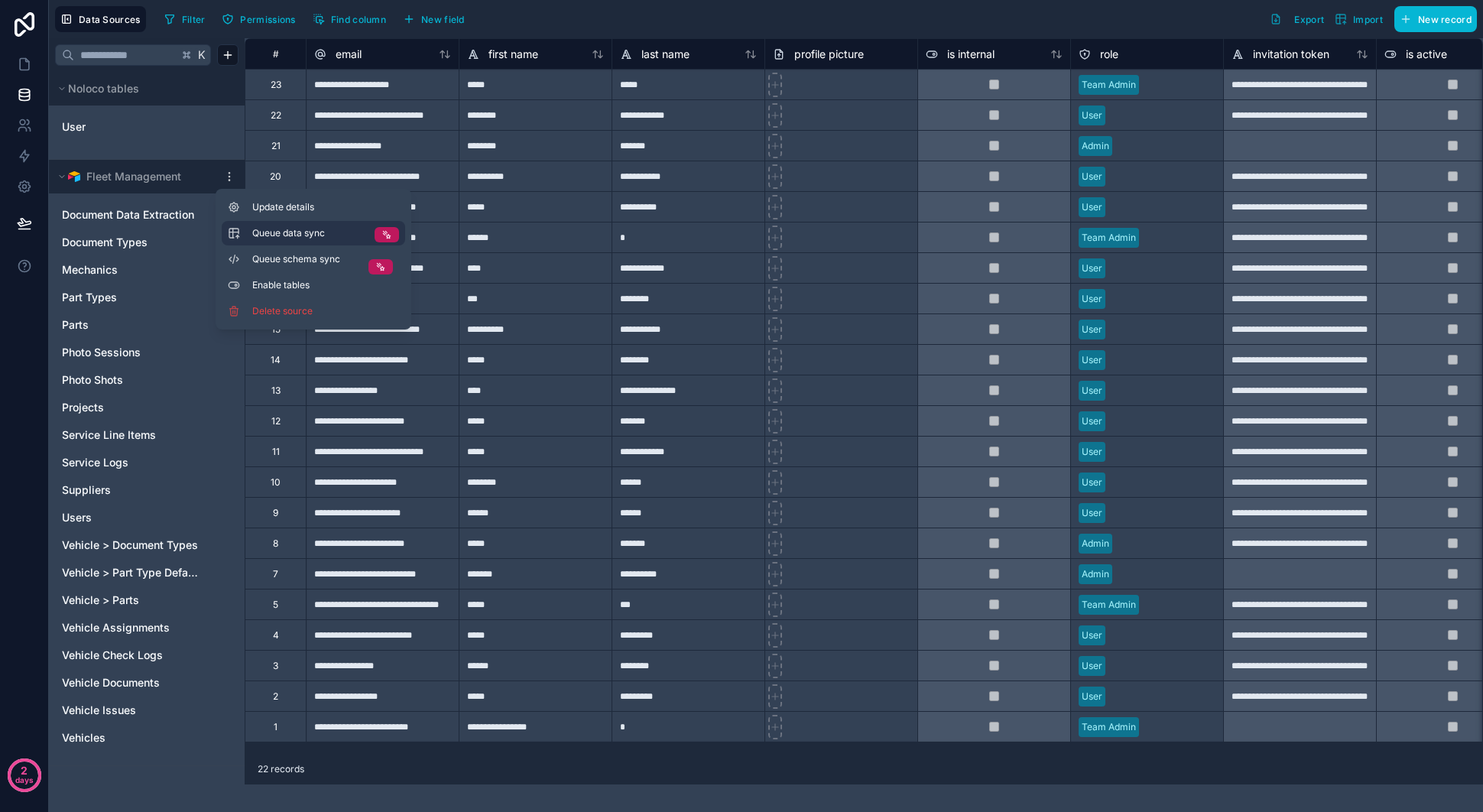
click at [360, 237] on span "Queue data sync" at bounding box center [307, 233] width 110 height 13
click at [345, 258] on span "Queue schema sync" at bounding box center [307, 260] width 110 height 13
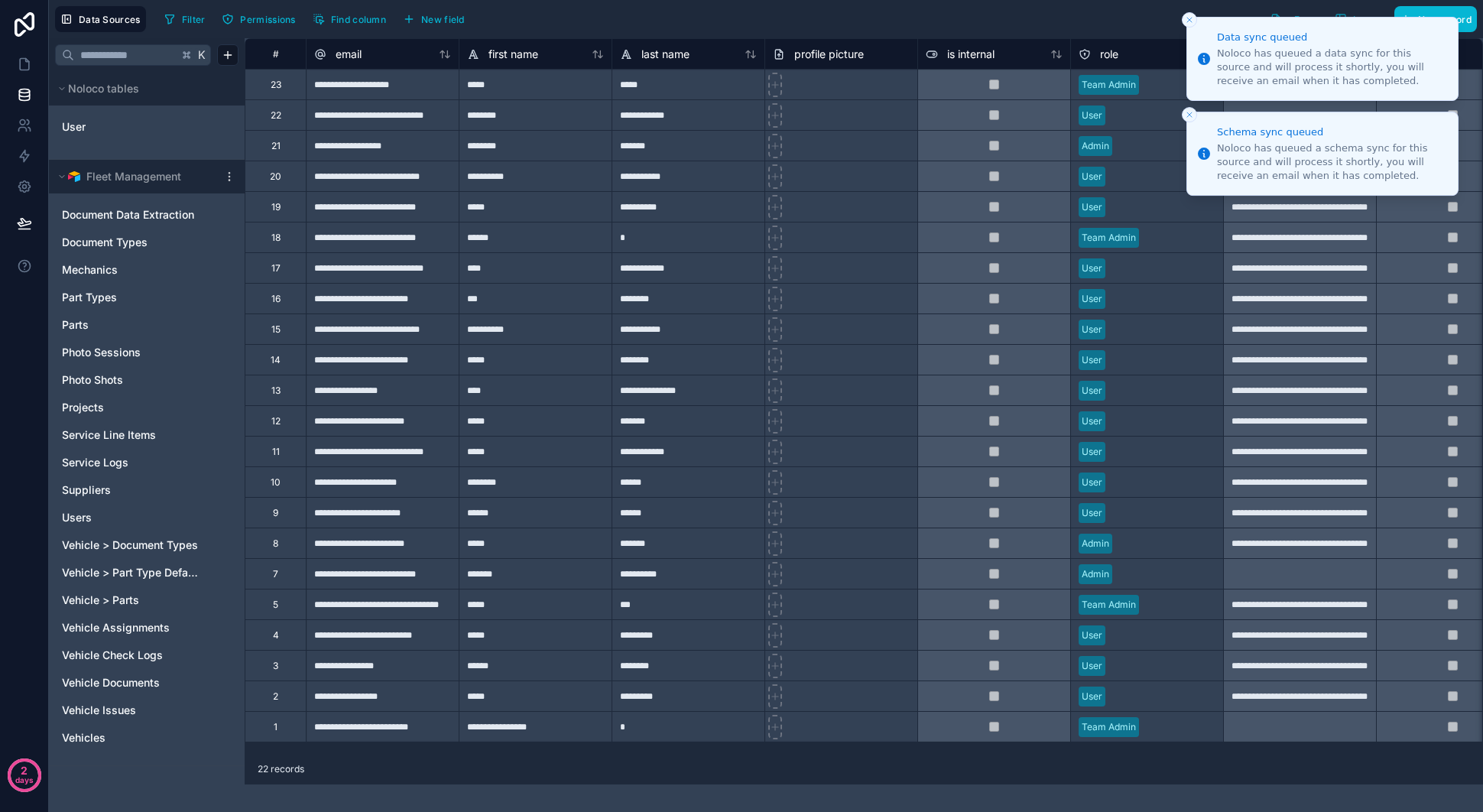
click at [1195, 21] on button "Close toast" at bounding box center [1189, 20] width 15 height 15
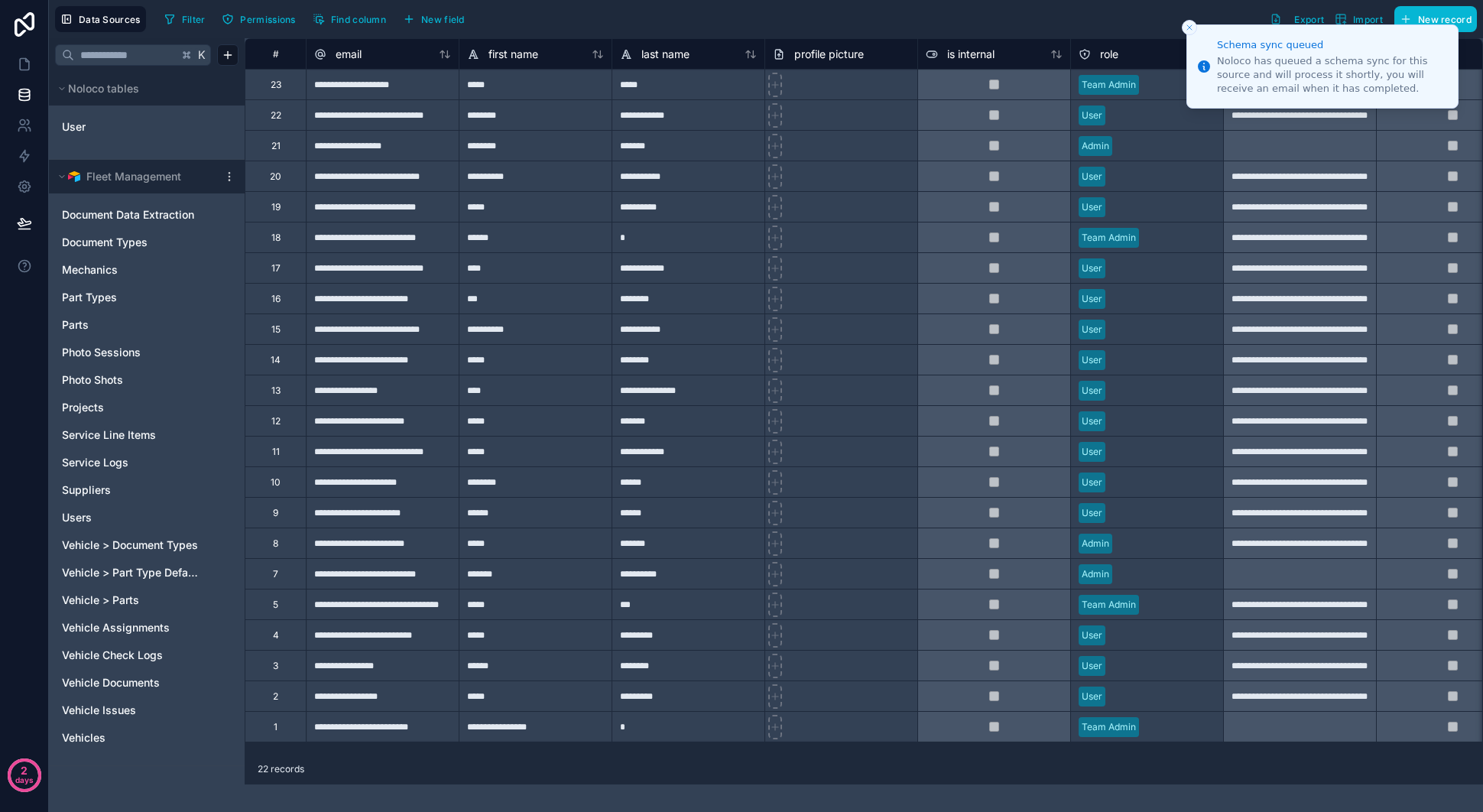
click at [1190, 24] on icon "Close toast" at bounding box center [1189, 27] width 9 height 9
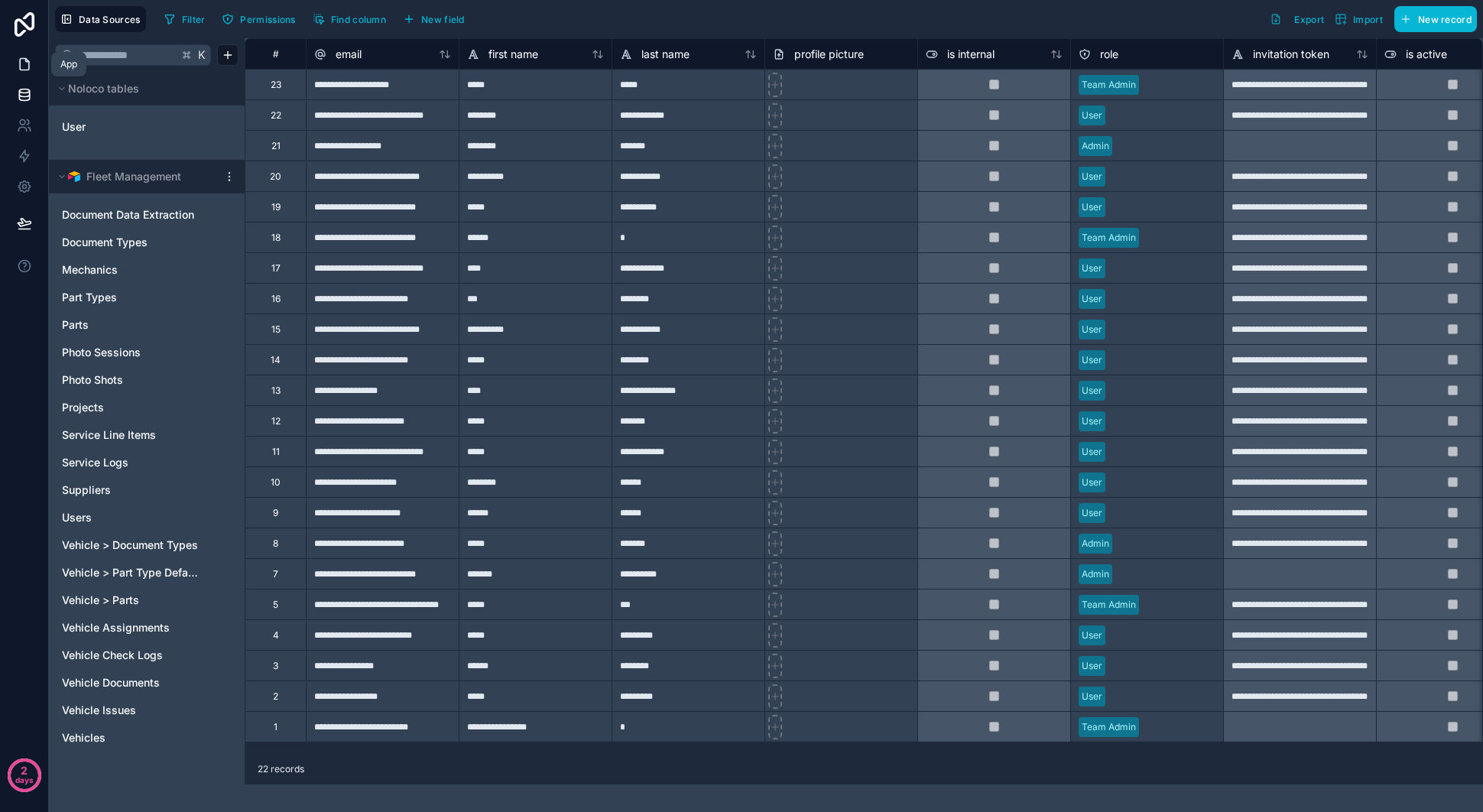
click at [26, 67] on icon at bounding box center [24, 64] width 15 height 15
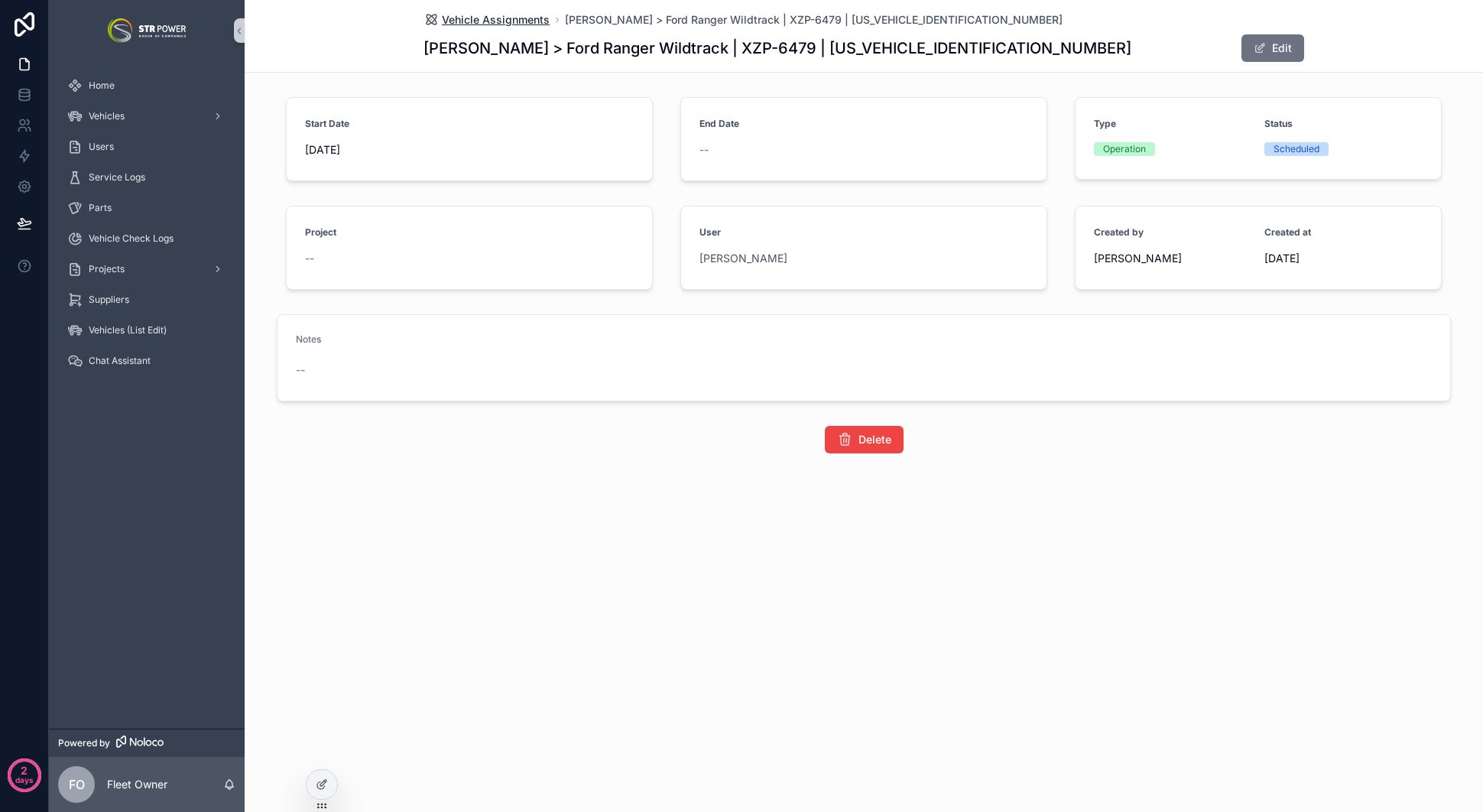
click at [458, 22] on span "Vehicle Assignments" at bounding box center [496, 20] width 108 height 15
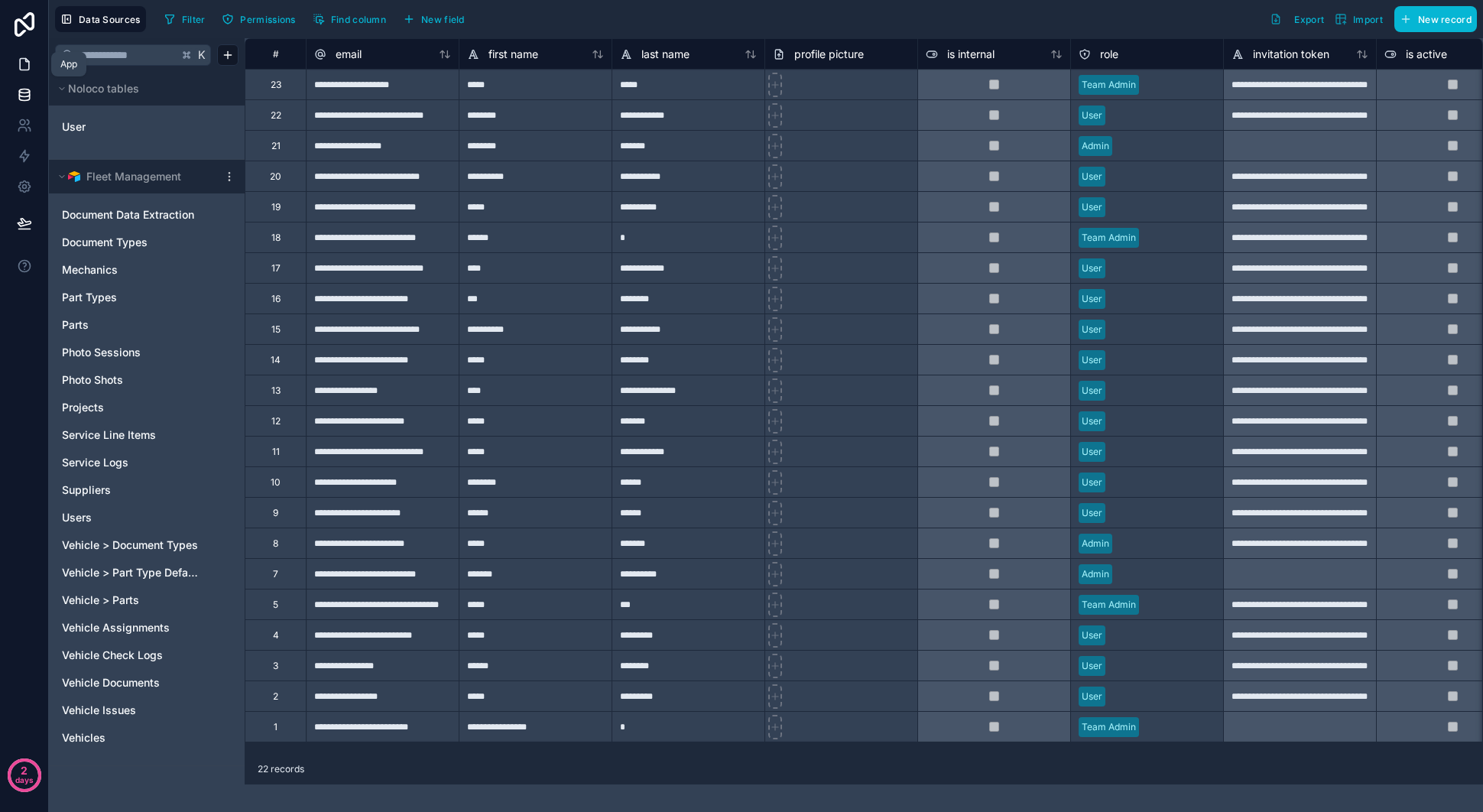
click at [31, 61] on icon at bounding box center [24, 64] width 15 height 15
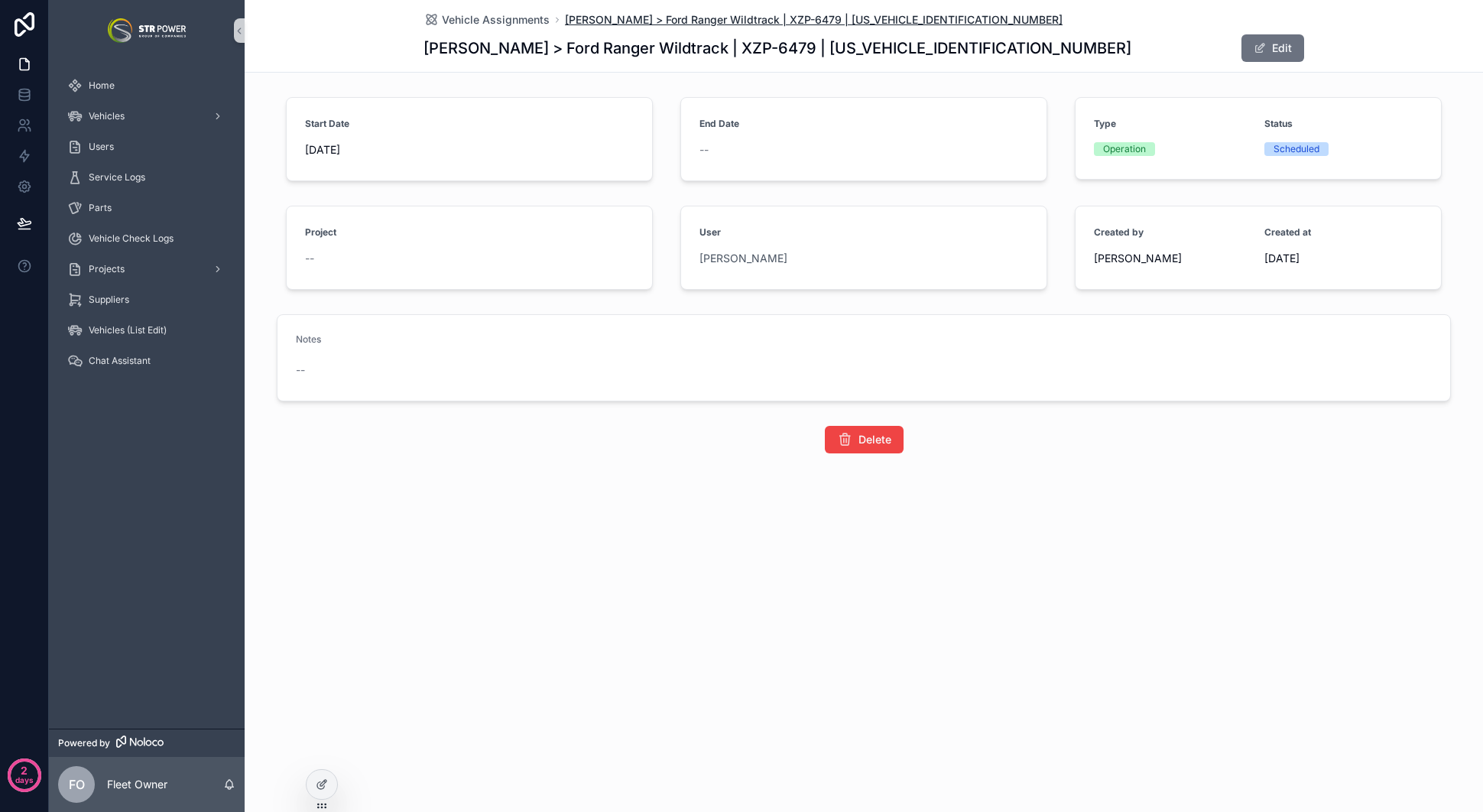
click at [695, 22] on span "[PERSON_NAME] > Ford Ranger Wildtrack | XZP-6479 | [US_VEHICLE_IDENTIFICATION_N…" at bounding box center [814, 20] width 497 height 15
click at [145, 114] on div "Vehicles" at bounding box center [146, 116] width 159 height 24
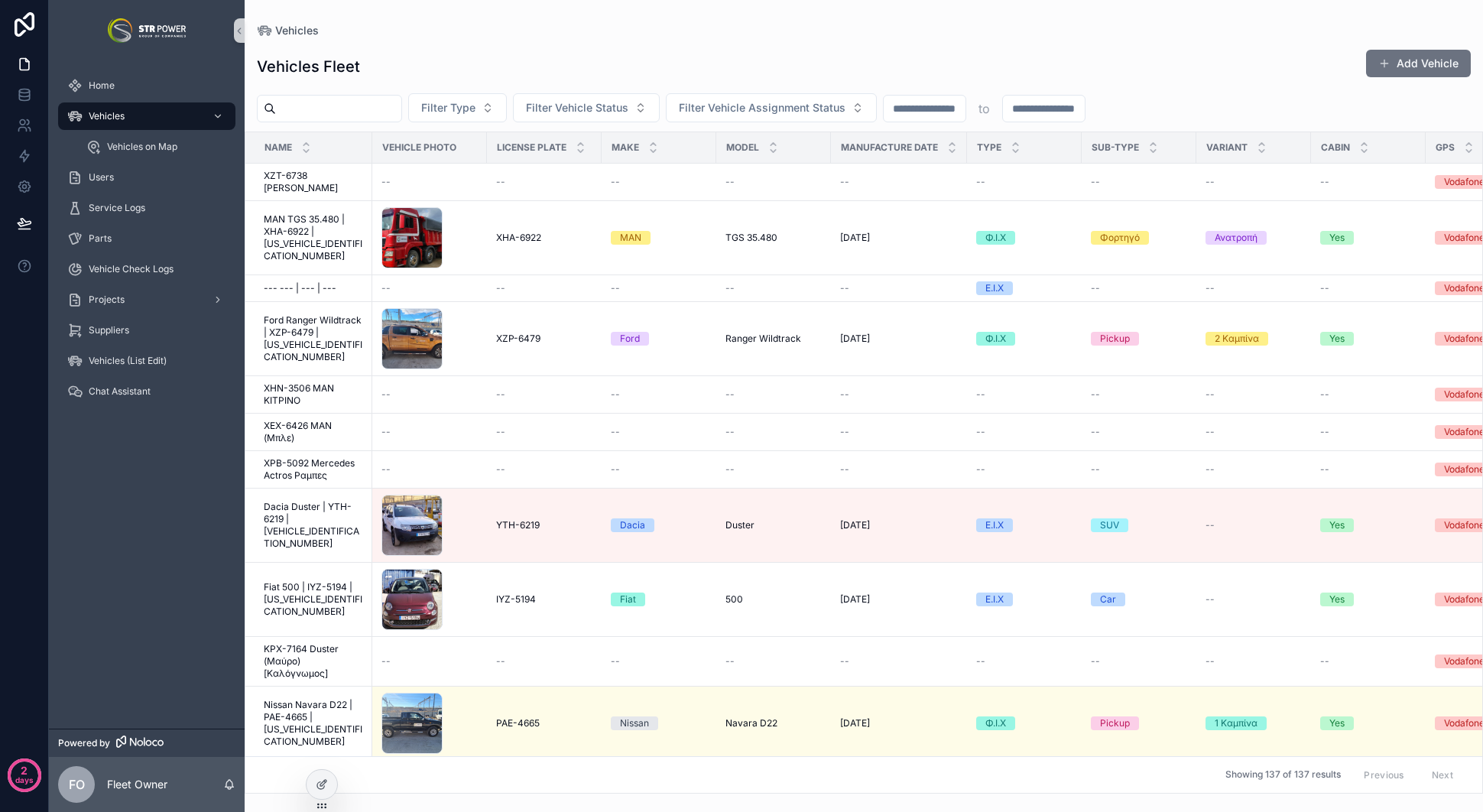
click at [327, 105] on input "scrollable content" at bounding box center [338, 109] width 126 height 22
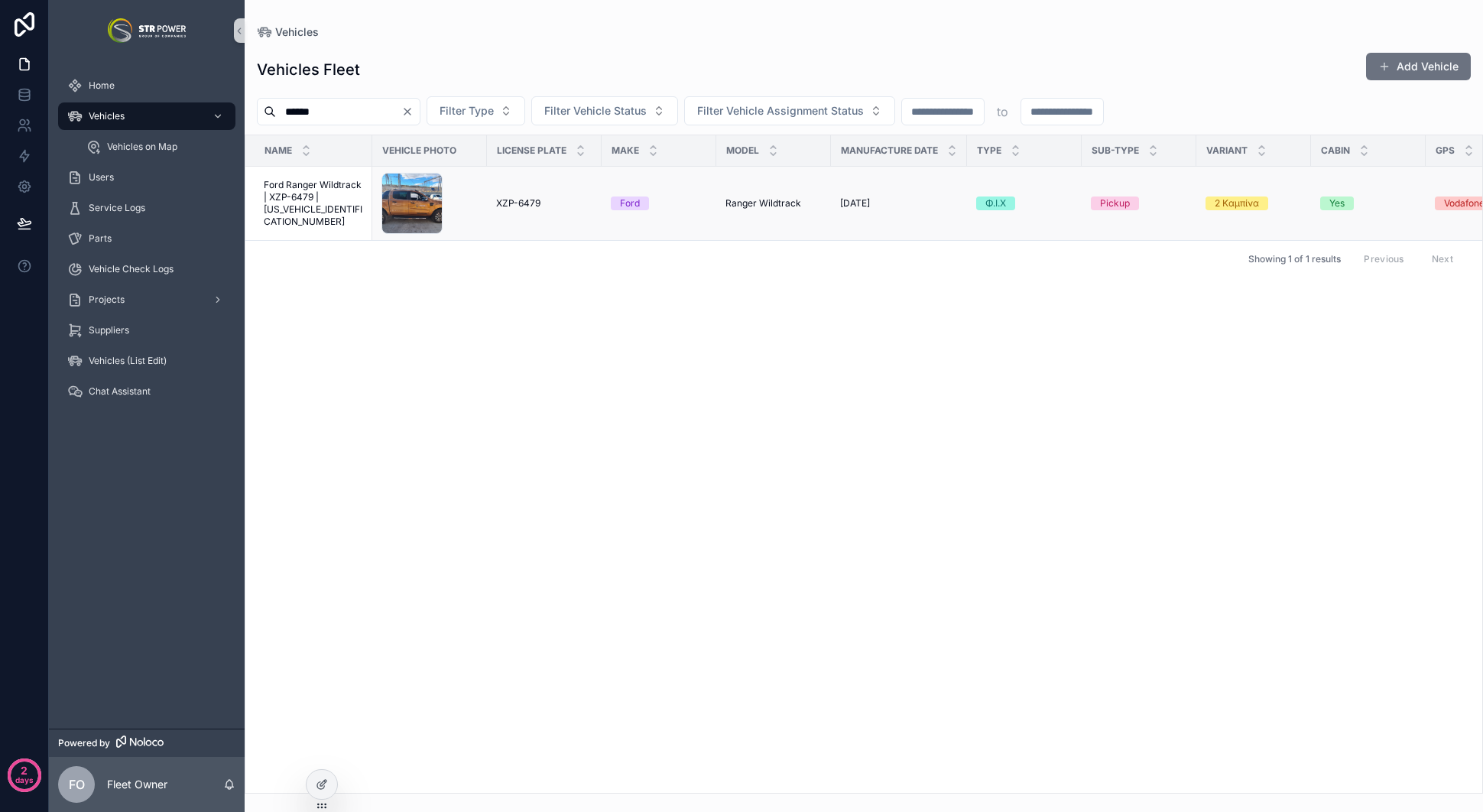
type input "******"
click at [319, 205] on span "Ford Ranger Wildtrack | XZP-6479 | [US_VEHICLE_IDENTIFICATION_NUMBER]" at bounding box center [314, 203] width 99 height 49
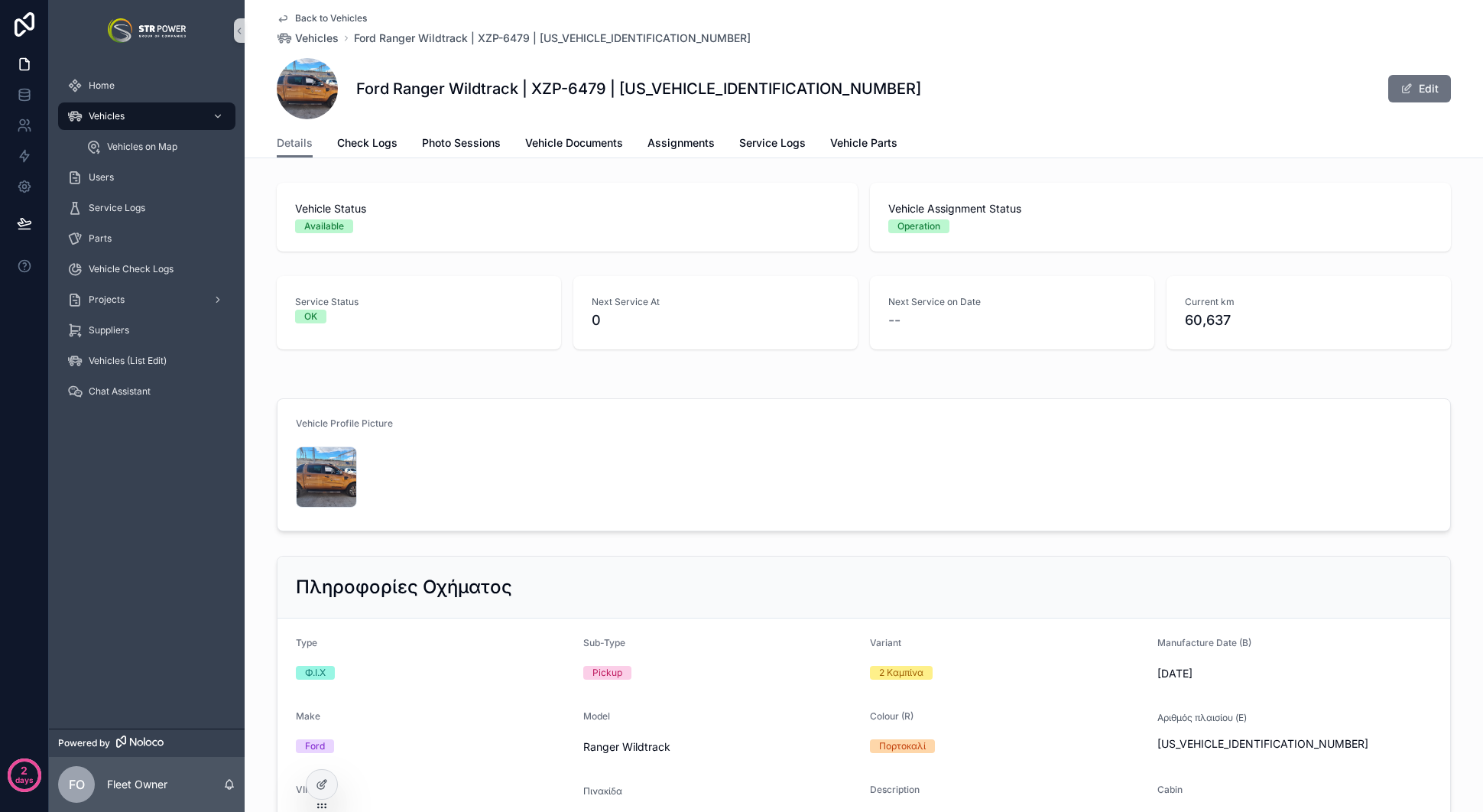
click at [302, 89] on span "scrollable content" at bounding box center [307, 89] width 61 height 61
click at [428, 146] on span "Photo Sessions" at bounding box center [461, 143] width 79 height 15
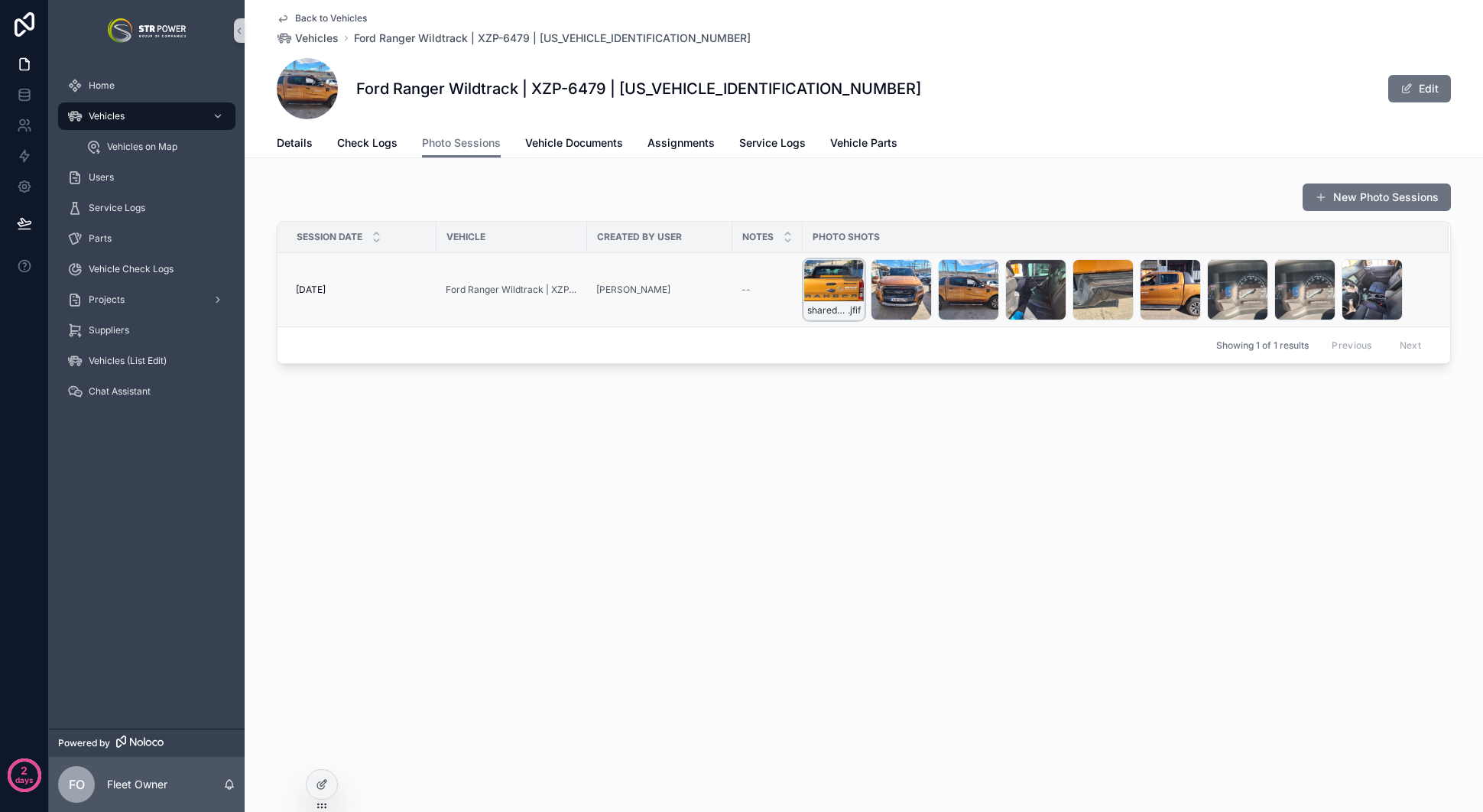
click at [827, 279] on div "shared-image-(30) .jfif" at bounding box center [835, 290] width 61 height 61
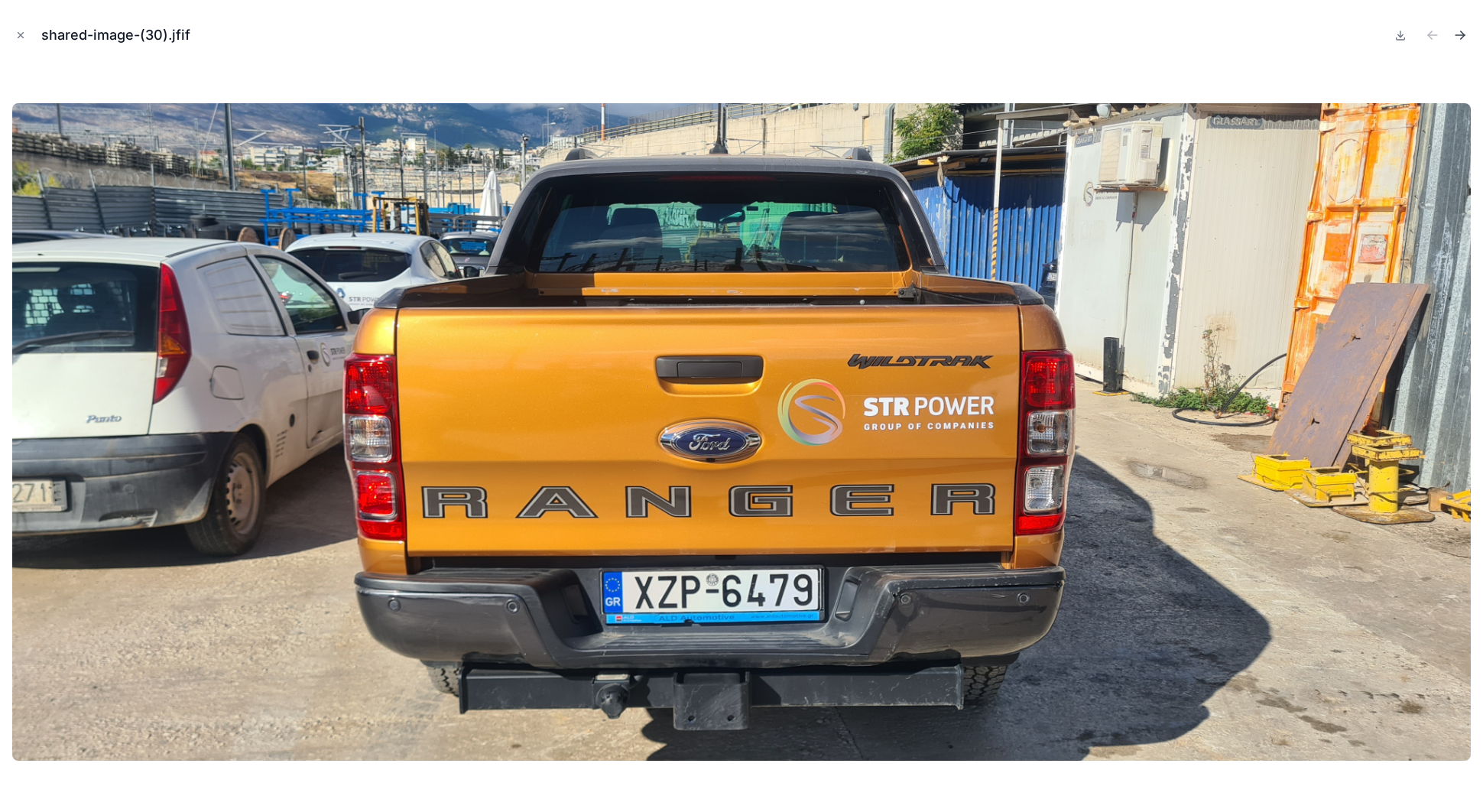
click at [1459, 35] on icon "Next file" at bounding box center [1460, 35] width 9 height 0
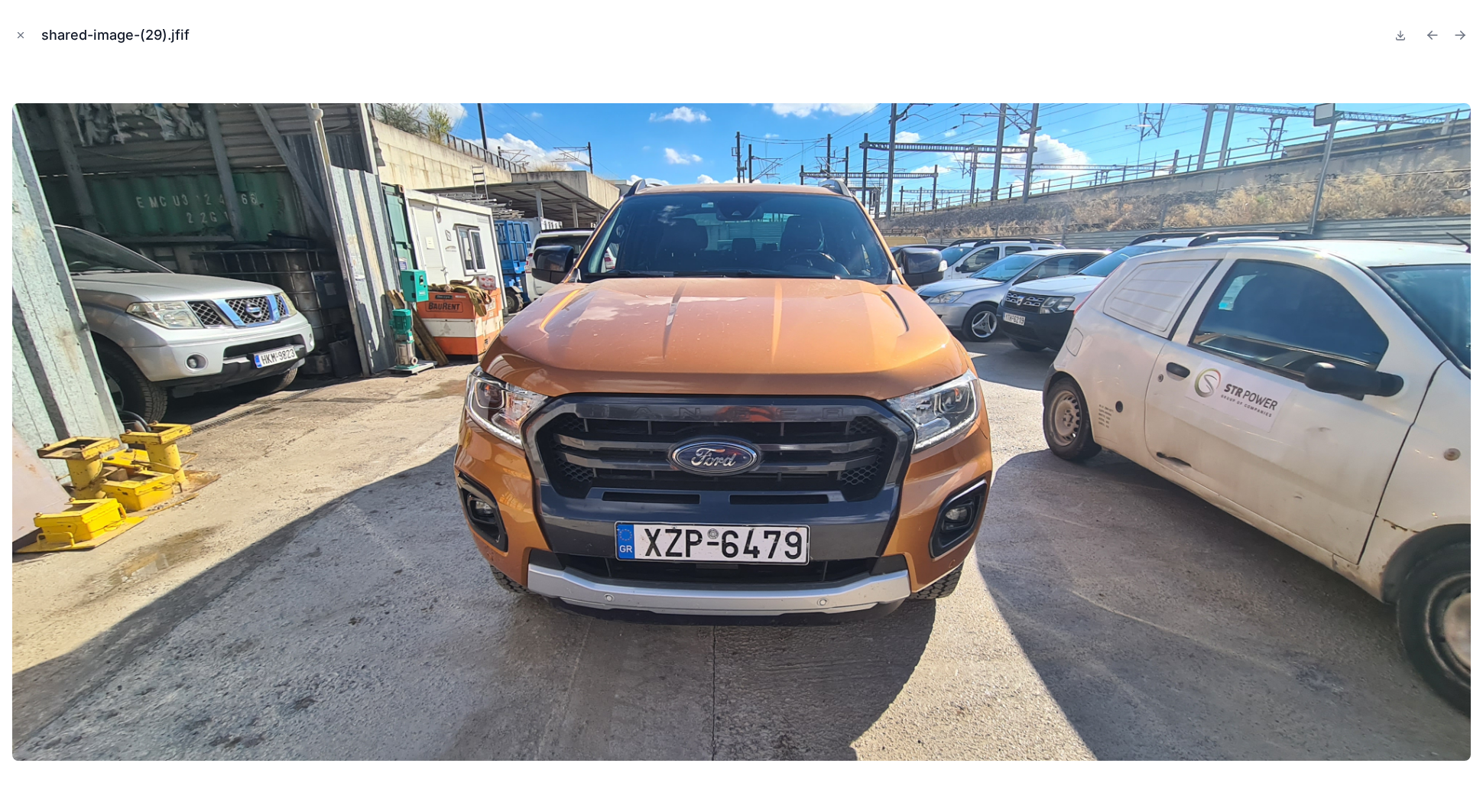
click at [1459, 35] on icon "Next file" at bounding box center [1460, 35] width 9 height 0
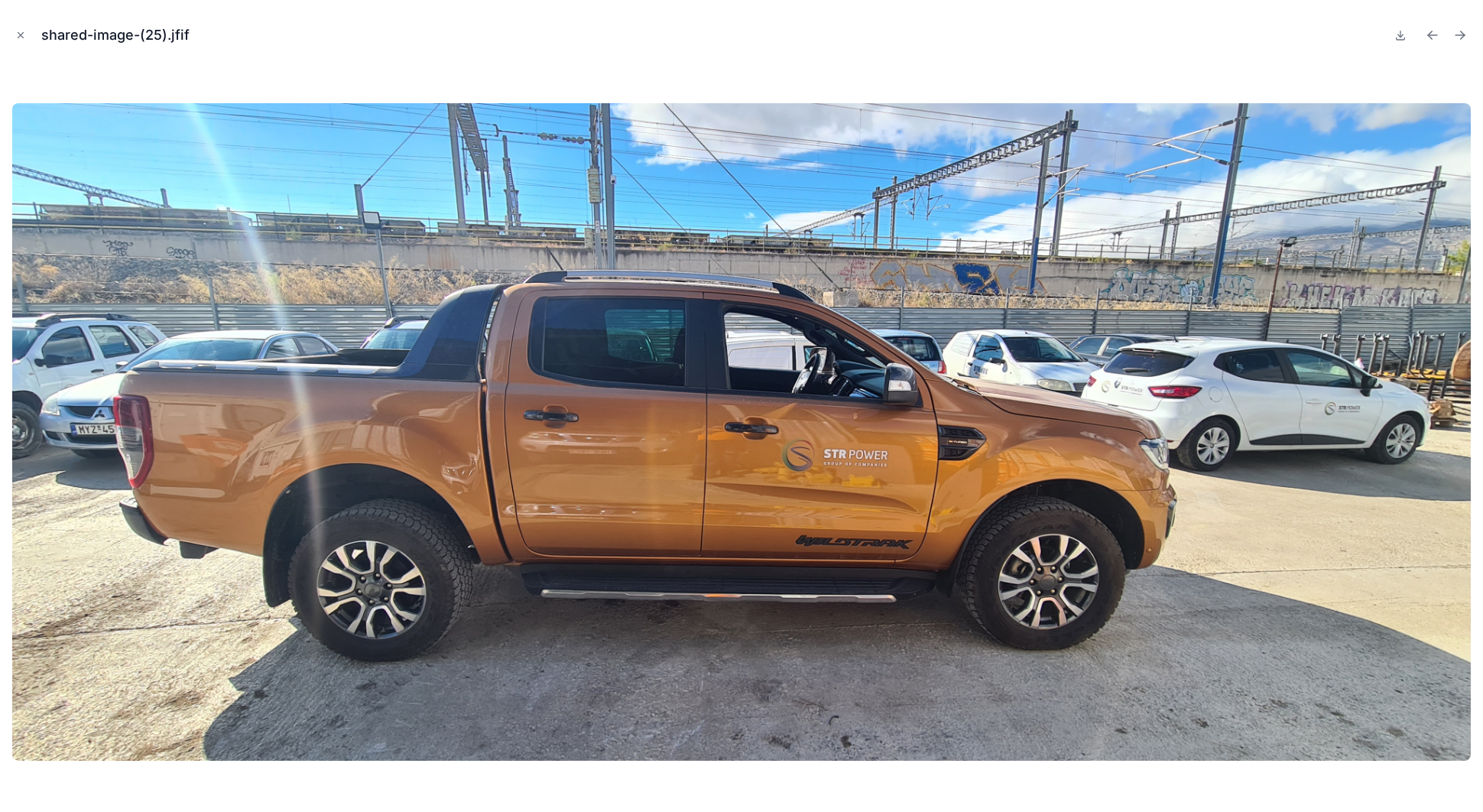
click at [1459, 35] on icon "Next file" at bounding box center [1460, 35] width 9 height 0
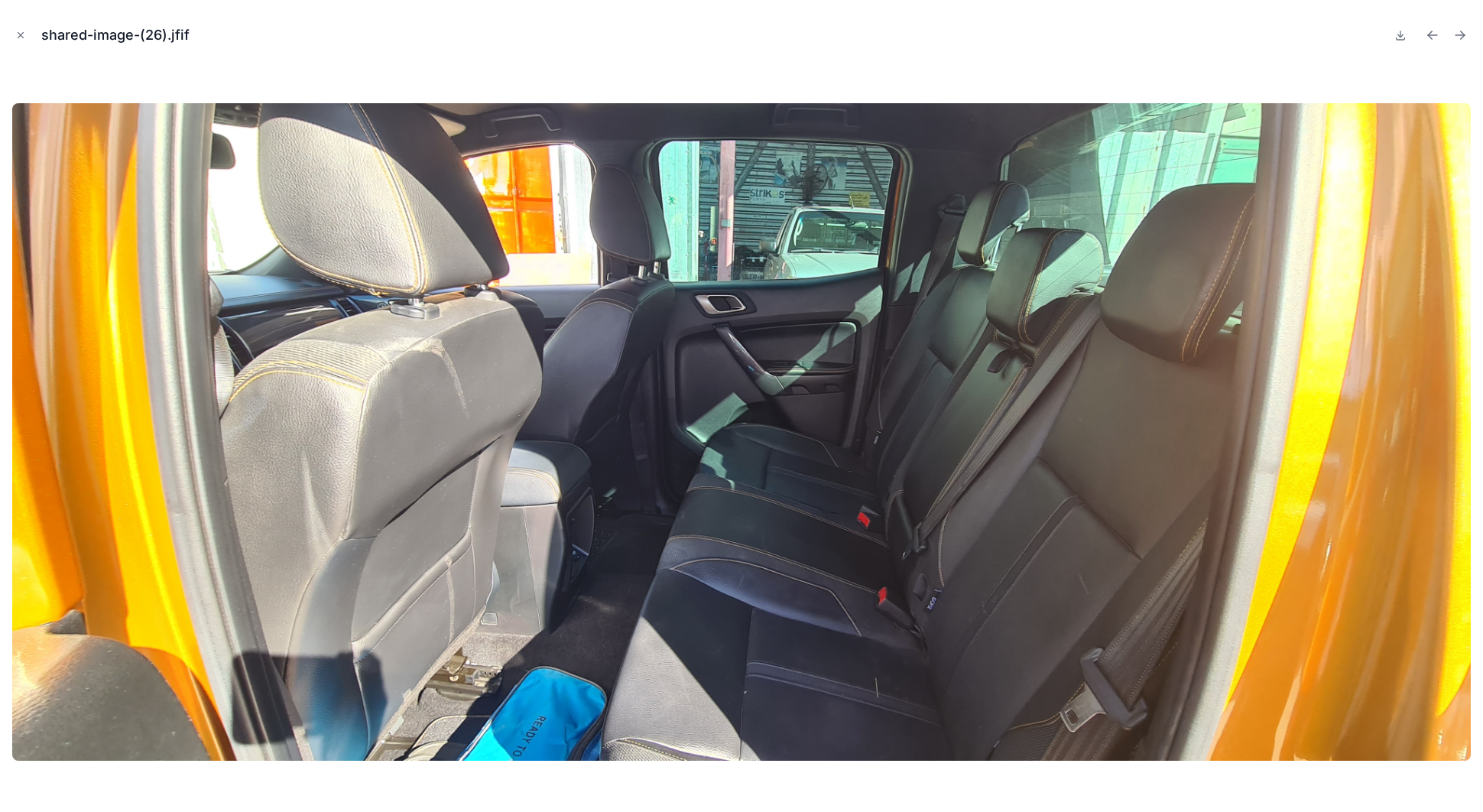
click at [1459, 35] on icon "Next file" at bounding box center [1460, 35] width 9 height 0
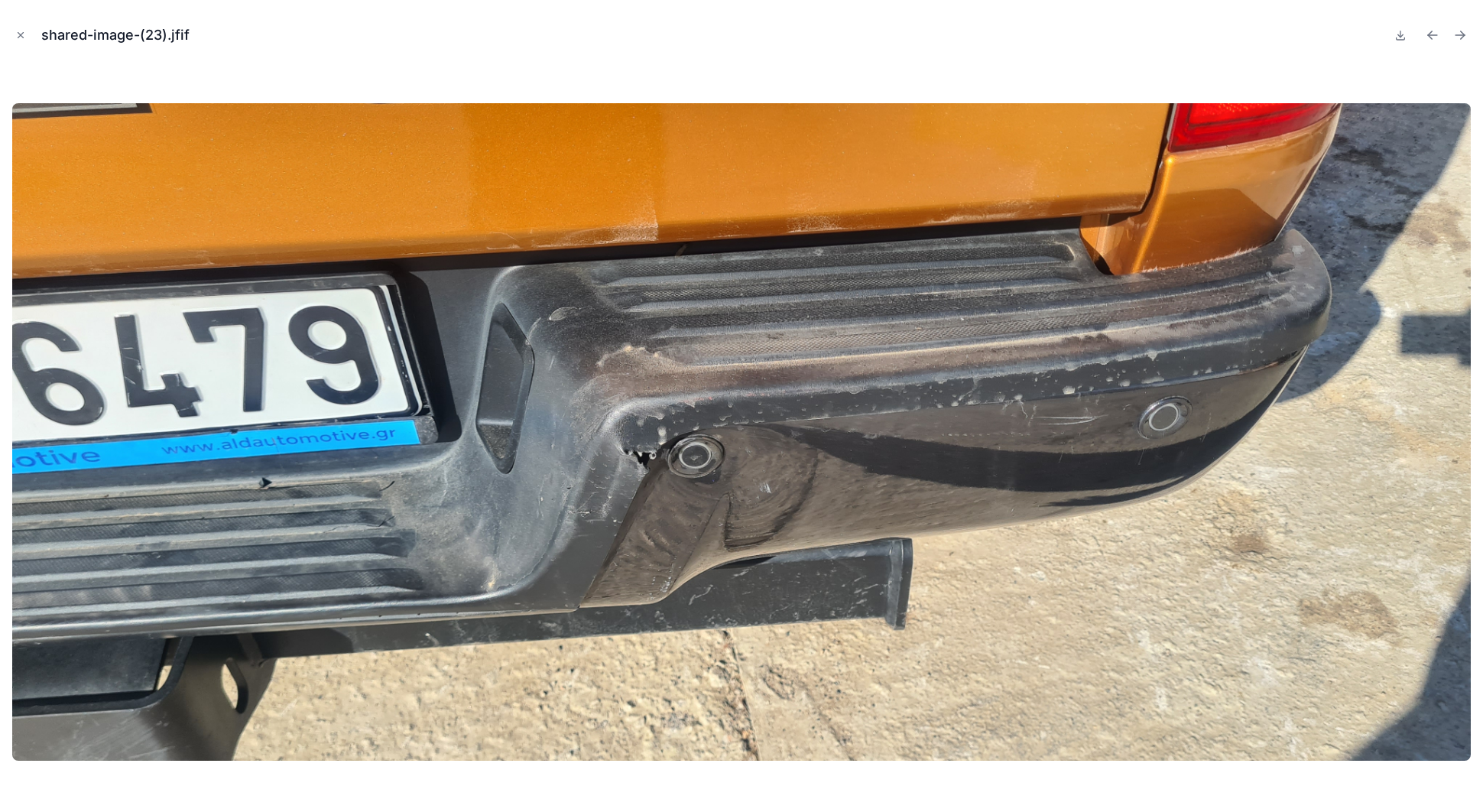
click at [1459, 35] on icon "Next file" at bounding box center [1460, 35] width 9 height 0
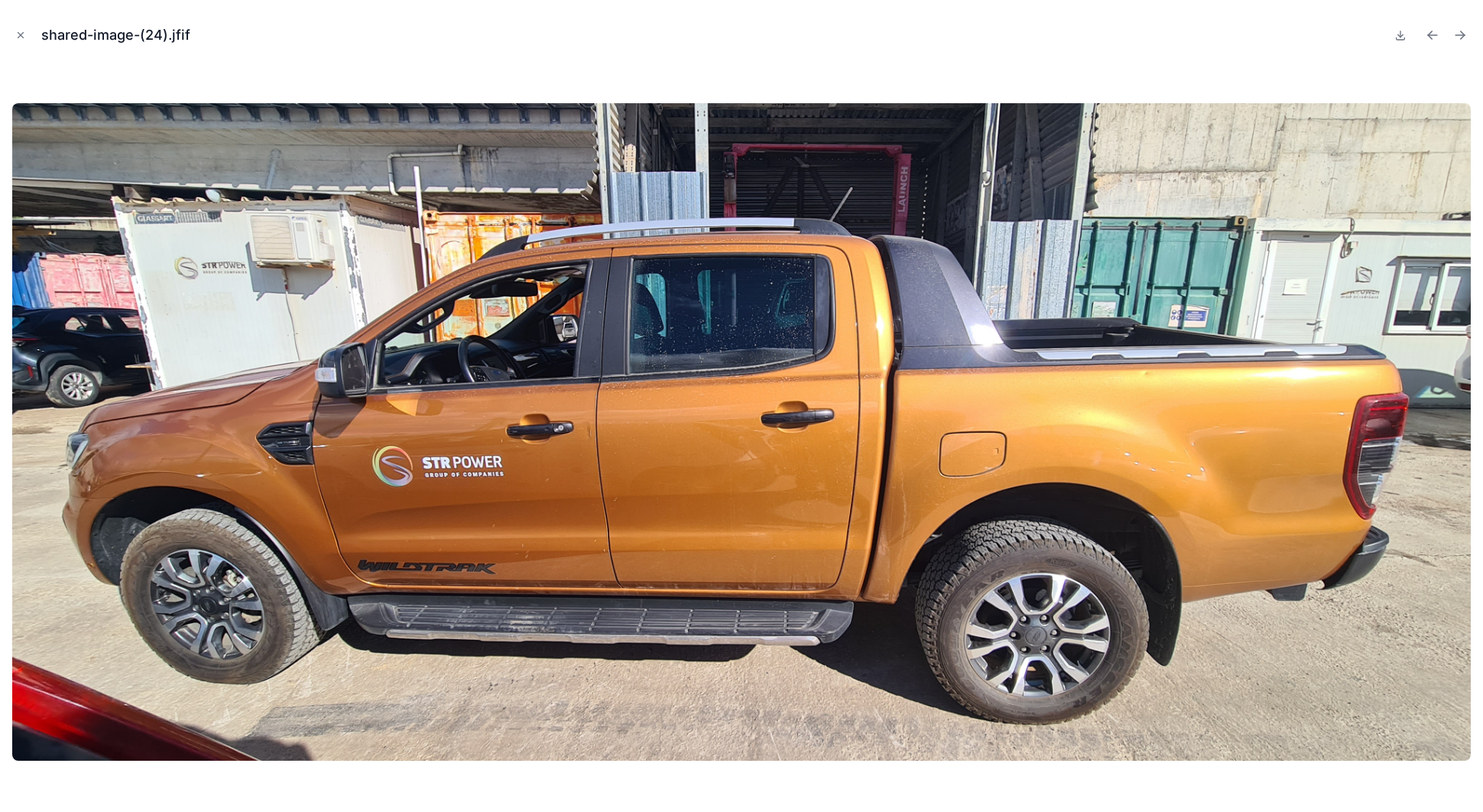
click at [1459, 35] on icon "Next file" at bounding box center [1460, 35] width 9 height 0
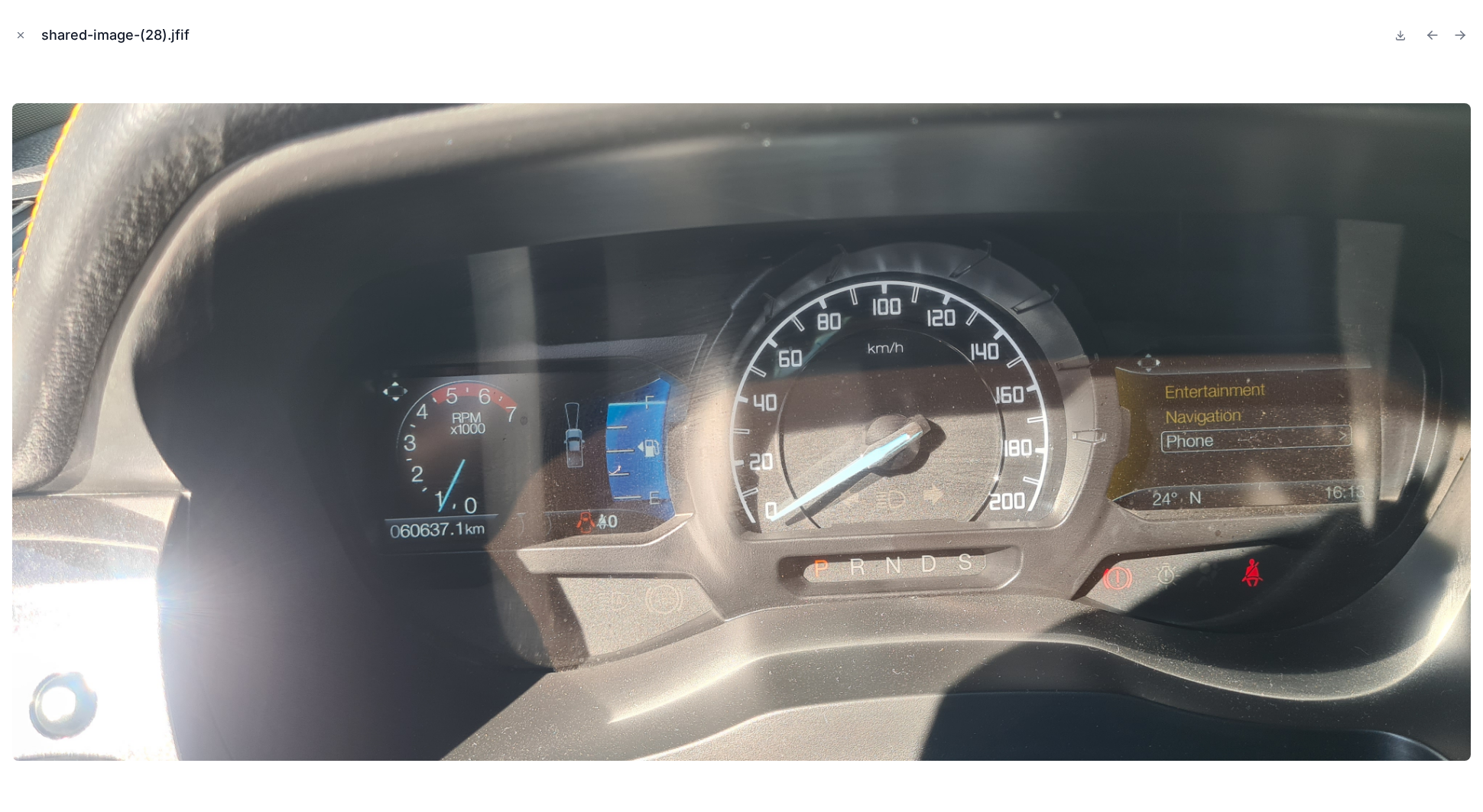
click at [1459, 35] on icon "Next file" at bounding box center [1460, 35] width 9 height 0
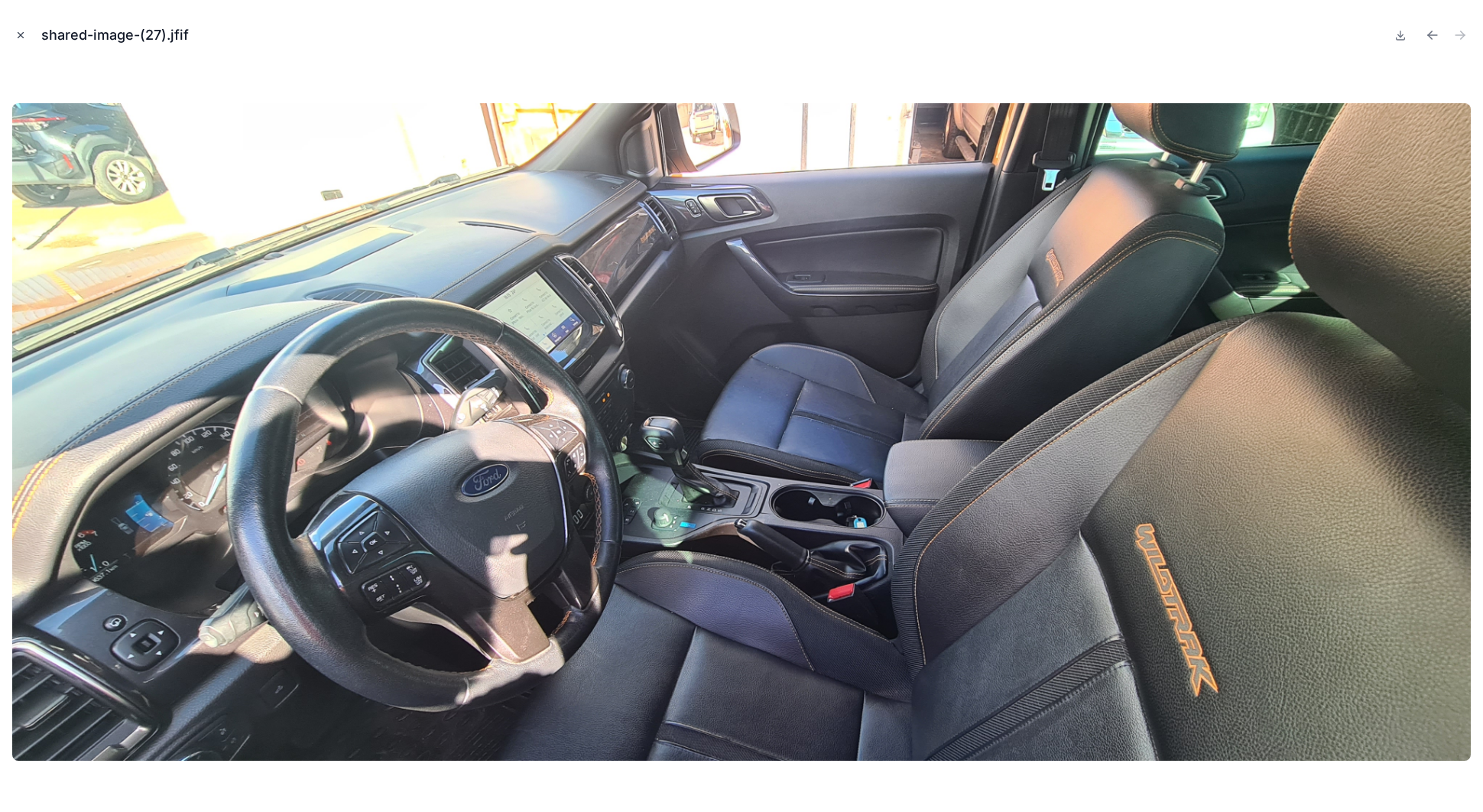
click at [19, 34] on icon "Close modal" at bounding box center [21, 35] width 11 height 11
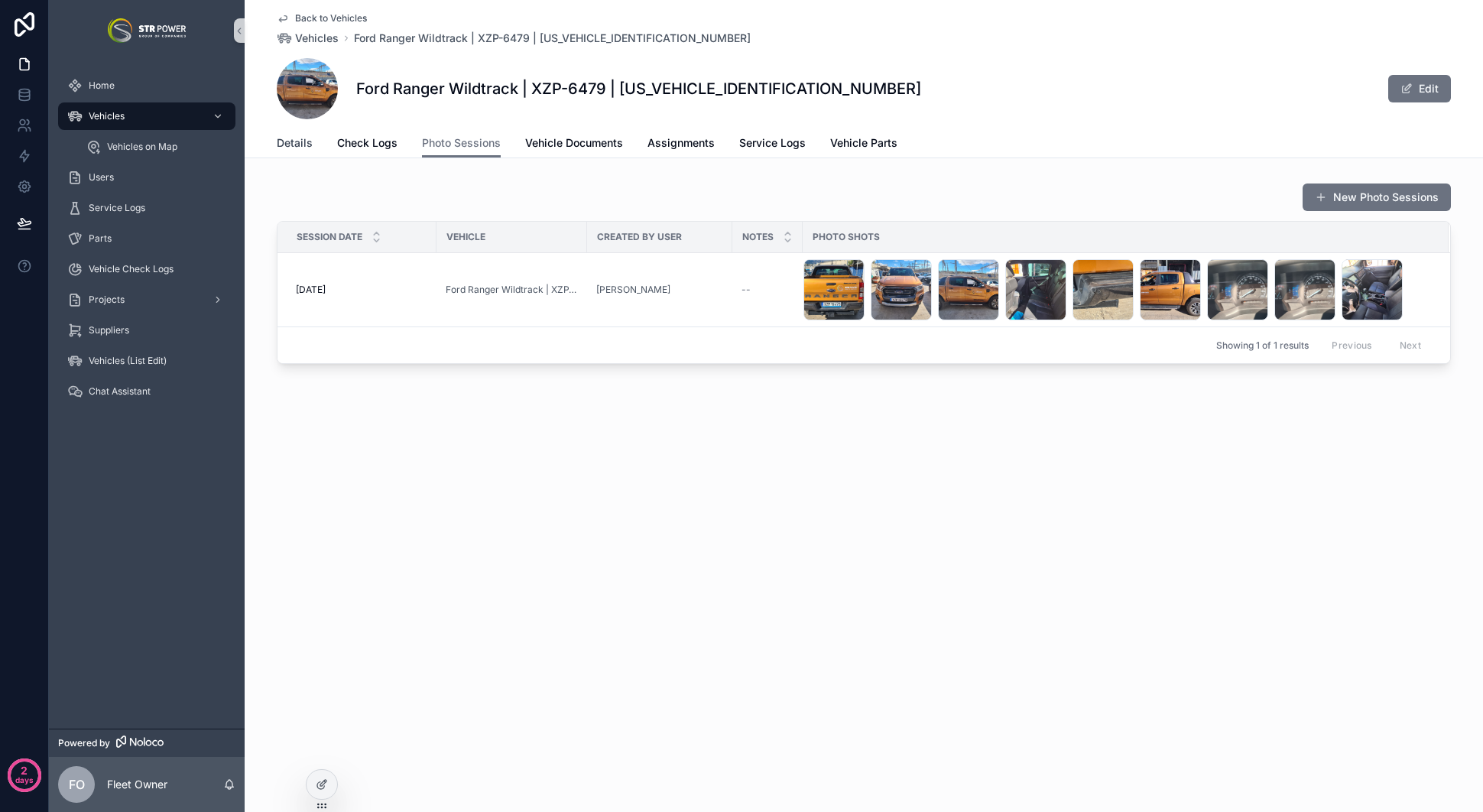
click at [304, 139] on span "Details" at bounding box center [295, 143] width 36 height 15
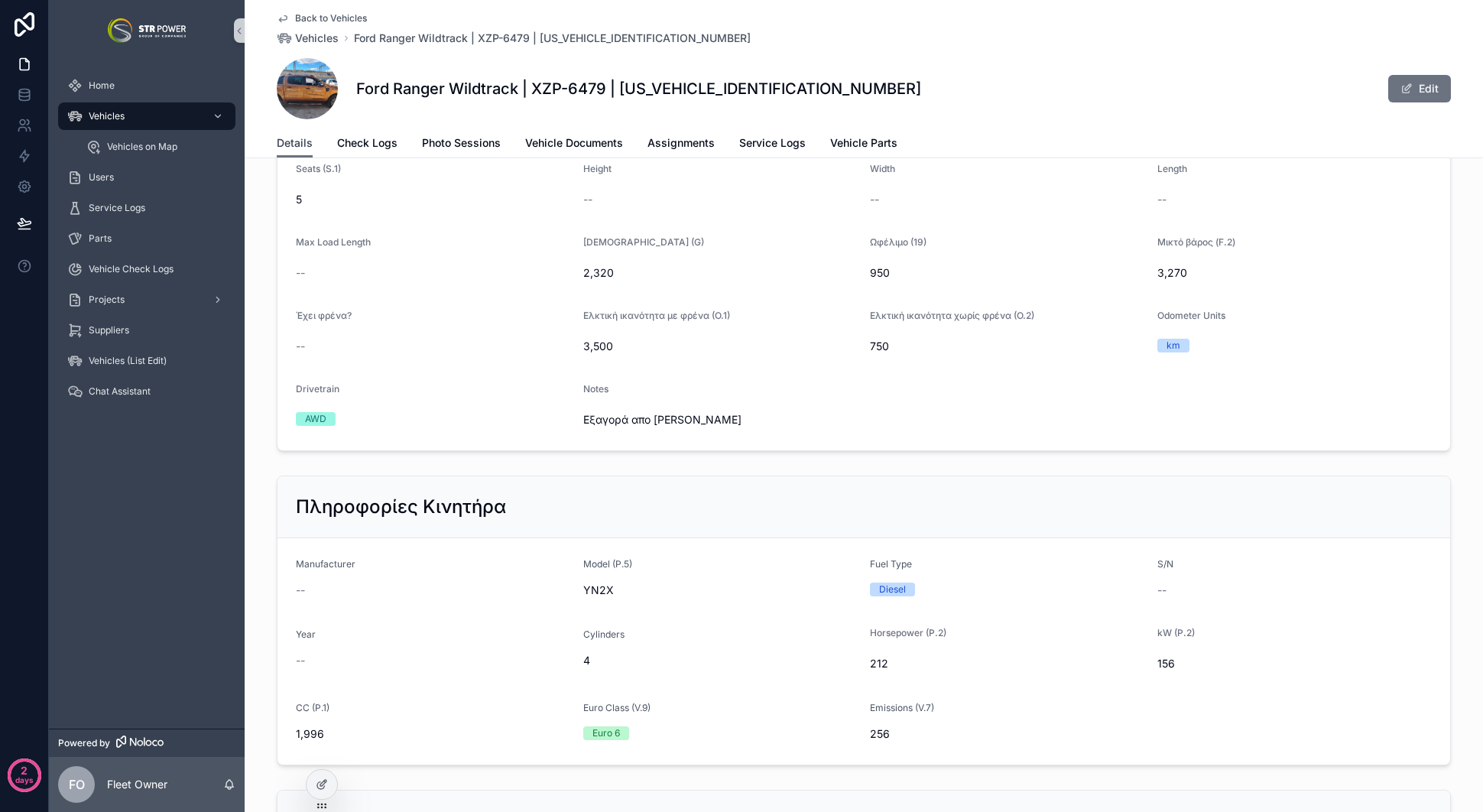
scroll to position [652, 0]
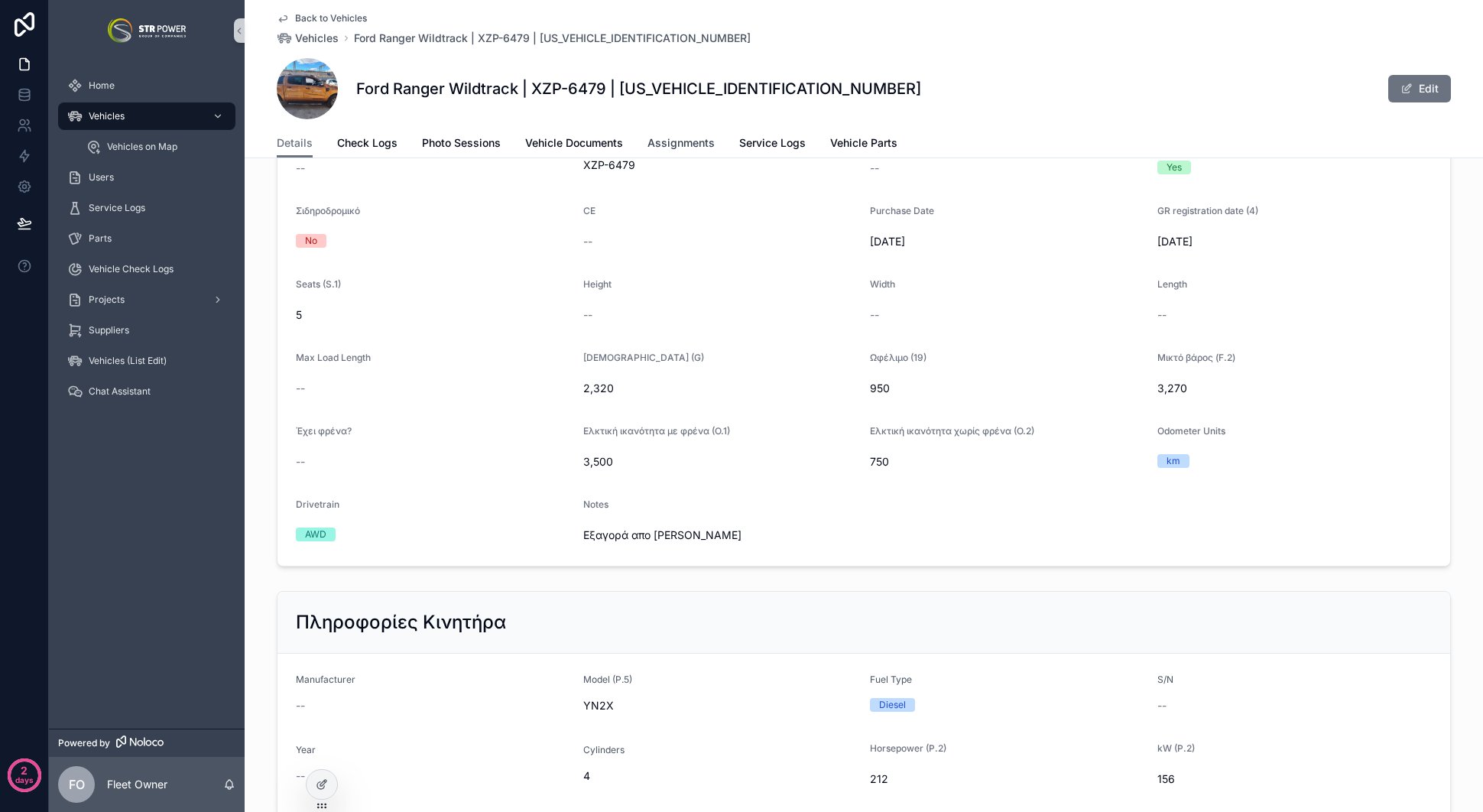
click at [686, 136] on span "Assignments" at bounding box center [681, 143] width 67 height 15
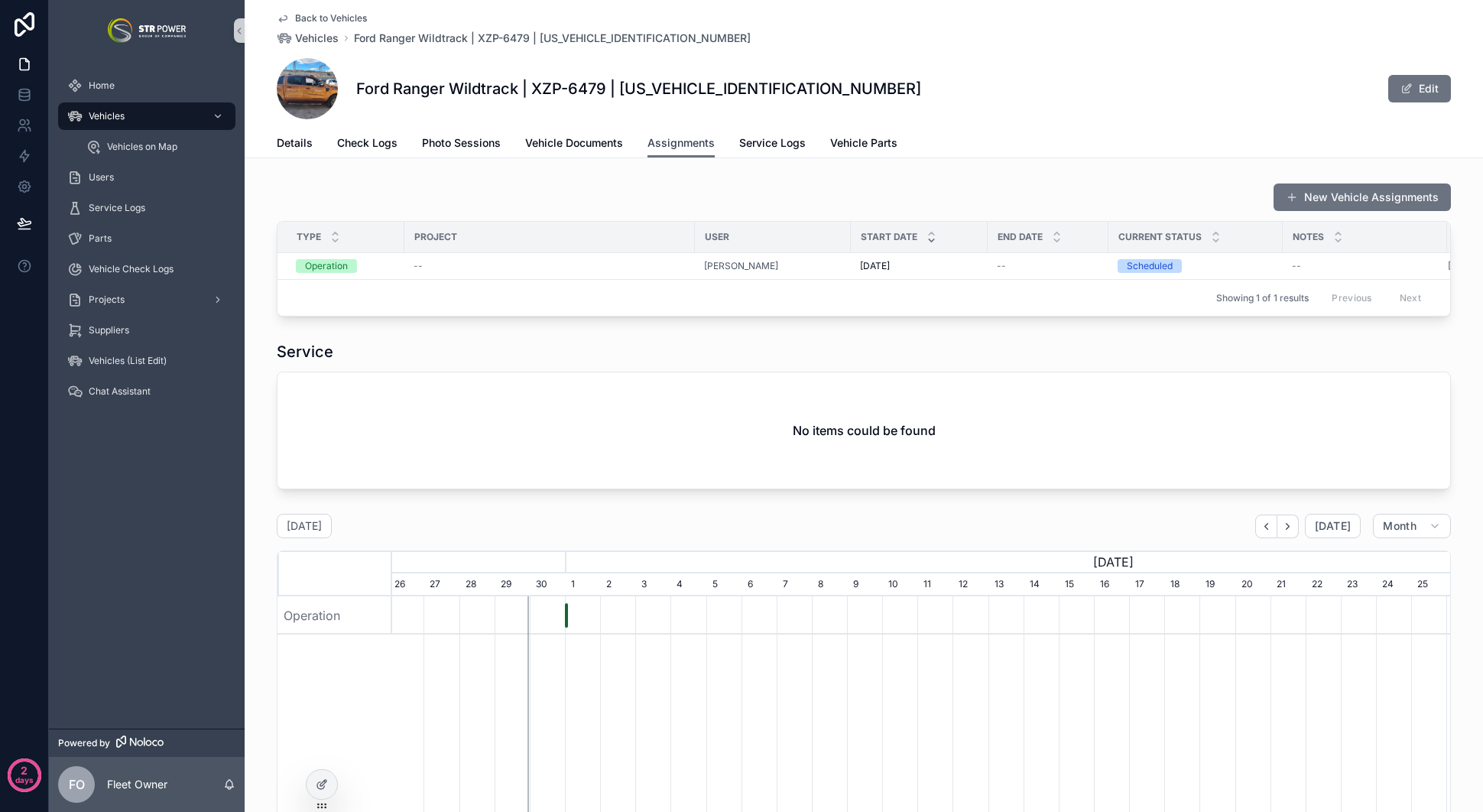
scroll to position [0, 1058]
click at [120, 110] on span "Vehicles" at bounding box center [107, 117] width 36 height 13
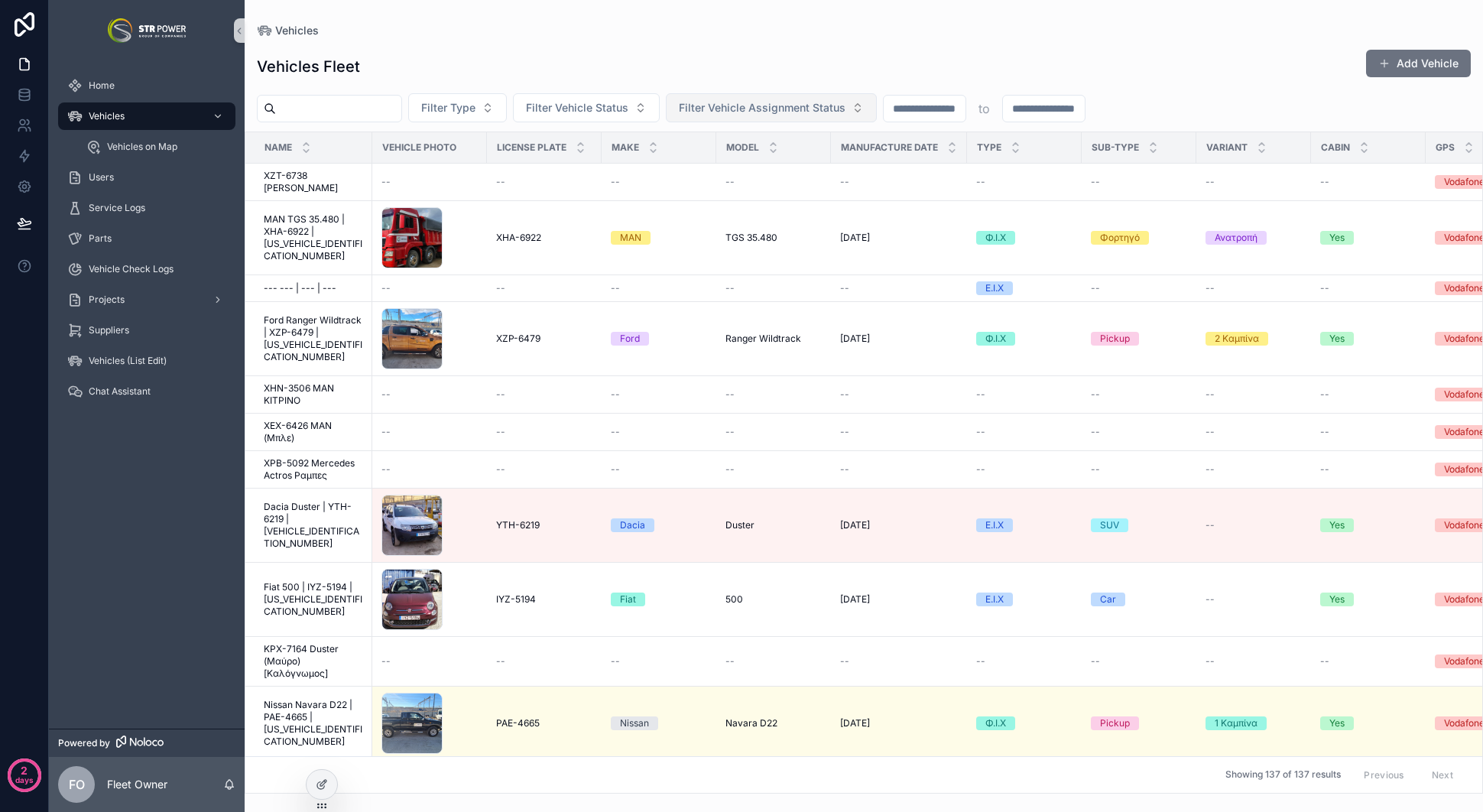
click at [764, 116] on button "Filter Vehicle Assignment Status" at bounding box center [770, 108] width 211 height 29
click at [784, 39] on div "Vehicles Fleet Add Vehicle Filter Type Filter Vehicle Status Filter Vehicle Ass…" at bounding box center [864, 415] width 1239 height 757
click at [294, 334] on span "Ford Ranger Wildtrack | XZP-6479 | [US_VEHICLE_IDENTIFICATION_NUMBER]" at bounding box center [314, 338] width 99 height 49
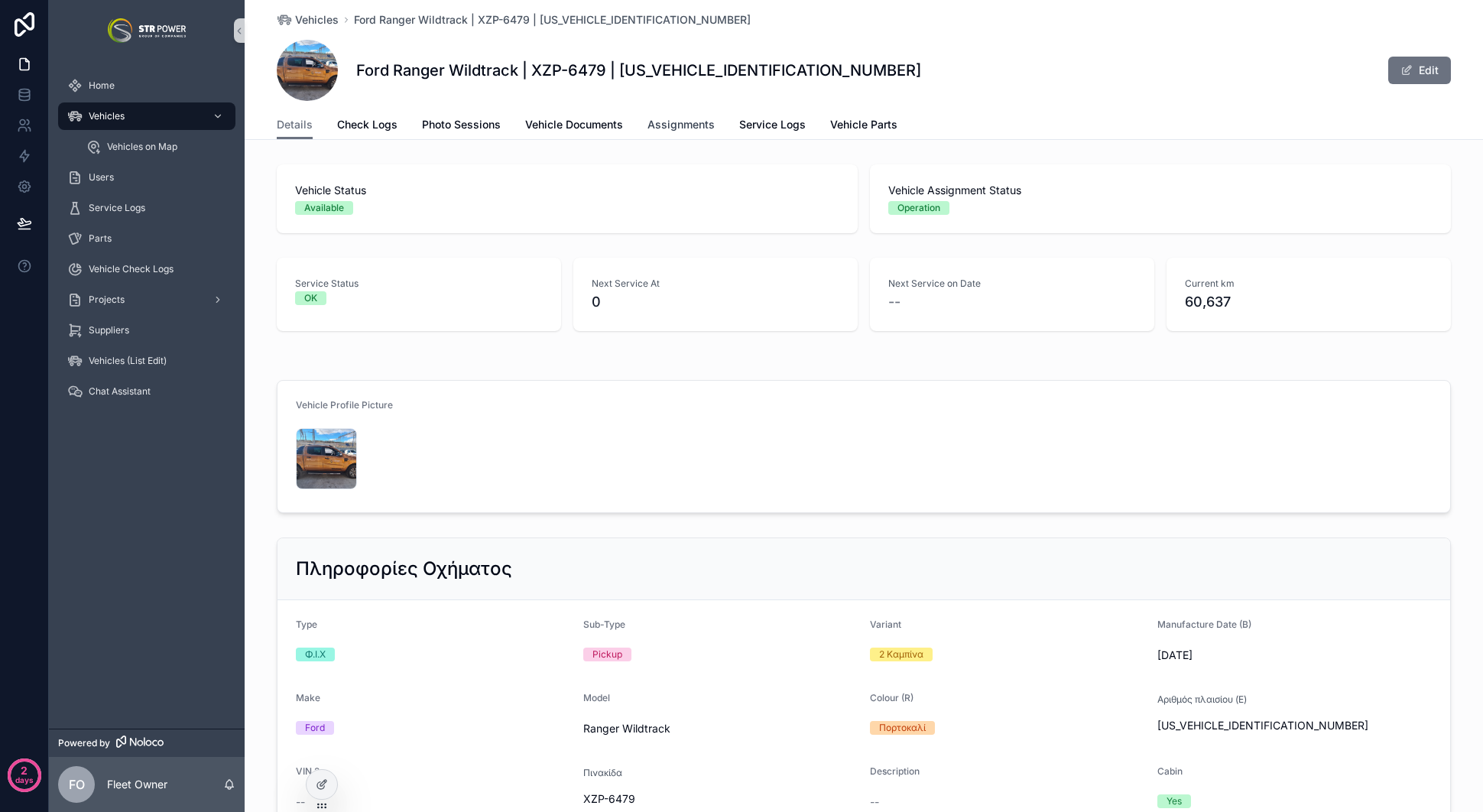
click at [673, 126] on span "Assignments" at bounding box center [681, 124] width 67 height 15
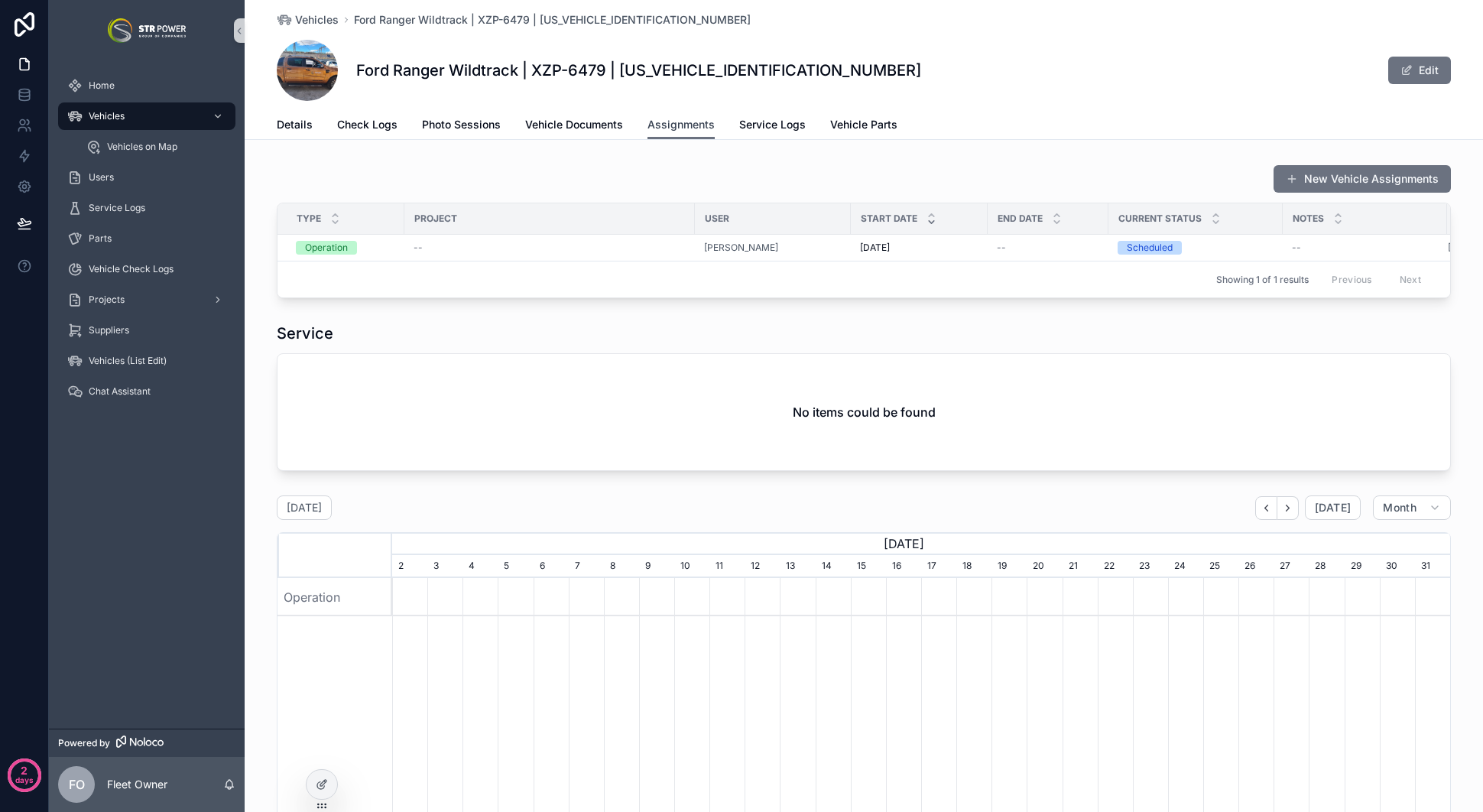
scroll to position [0, 1058]
click at [279, 119] on span "Details" at bounding box center [295, 124] width 36 height 15
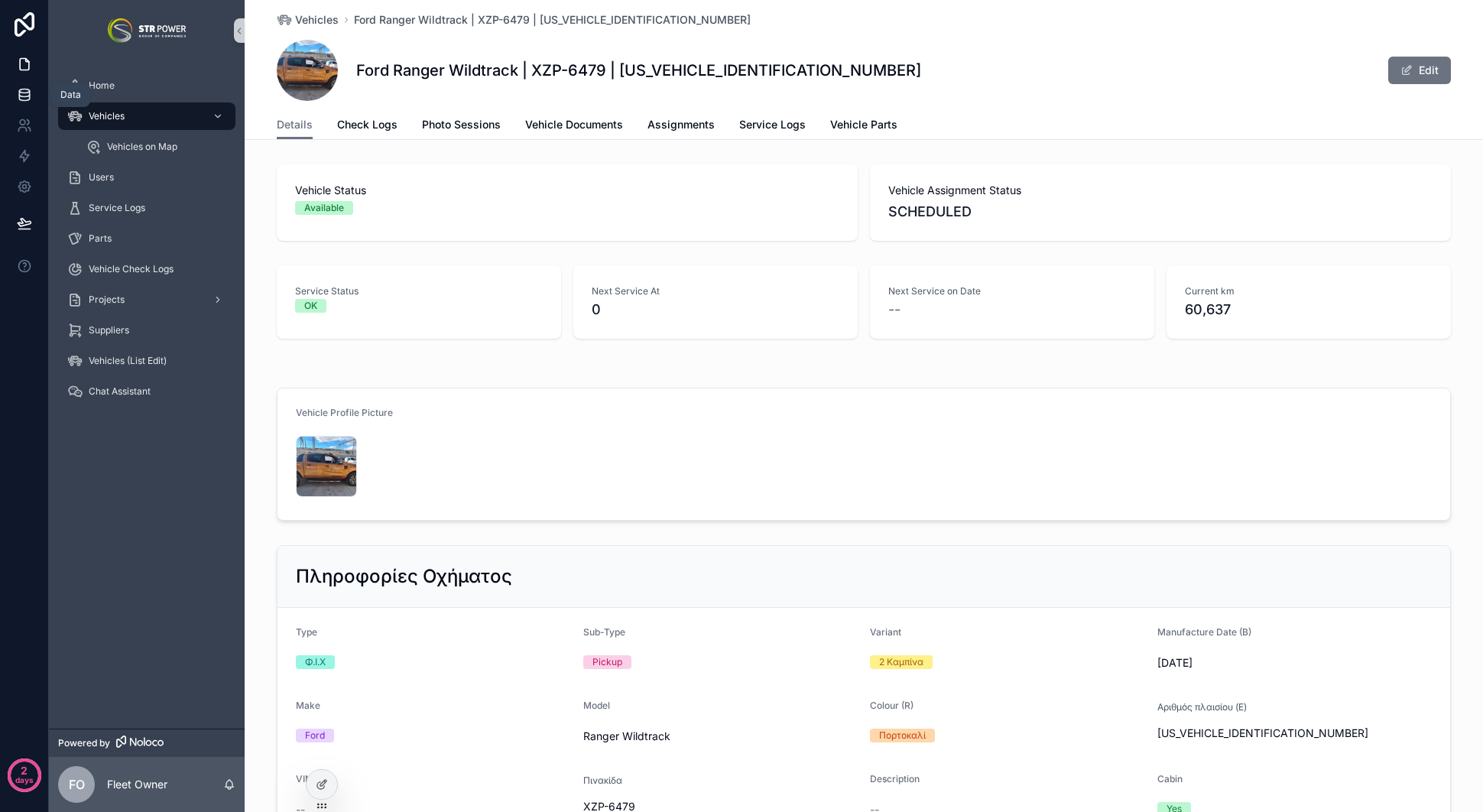
click at [17, 90] on icon at bounding box center [24, 94] width 15 height 15
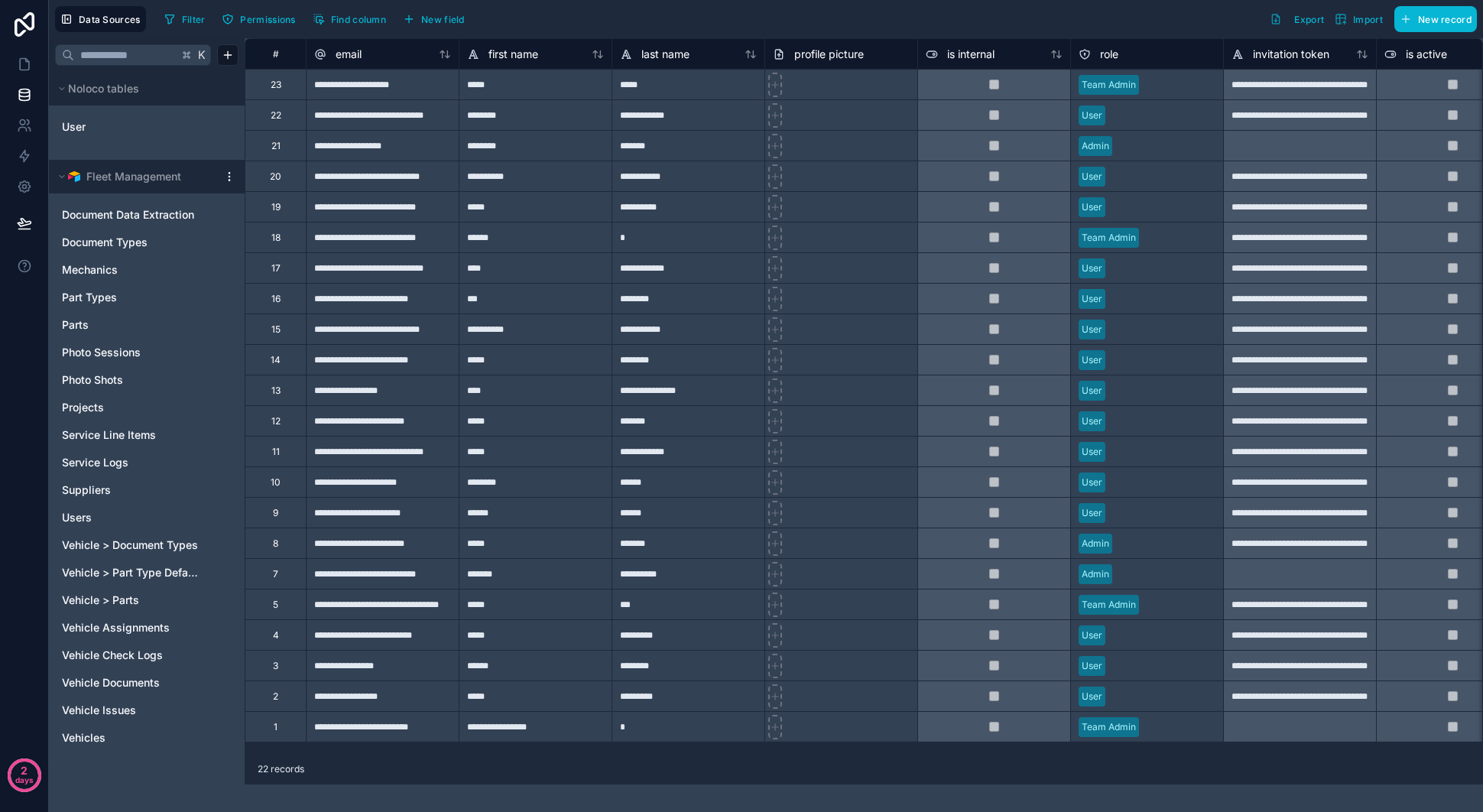
click at [229, 175] on icon at bounding box center [230, 177] width 13 height 13
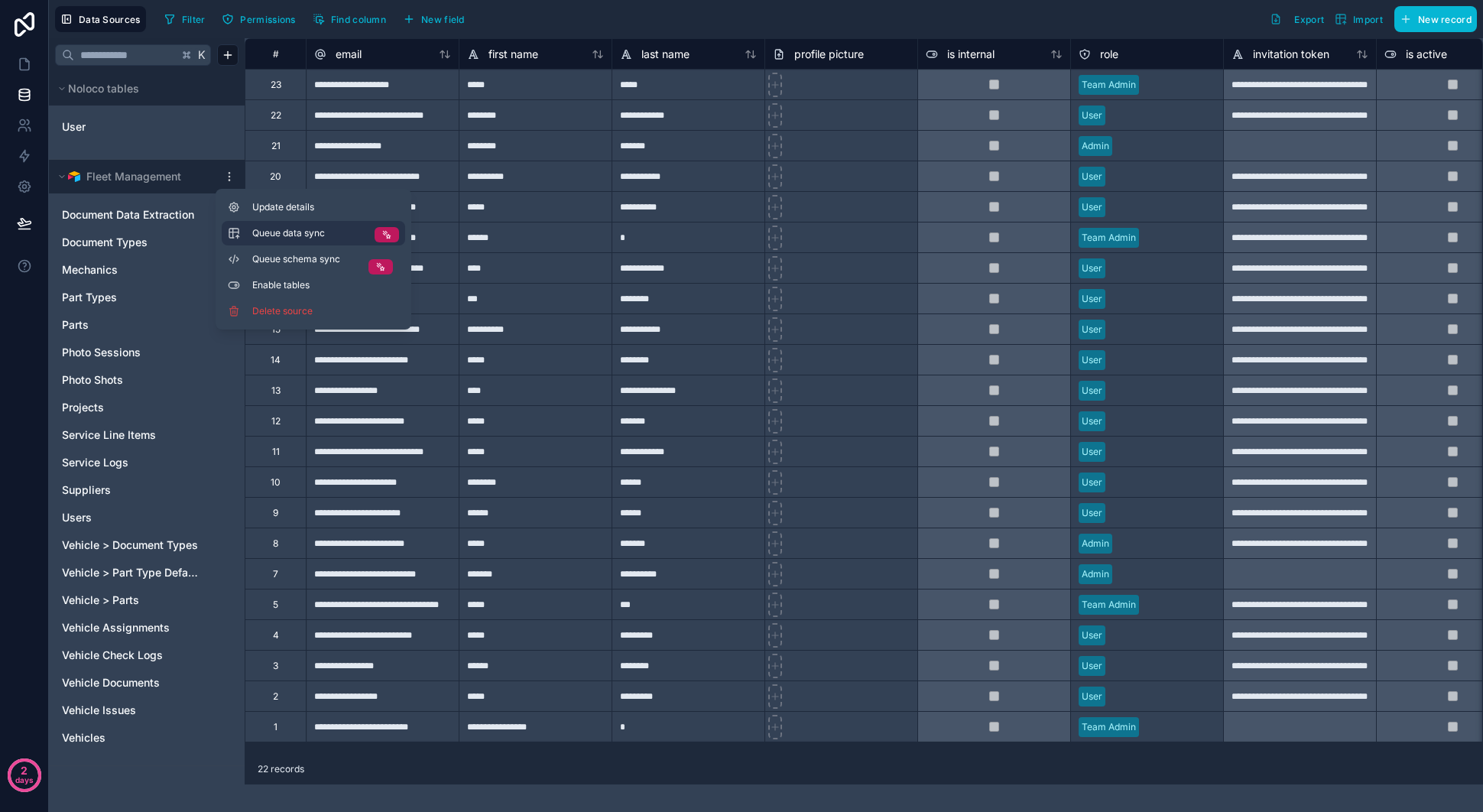
click at [289, 227] on span "Queue data sync" at bounding box center [307, 233] width 110 height 13
click at [308, 253] on span "Queue schema sync" at bounding box center [307, 260] width 110 height 13
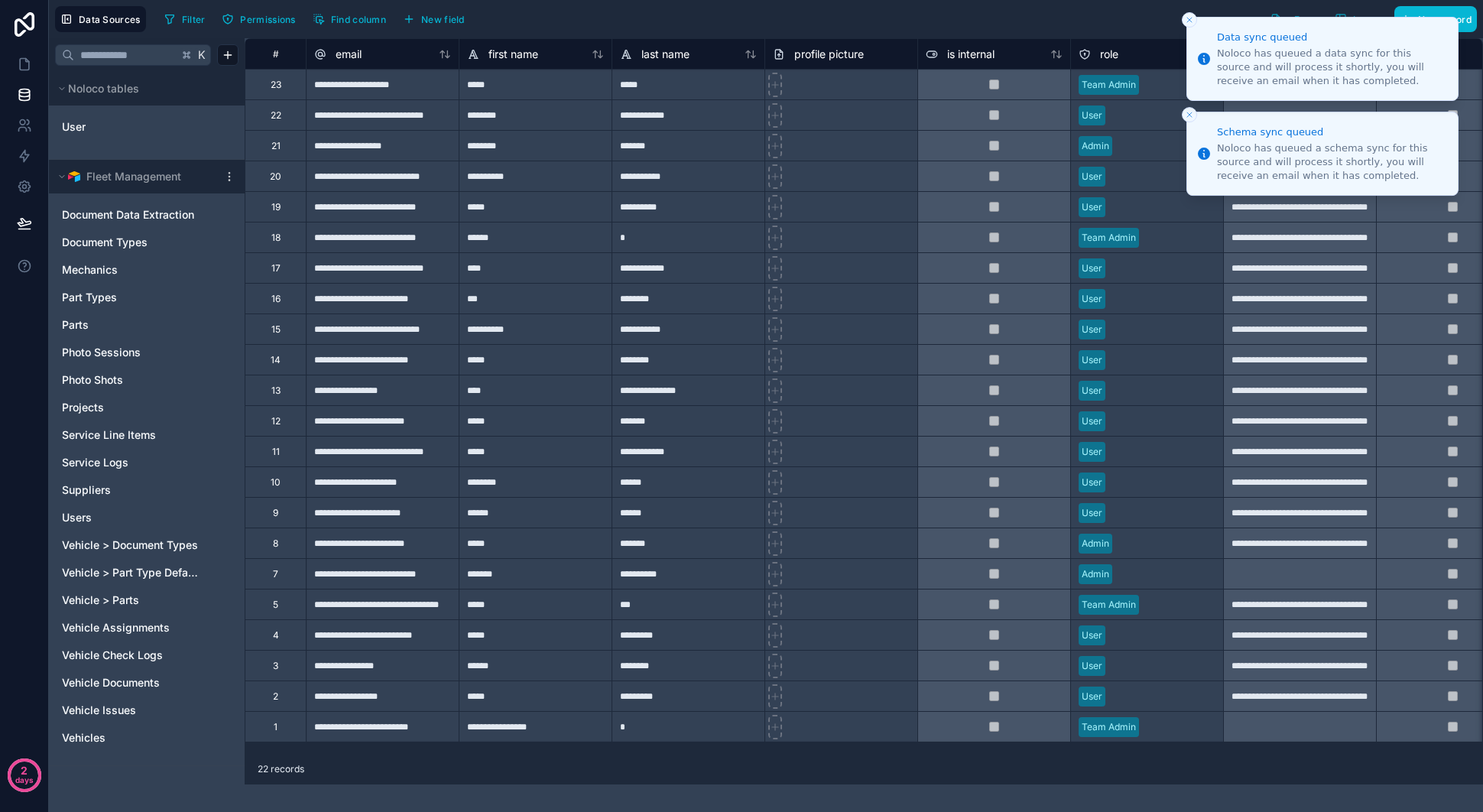
click at [1189, 19] on line "Close toast" at bounding box center [1189, 19] width 5 height 5
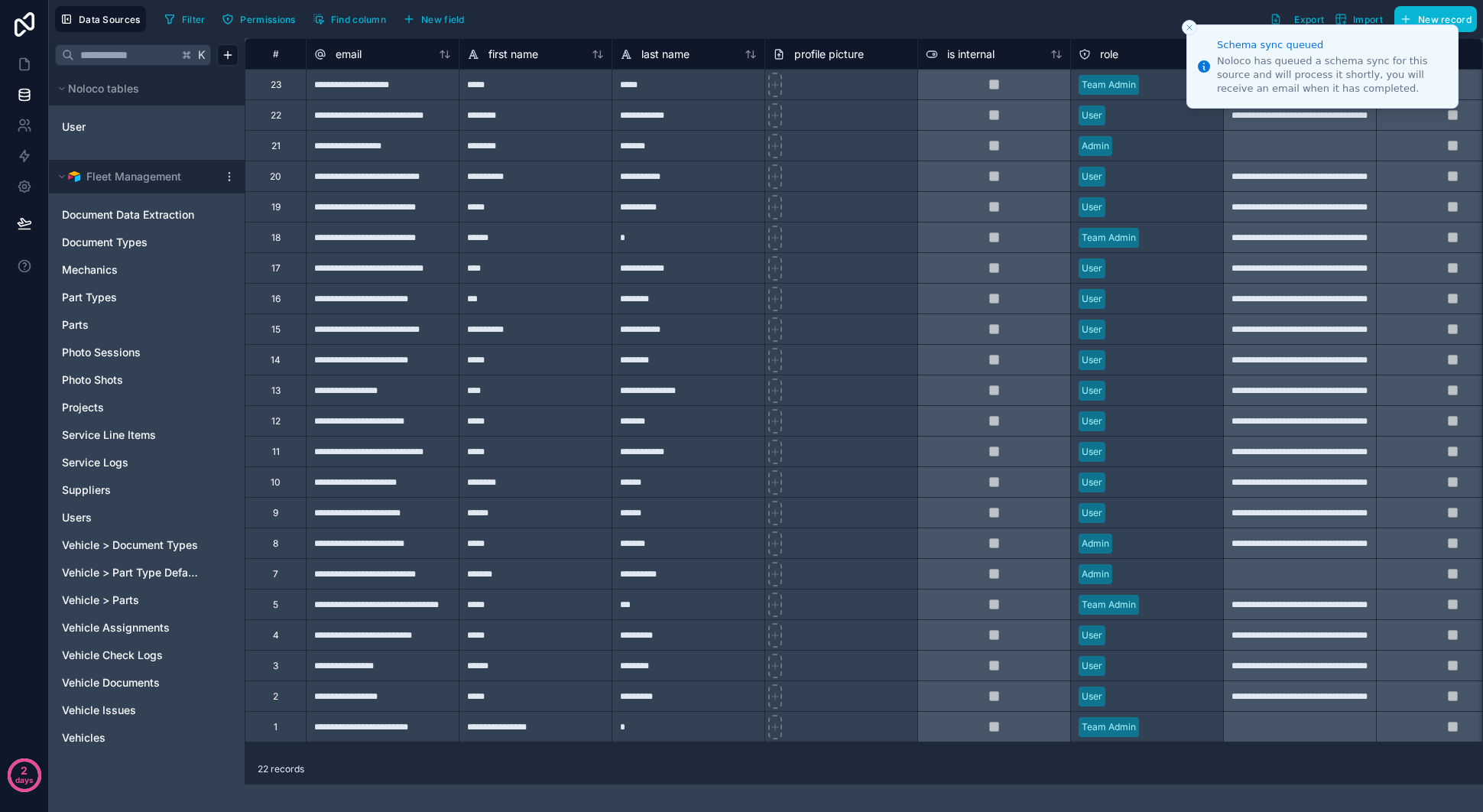
click at [1189, 20] on button "Close toast" at bounding box center [1189, 27] width 15 height 15
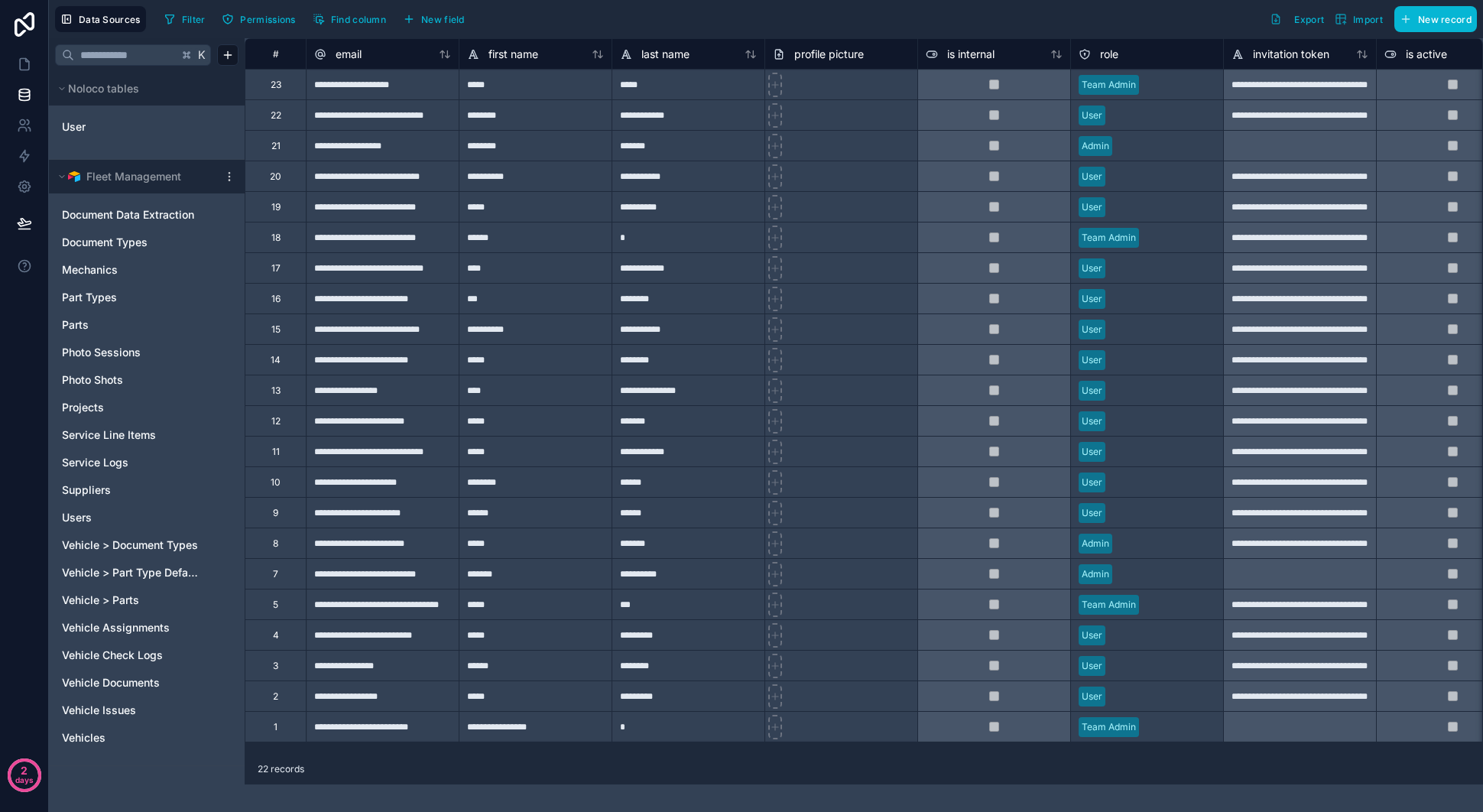
click at [1188, 23] on div "Filter Permissions Find column New field Export Import New record" at bounding box center [817, 19] width 1318 height 26
click at [27, 65] on icon at bounding box center [24, 64] width 15 height 15
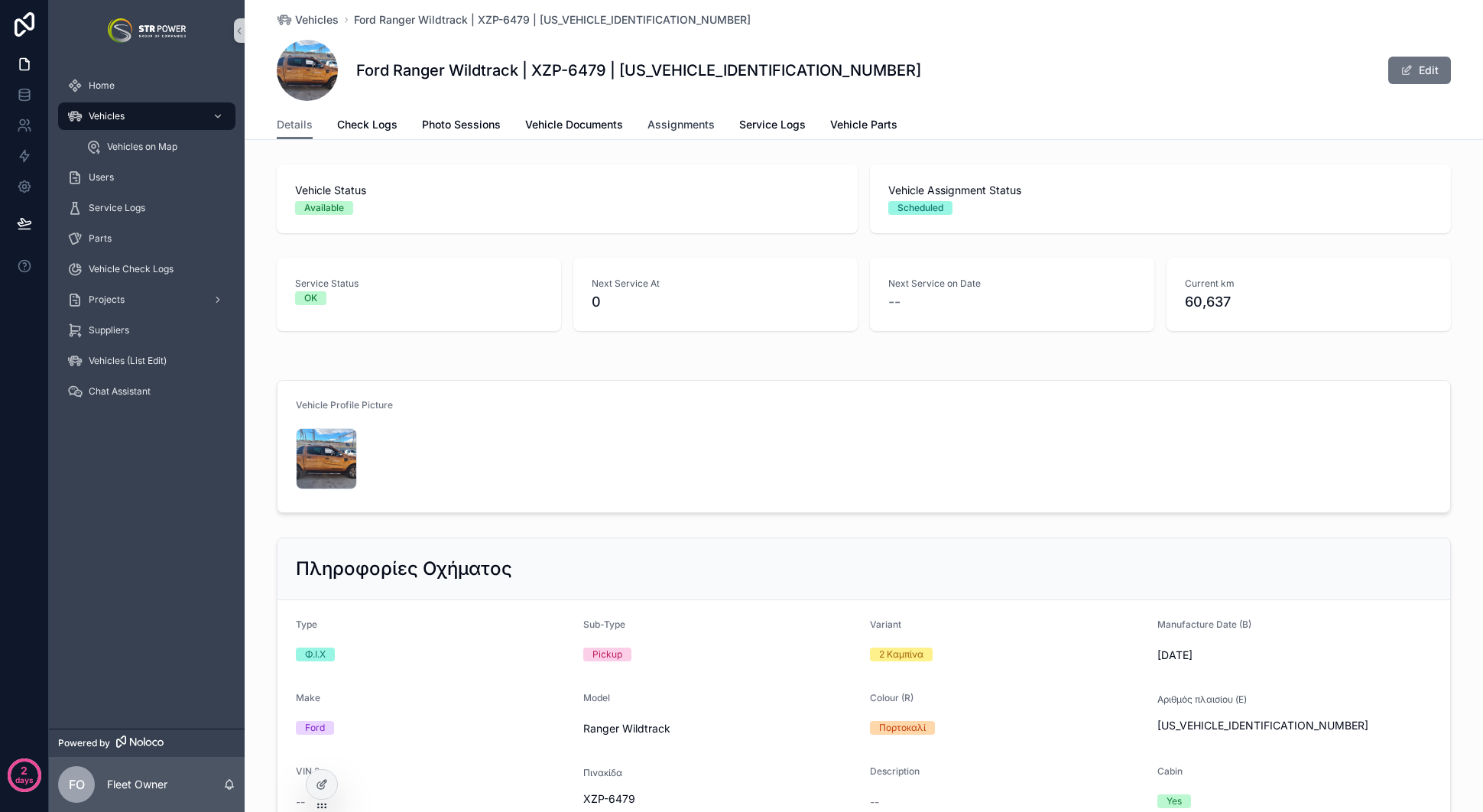
click at [676, 126] on span "Assignments" at bounding box center [681, 124] width 67 height 15
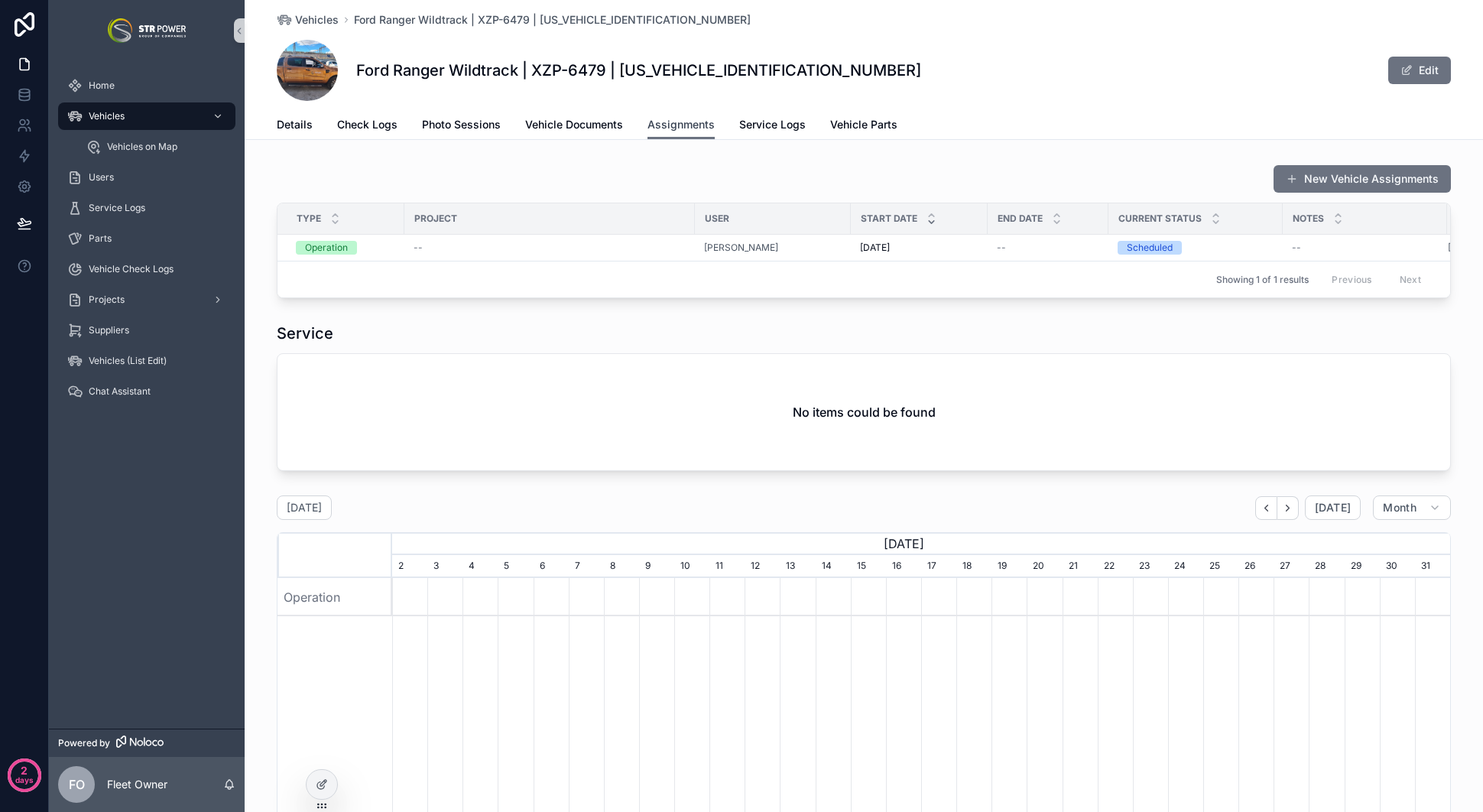
scroll to position [0, 1058]
click at [281, 118] on span "Details" at bounding box center [295, 124] width 36 height 15
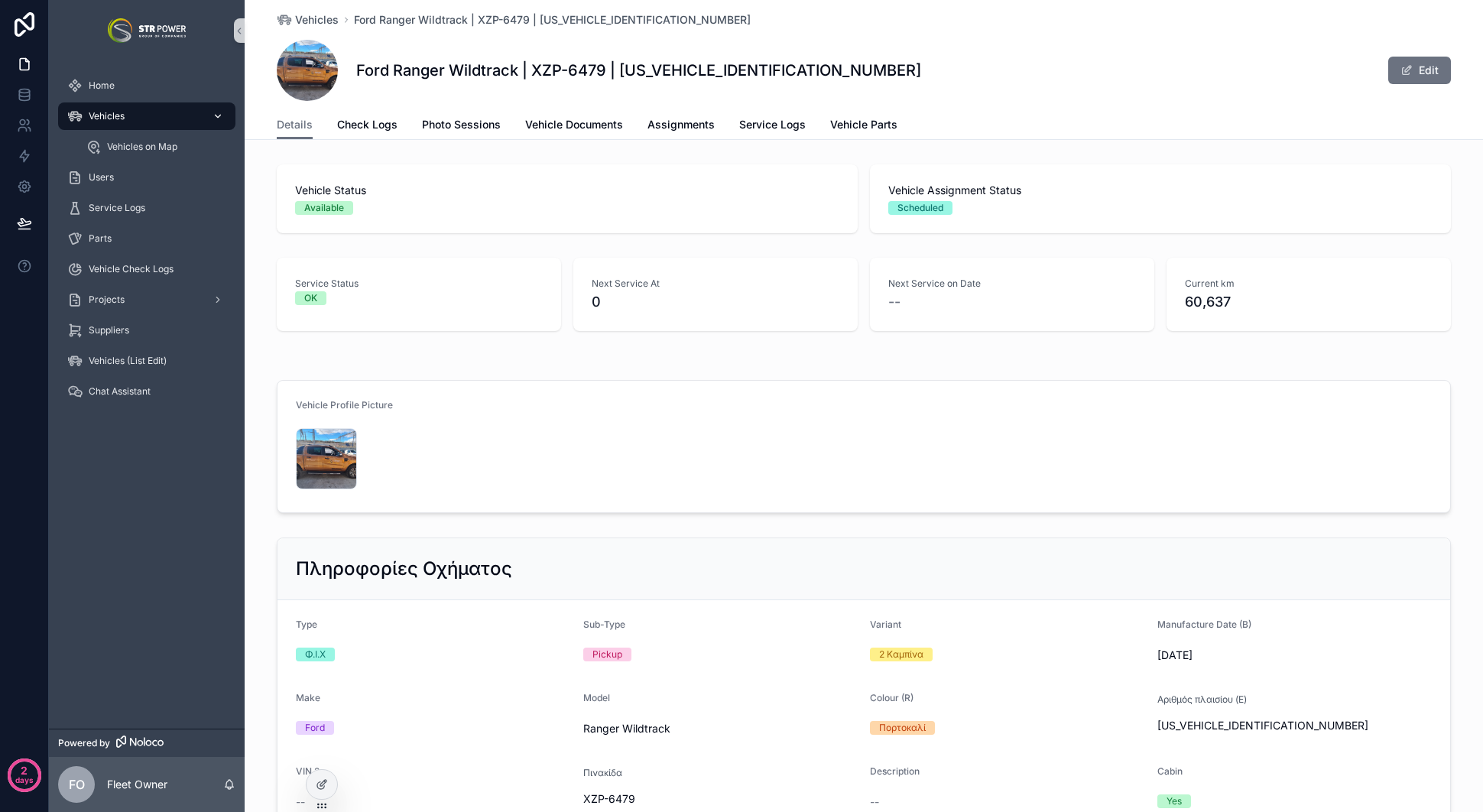
click at [124, 112] on span "Vehicles" at bounding box center [107, 117] width 36 height 13
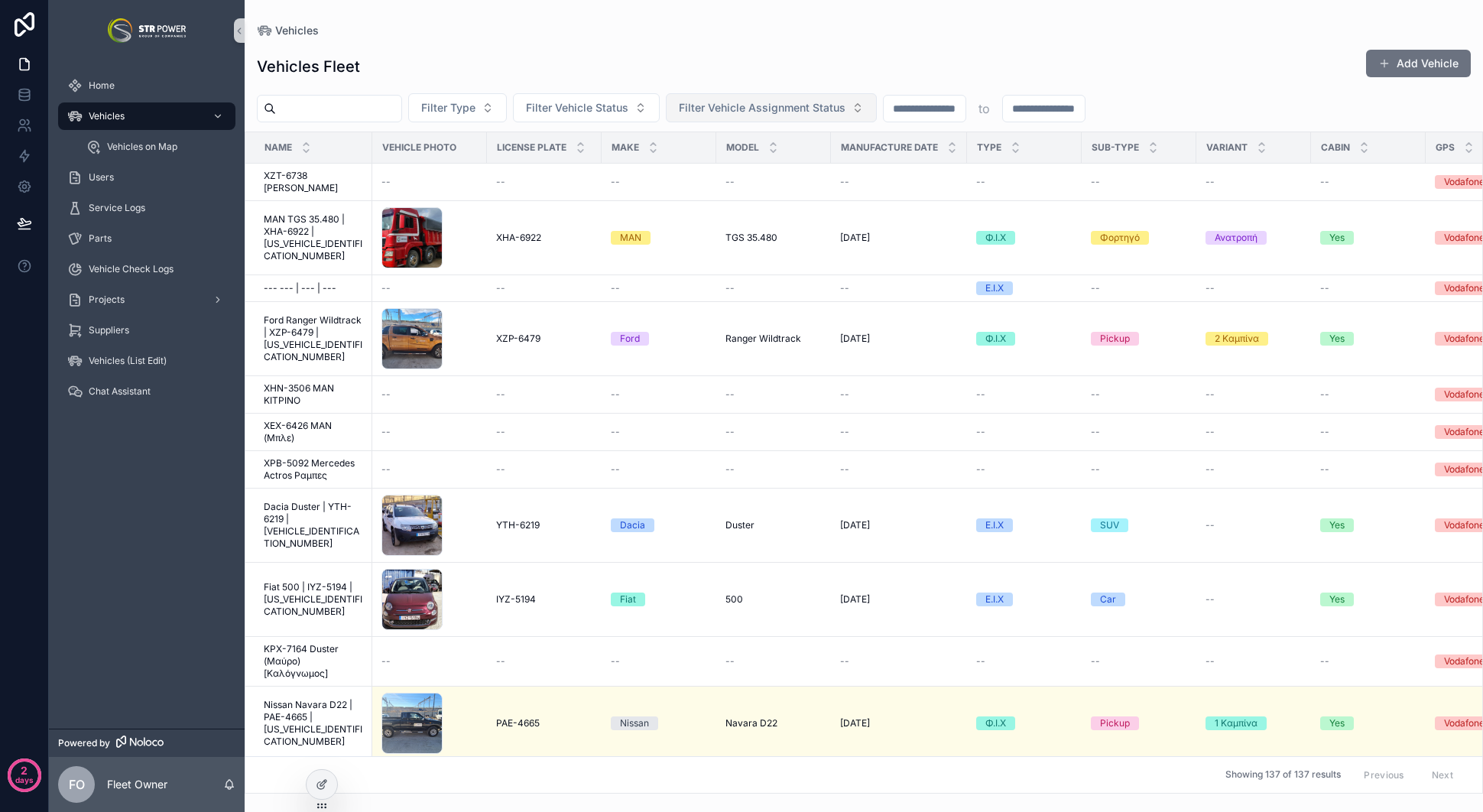
click at [814, 107] on span "Filter Vehicle Assignment Status" at bounding box center [762, 108] width 166 height 15
click at [742, 240] on div "Scheduled" at bounding box center [784, 242] width 202 height 24
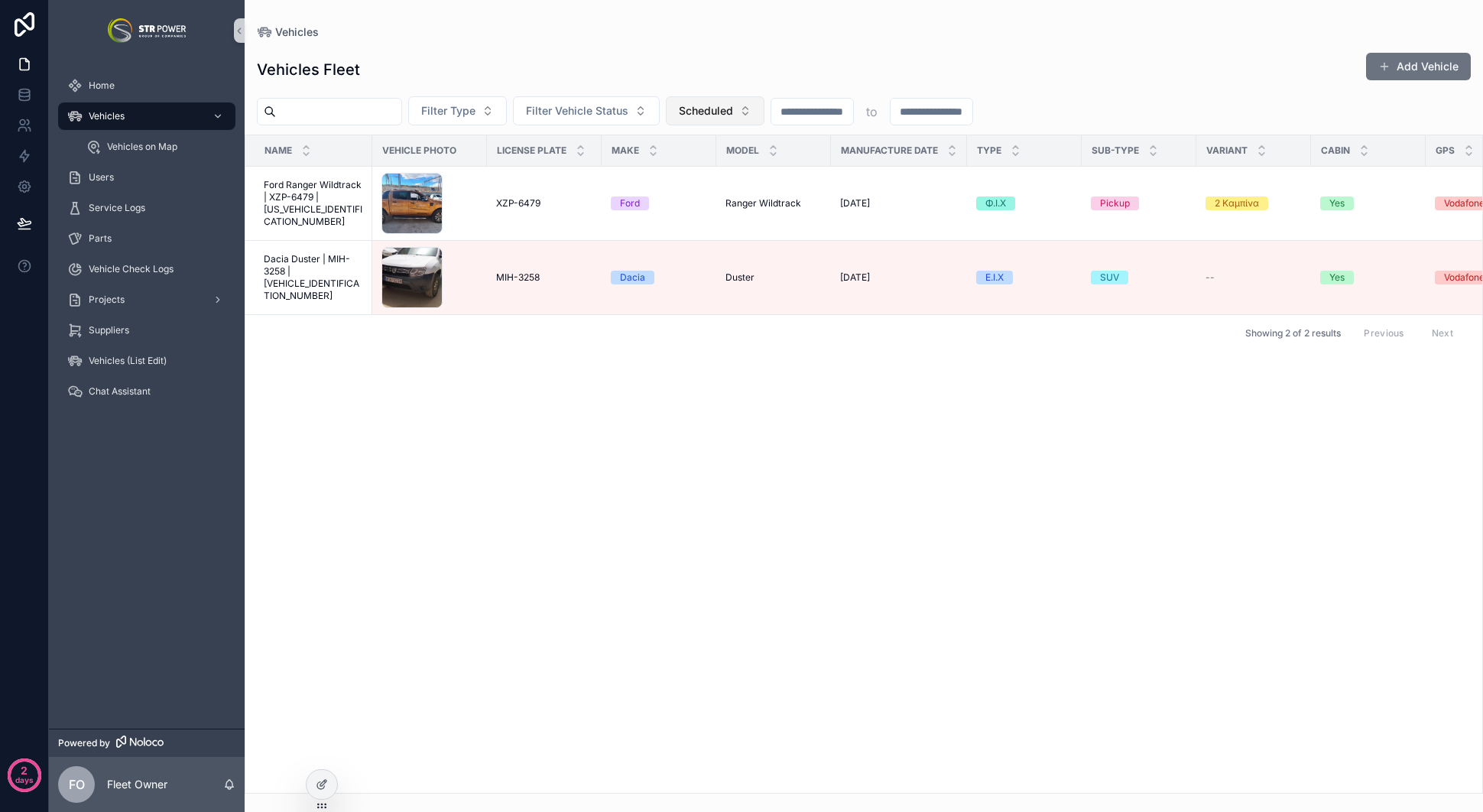
click at [720, 99] on button "Scheduled" at bounding box center [714, 111] width 99 height 29
click at [721, 235] on div "Unassigned" at bounding box center [729, 246] width 184 height 24
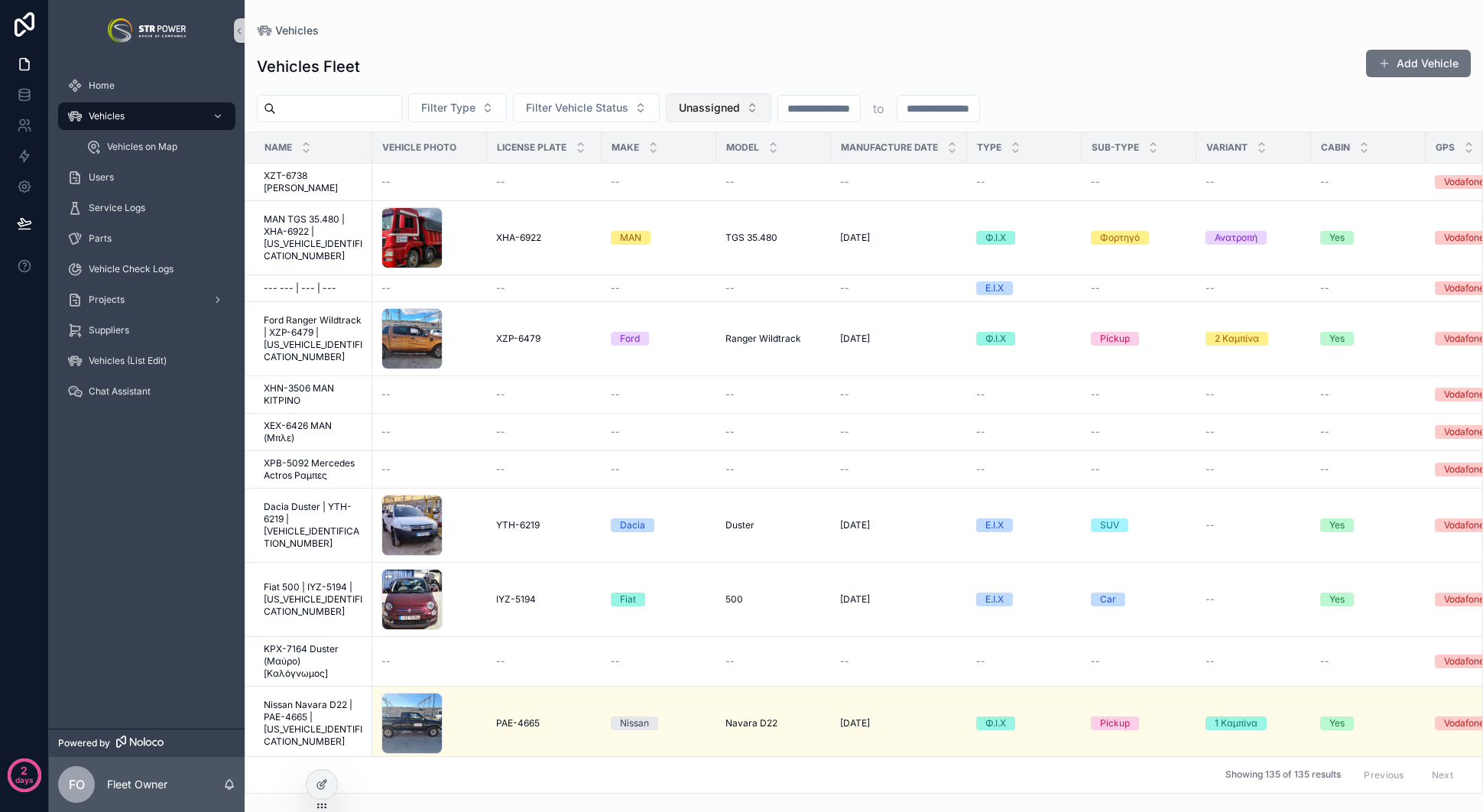
click at [733, 114] on span "Unassigned" at bounding box center [710, 108] width 61 height 15
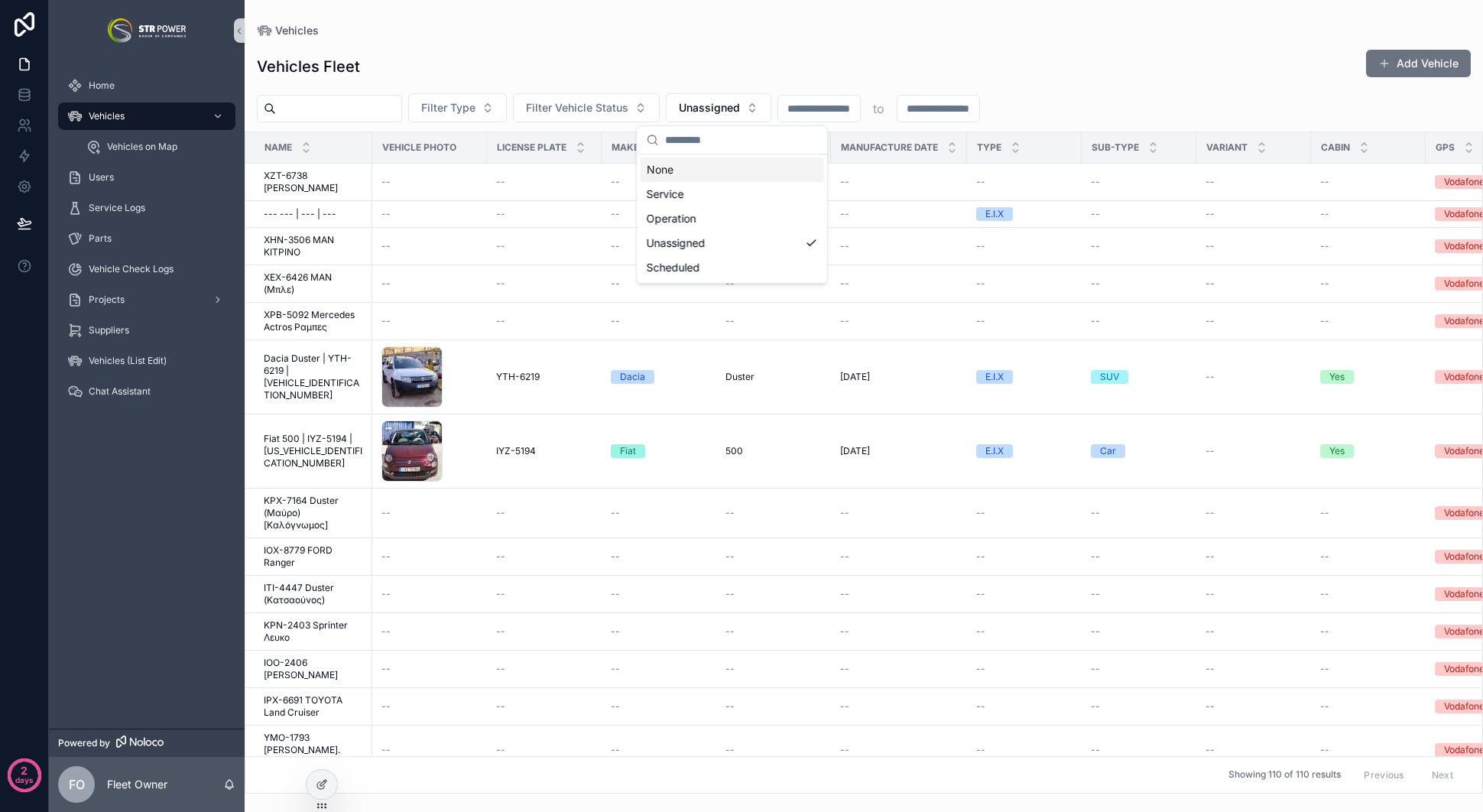
click at [728, 175] on div "None" at bounding box center [732, 169] width 184 height 24
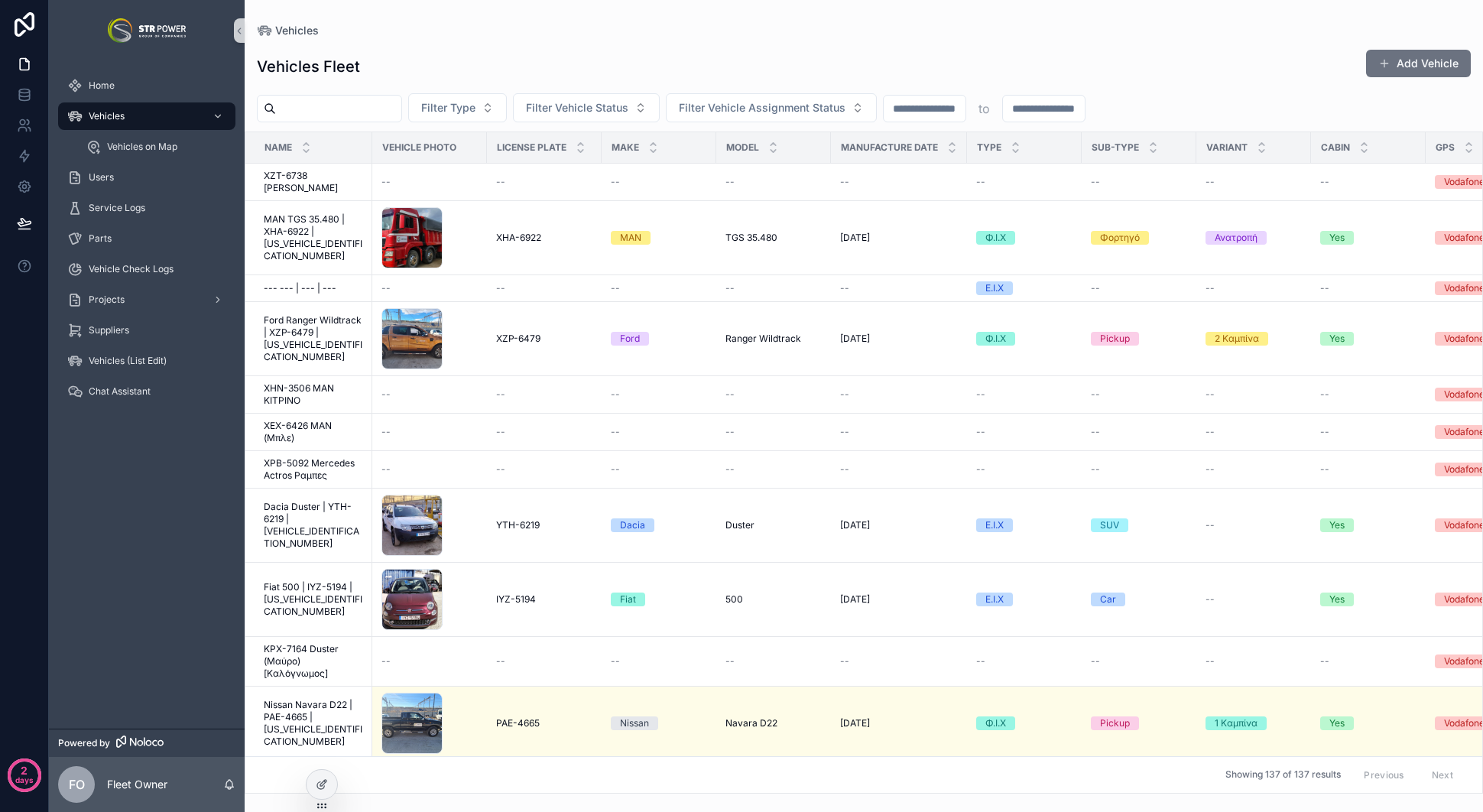
click at [748, 51] on div "Vehicles Fleet Add Vehicle" at bounding box center [864, 66] width 1214 height 35
click at [314, 325] on span "Ford Ranger Wildtrack | XZP-6479 | [US_VEHICLE_IDENTIFICATION_NUMBER]" at bounding box center [314, 338] width 99 height 49
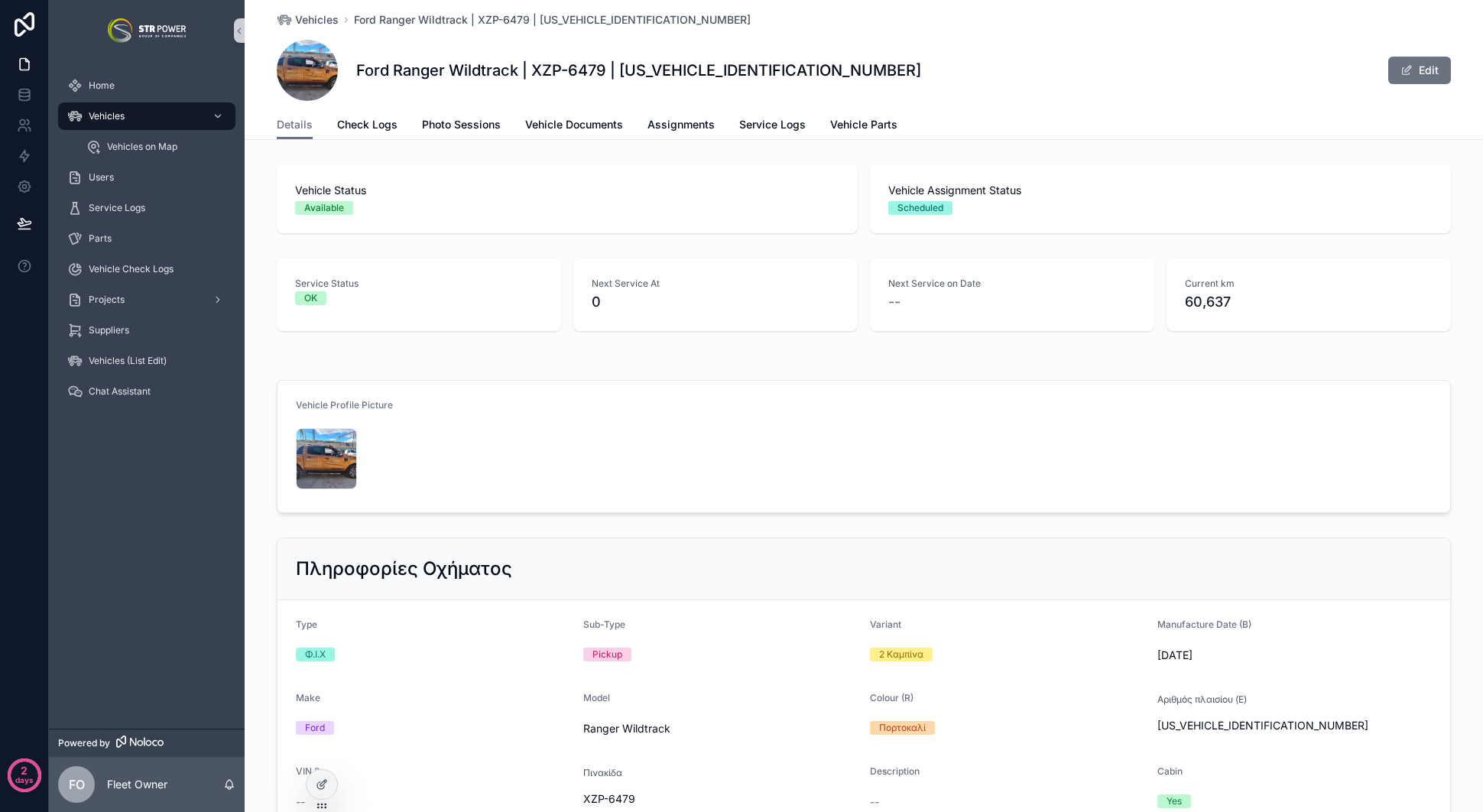
drag, startPoint x: 1016, startPoint y: 111, endPoint x: 1030, endPoint y: 16, distance: 96.0
click at [1016, 111] on div "Details Check Logs Photo Sessions Vehicle Documents Assignments Service Logs Ve…" at bounding box center [864, 125] width 1175 height 29
